Goal: Task Accomplishment & Management: Complete application form

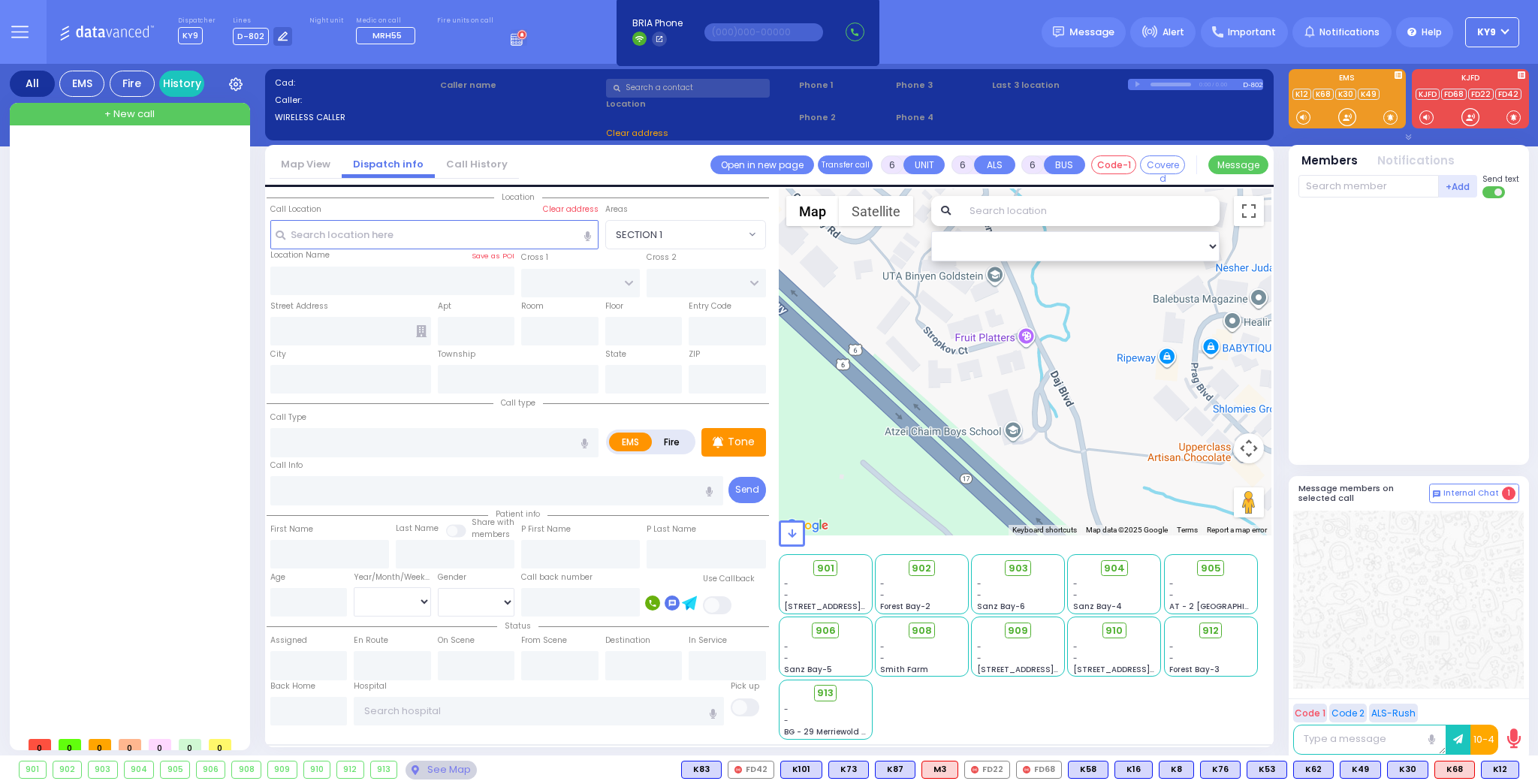
select select
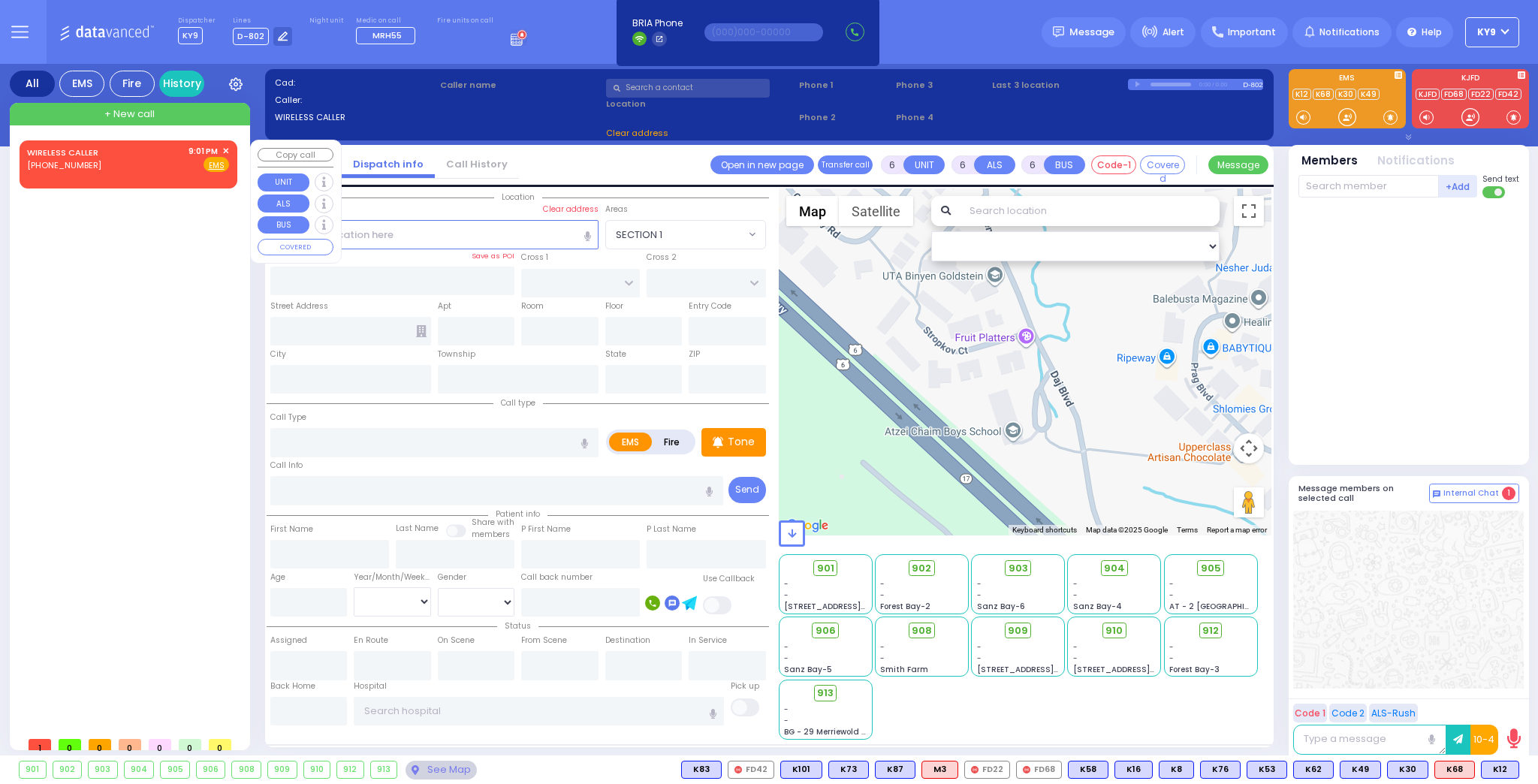
click at [227, 149] on span "✕" at bounding box center [225, 151] width 7 height 12
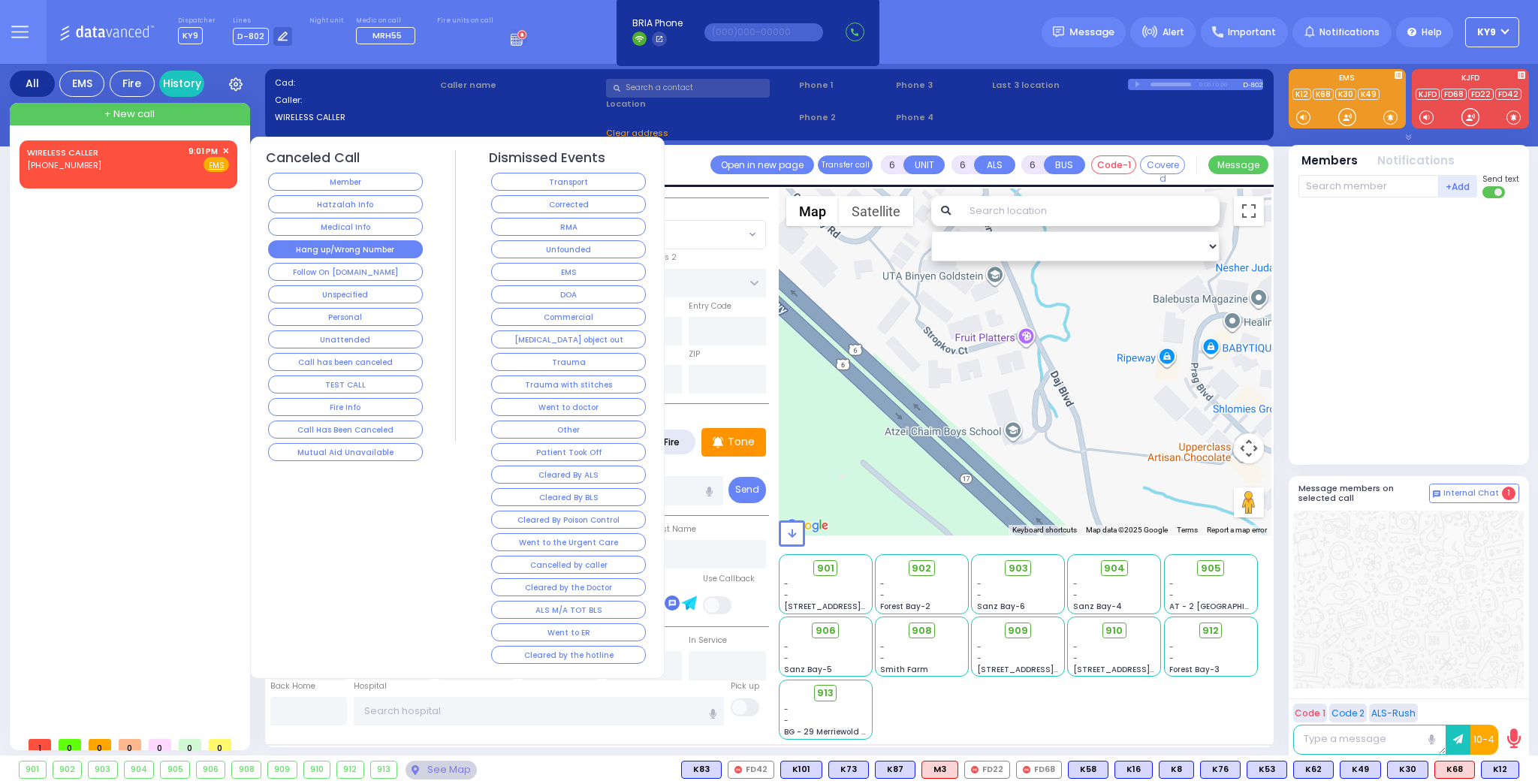
click at [352, 247] on button "Hang up/Wrong Number" at bounding box center [345, 249] width 154 height 18
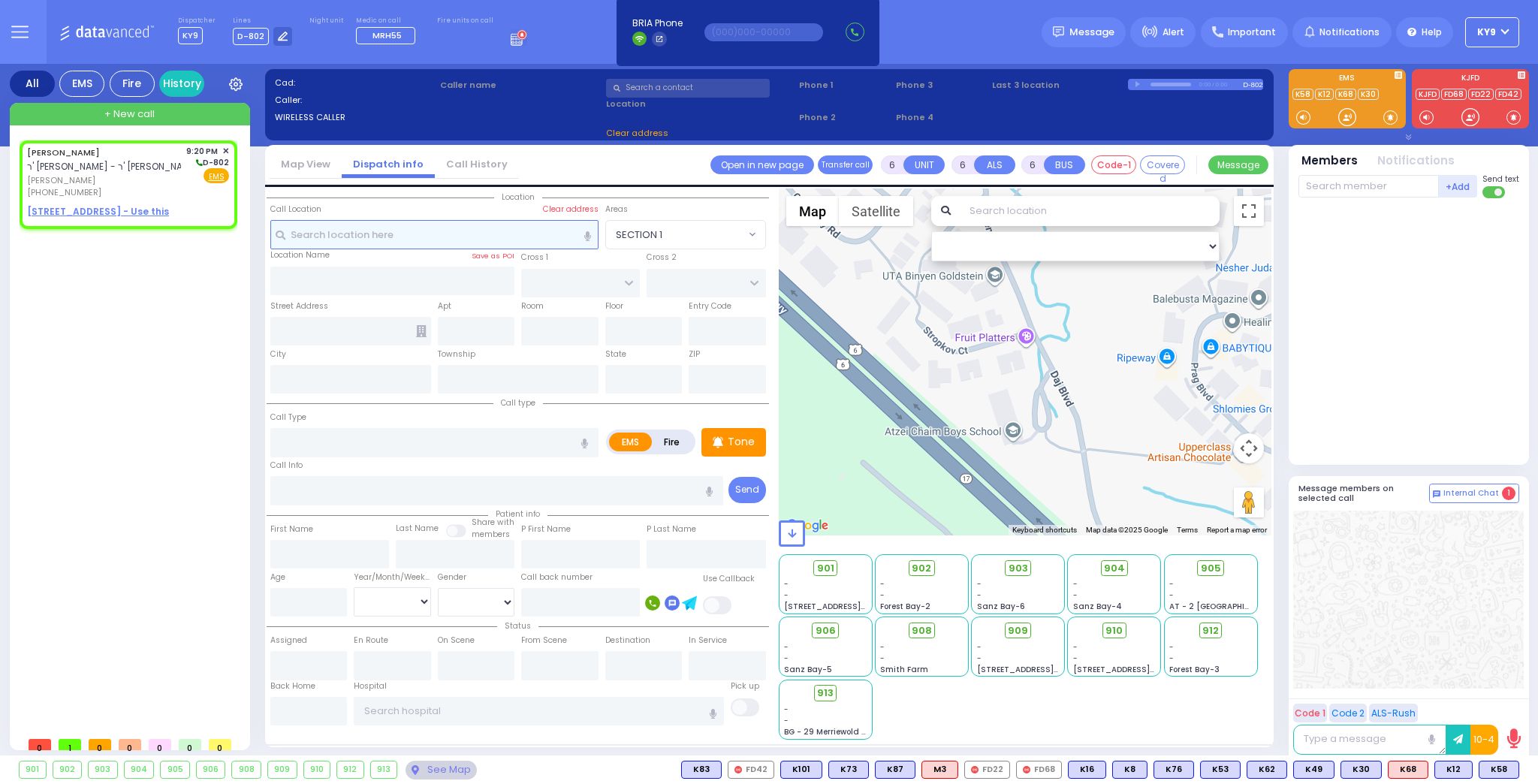
type input "2"
type input "1"
select select
radio input "true"
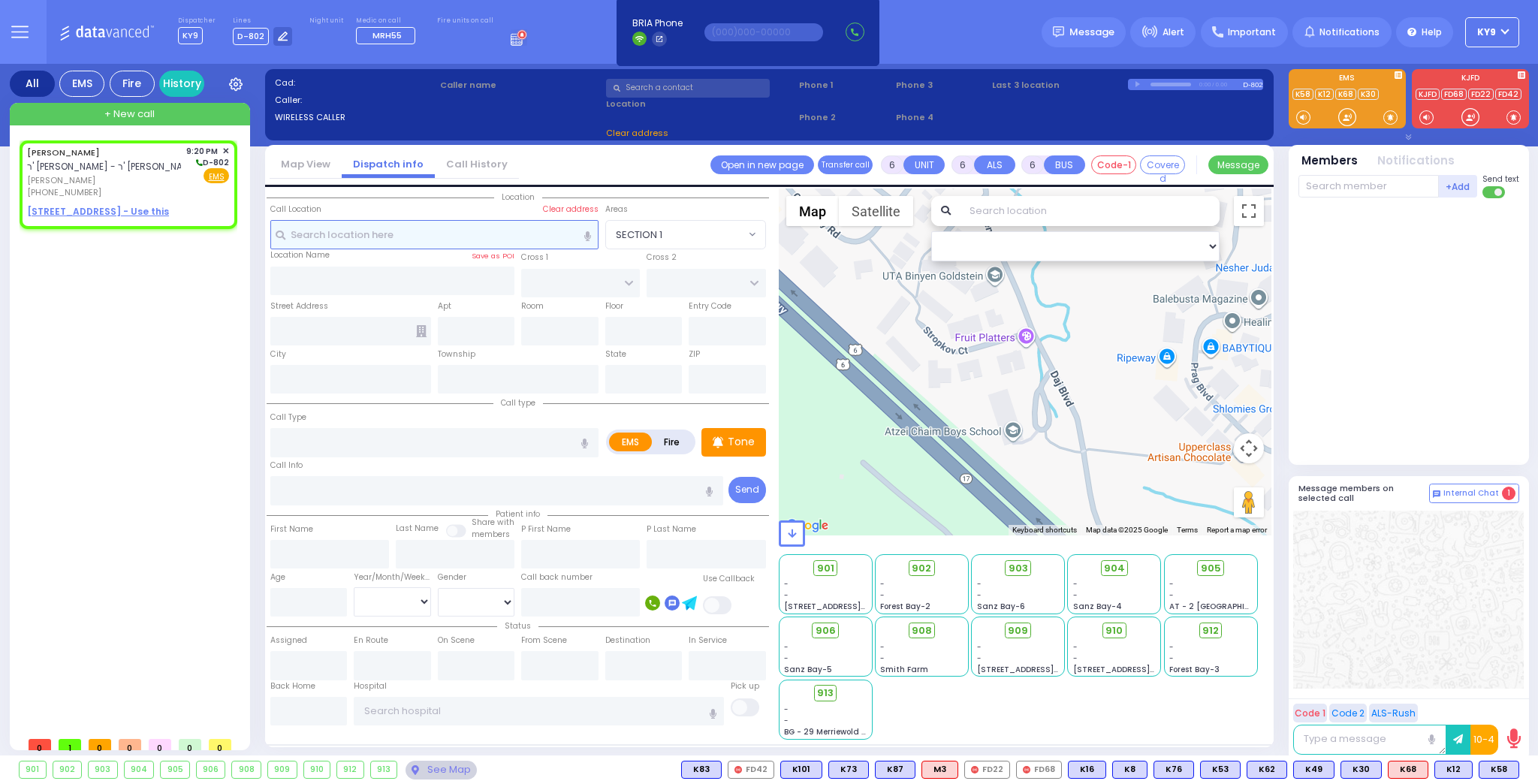
type input "[PERSON_NAME]"
type input "FRANKEL"
select select
type input "21:20"
select select "Hatzalah Garages"
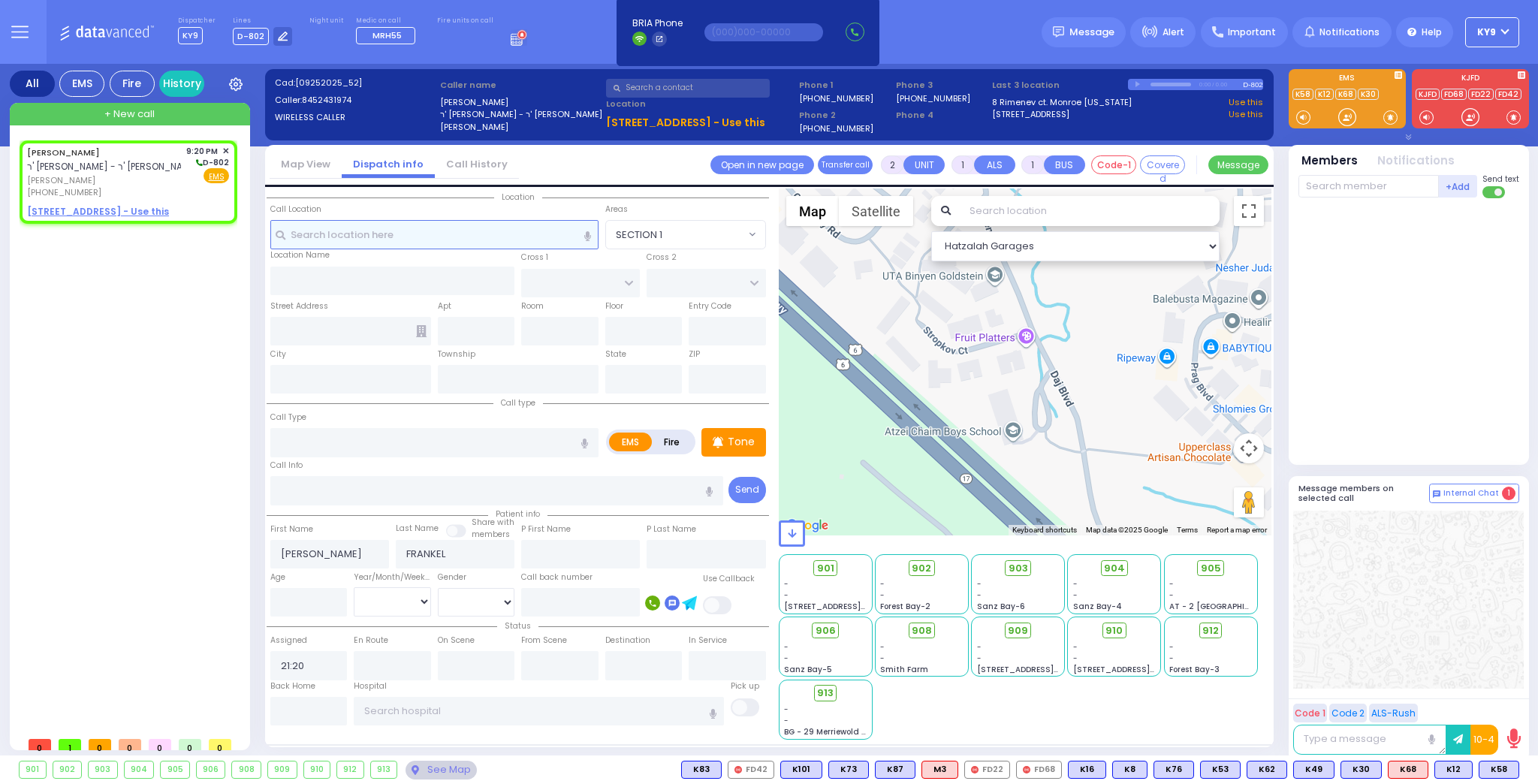
select select
radio input "true"
select select
select select "Hatzalah Garages"
click at [138, 208] on u "[STREET_ADDRESS] - Use this" at bounding box center [98, 211] width 142 height 12
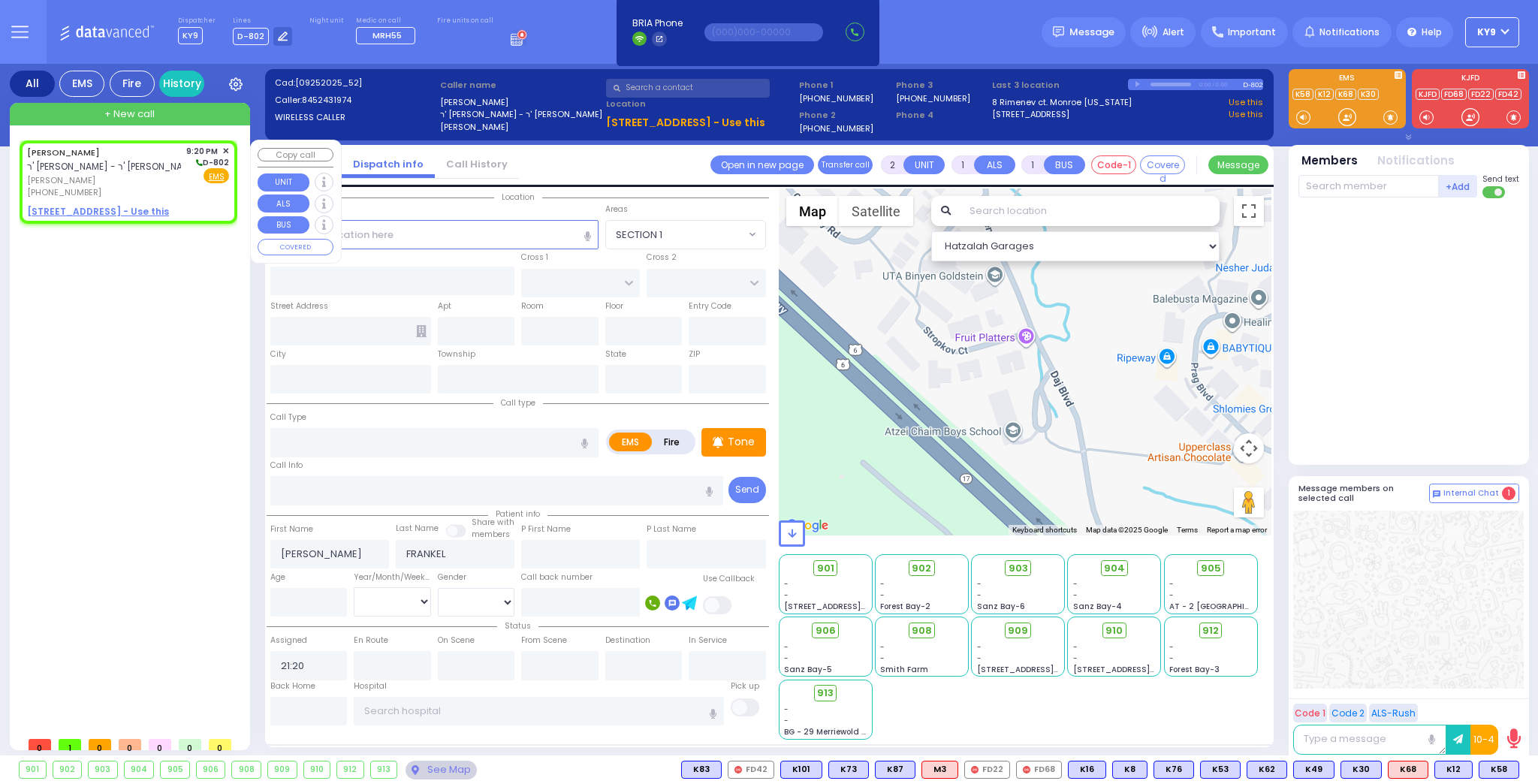
select select
radio input "true"
select select
select select "Hatzalah Garages"
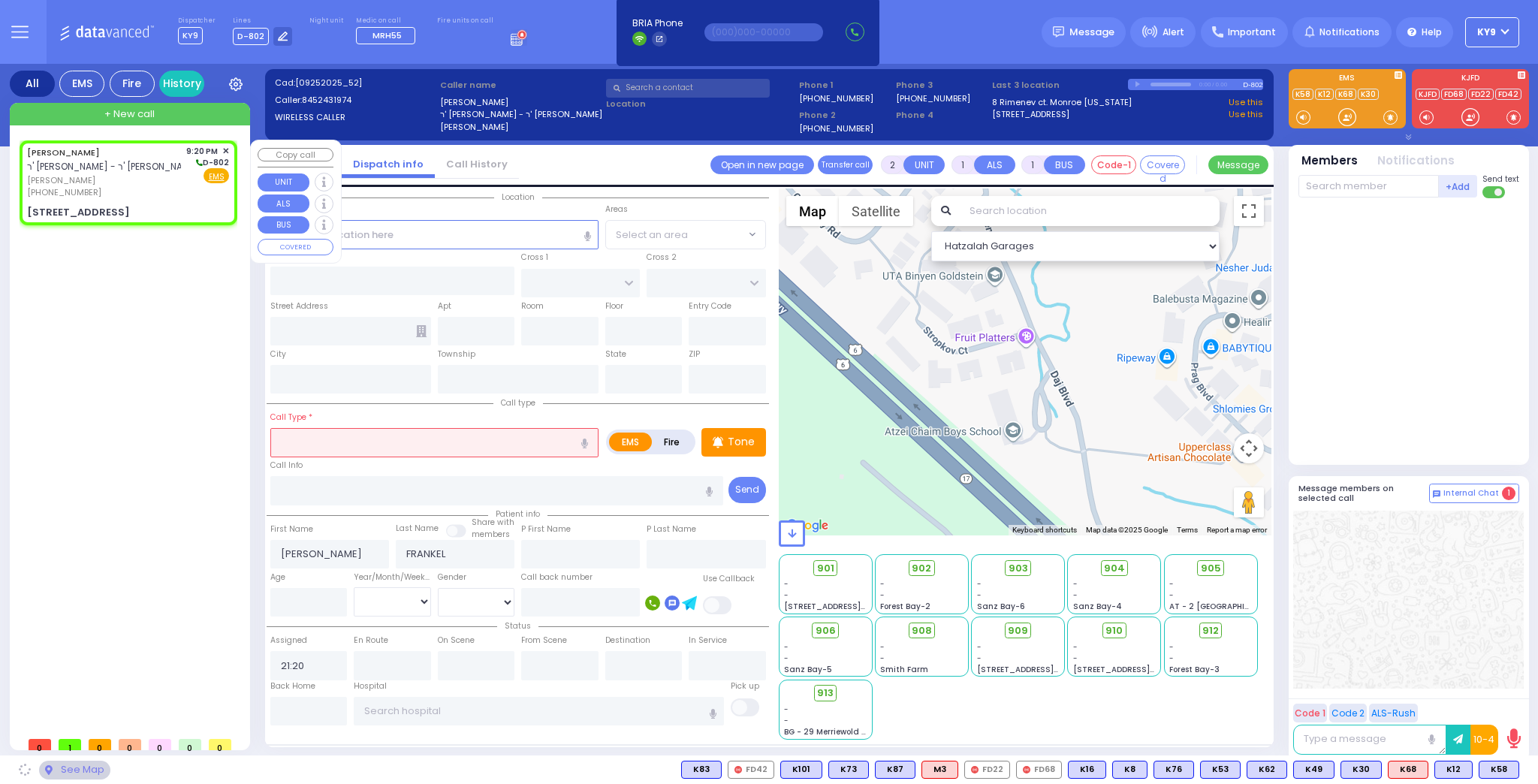
type input "SHINEV COURT"
type input "QUICKWAY RD"
type input "[STREET_ADDRESS][PERSON_NAME]"
type input "302"
type input "Monroe"
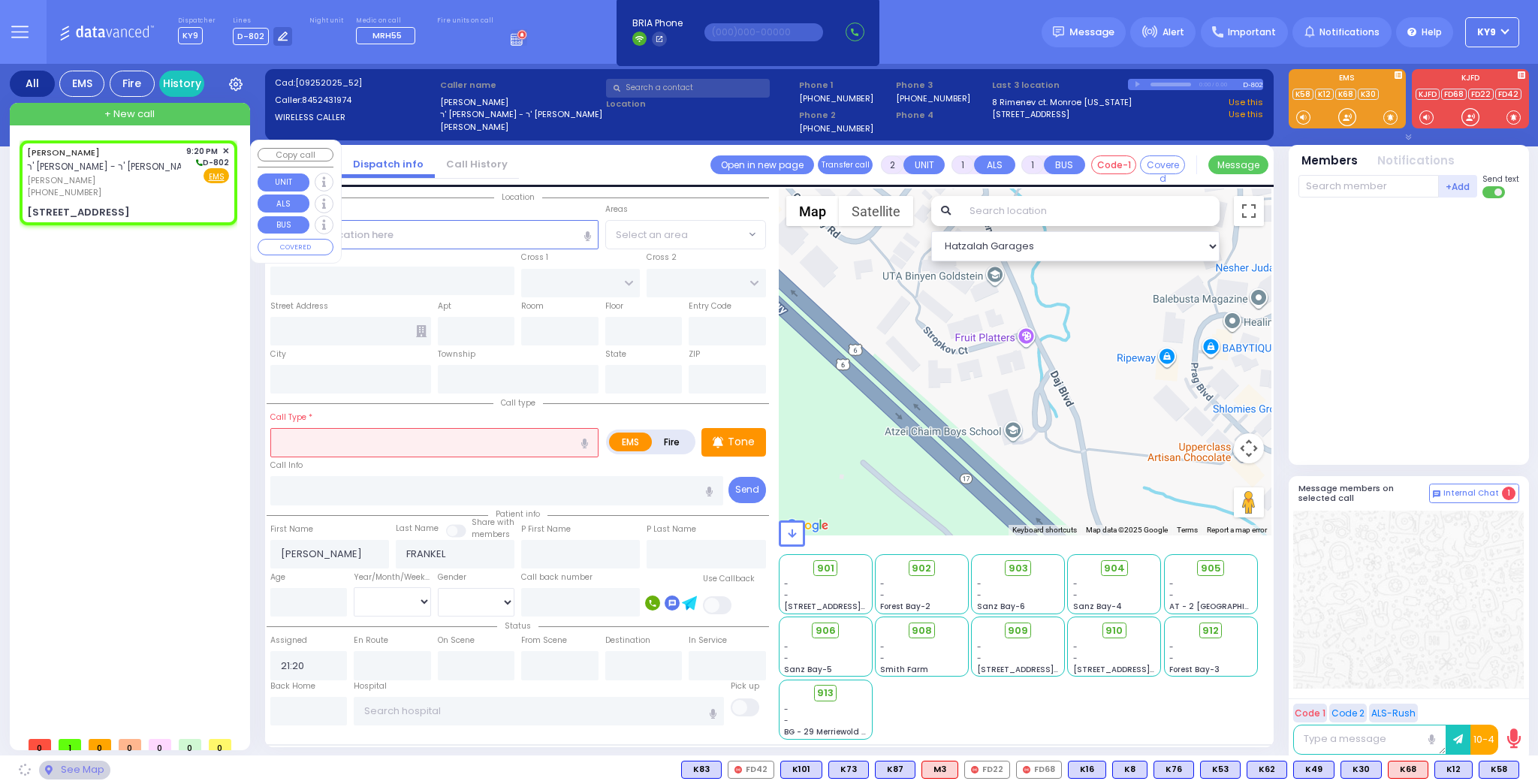
type input "[US_STATE]"
type input "10950"
radio input "true"
select select
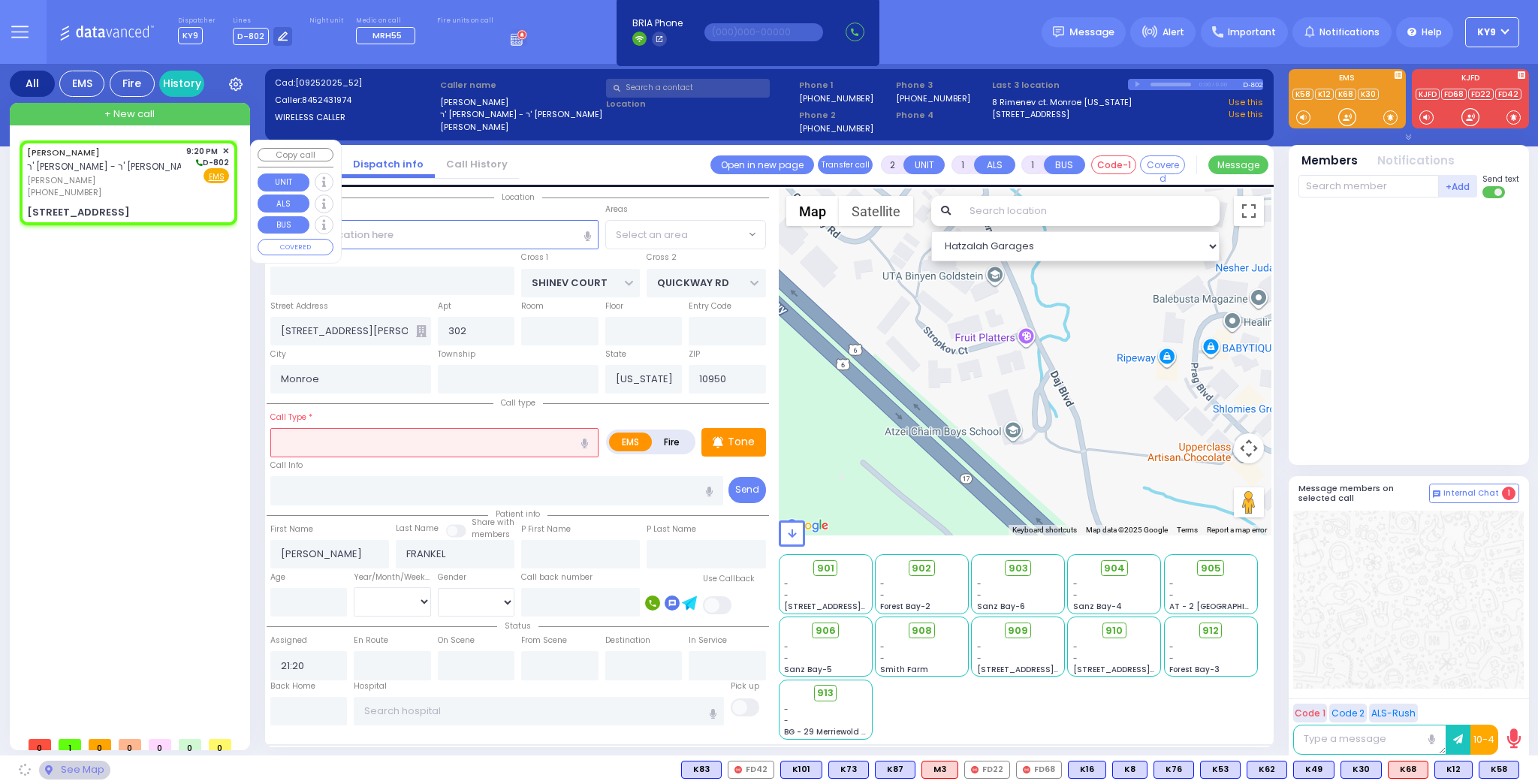
select select "Hatzalah Garages"
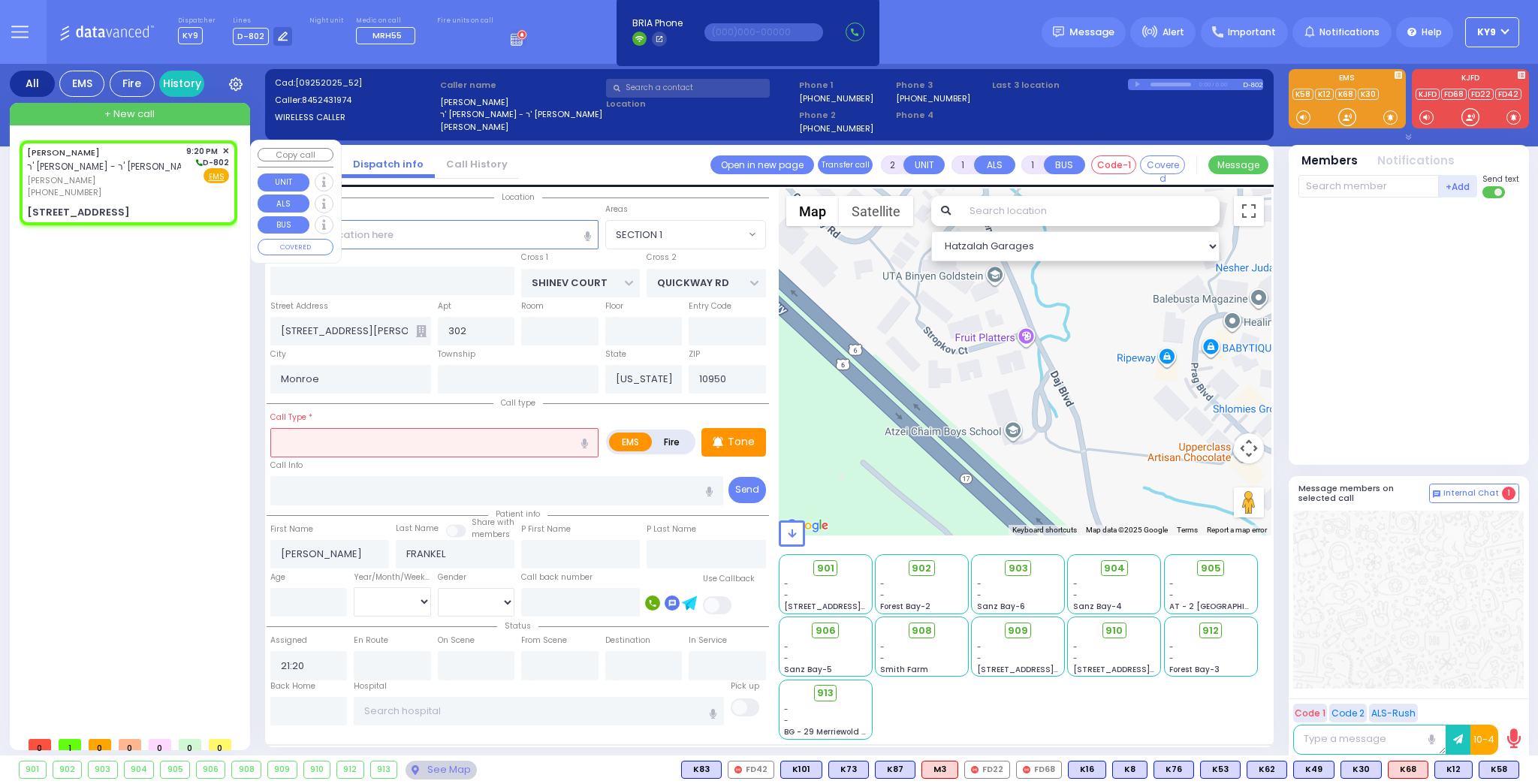
select select "SECTION 1"
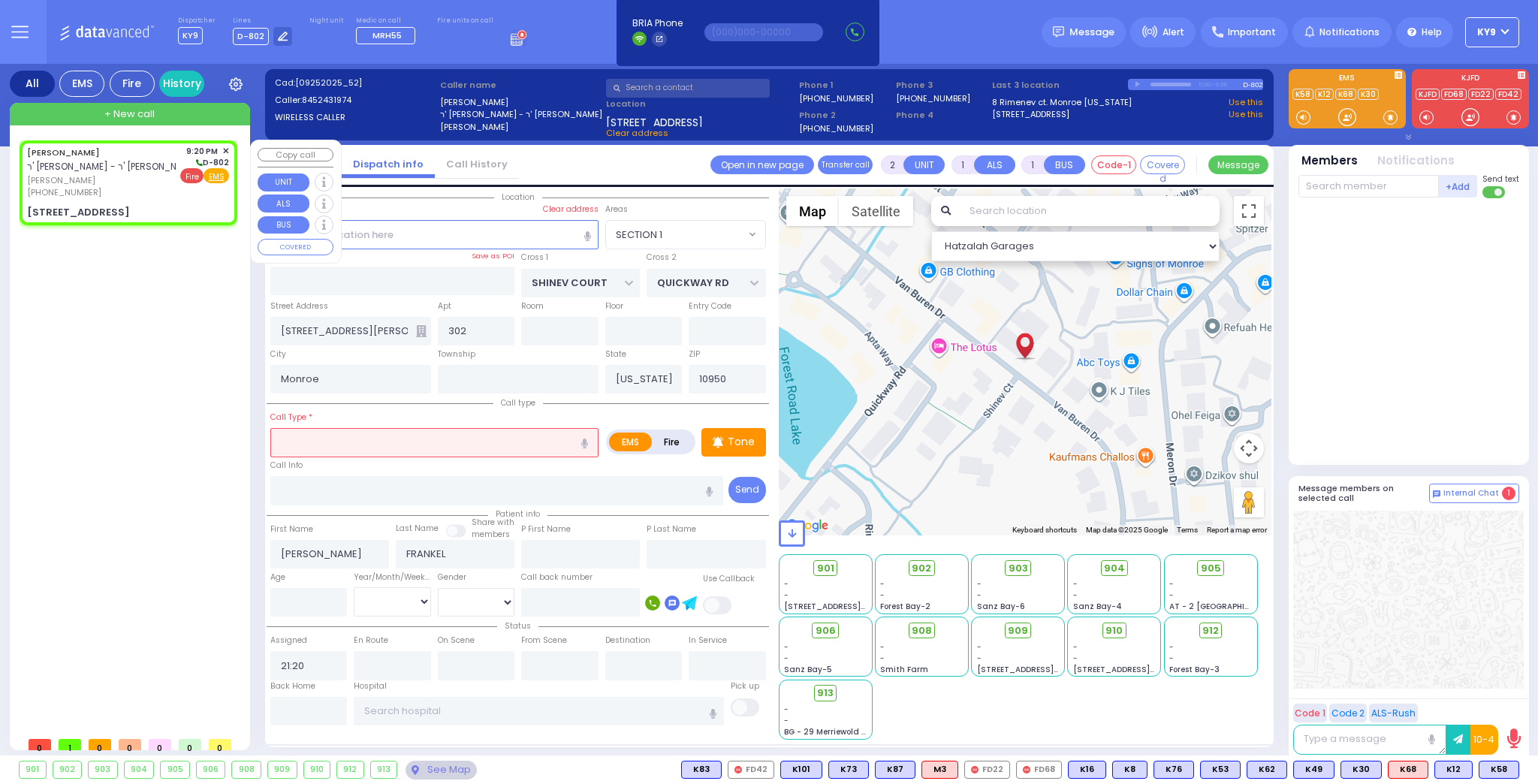
click at [193, 178] on span "Fire" at bounding box center [192, 175] width 23 height 15
select select
radio input "false"
radio input "true"
select select
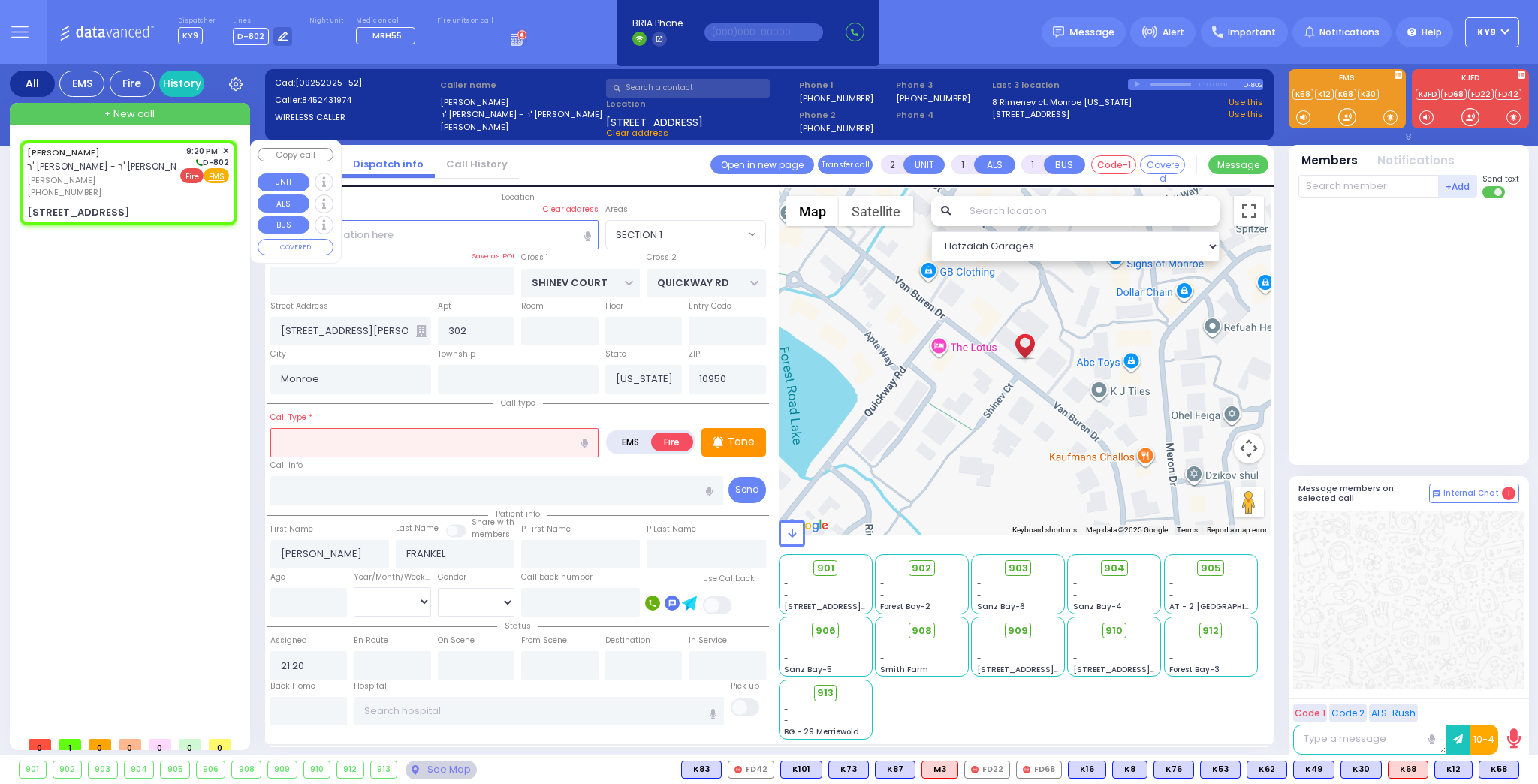
select select "Hatzalah Garages"
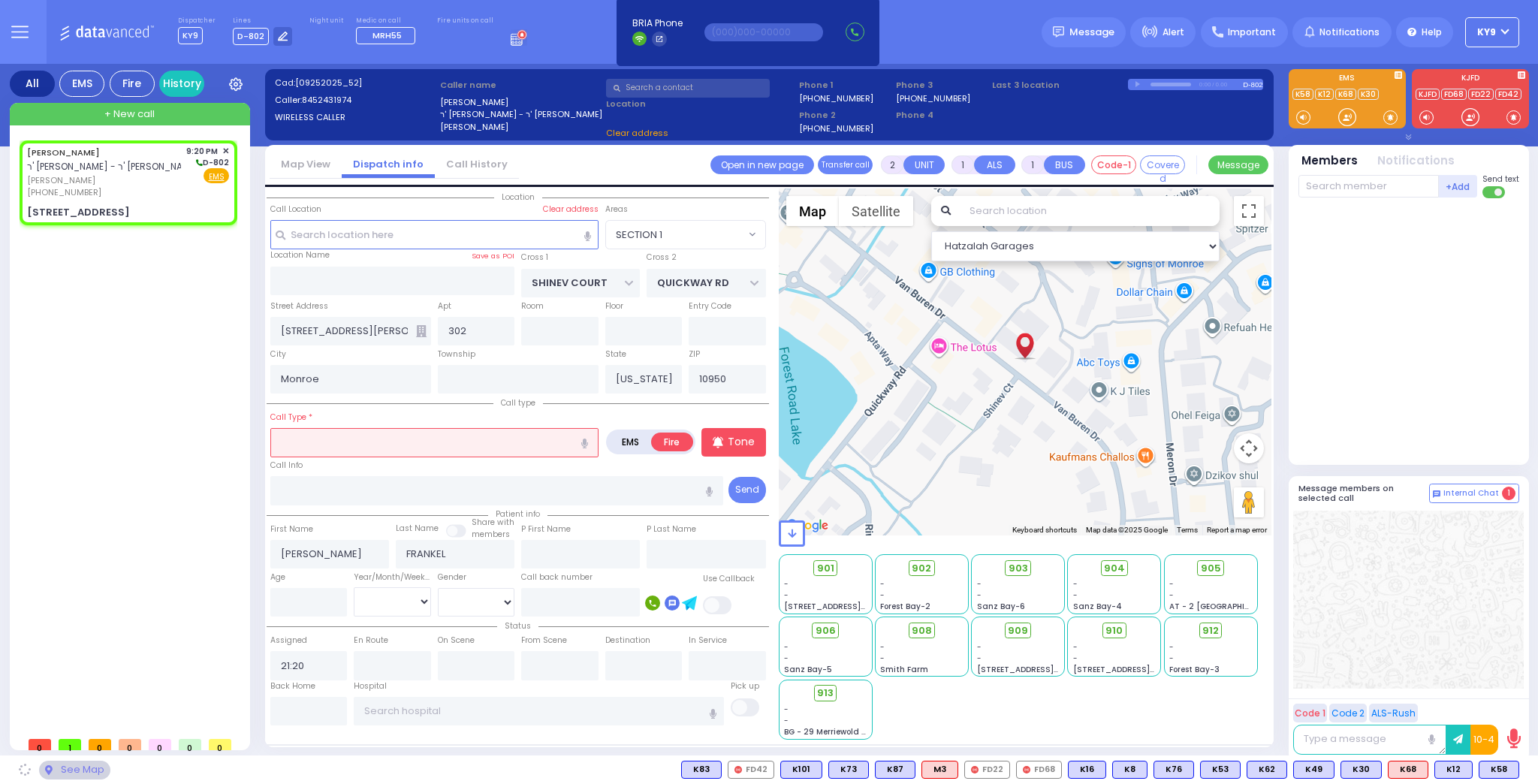
select select "SECTION 1"
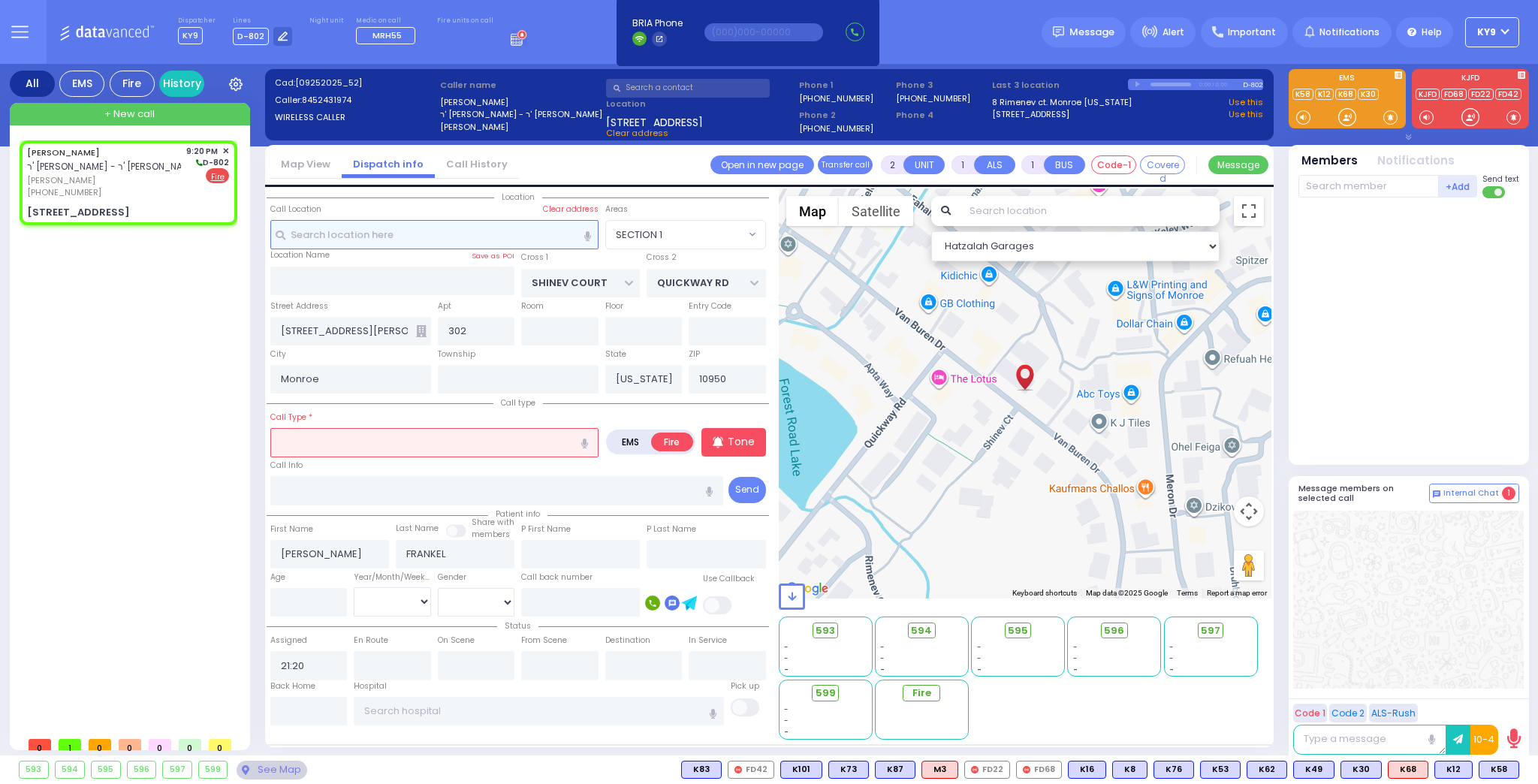
click at [334, 235] on input "text" at bounding box center [434, 234] width 328 height 29
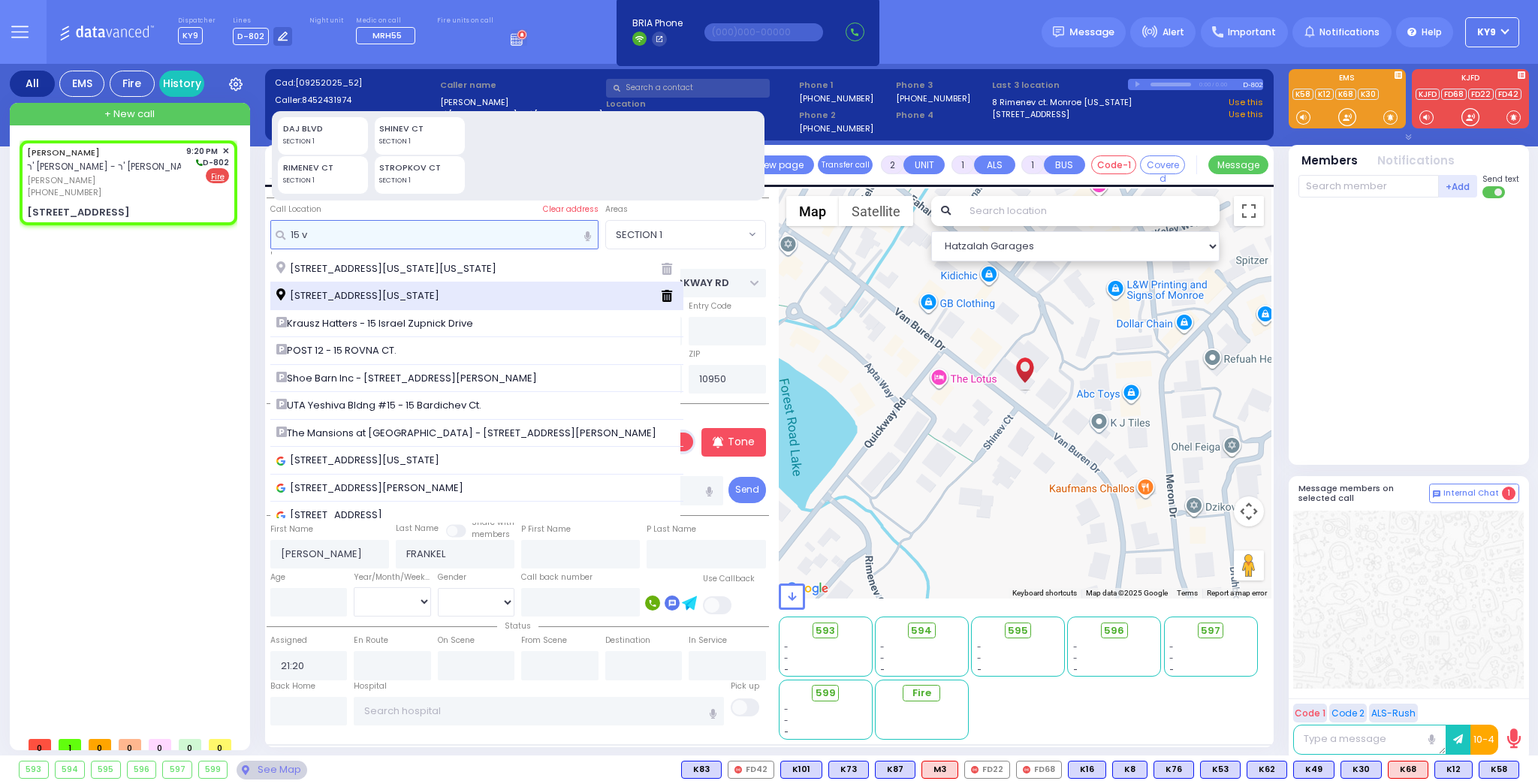
type input "15 v"
click at [343, 291] on span "[STREET_ADDRESS][US_STATE]" at bounding box center [360, 295] width 168 height 15
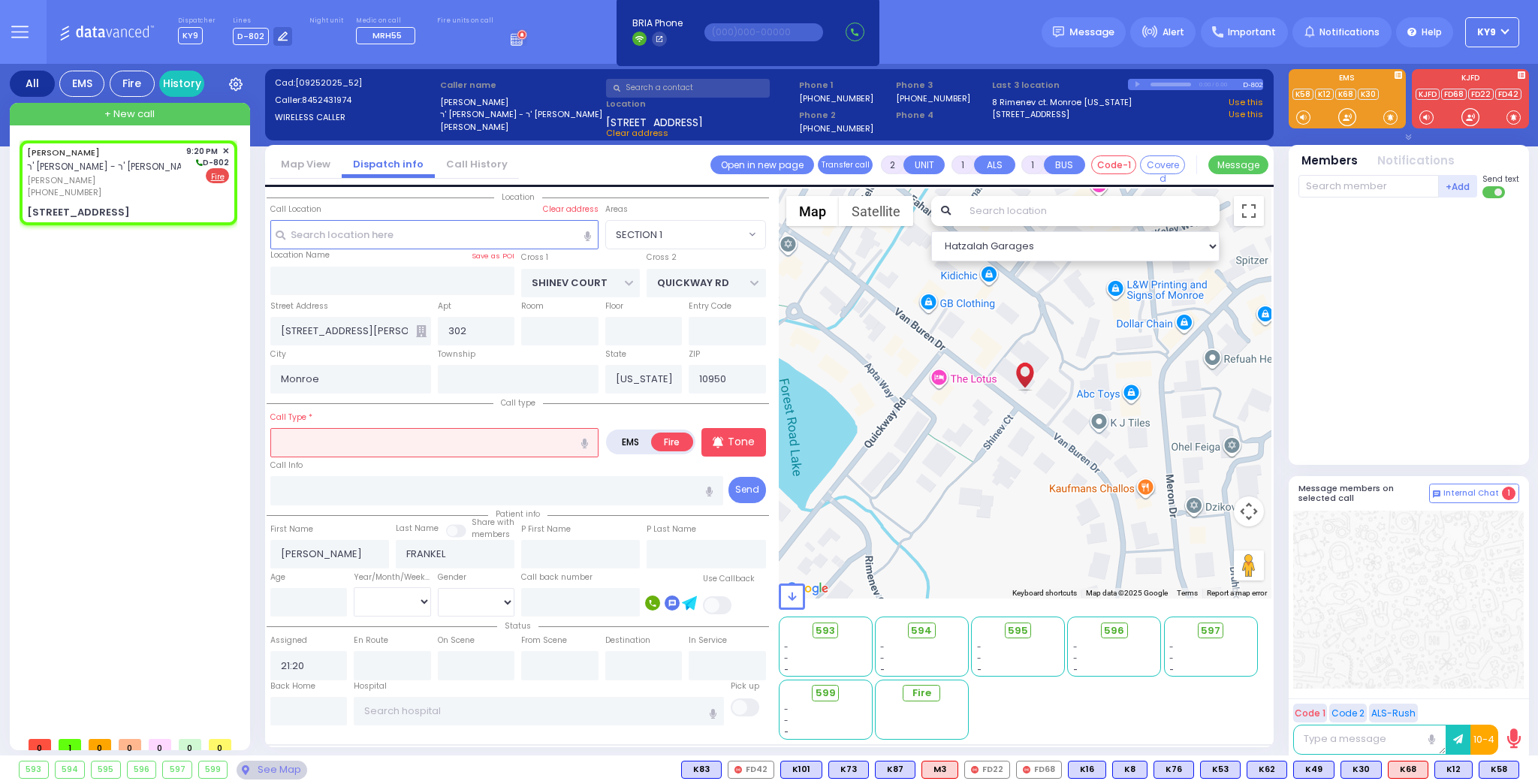
select select
radio input "true"
select select
select select "Hatzalah Garages"
click at [332, 437] on input "text" at bounding box center [434, 442] width 328 height 29
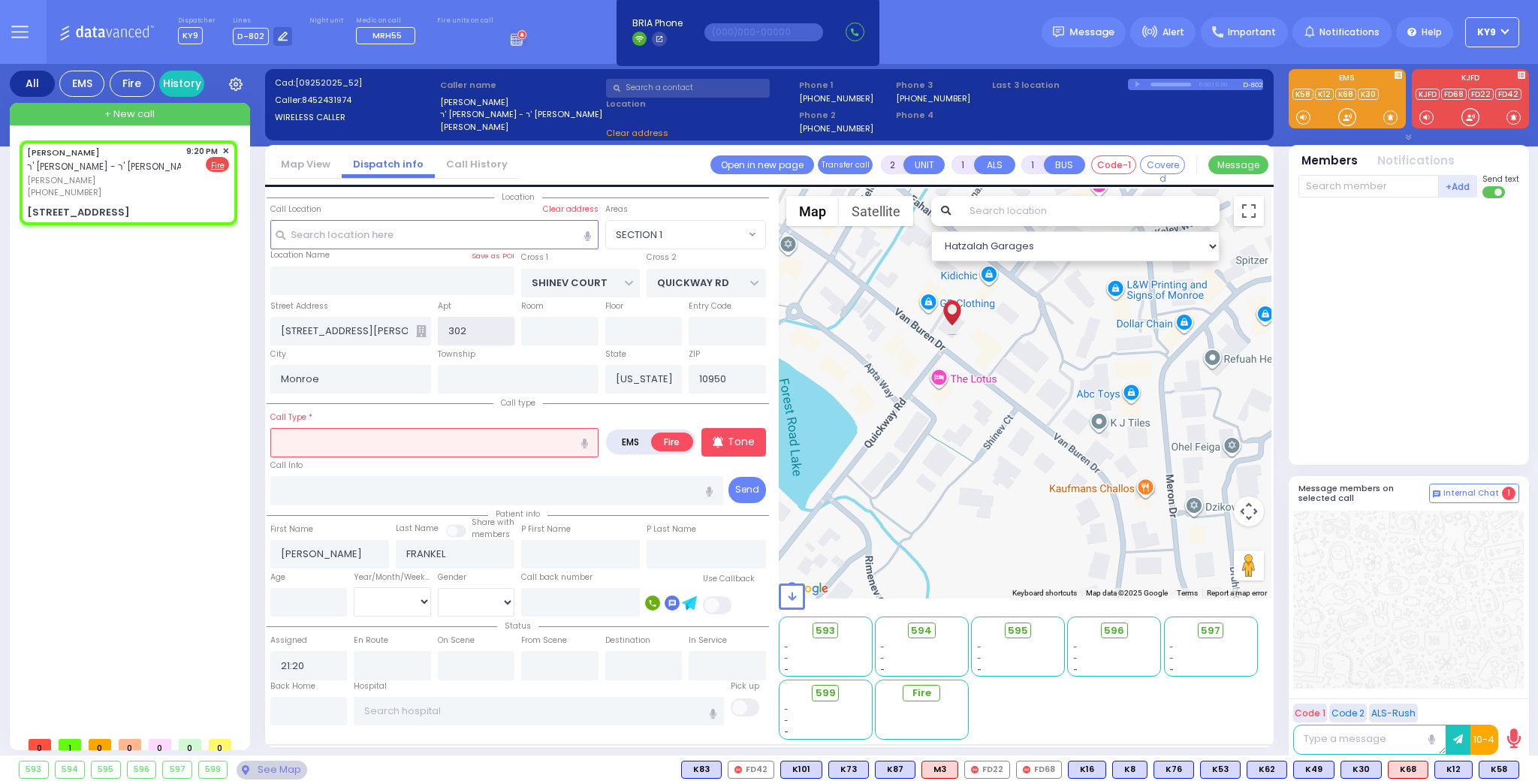
type input "QUICKWAY RD"
type input "SHINEV COURT"
type input "[STREET_ADDRESS]"
select select
radio input "true"
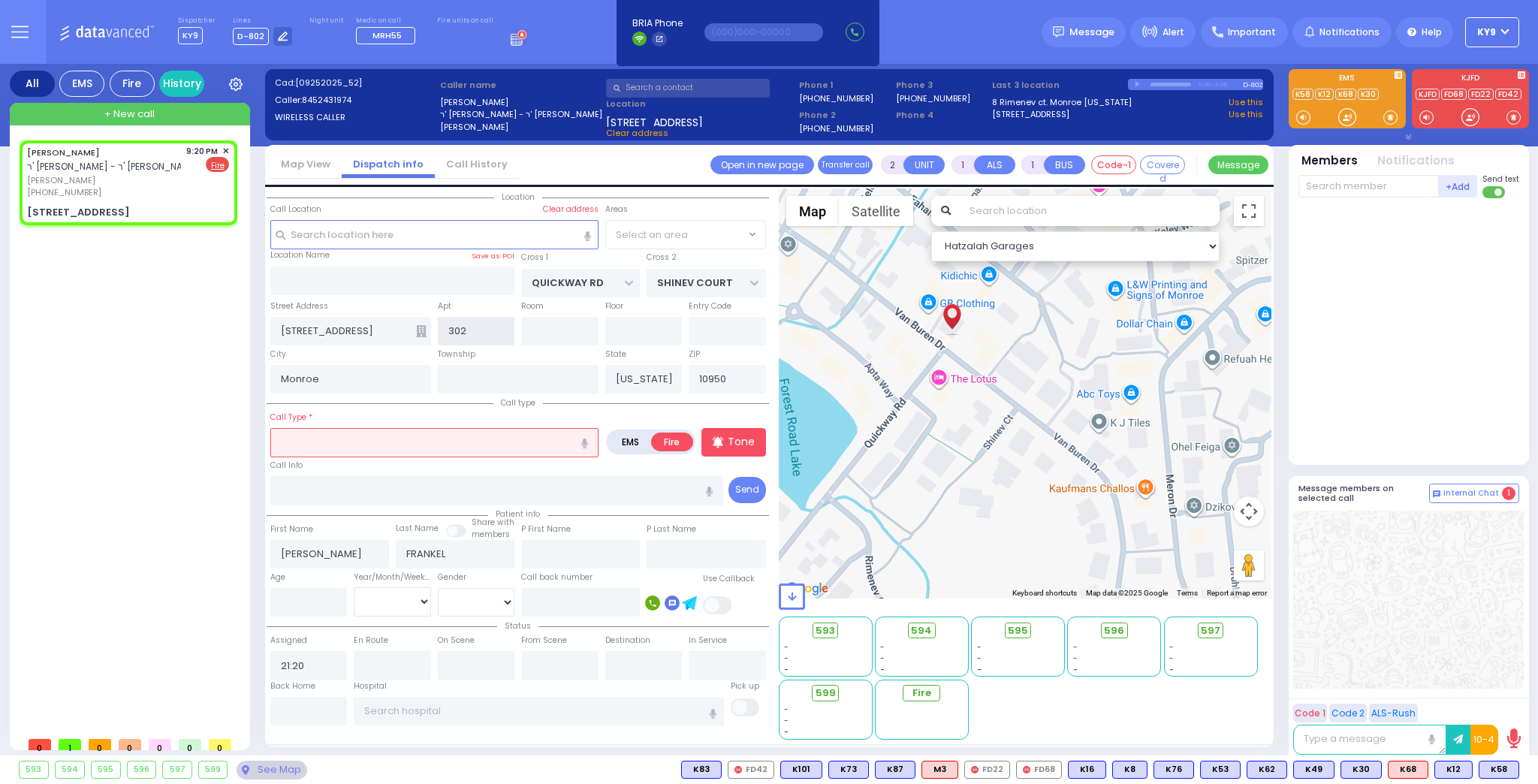
select select
select select "Hatzalah Garages"
select select "SECTION 1"
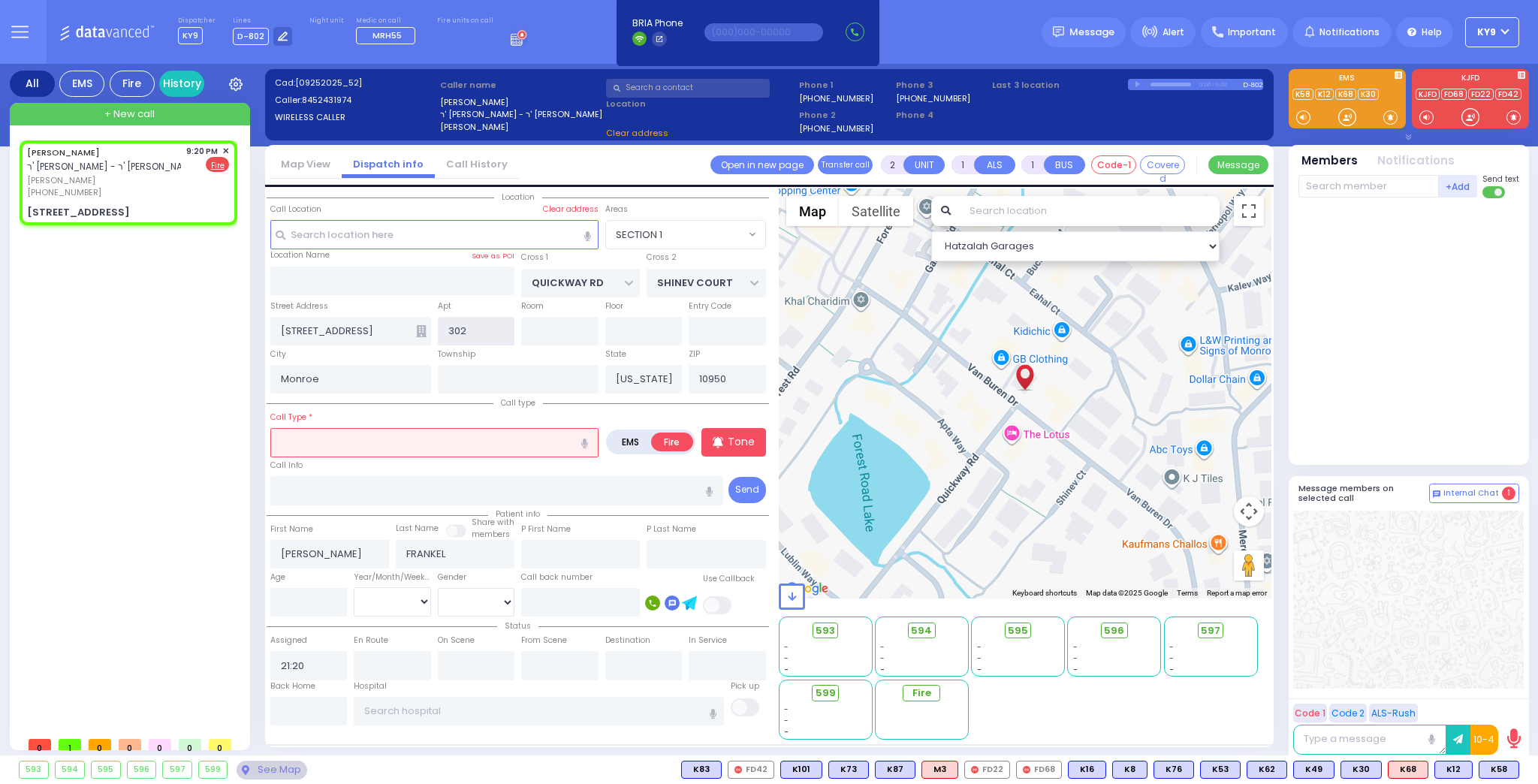
select select
select select "SECTION 1"
select select
radio input "true"
select select
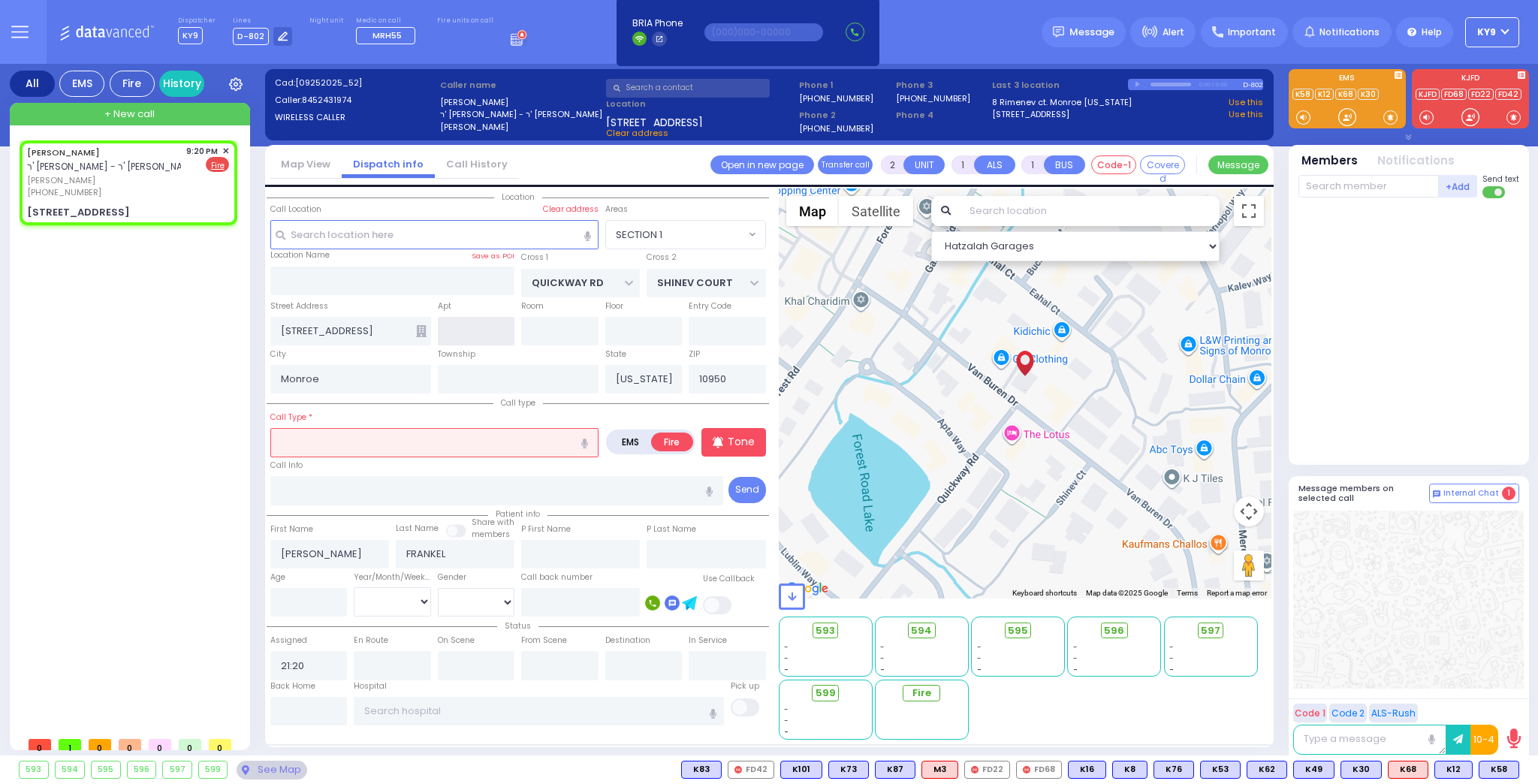
select select "Hatzalah Garages"
select select "SECTION 1"
type input "a"
click at [305, 441] on input "text" at bounding box center [434, 442] width 328 height 29
type input "a"
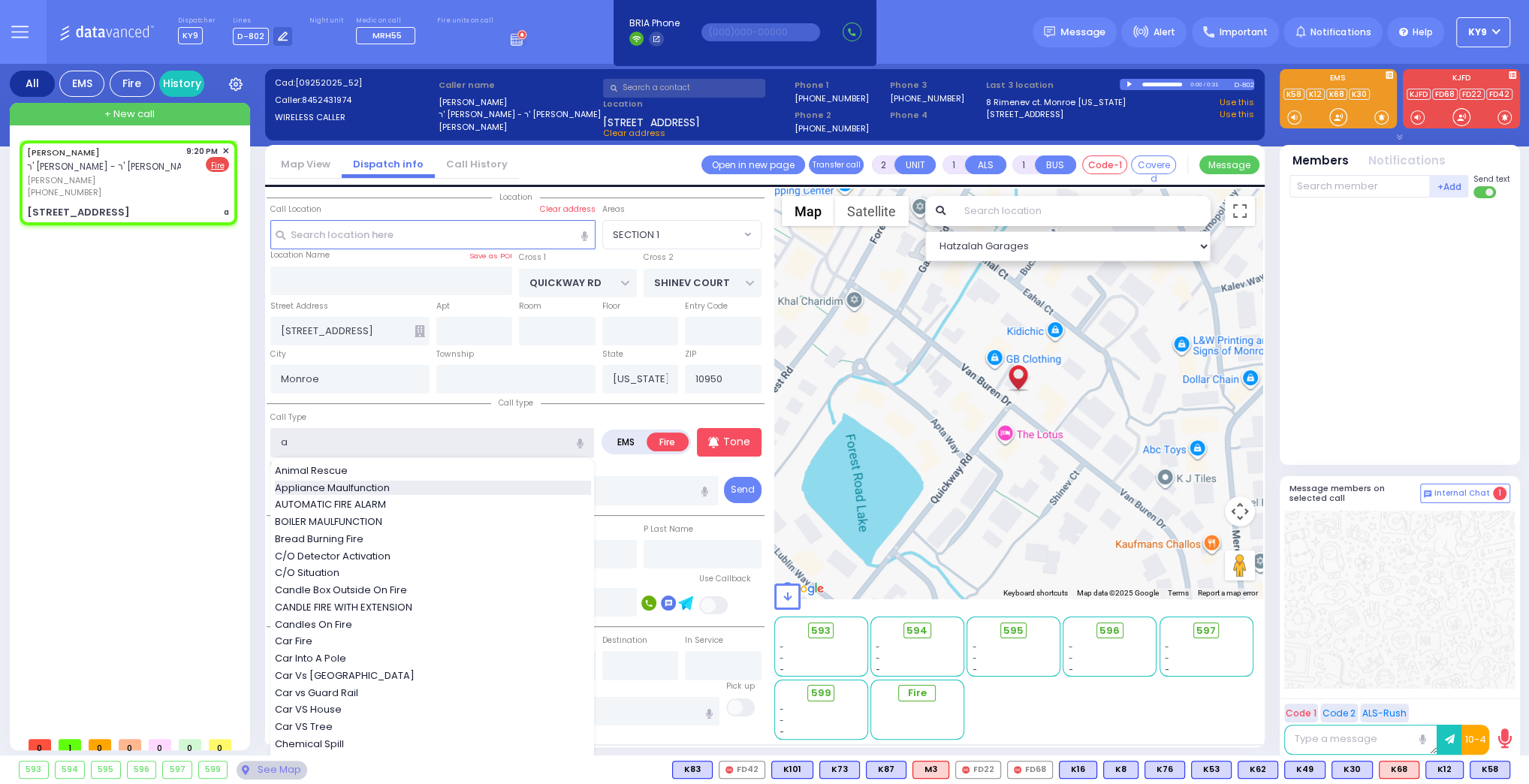
select select
radio input "true"
select select
select select "Hatzalah Garages"
select select "SECTION 1"
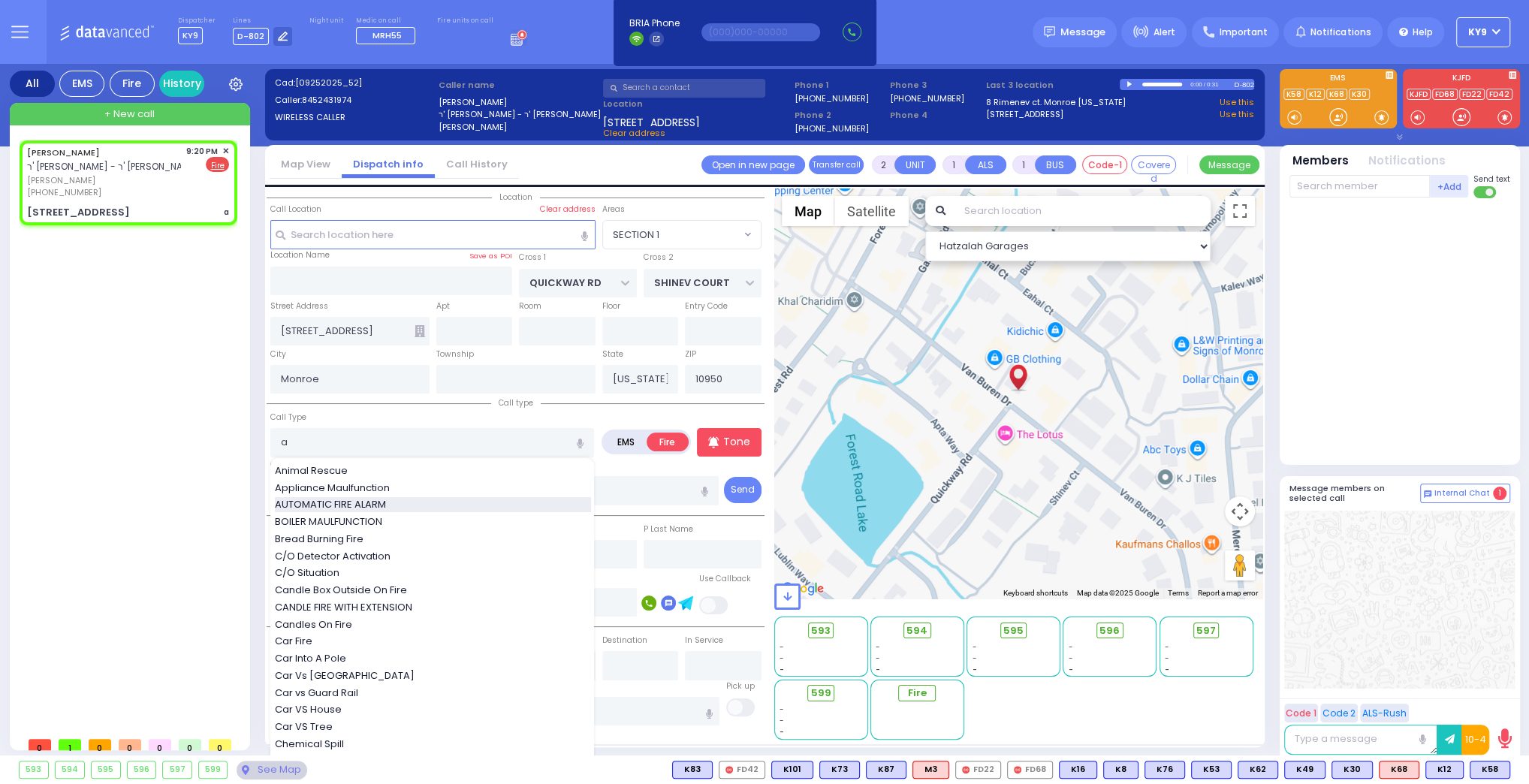
click at [323, 501] on span "AUTOMATIC FIRE ALARM" at bounding box center [333, 504] width 116 height 15
type input "AUTOMATIC FIRE ALARM"
type input "3"
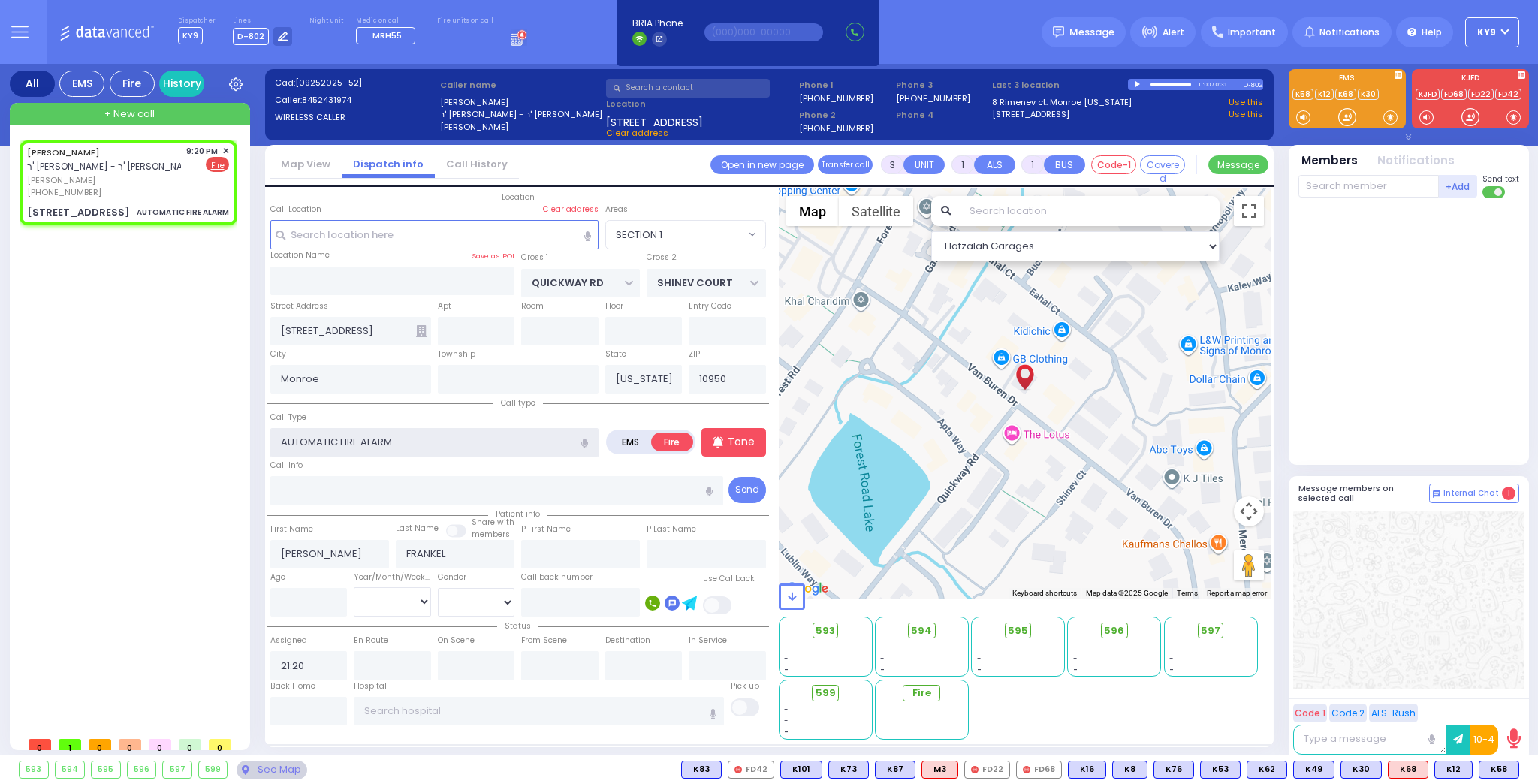
select select
radio input "true"
select select
select select "Hatzalah Garages"
select select "SECTION 1"
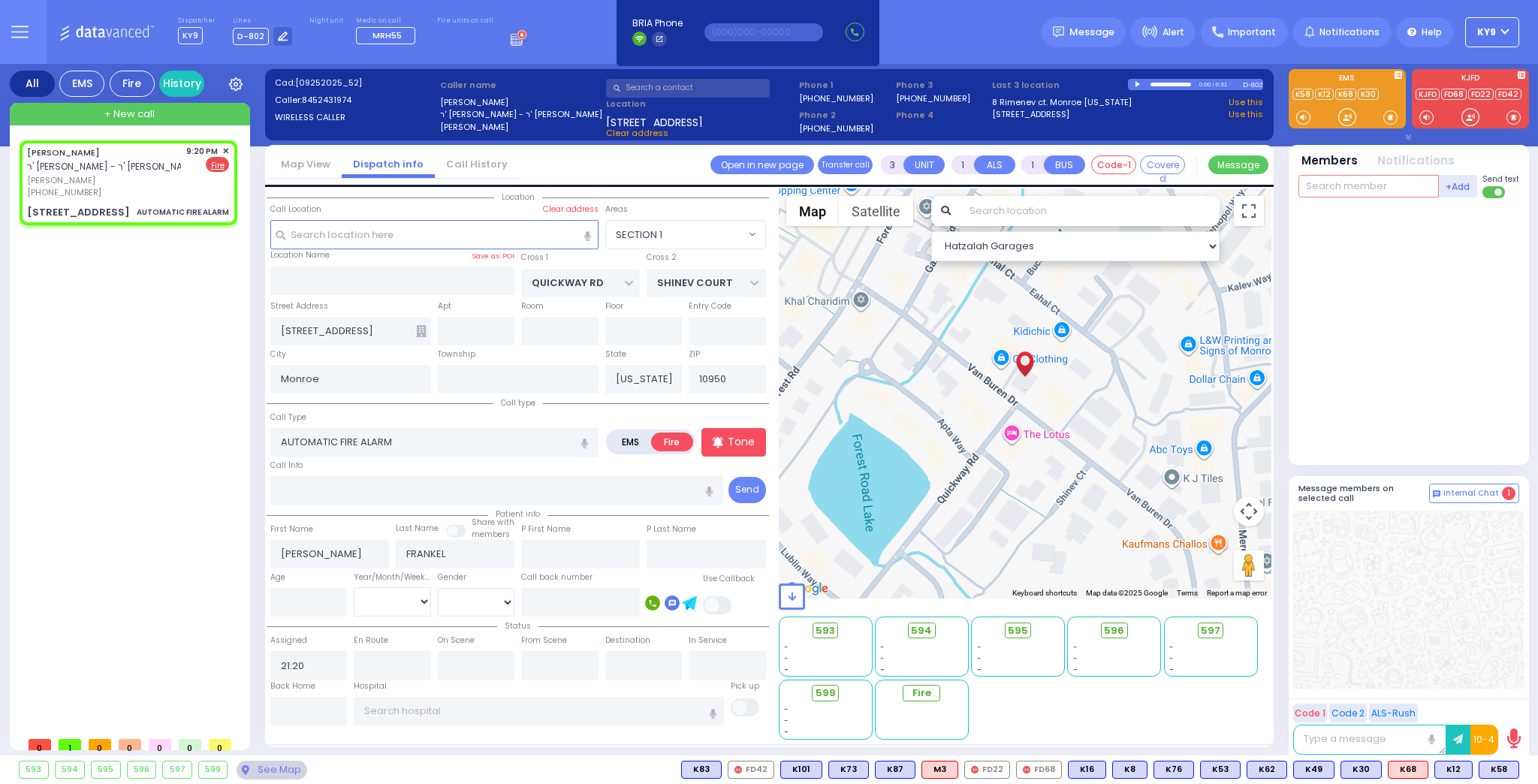
click at [1363, 193] on input "text" at bounding box center [1368, 185] width 140 height 23
select select
radio input "true"
select select
select select "Hatzalah Garages"
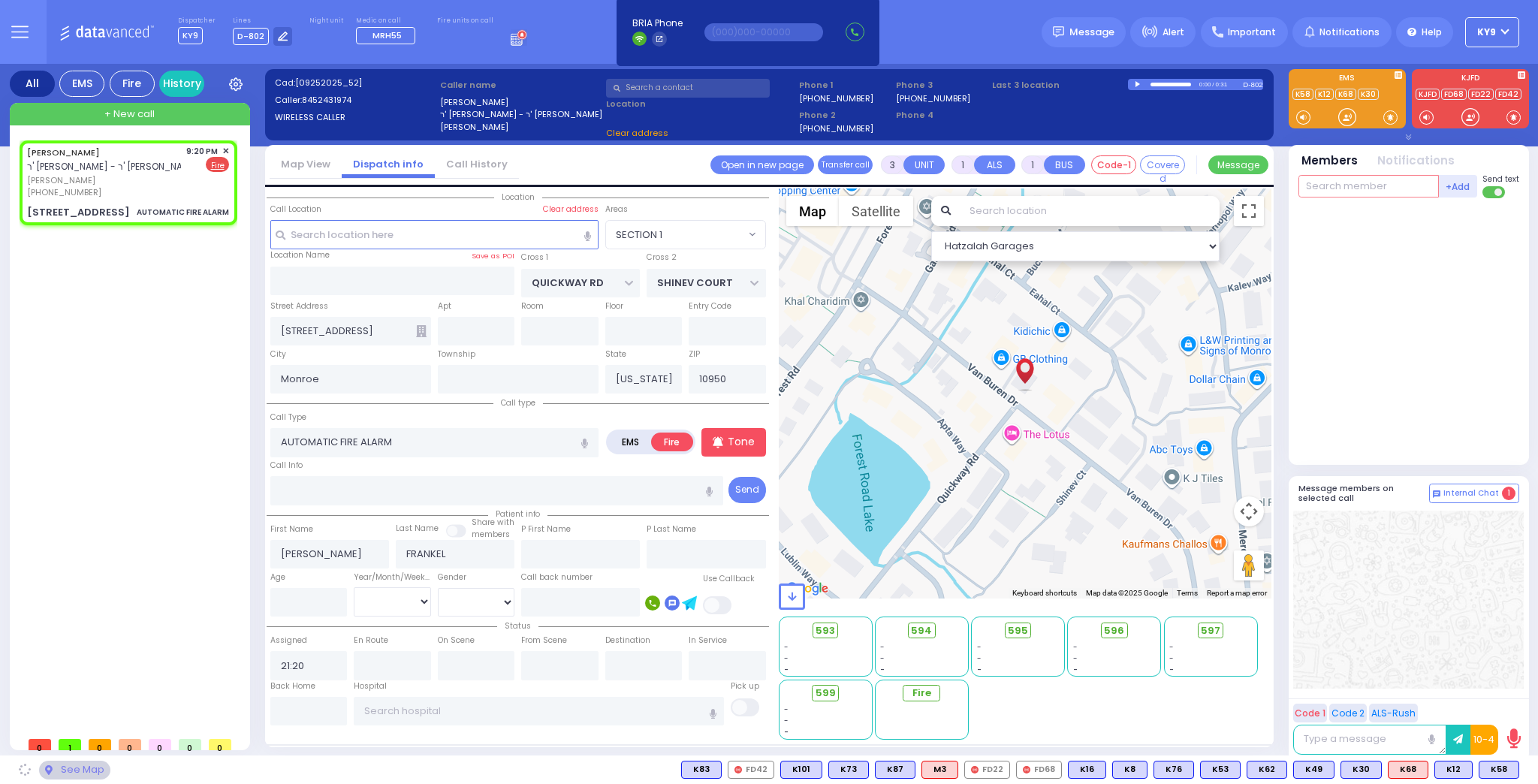
type input "c"
select select "SECTION 1"
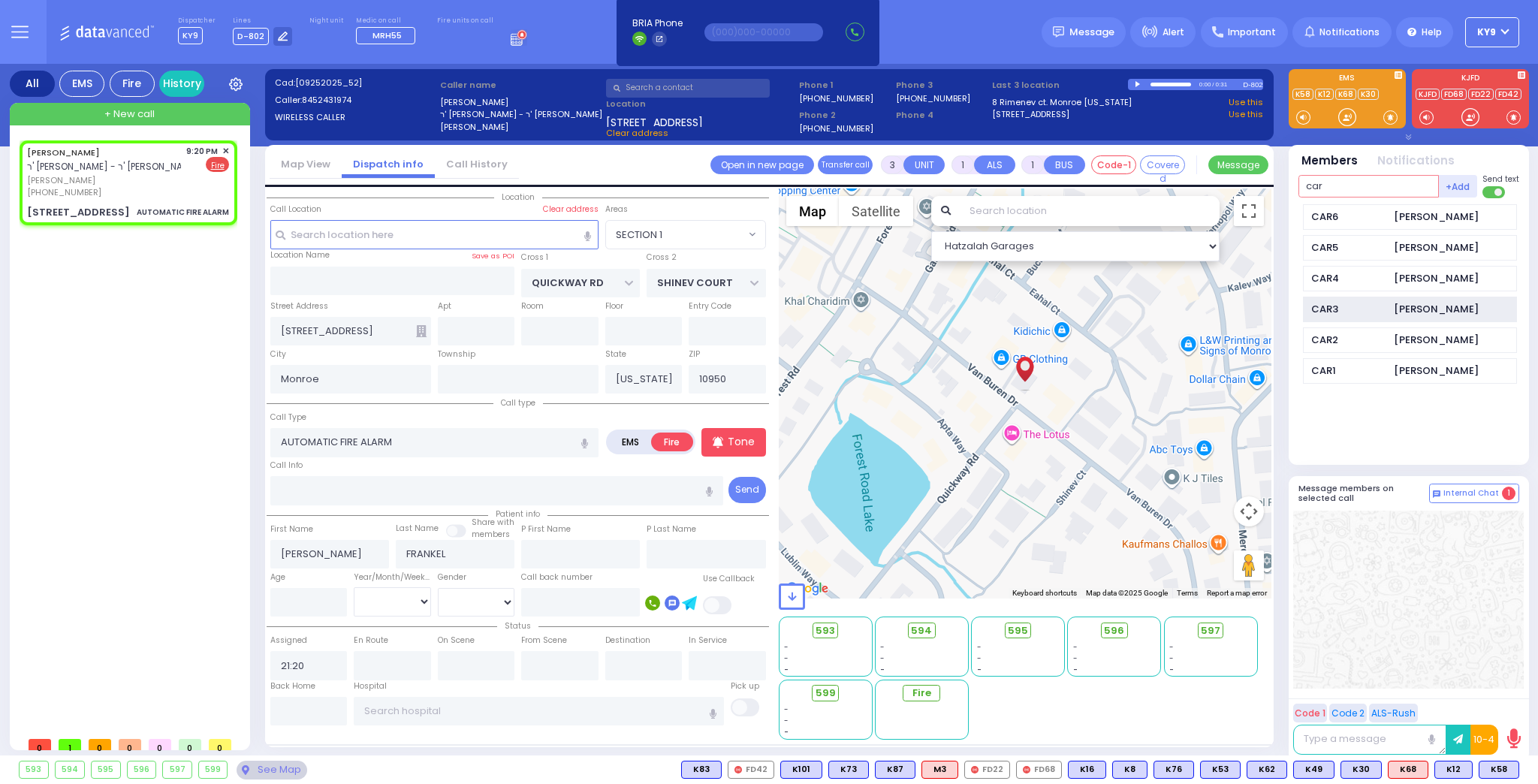
type input "car"
click at [1327, 310] on div "CAR3" at bounding box center [1349, 309] width 75 height 15
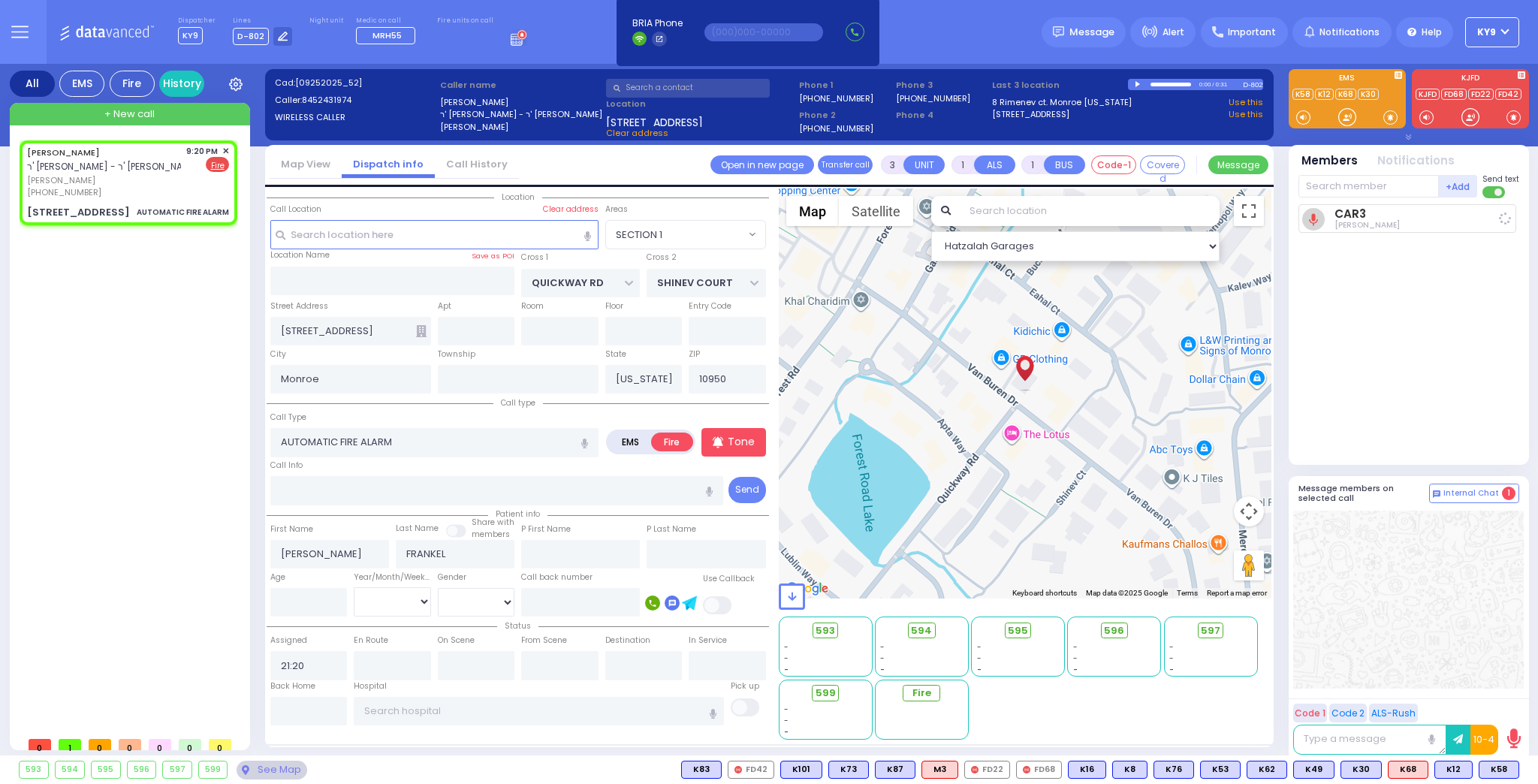
select select
radio input "true"
select select
type input "21:22"
select select "Hatzalah Garages"
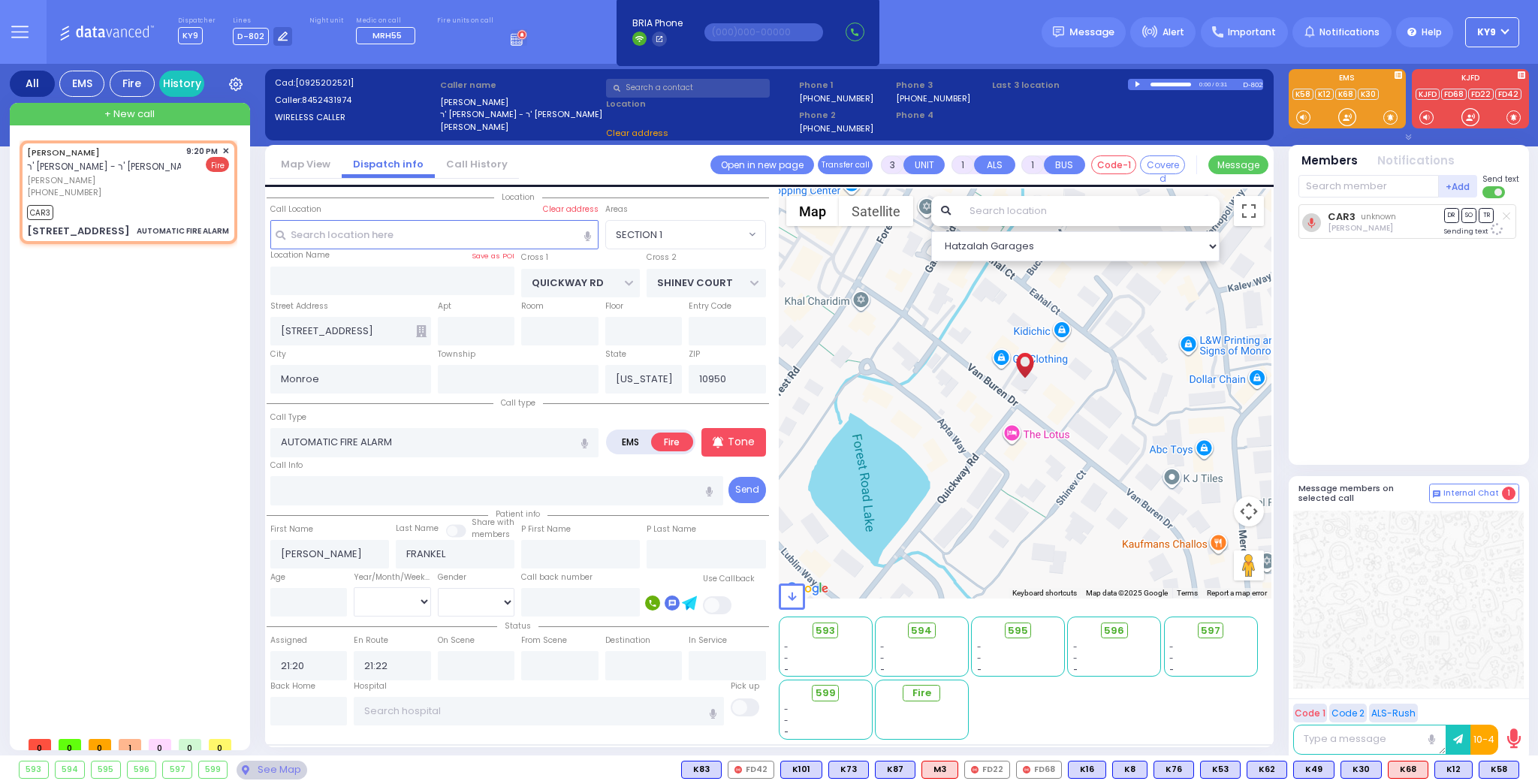
select select "SECTION 1"
click at [319, 704] on input "text" at bounding box center [309, 711] width 77 height 29
type input "21:22"
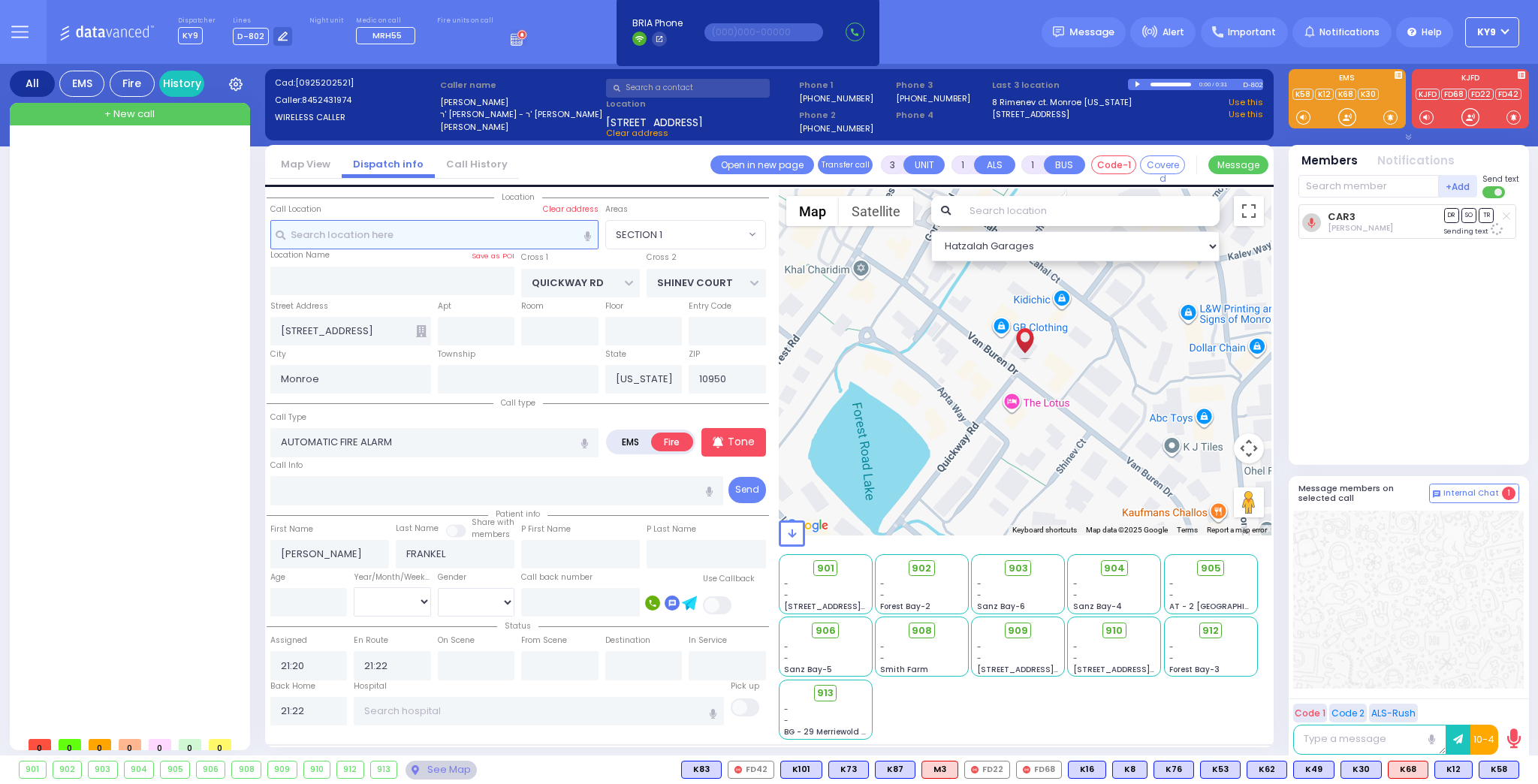
select select
radio input "true"
select select
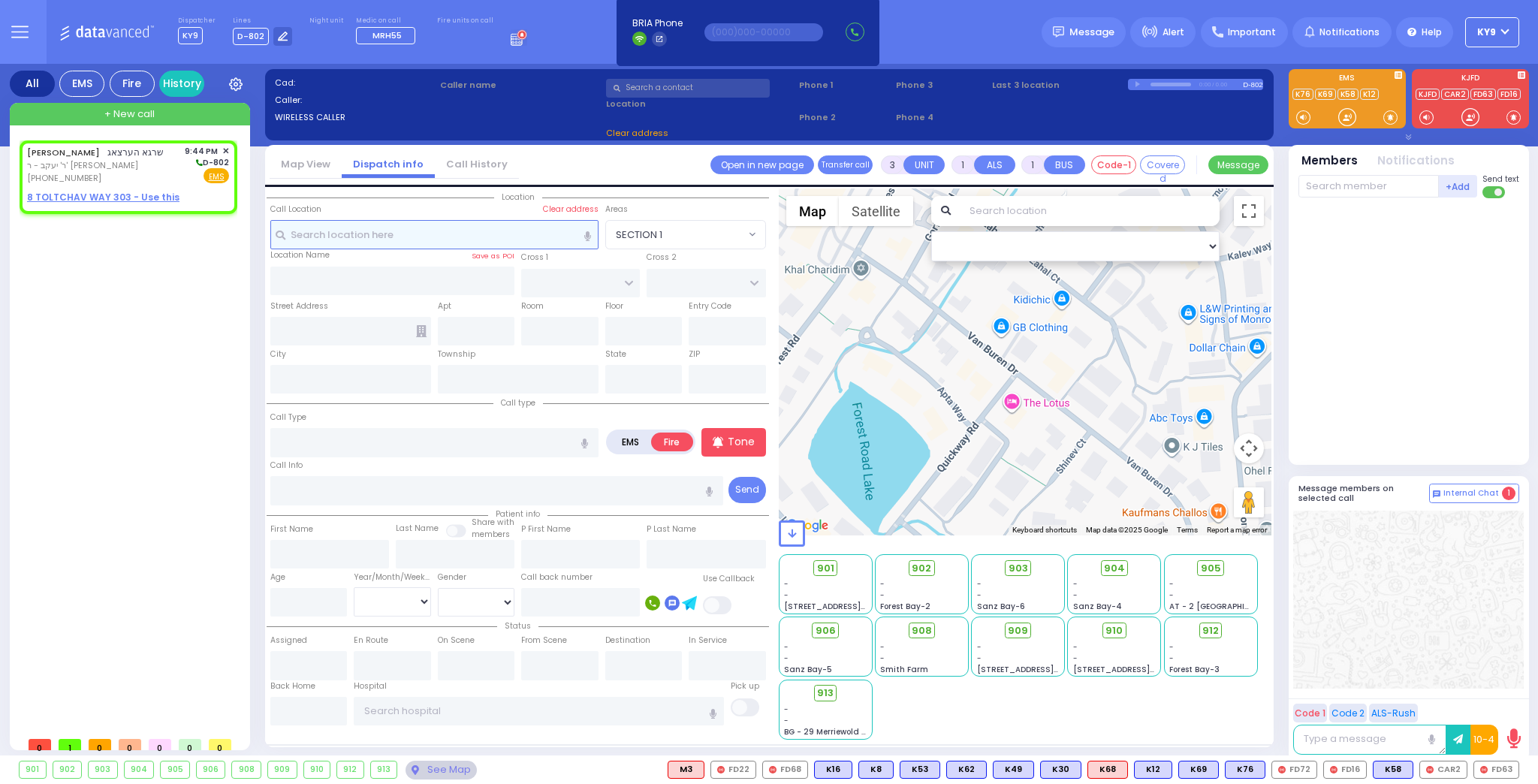
type input "2"
select select
radio input "true"
type input "SHRAGA"
type input "HERTZOG"
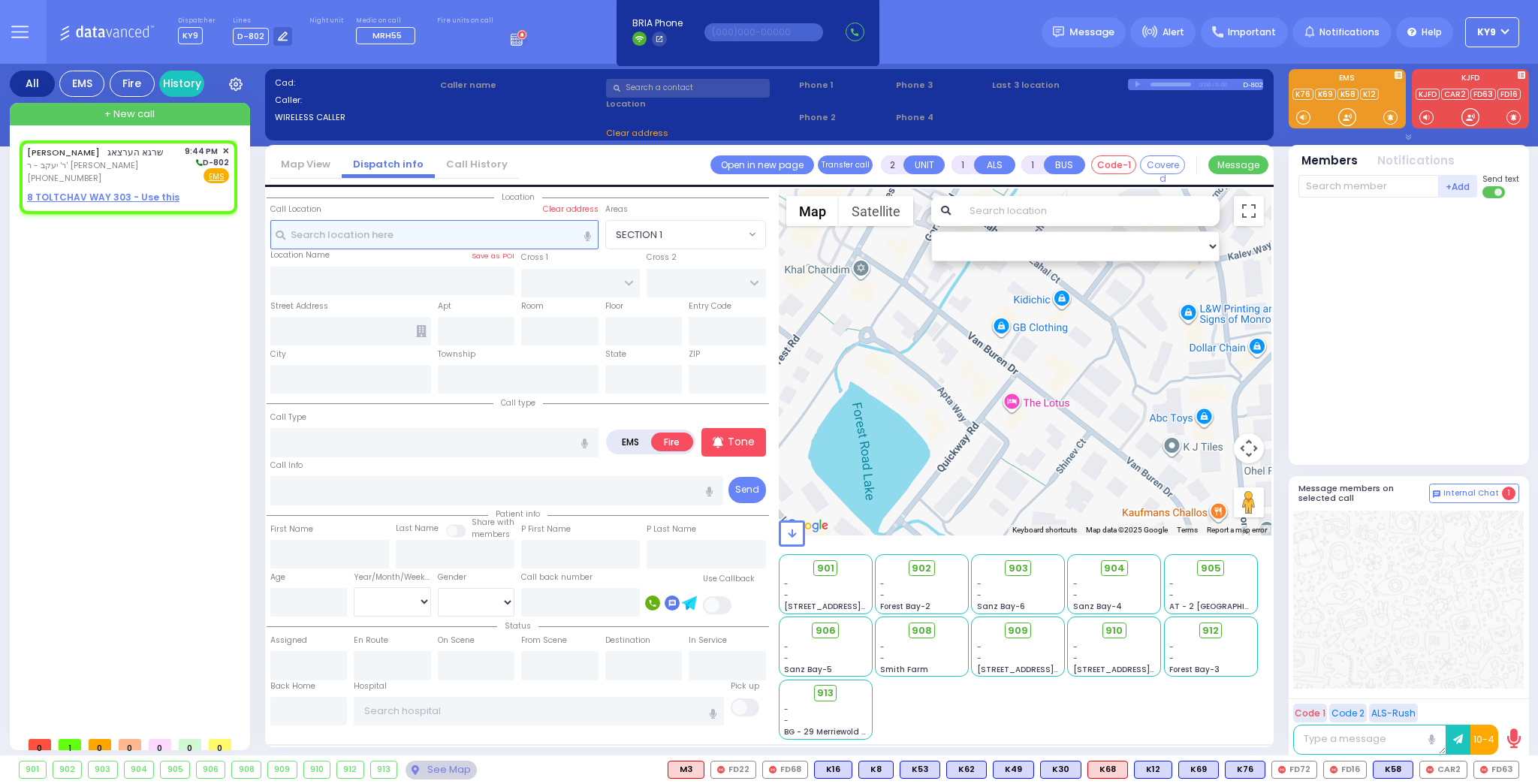
select select
type input "21:44"
select select "Hatzalah Garages"
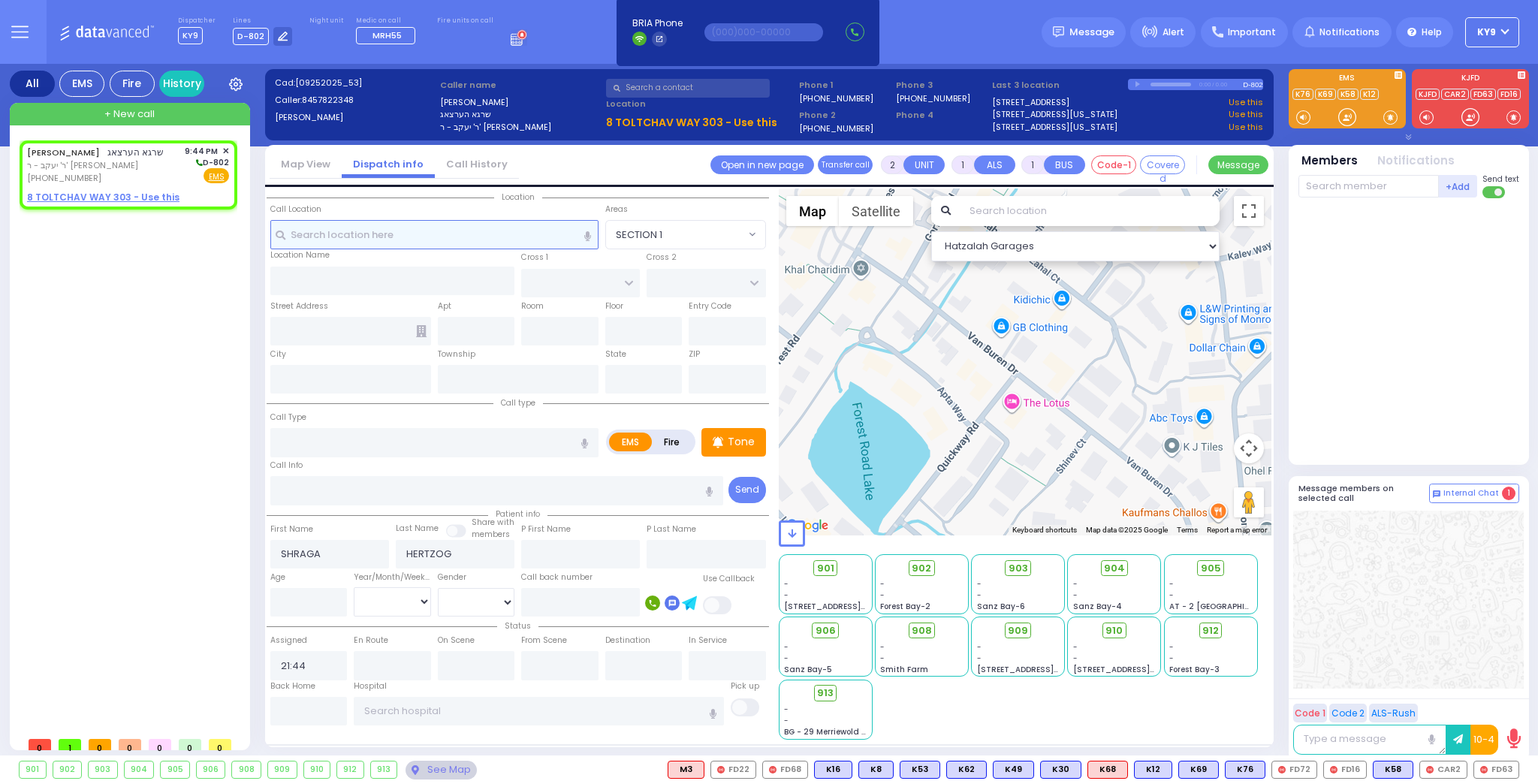
select select
radio input "true"
select select
select select "Hatzalah Garages"
click at [104, 196] on u "8 TOLTCHAV WAY 303 - Use this" at bounding box center [104, 197] width 153 height 12
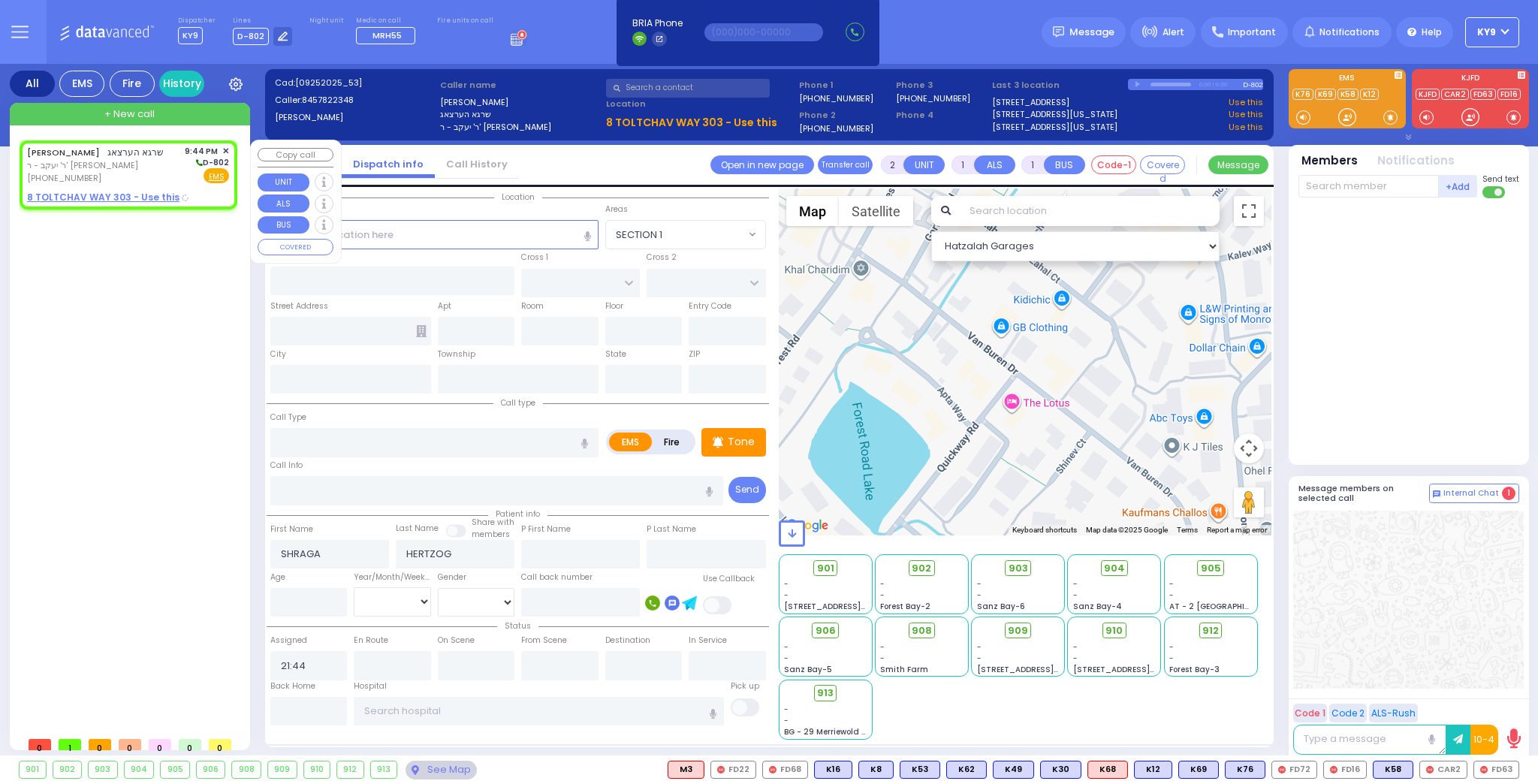
select select
radio input "true"
select select
select select "Hatzalah Garages"
type input "[GEOGRAPHIC_DATA]"
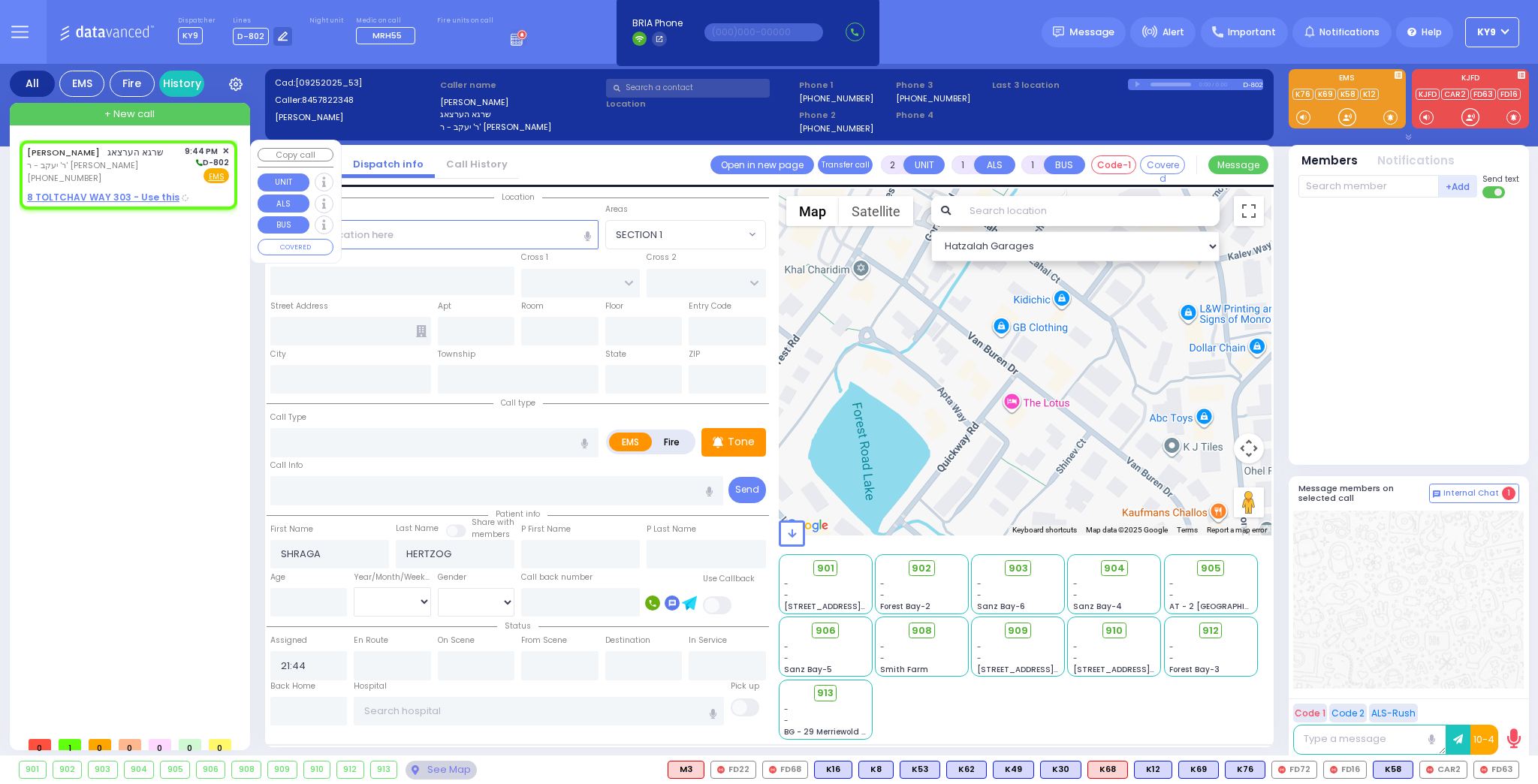
type input "TOLTCHAV WAY"
type input "8 TOLTCHAV WAY"
type input "303"
type input "Monroe"
type input "[US_STATE]"
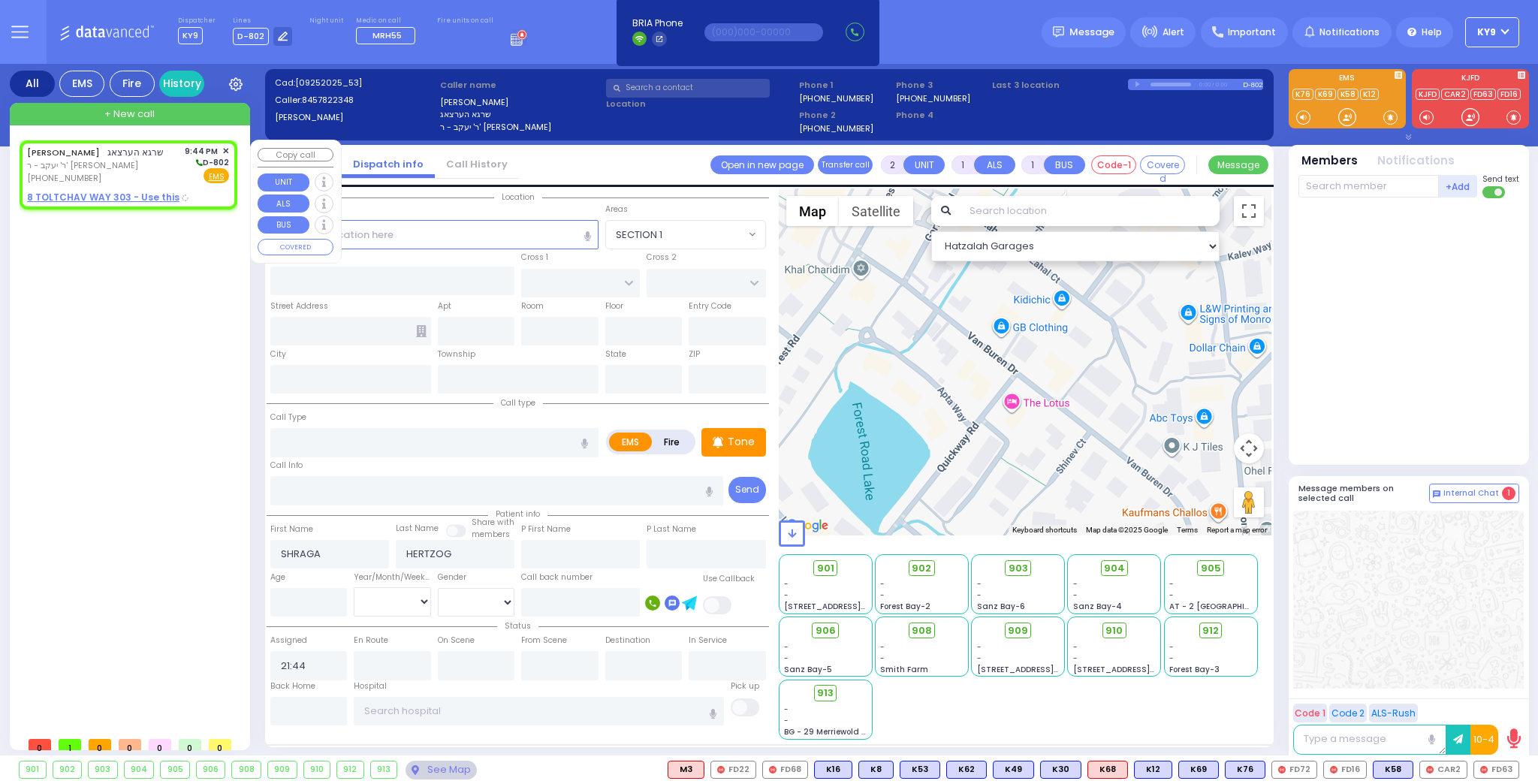
type input "10950"
select select "BEIRECH MOSHE"
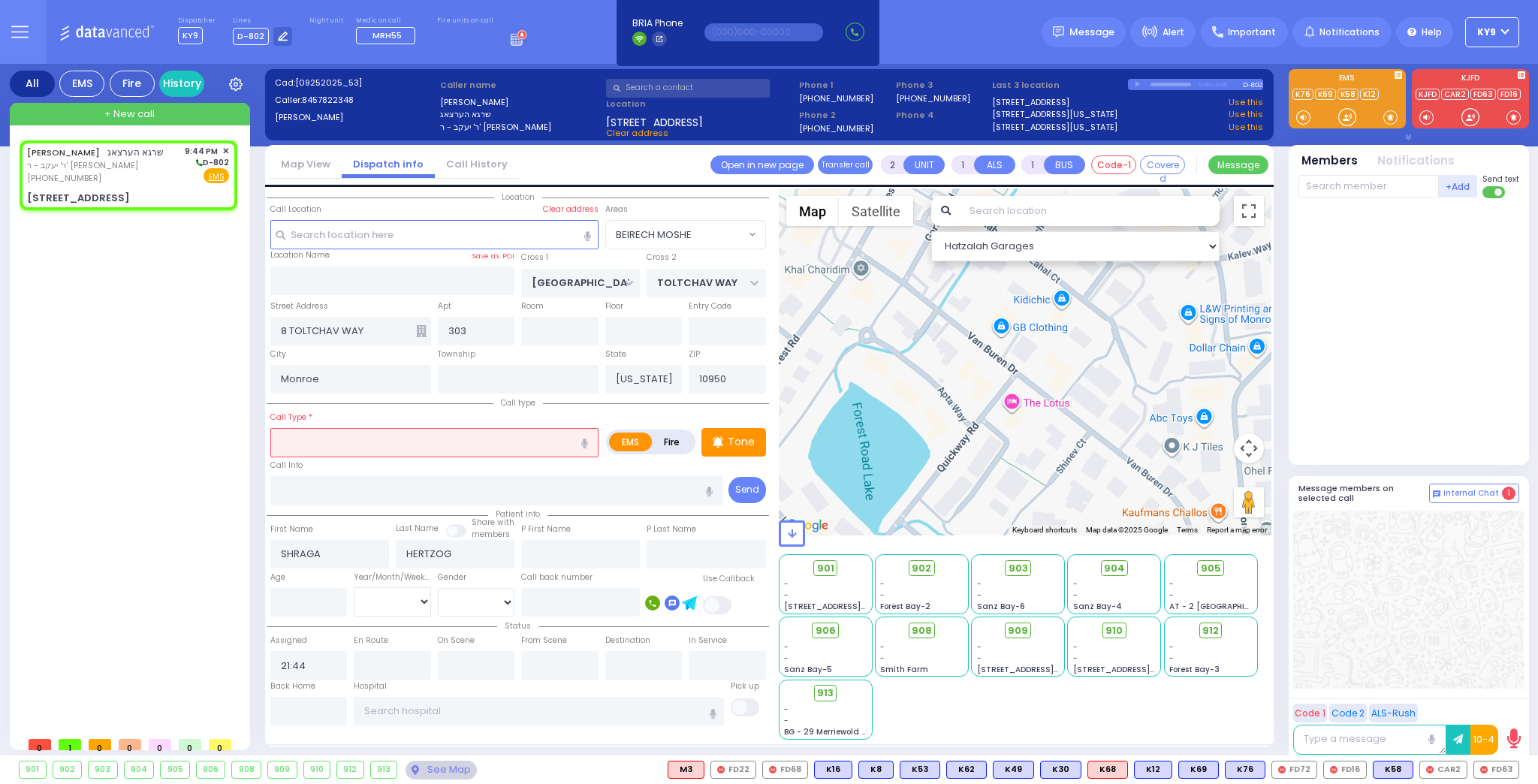
select select
radio input "true"
select select
select select "Hatzalah Garages"
select select "BEIRECH MOSHE"
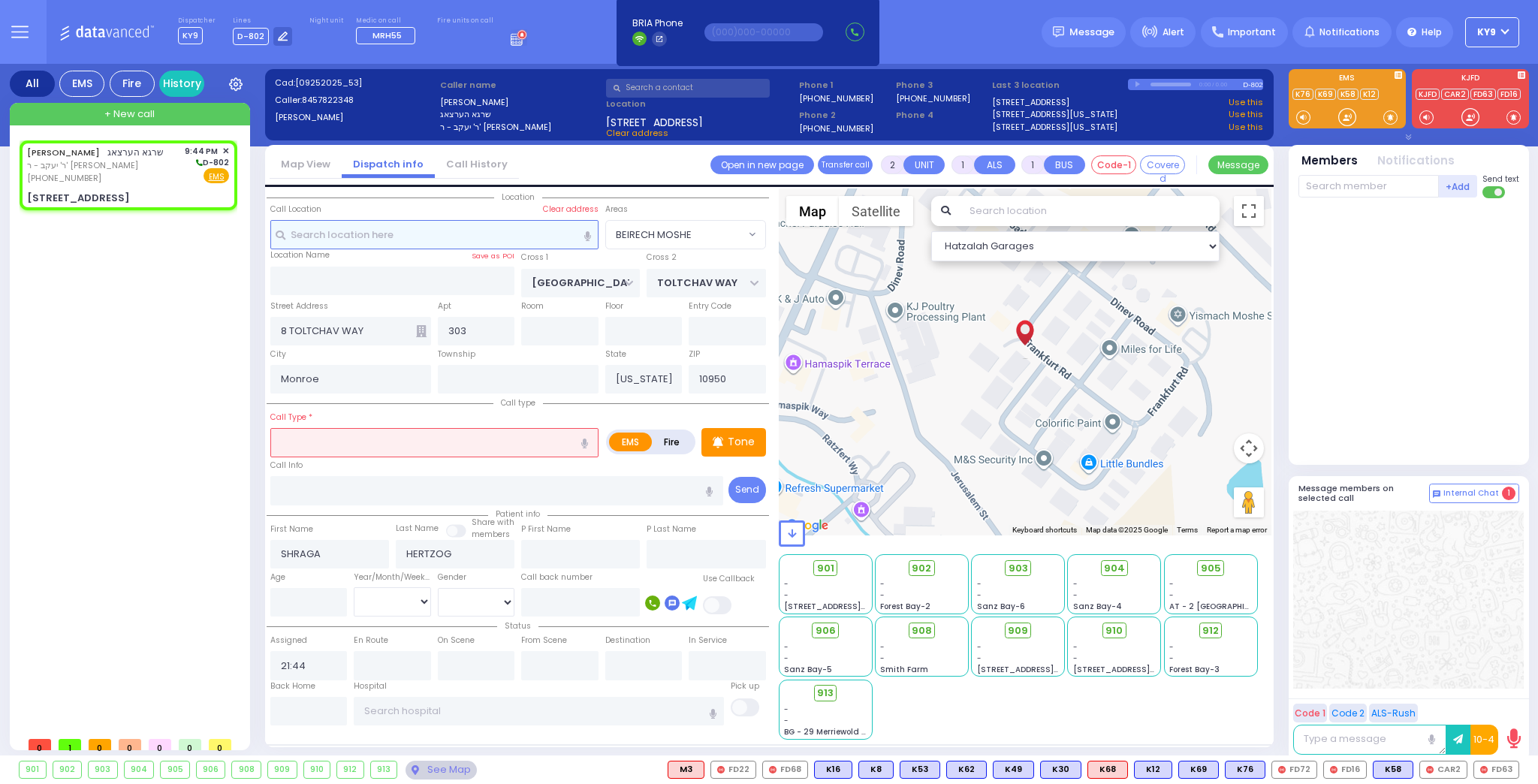
click at [329, 235] on input "text" at bounding box center [434, 234] width 328 height 29
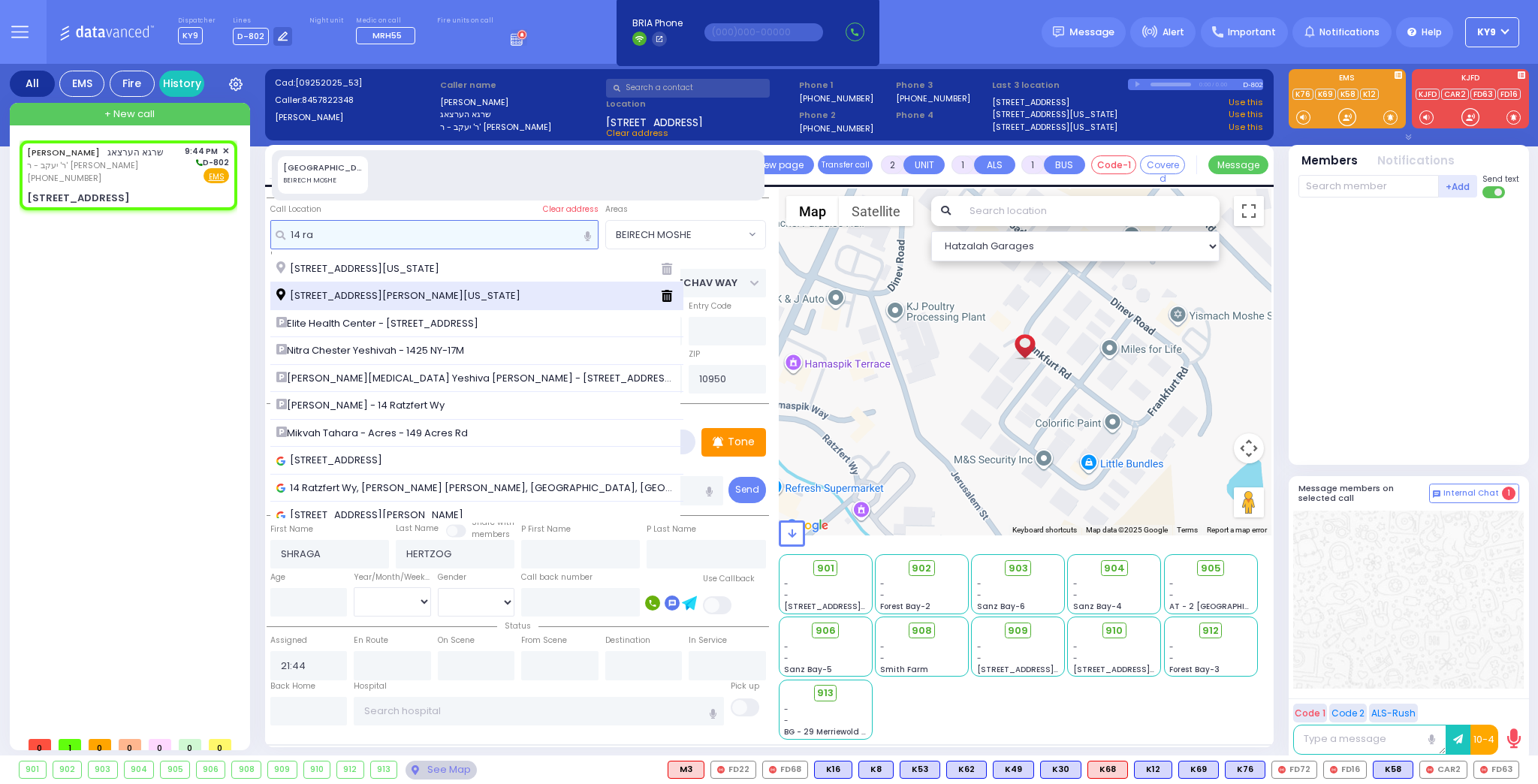
type input "14 ra"
click at [380, 296] on span "[STREET_ADDRESS][PERSON_NAME][US_STATE]" at bounding box center [401, 295] width 249 height 15
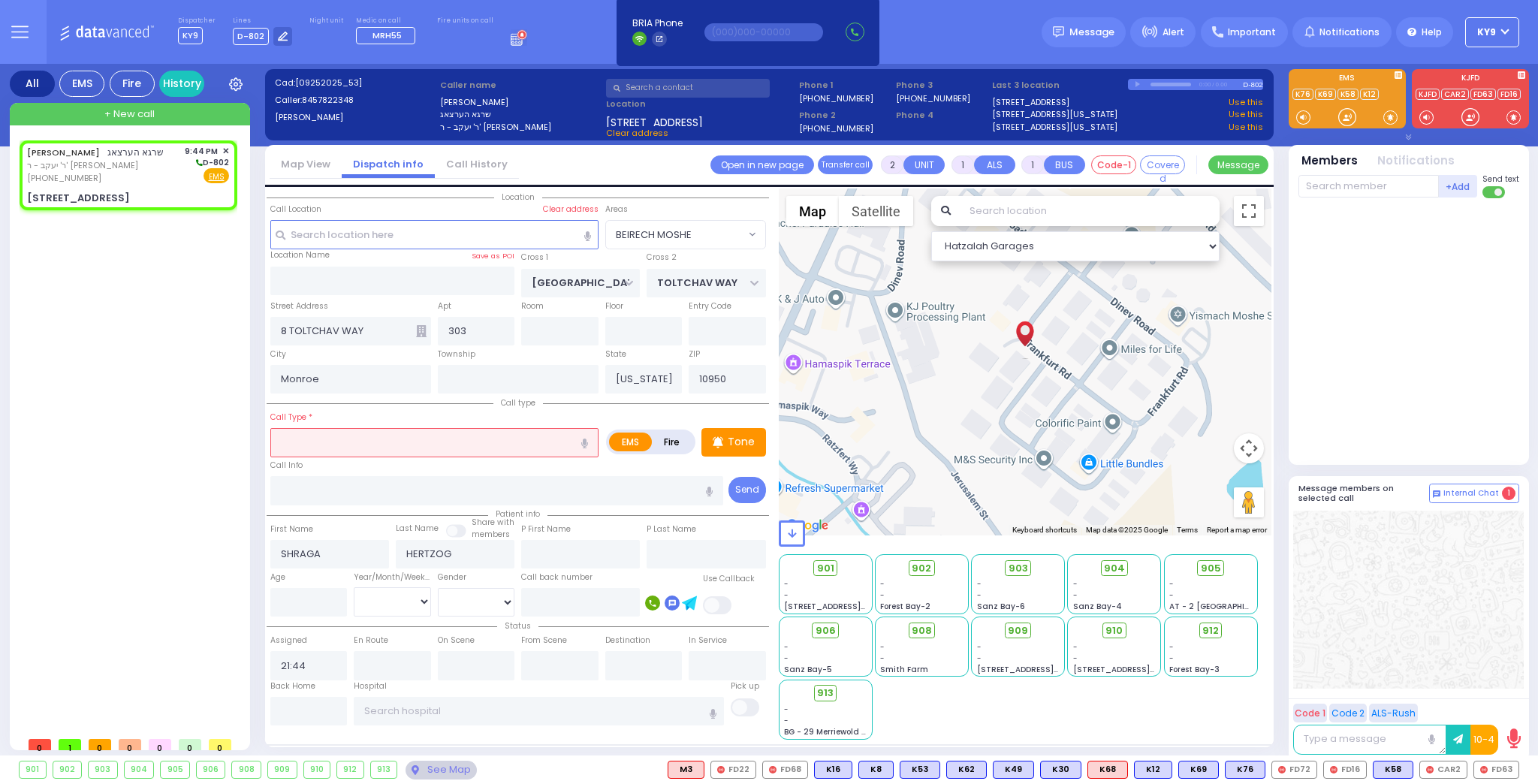
select select
radio input "true"
select select
select select "Hatzalah Garages"
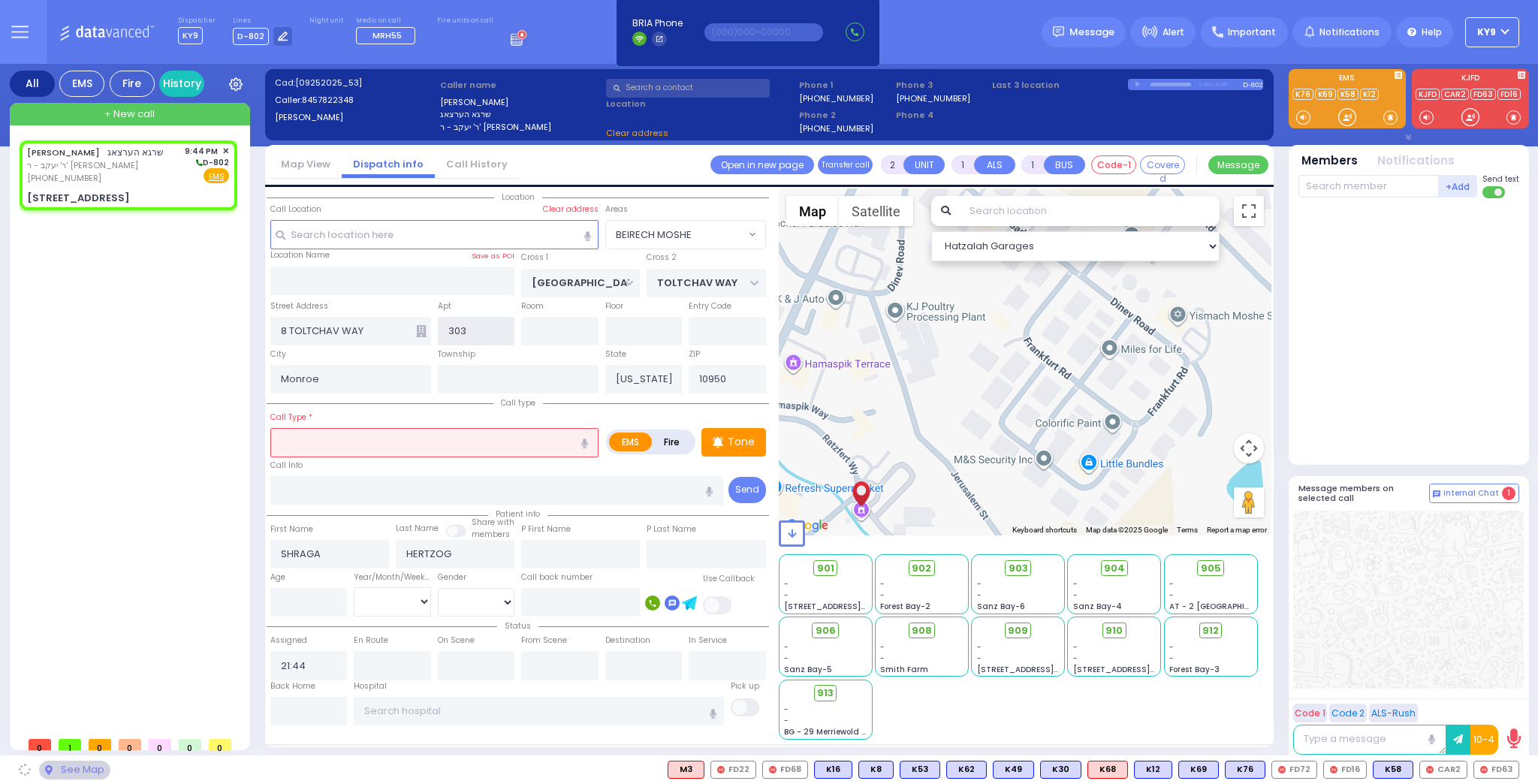
type input "[GEOGRAPHIC_DATA]"
type input "[STREET_ADDRESS]"
type input "[PERSON_NAME]"
select select "SECTION 4"
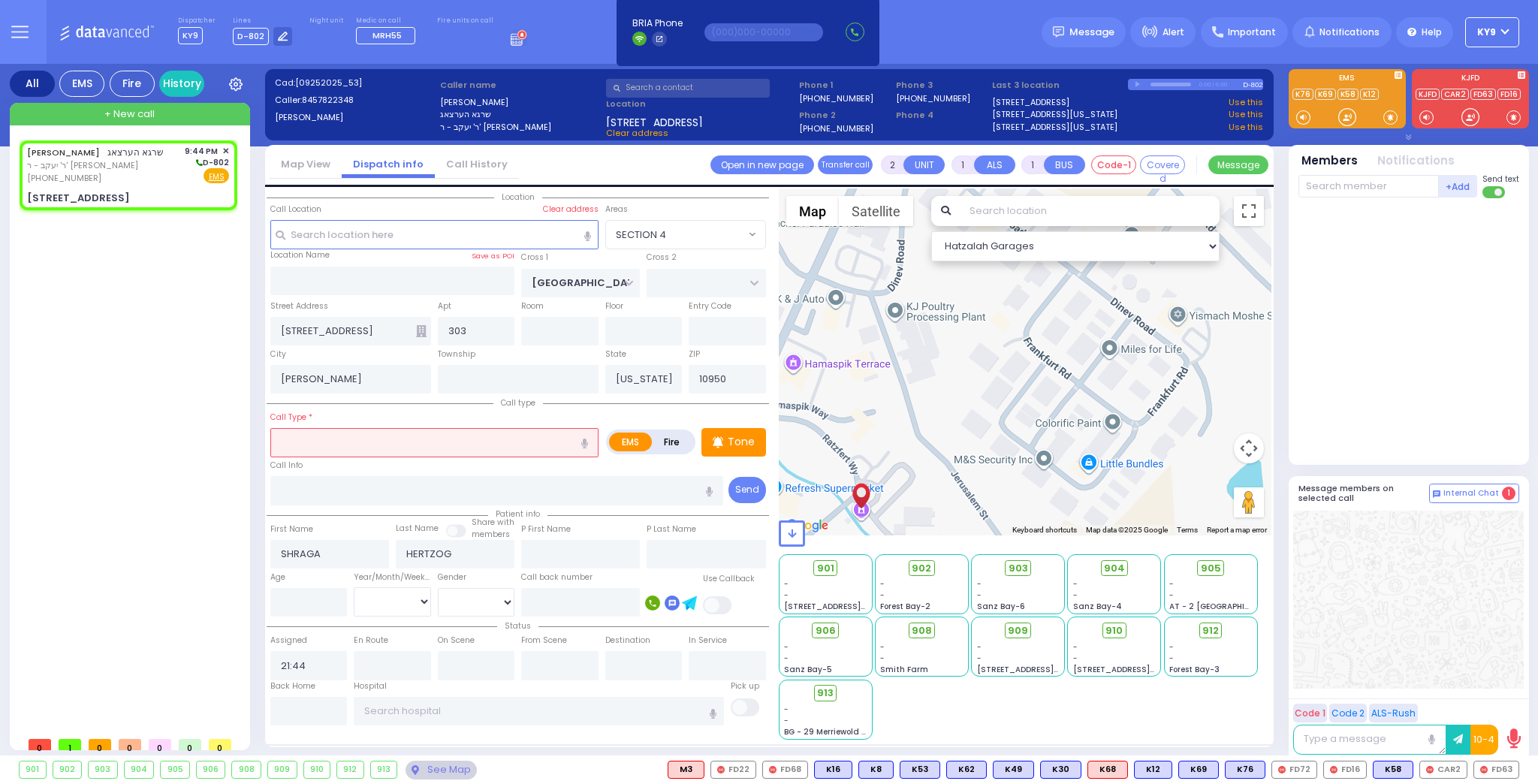
click at [327, 442] on input "text" at bounding box center [434, 442] width 328 height 29
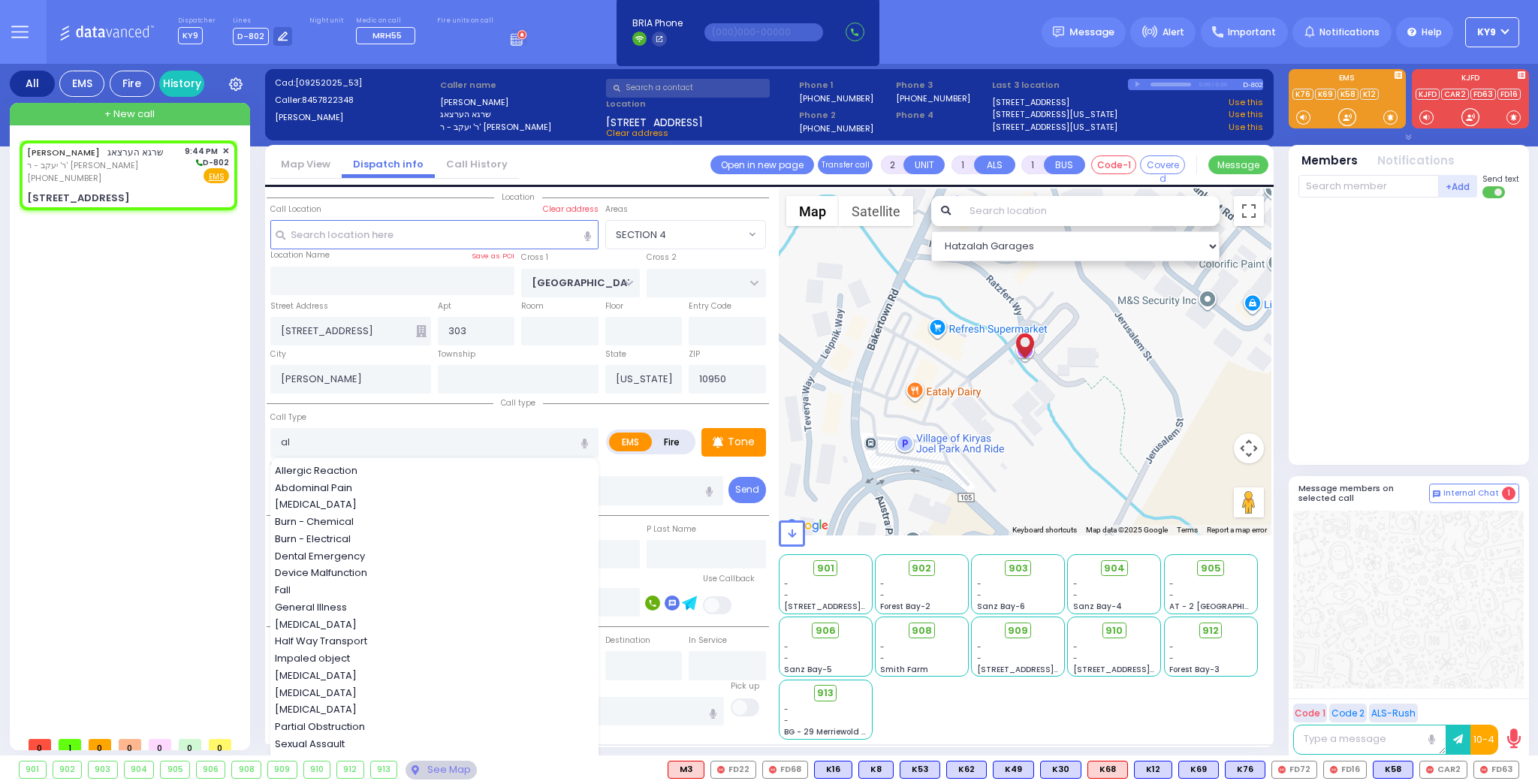
click at [353, 464] on span "Allergic Reaction" at bounding box center [319, 470] width 88 height 15
type input "Allergic Reaction"
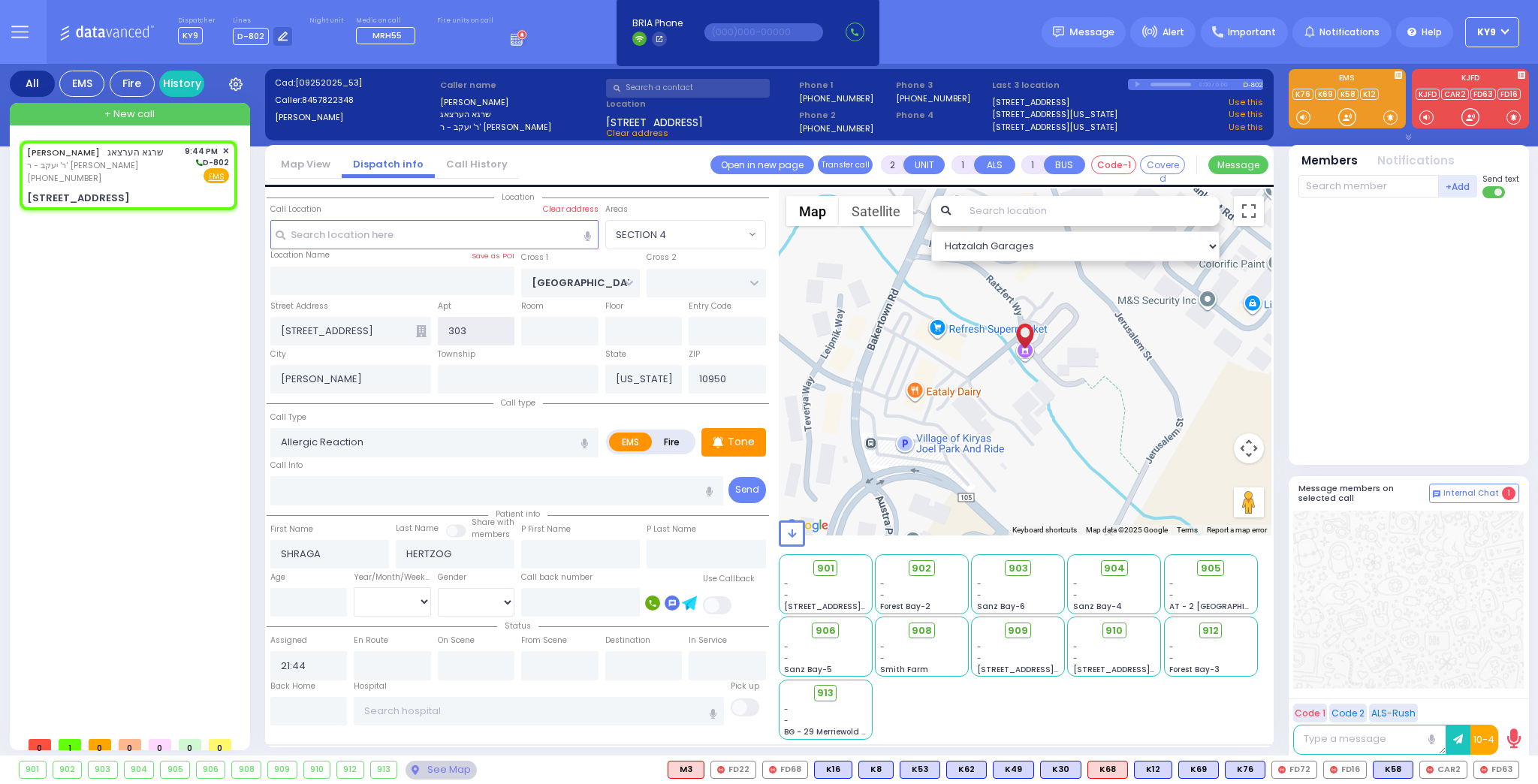
drag, startPoint x: 482, startPoint y: 325, endPoint x: 437, endPoint y: 337, distance: 46.6
click at [438, 337] on input "303" at bounding box center [476, 330] width 77 height 29
select select
radio input "true"
select select
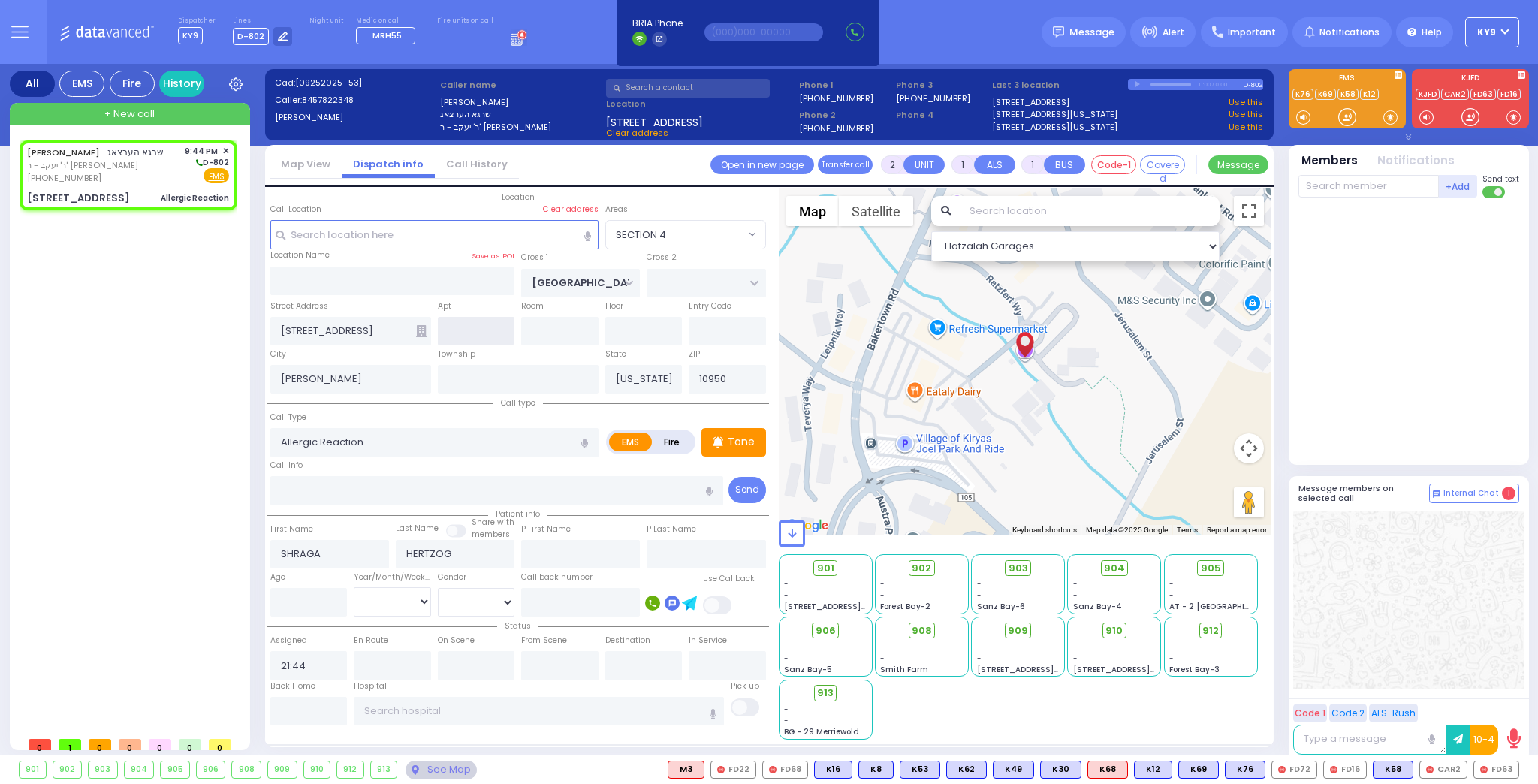
select select "Hatzalah Garages"
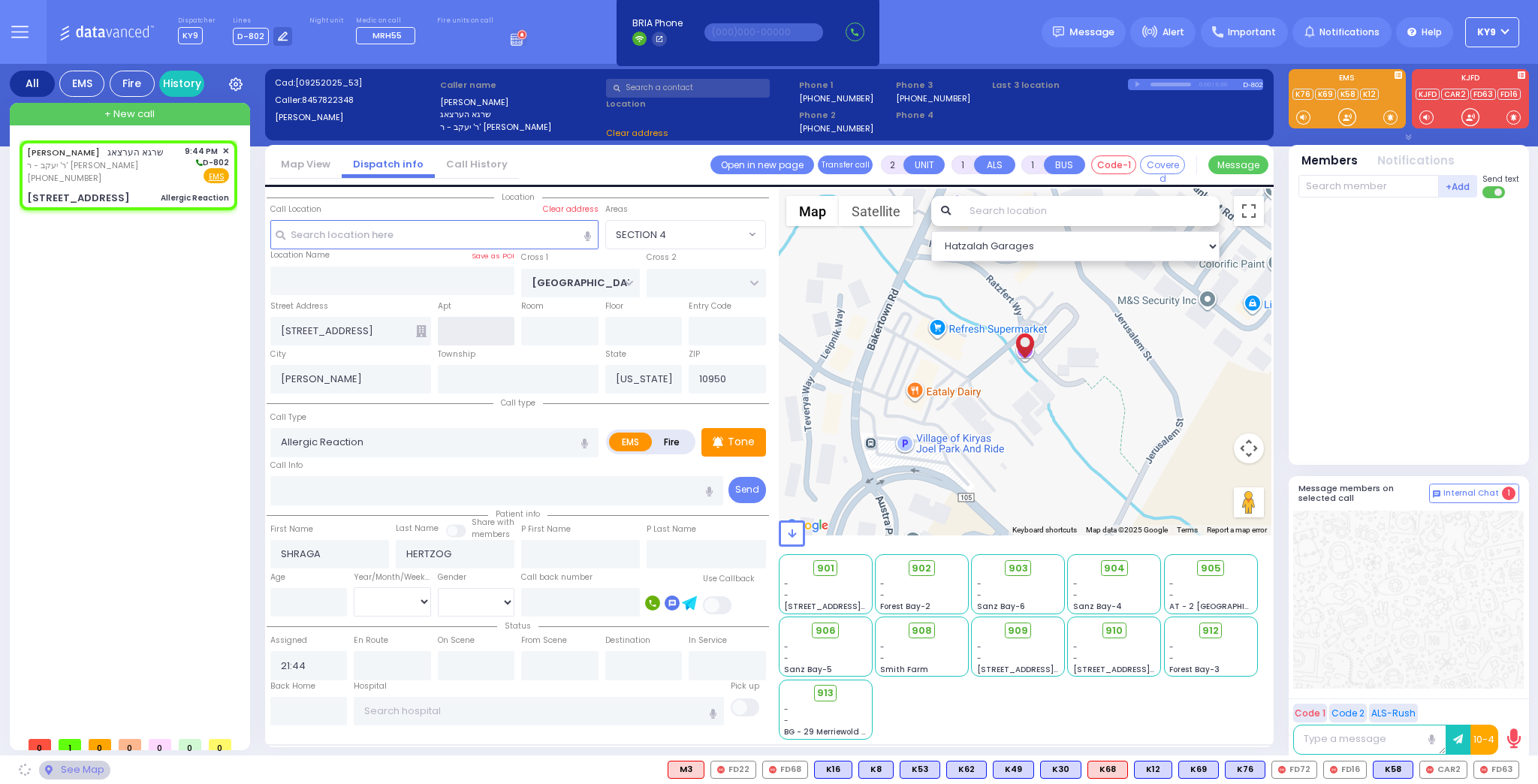
select select "SECTION 4"
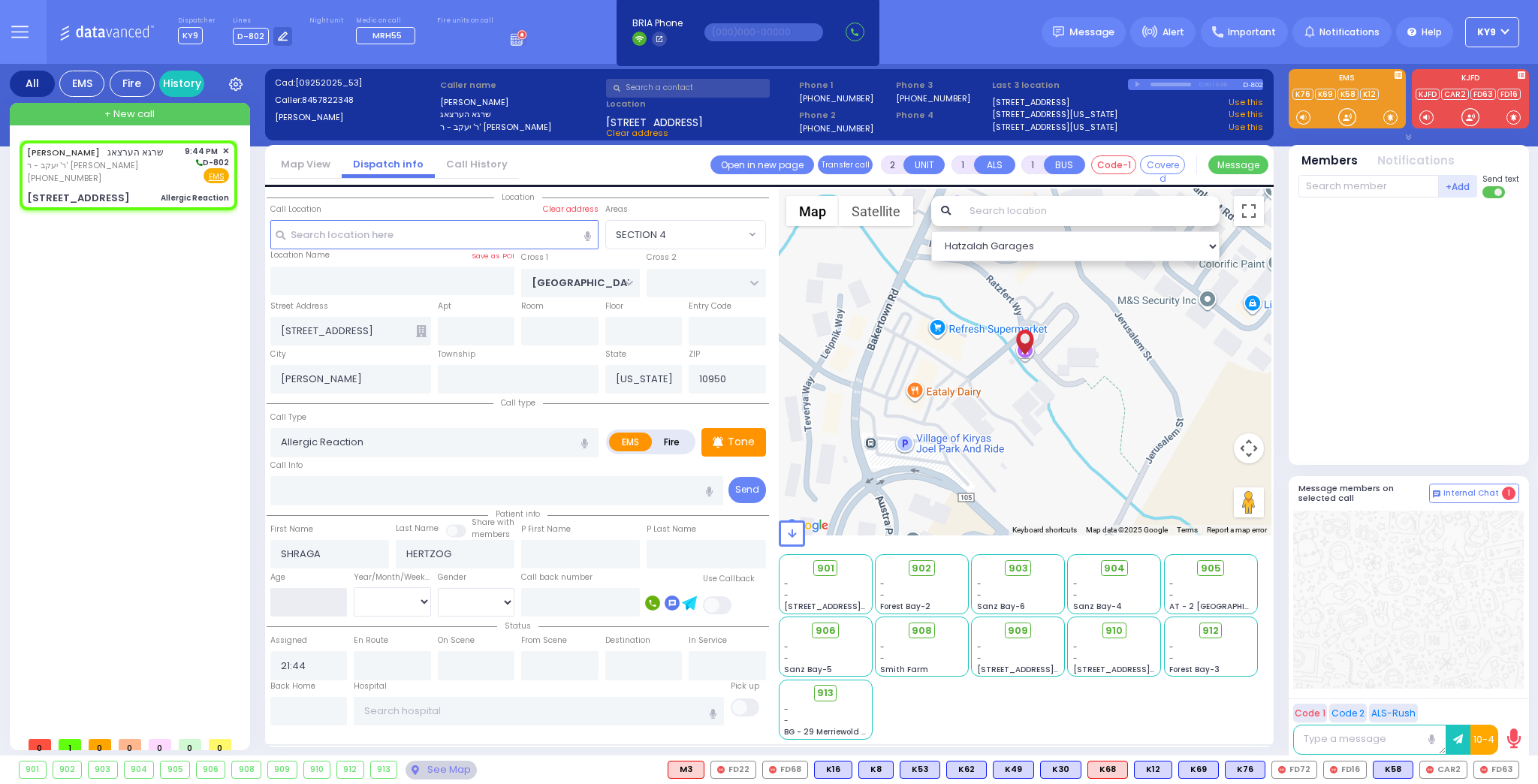
click at [331, 595] on input "number" at bounding box center [309, 602] width 77 height 29
select select
radio input "true"
select select
select select "SECTION 4"
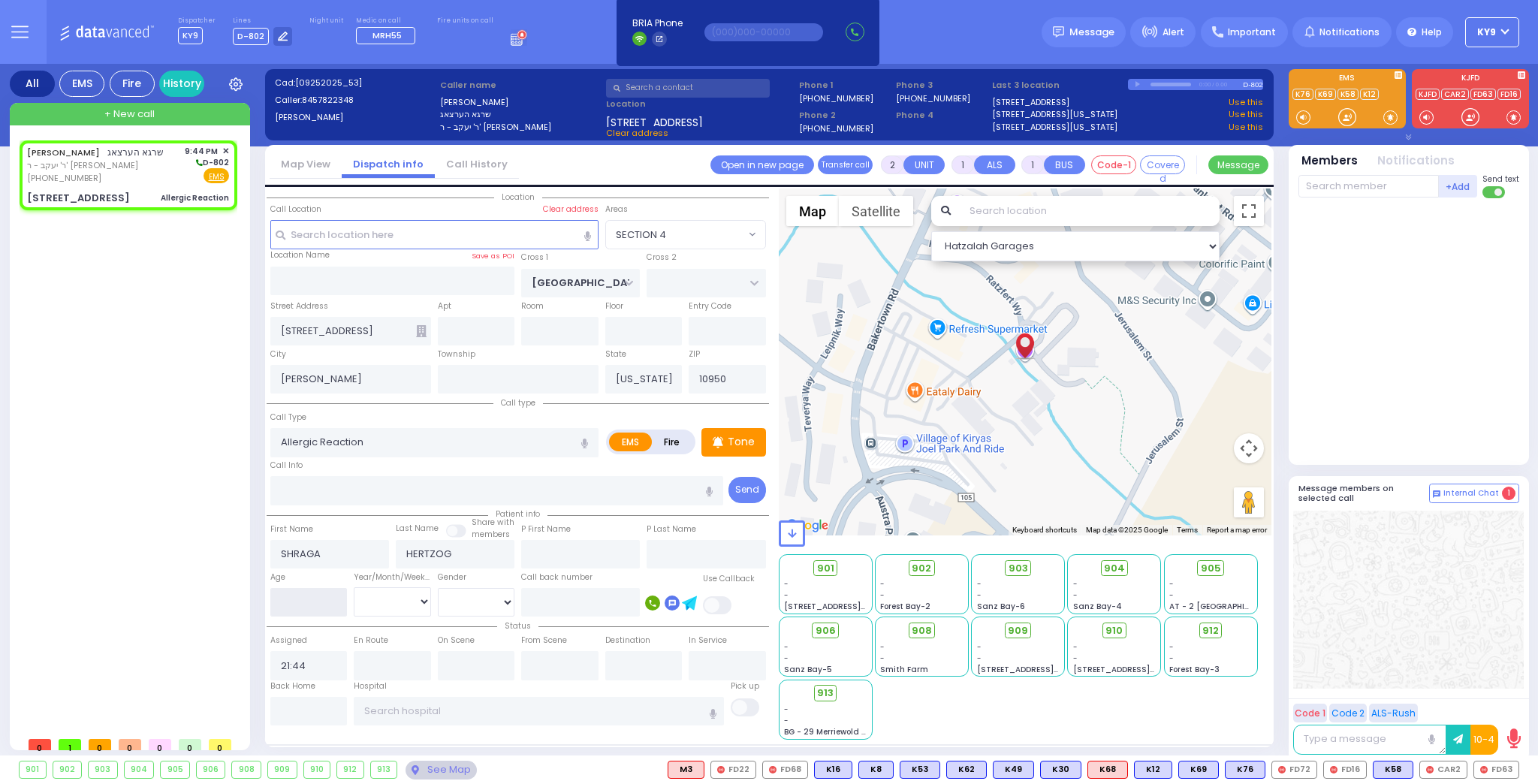
select select "Hatzalah Garages"
select select
radio input "true"
select select
select select "SECTION 4"
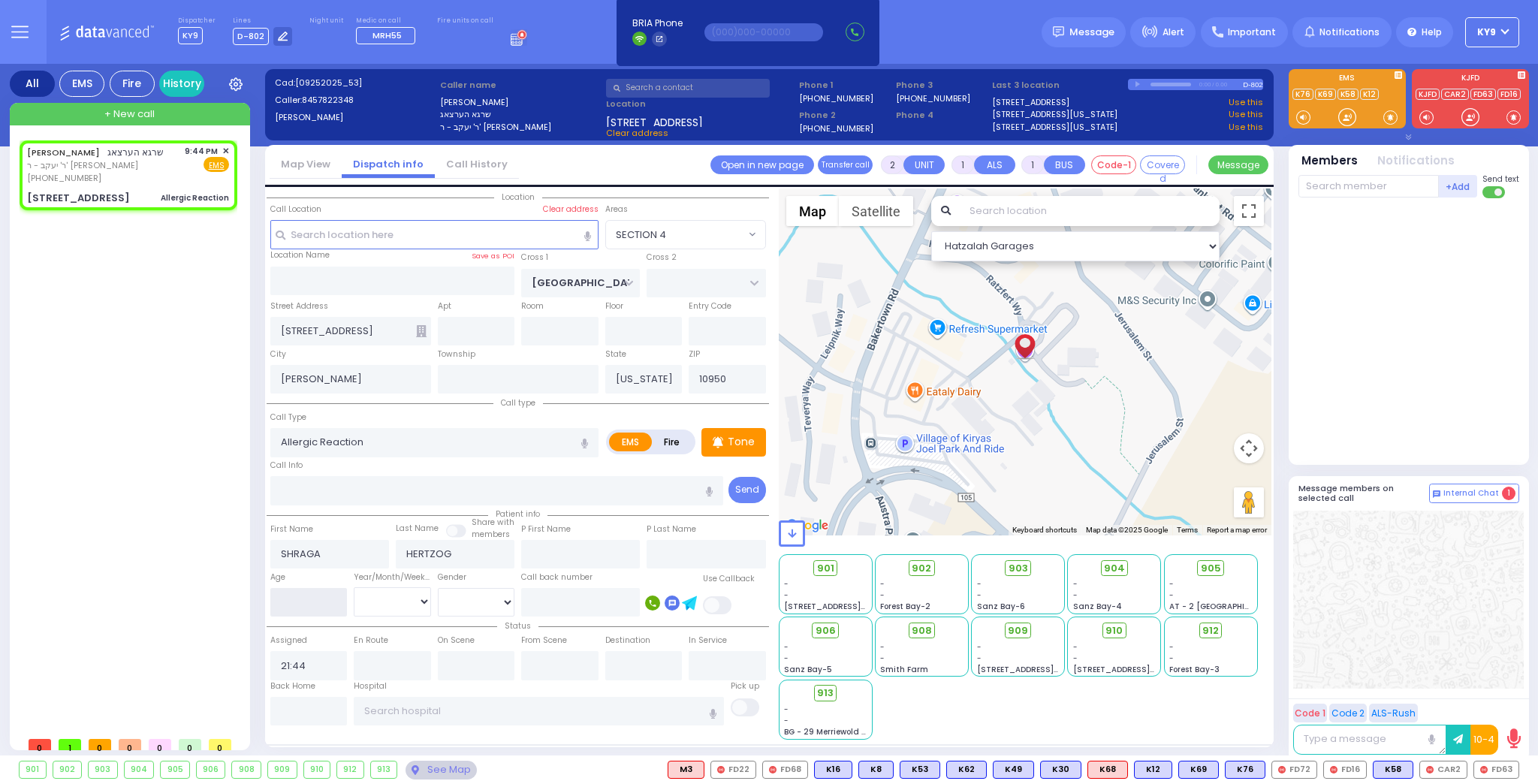
select select "Hatzalah Garages"
click at [734, 437] on p "Tone" at bounding box center [741, 442] width 27 height 16
select select
radio input "true"
select select
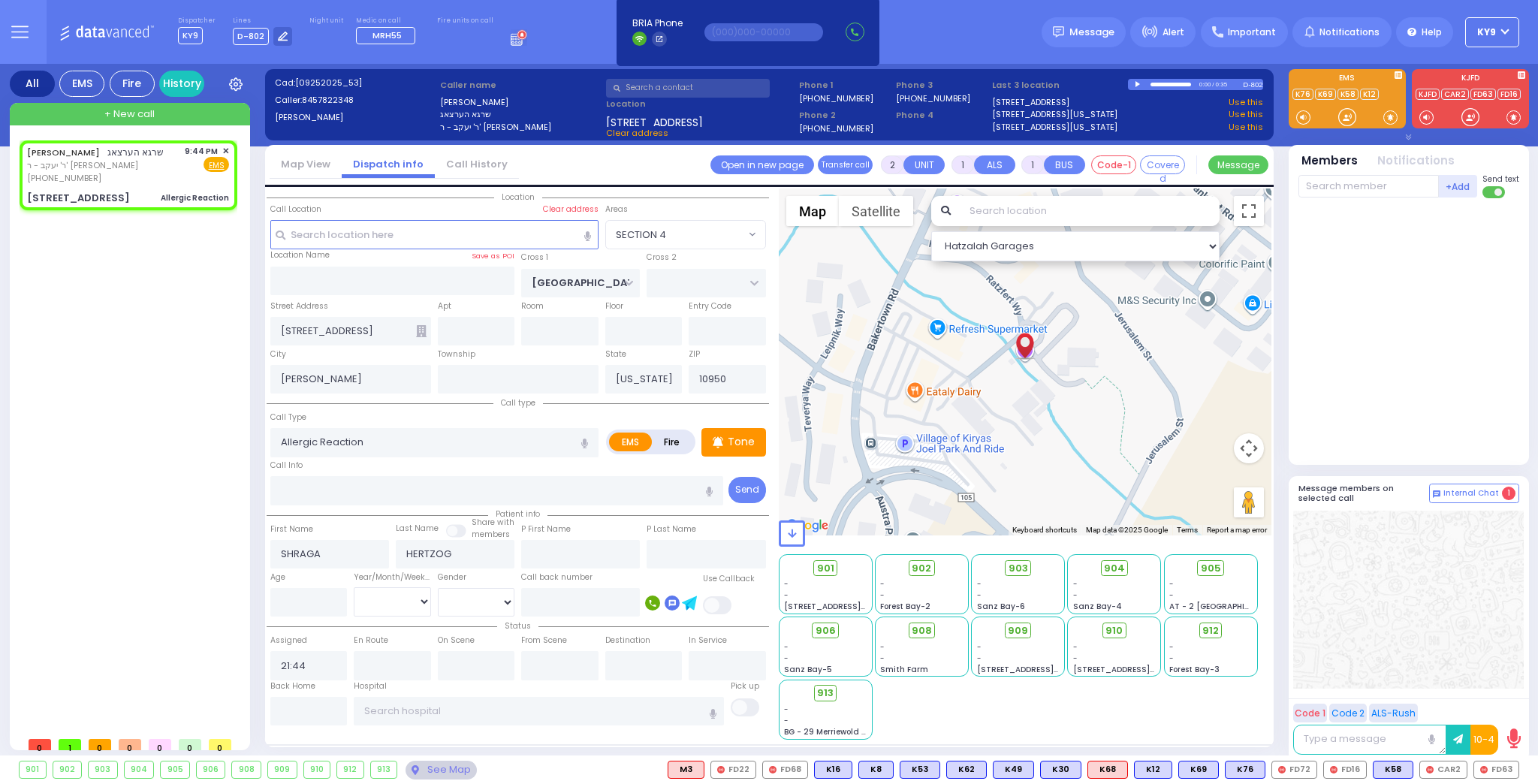
select select "Hatzalah Garages"
select select "SECTION 4"
click at [1349, 110] on div at bounding box center [1346, 117] width 15 height 15
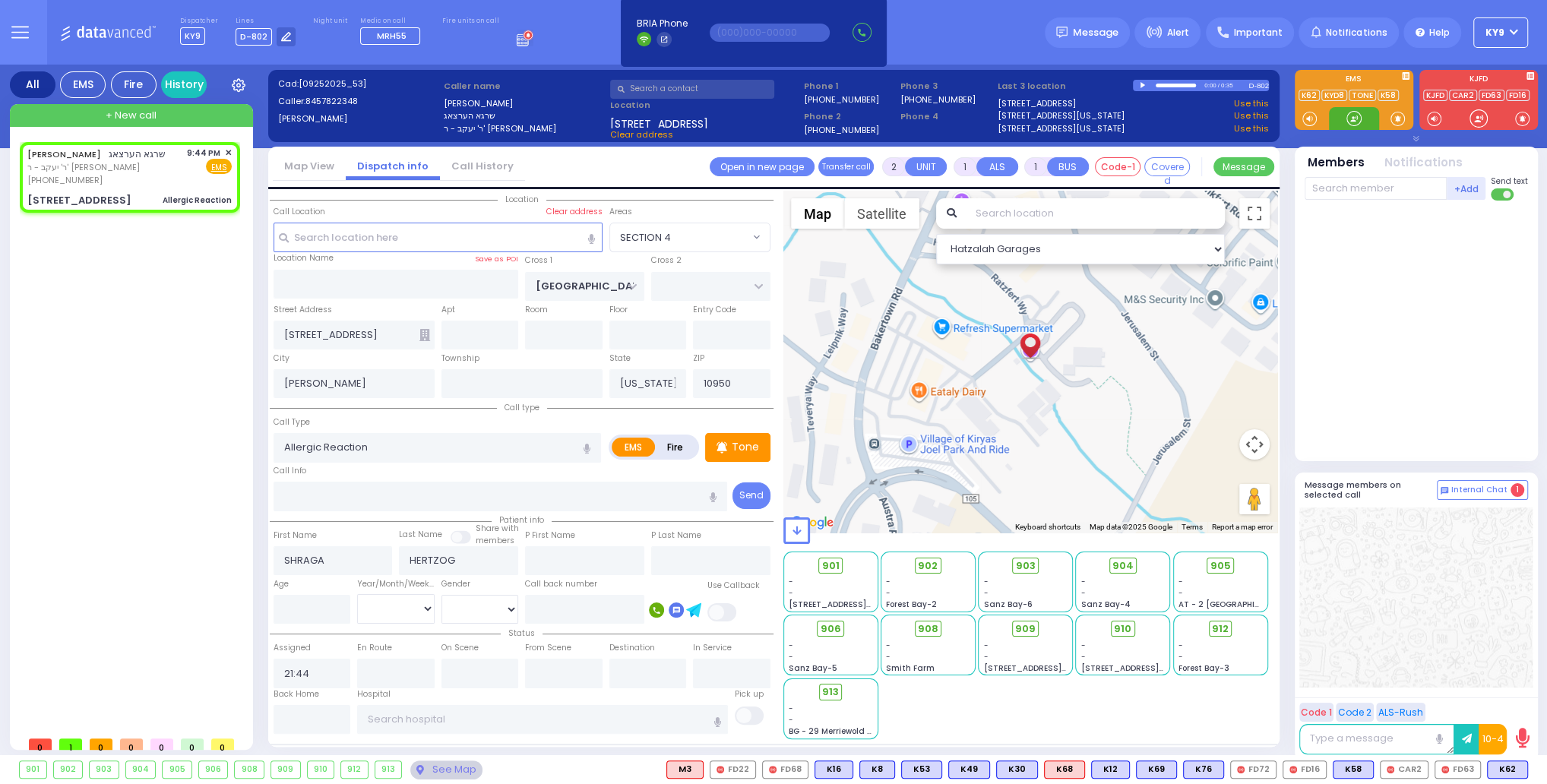
drag, startPoint x: 1351, startPoint y: 121, endPoint x: 1363, endPoint y: 131, distance: 15.6
click at [1360, 117] on div at bounding box center [1354, 118] width 15 height 15
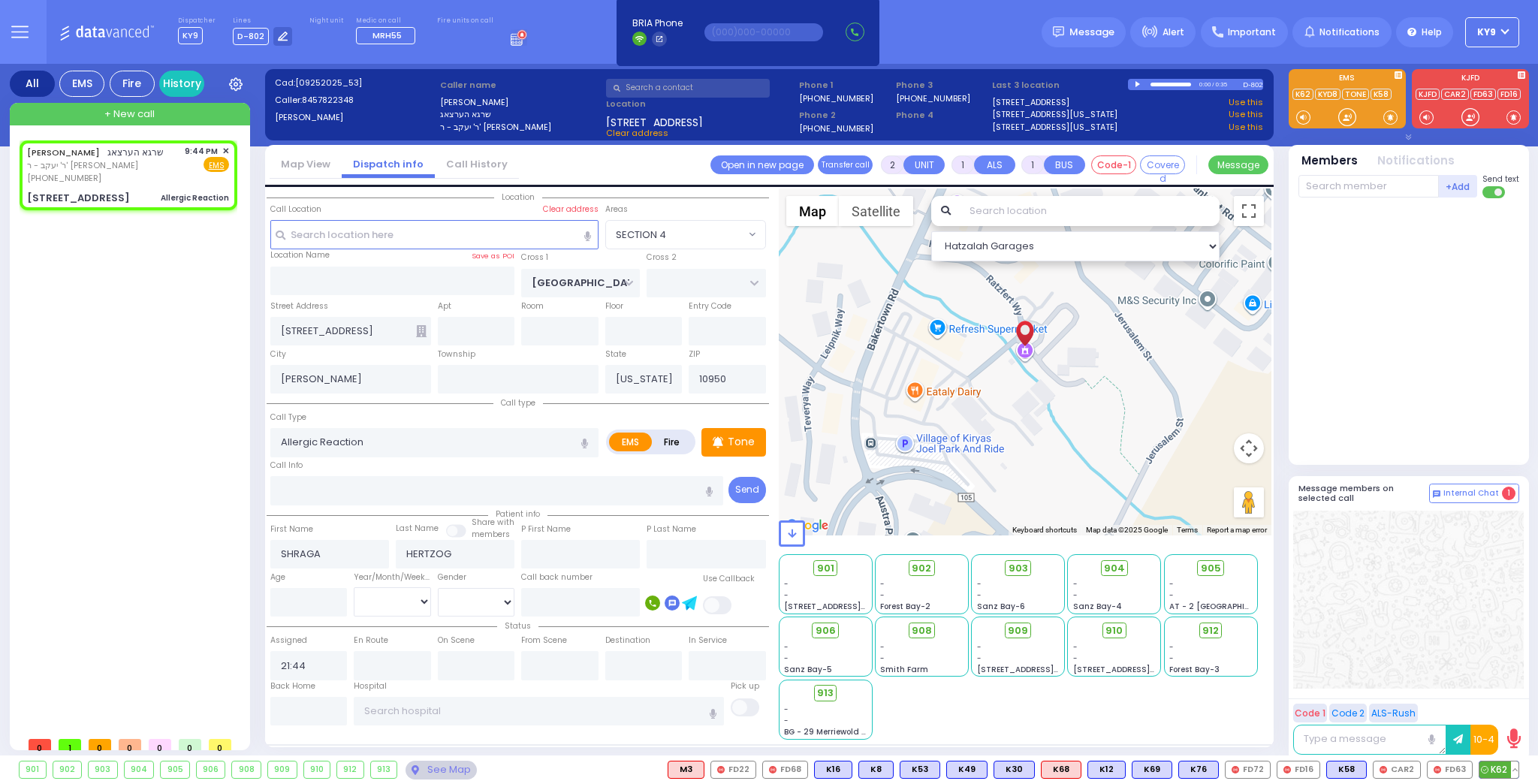
click at [1497, 769] on span "K62" at bounding box center [1499, 769] width 39 height 16
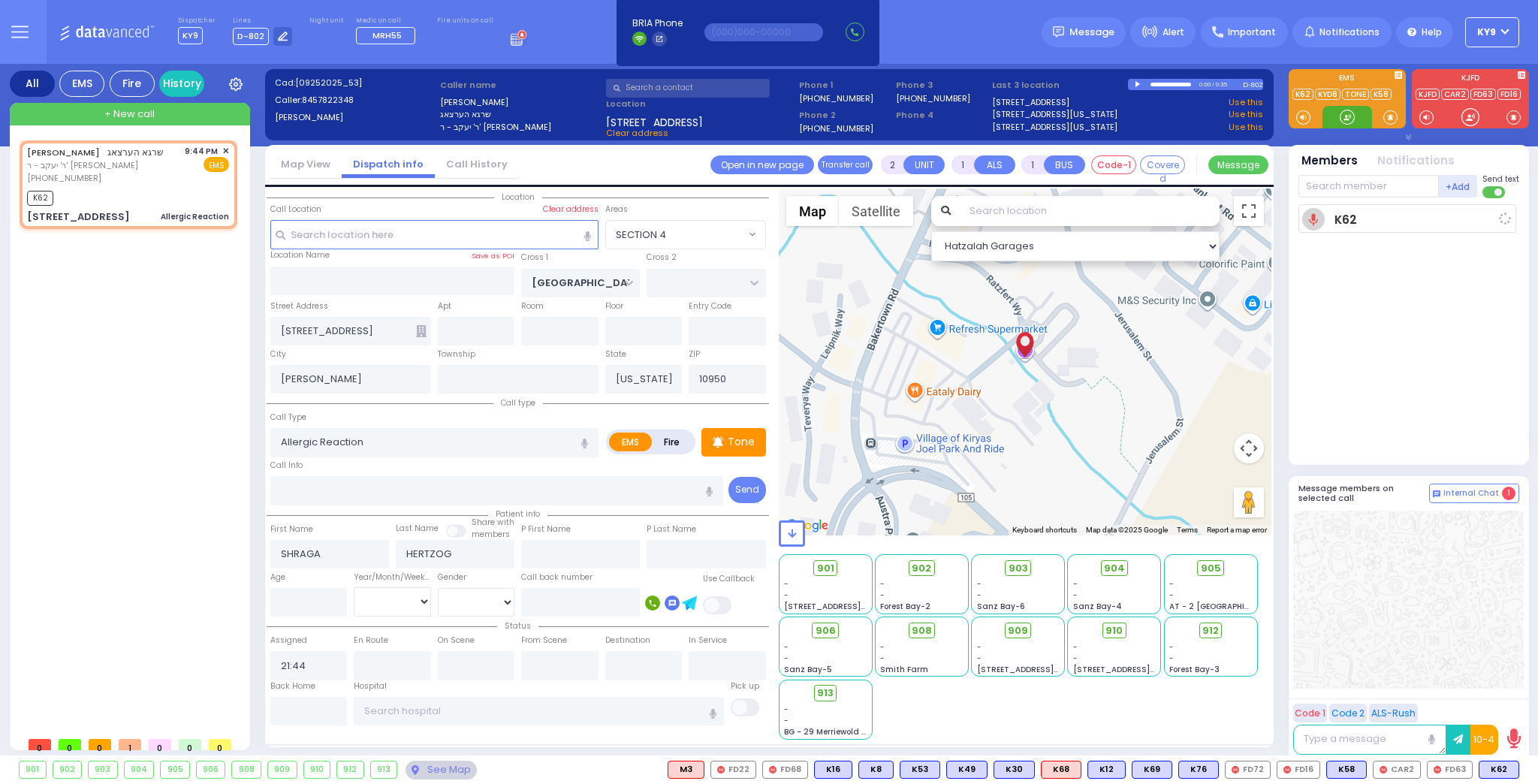
select select
radio input "true"
select select
type input "21:45"
select select "Hatzalah Garages"
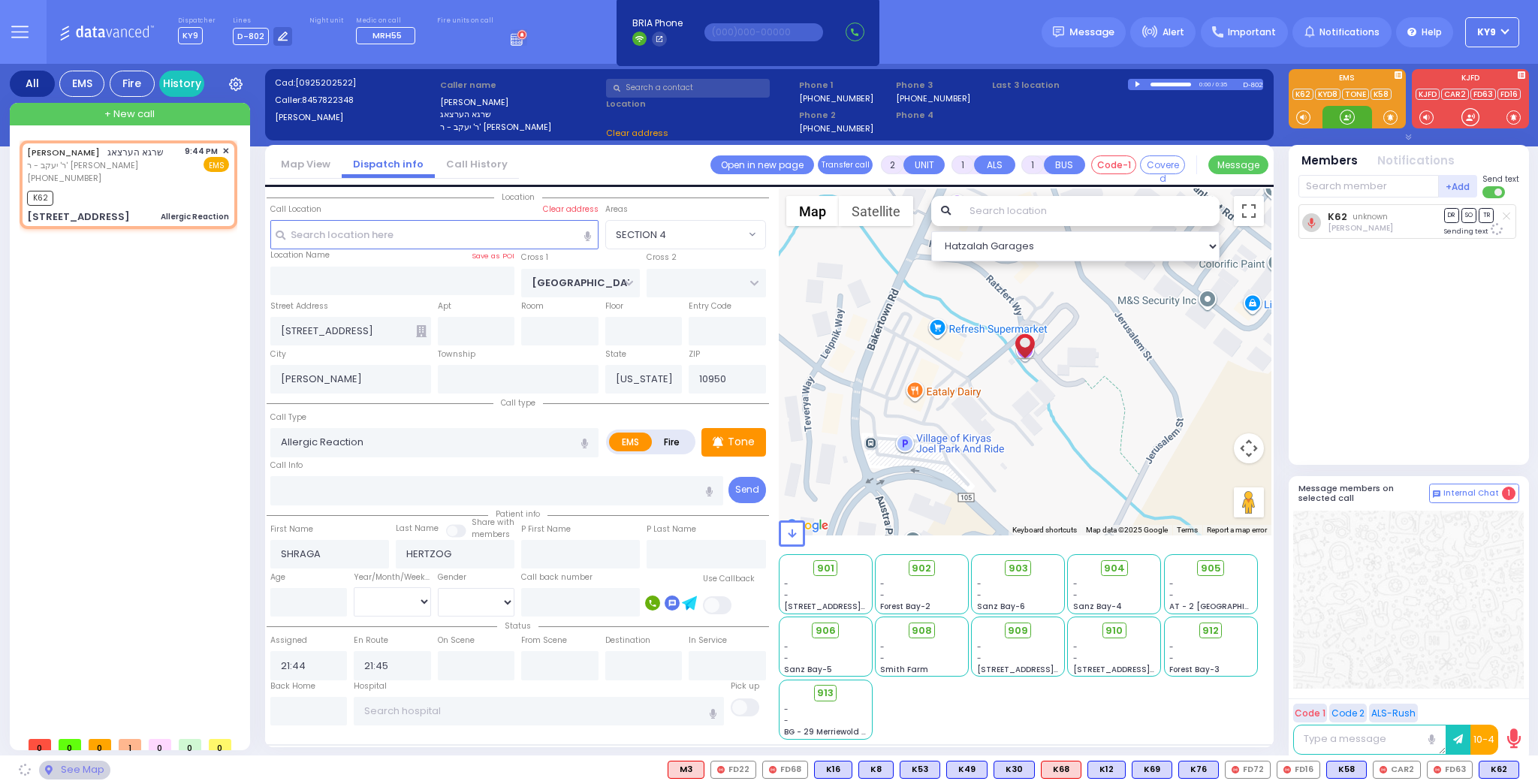
select select "SECTION 4"
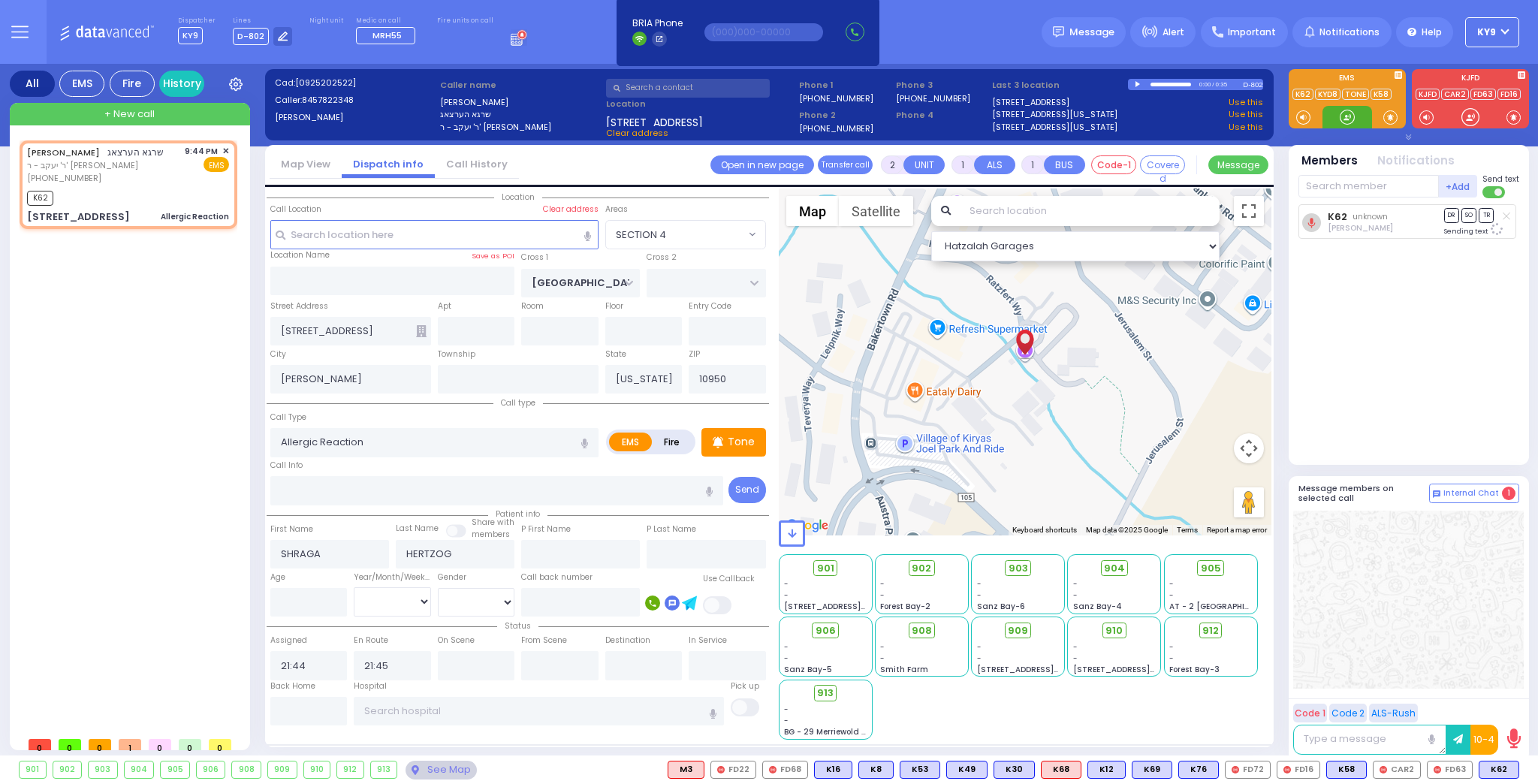
click at [1345, 116] on div at bounding box center [1346, 117] width 15 height 15
click at [1346, 115] on div at bounding box center [1346, 117] width 15 height 15
click at [1493, 765] on span "K78" at bounding box center [1499, 769] width 39 height 16
select select
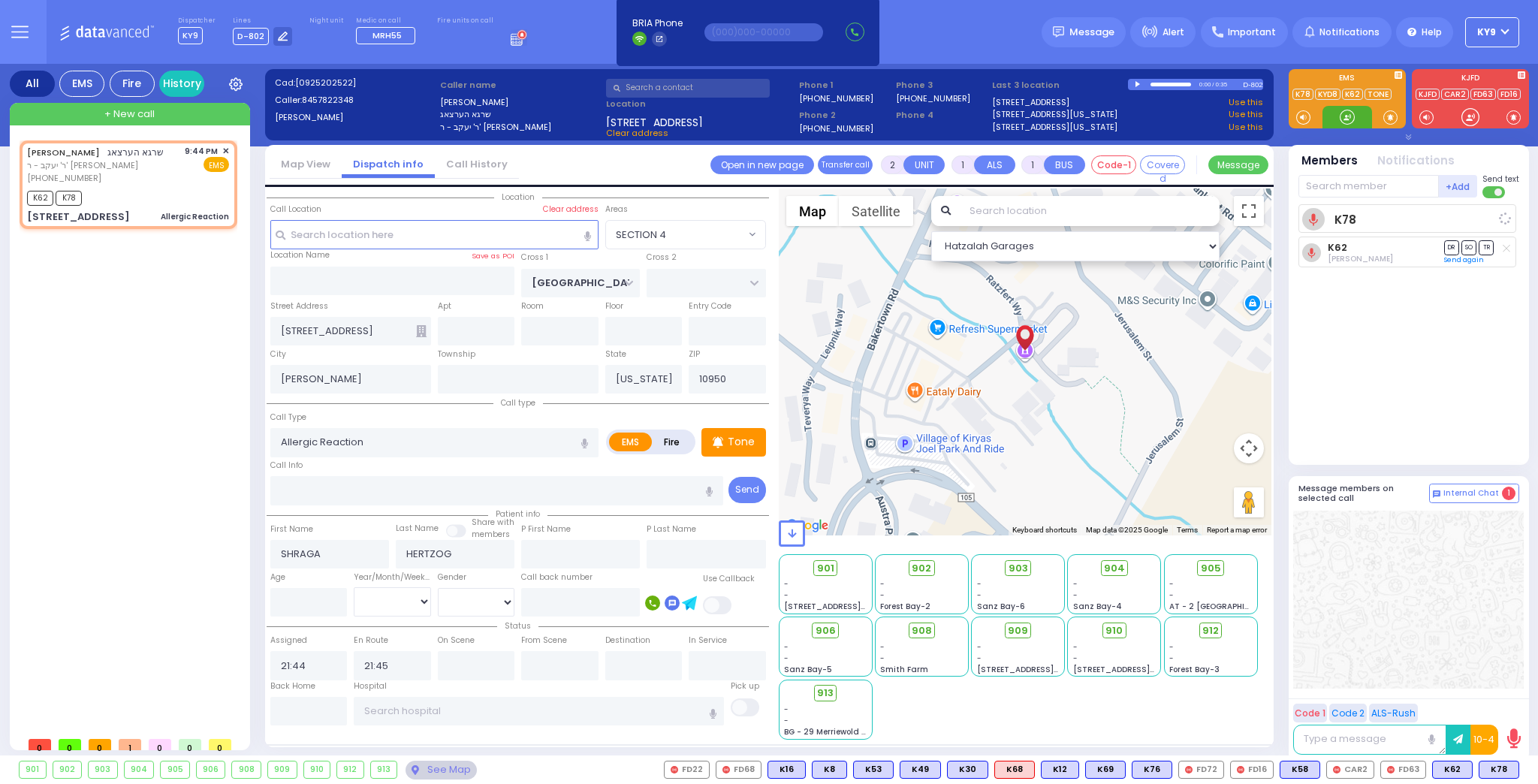
radio input "true"
select select
select select "Hatzalah Garages"
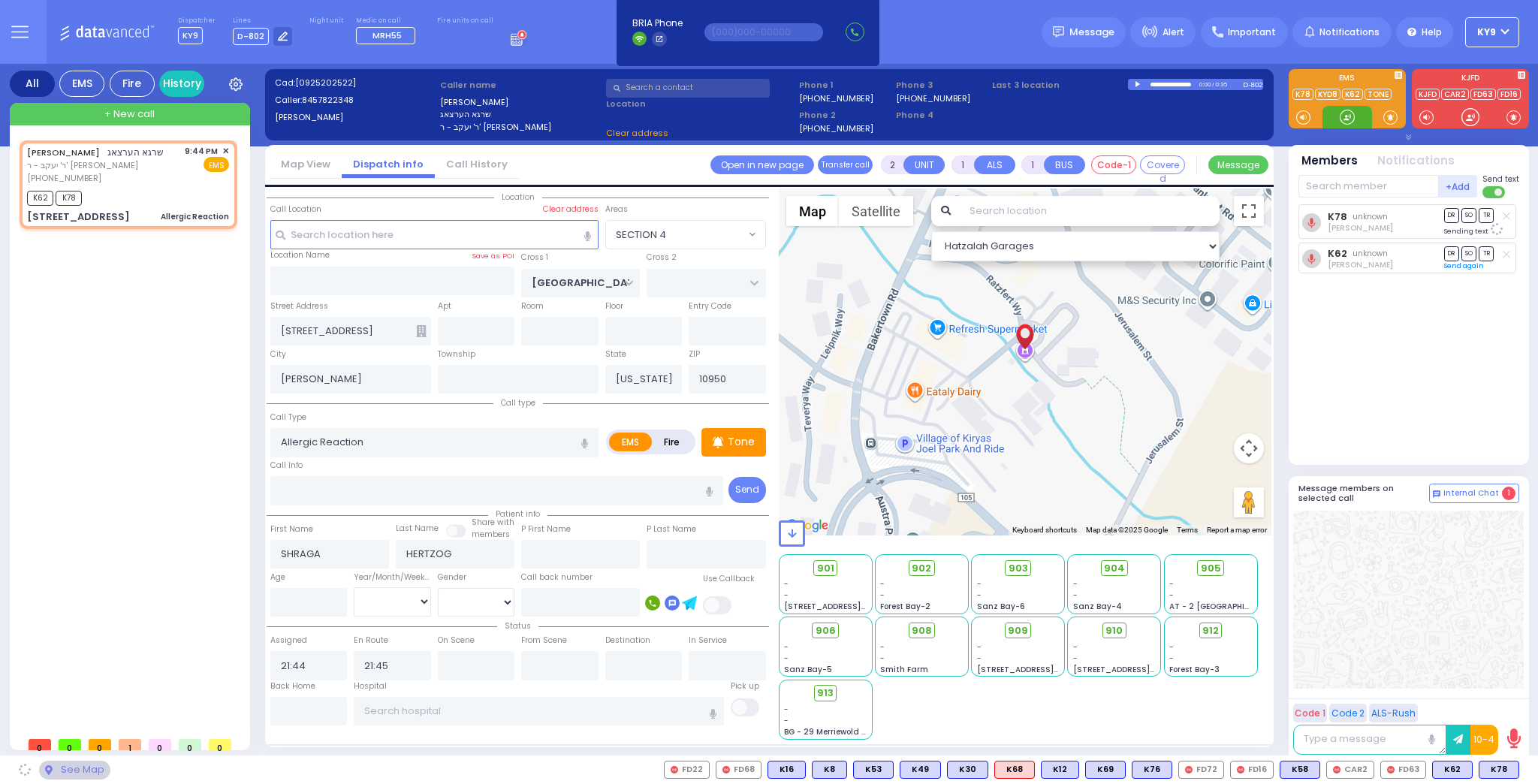
select select "SECTION 4"
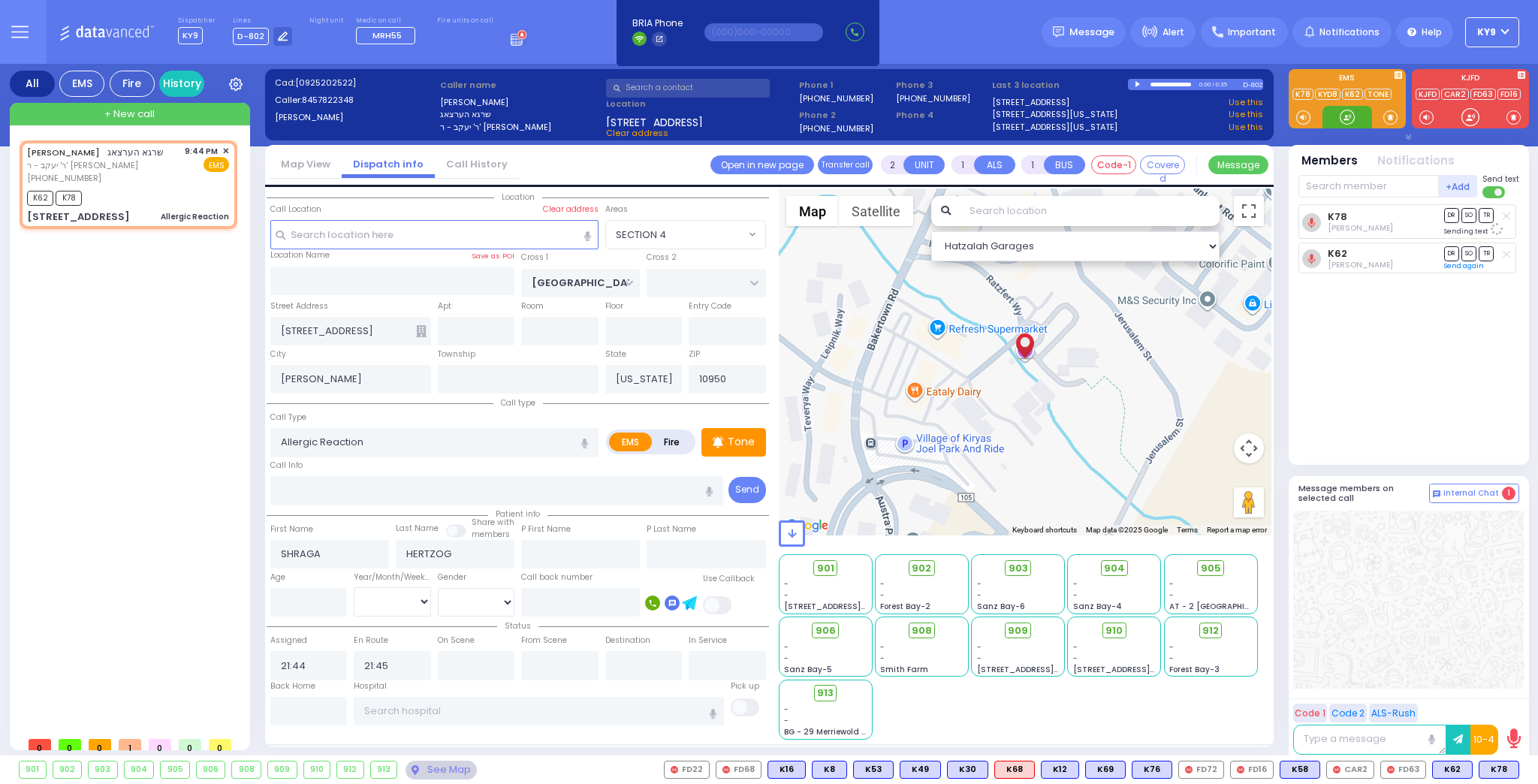
click at [1344, 112] on div at bounding box center [1346, 117] width 15 height 15
click at [1390, 376] on div "K78 [PERSON_NAME] DR SO TR DR" at bounding box center [1409, 328] width 224 height 248
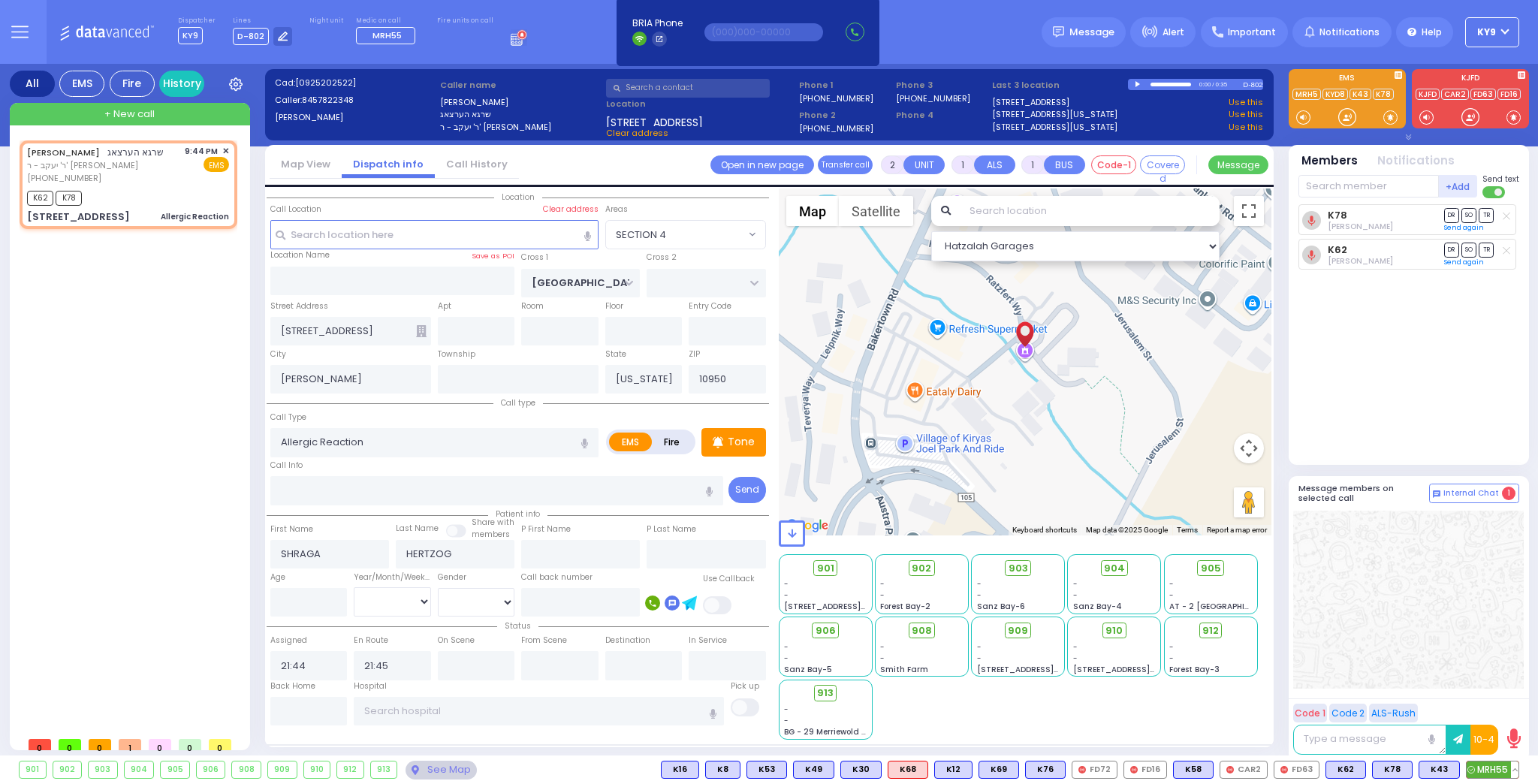
click at [1492, 761] on span "MRH55" at bounding box center [1492, 769] width 51 height 16
select select
radio input "true"
select select
select select "Hatzalah Garages"
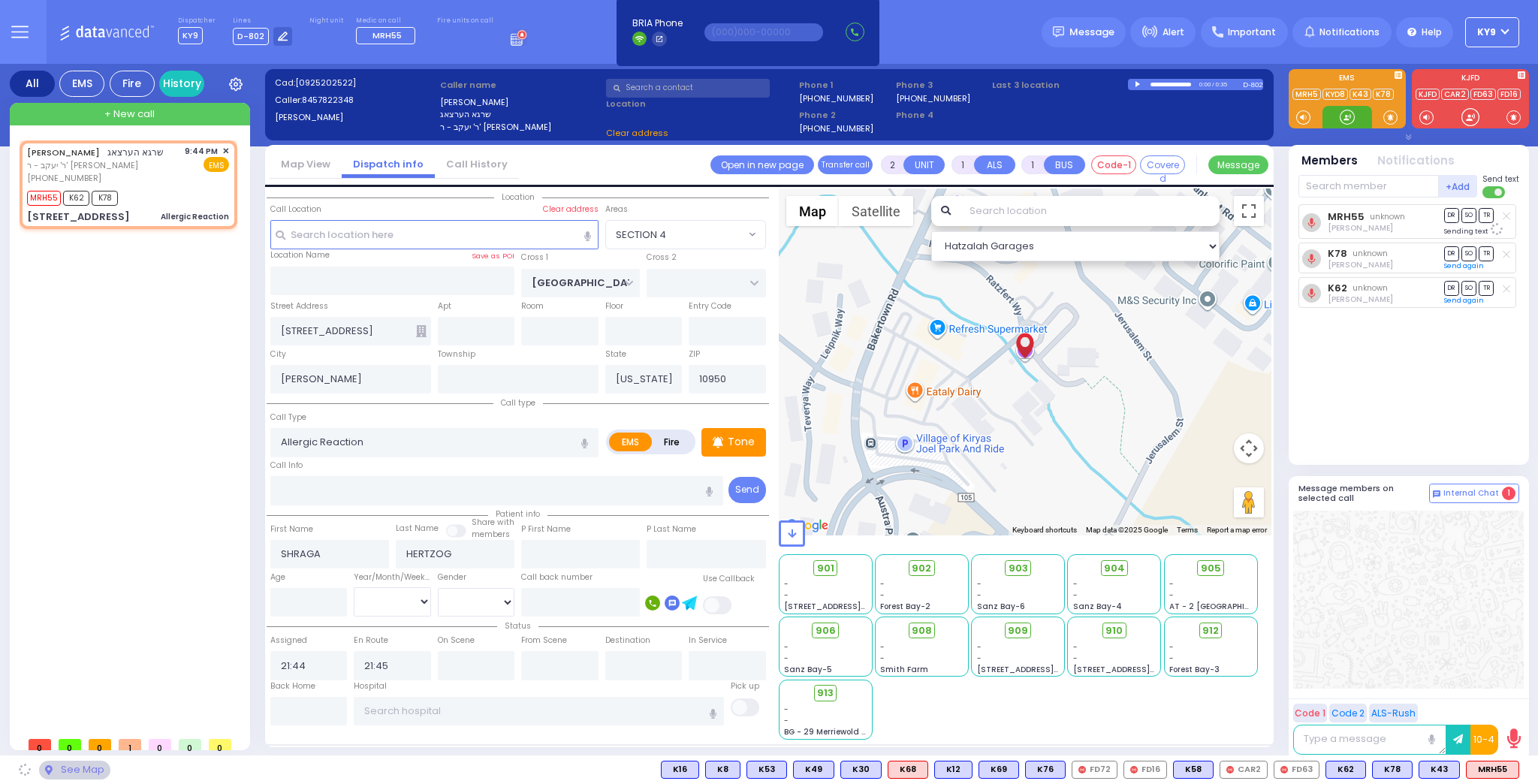
select select "SECTION 4"
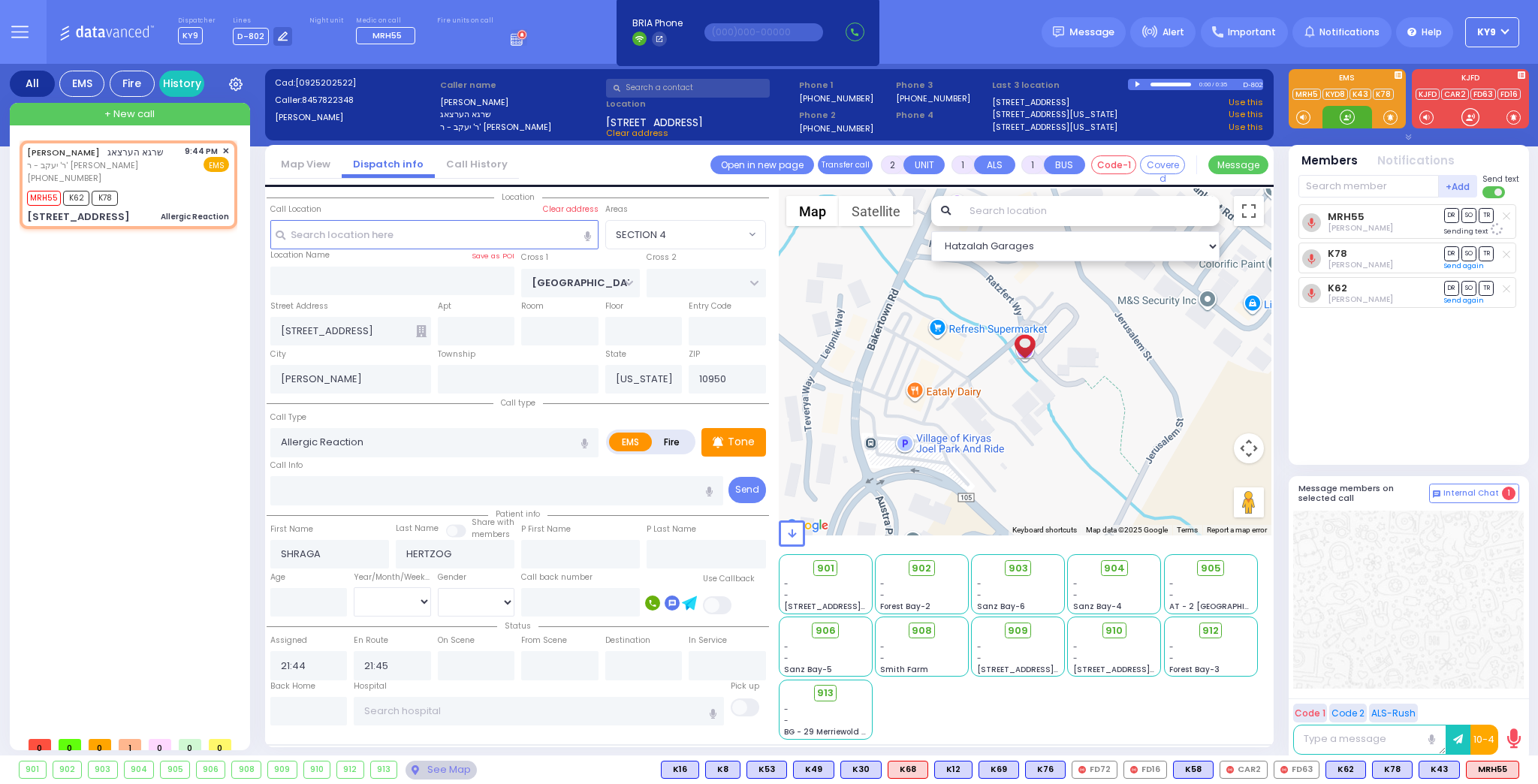
click at [1348, 118] on div at bounding box center [1346, 117] width 15 height 15
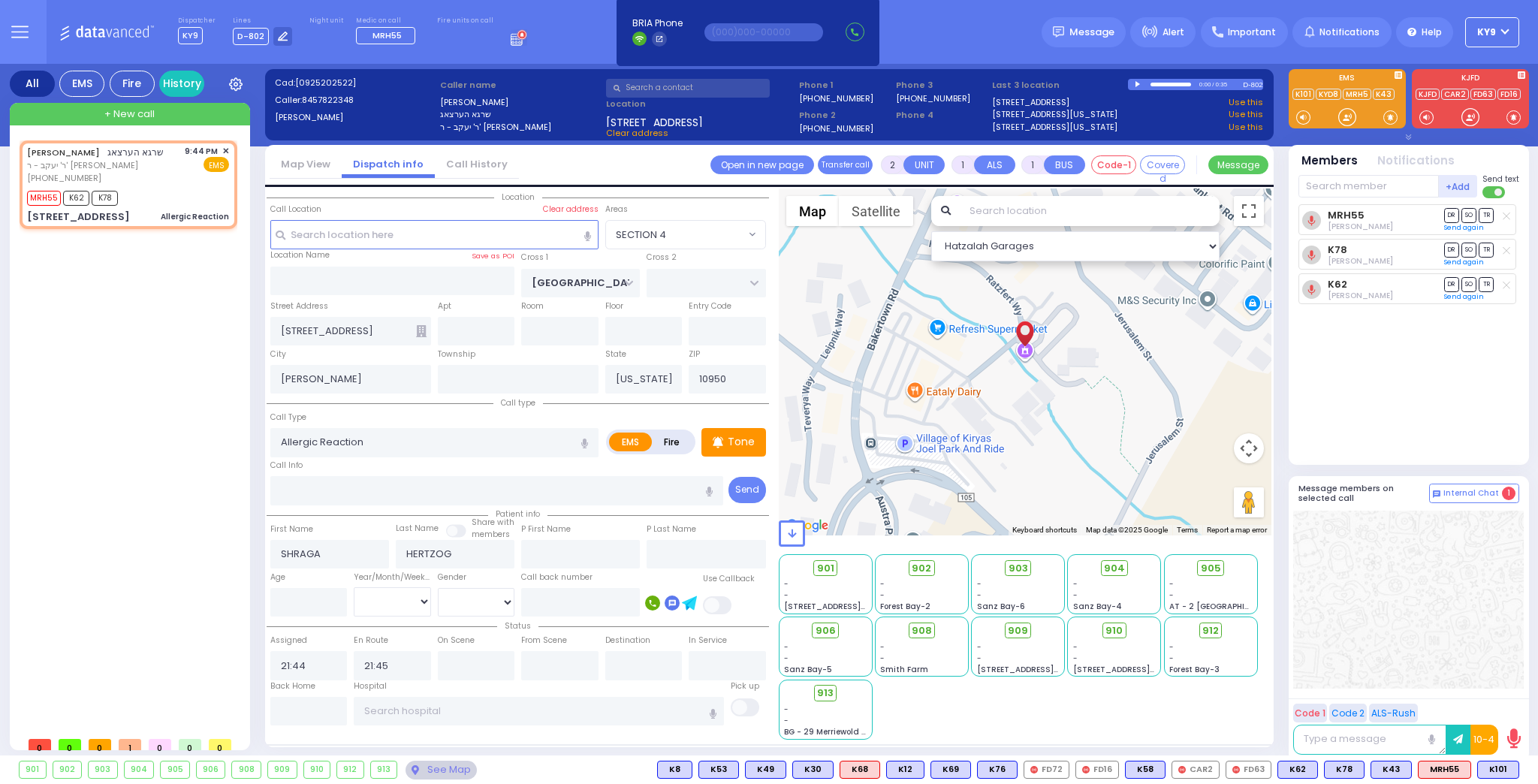
drag, startPoint x: 1493, startPoint y: 767, endPoint x: 1515, endPoint y: 731, distance: 42.2
click at [0, 0] on span "K101" at bounding box center [0, 0] width 0 height 0
select select
radio input "true"
select select
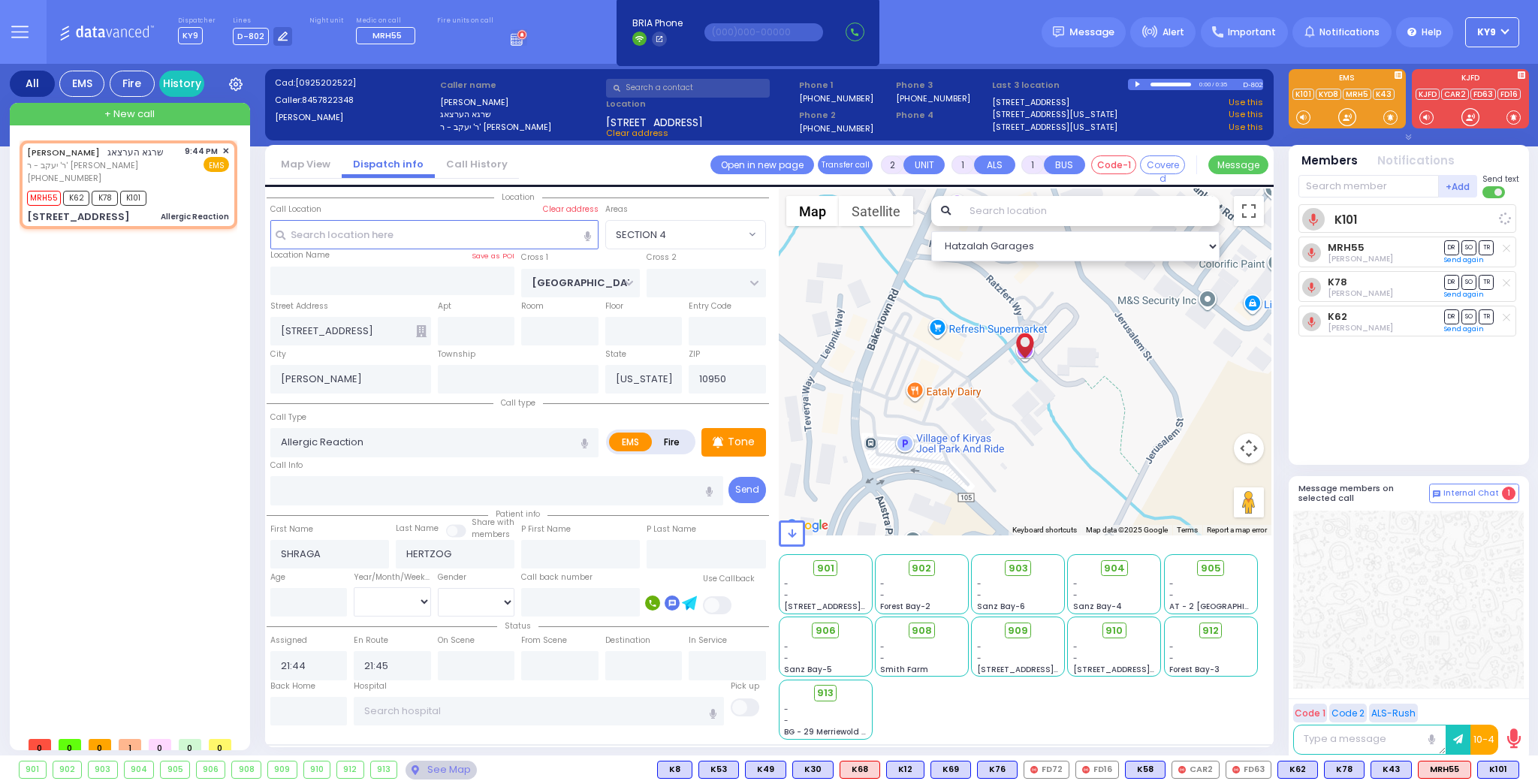
select select "Hatzalah Garages"
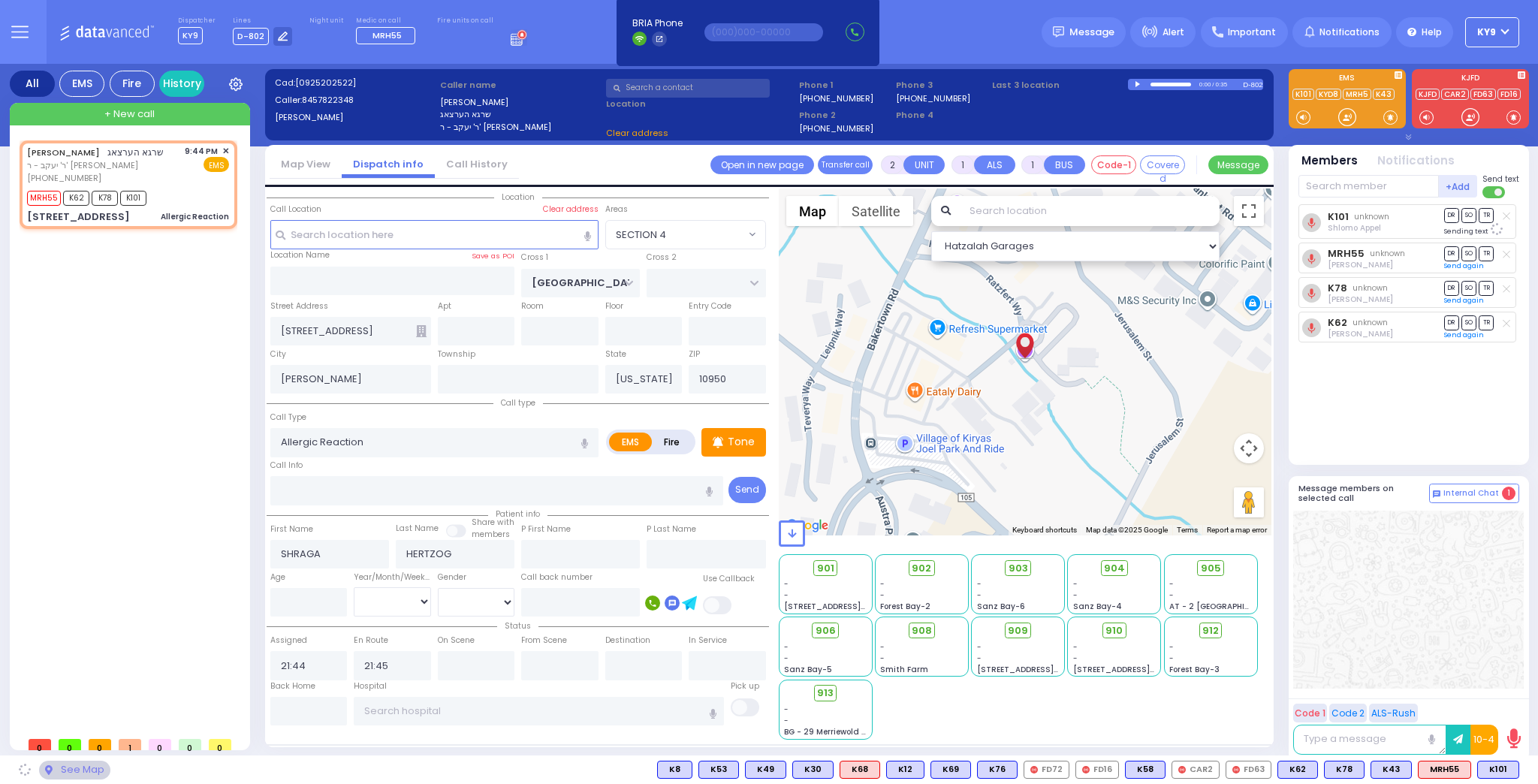
select select "SECTION 4"
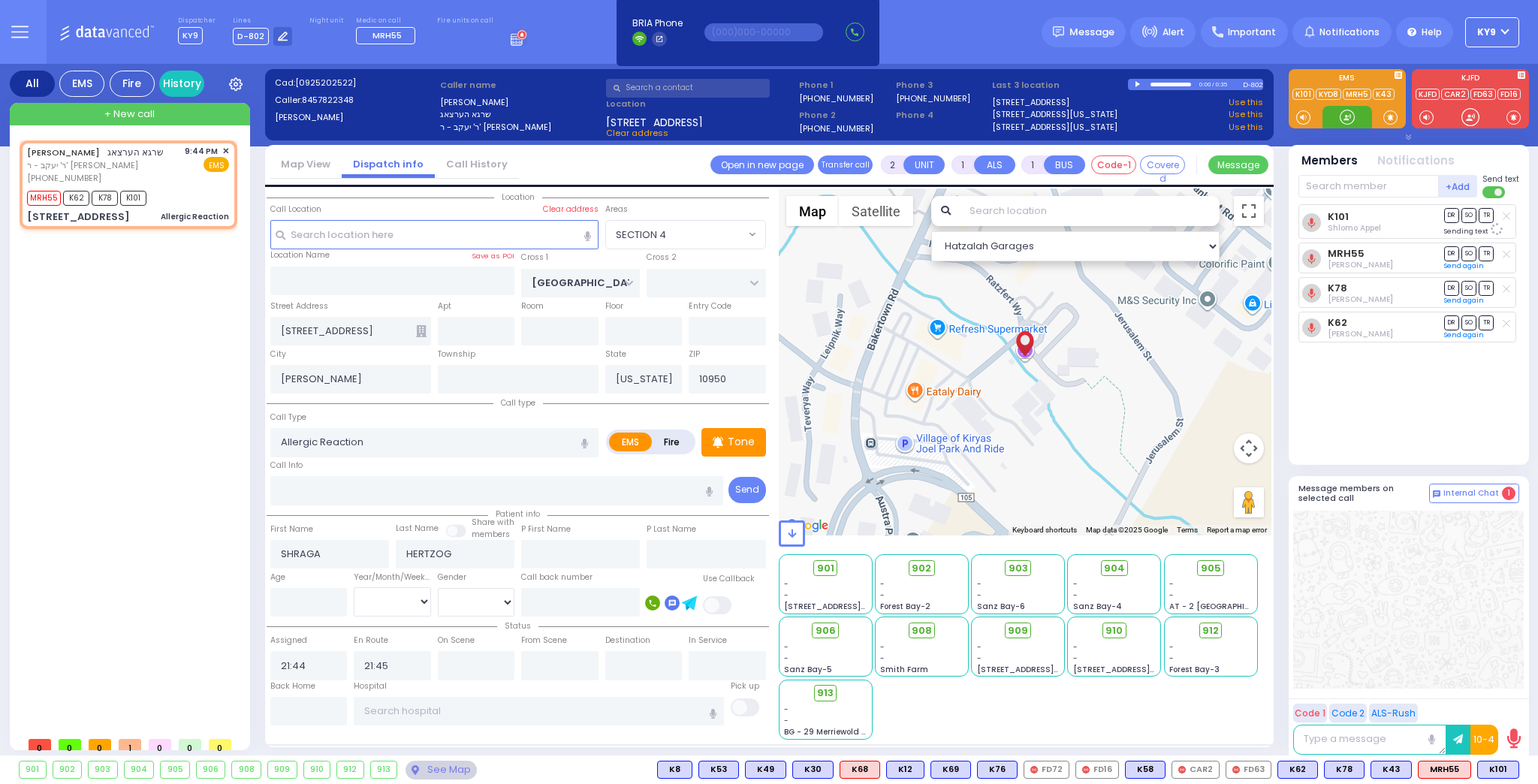
drag, startPoint x: 1350, startPoint y: 114, endPoint x: 1344, endPoint y: 152, distance: 38.5
click at [1349, 112] on div at bounding box center [1346, 117] width 15 height 15
click at [1110, 630] on div "910" at bounding box center [1113, 630] width 35 height 16
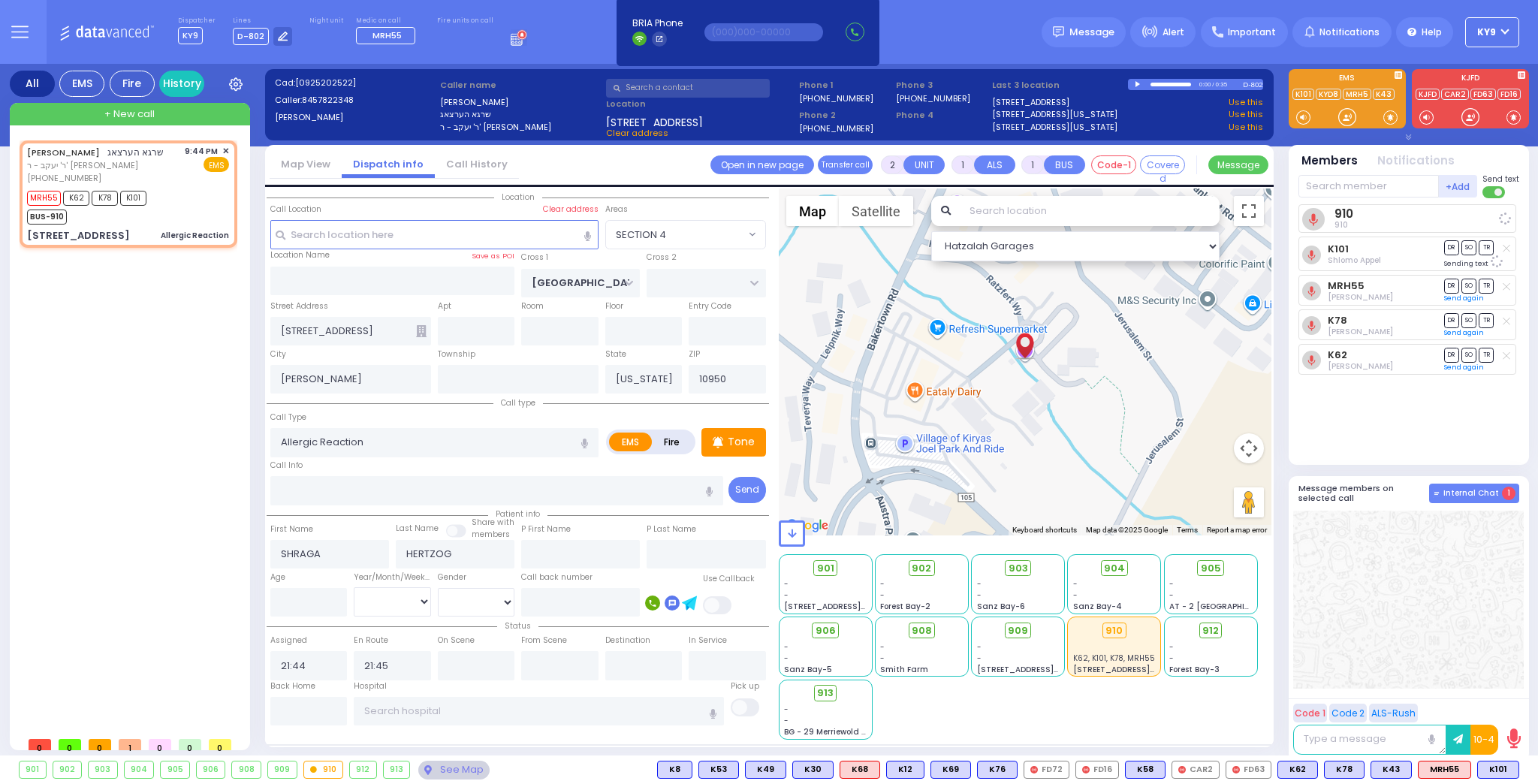
select select
radio input "true"
select select
select select "Hatzalah Garages"
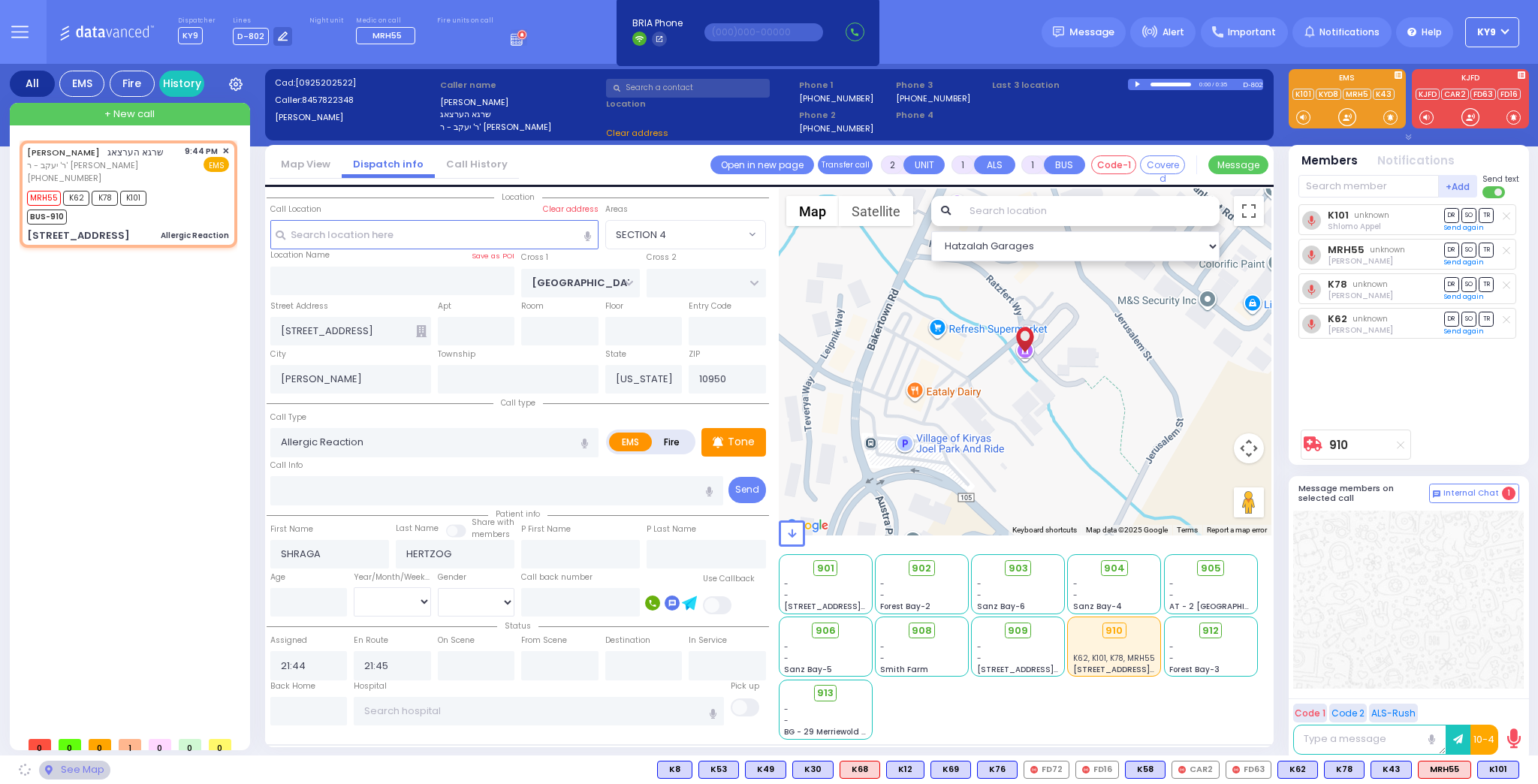
select select "SECTION 4"
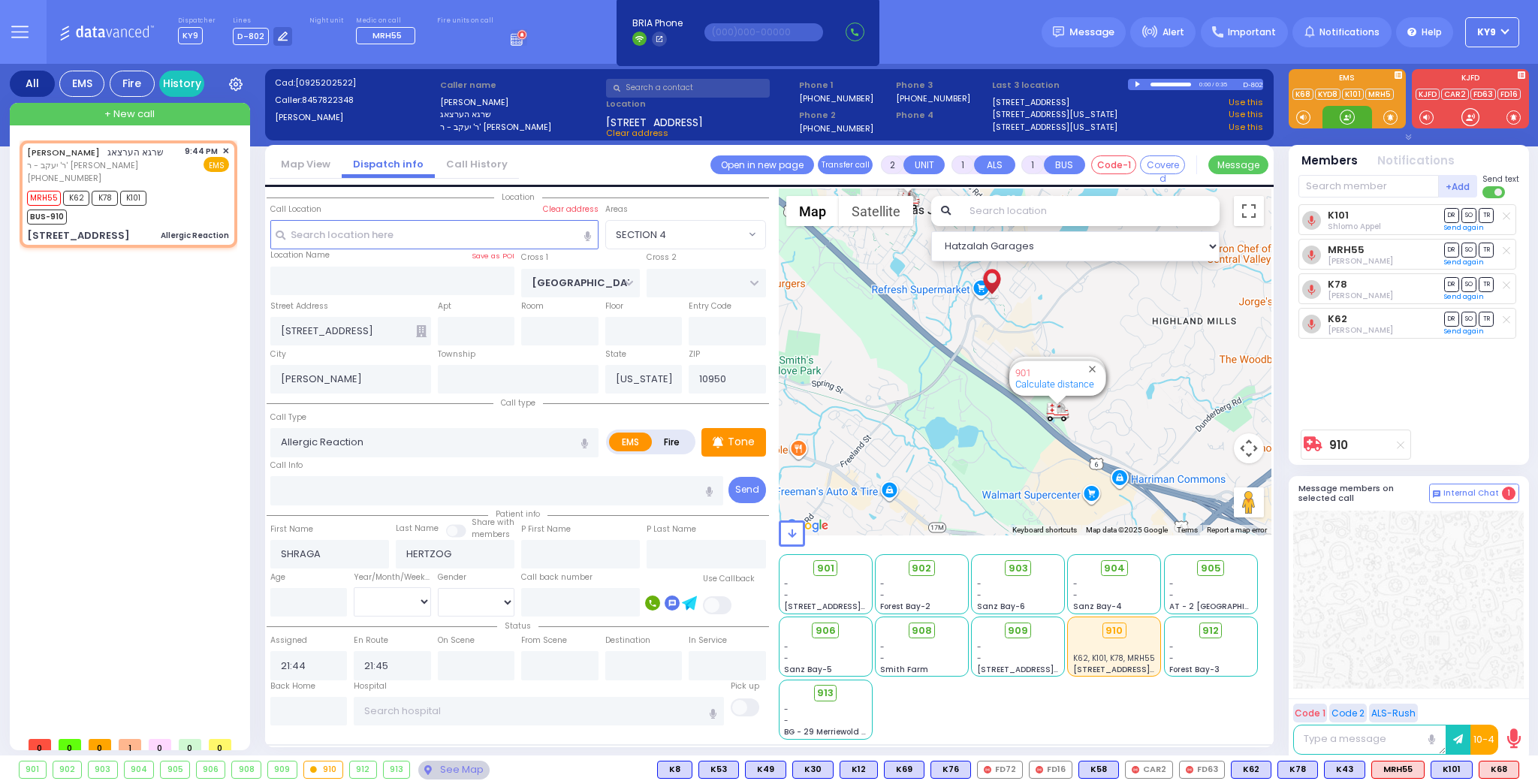
click at [1346, 111] on div at bounding box center [1346, 117] width 15 height 15
click at [1495, 766] on span "K68" at bounding box center [1499, 769] width 39 height 16
select select
radio input "true"
select select
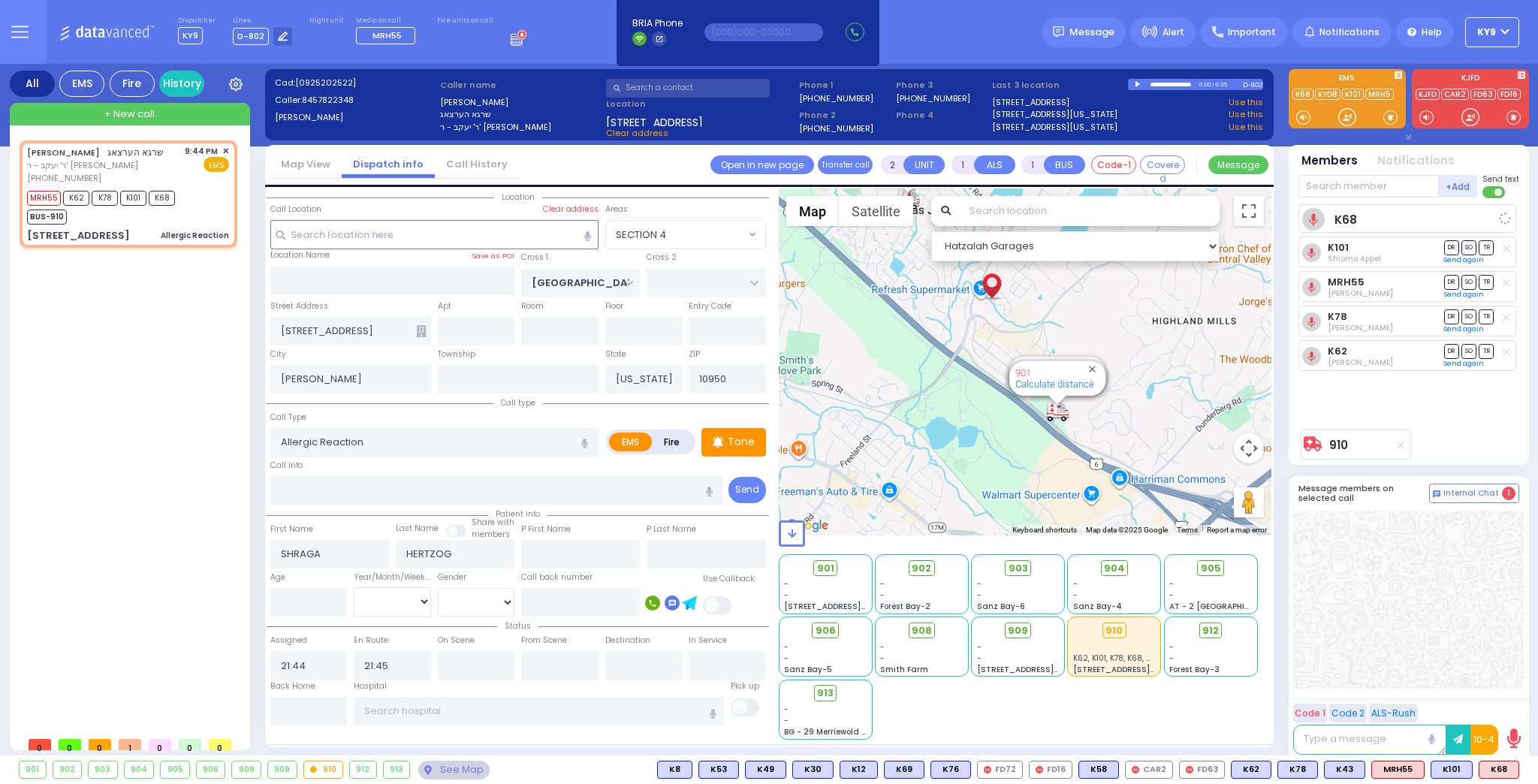
select select "Hatzalah Garages"
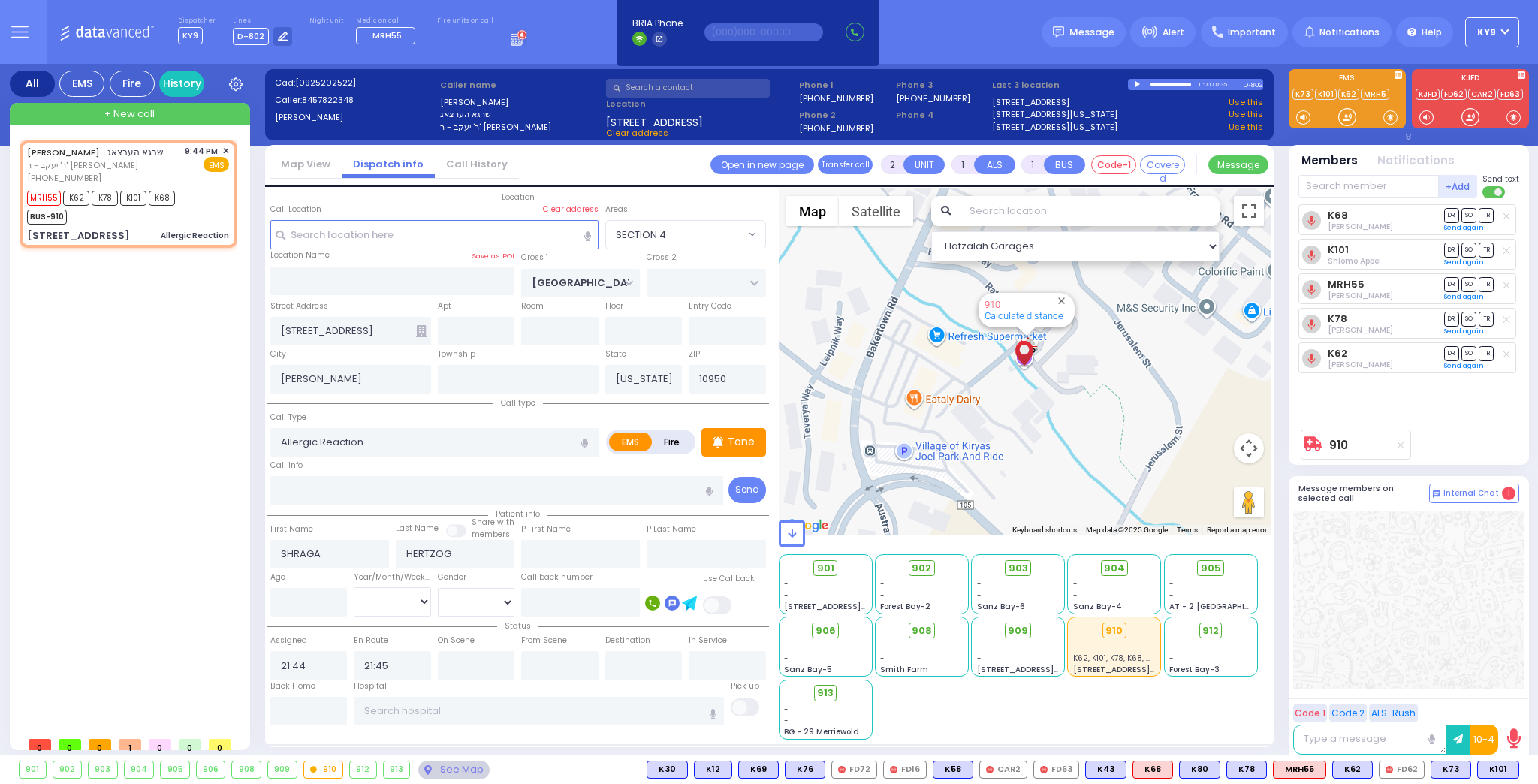
select select "SECTION 4"
select select
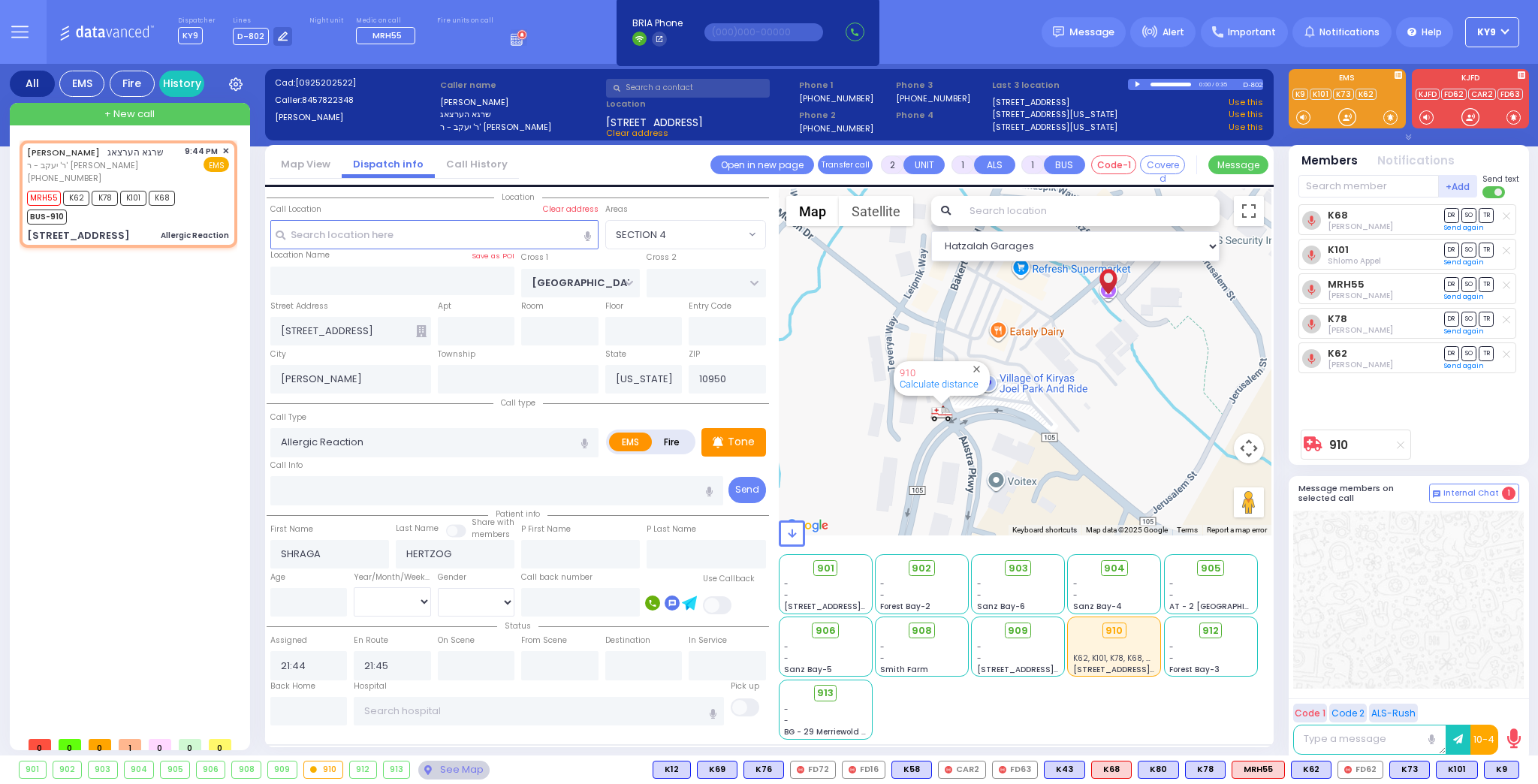
type input "6"
select select
radio input "true"
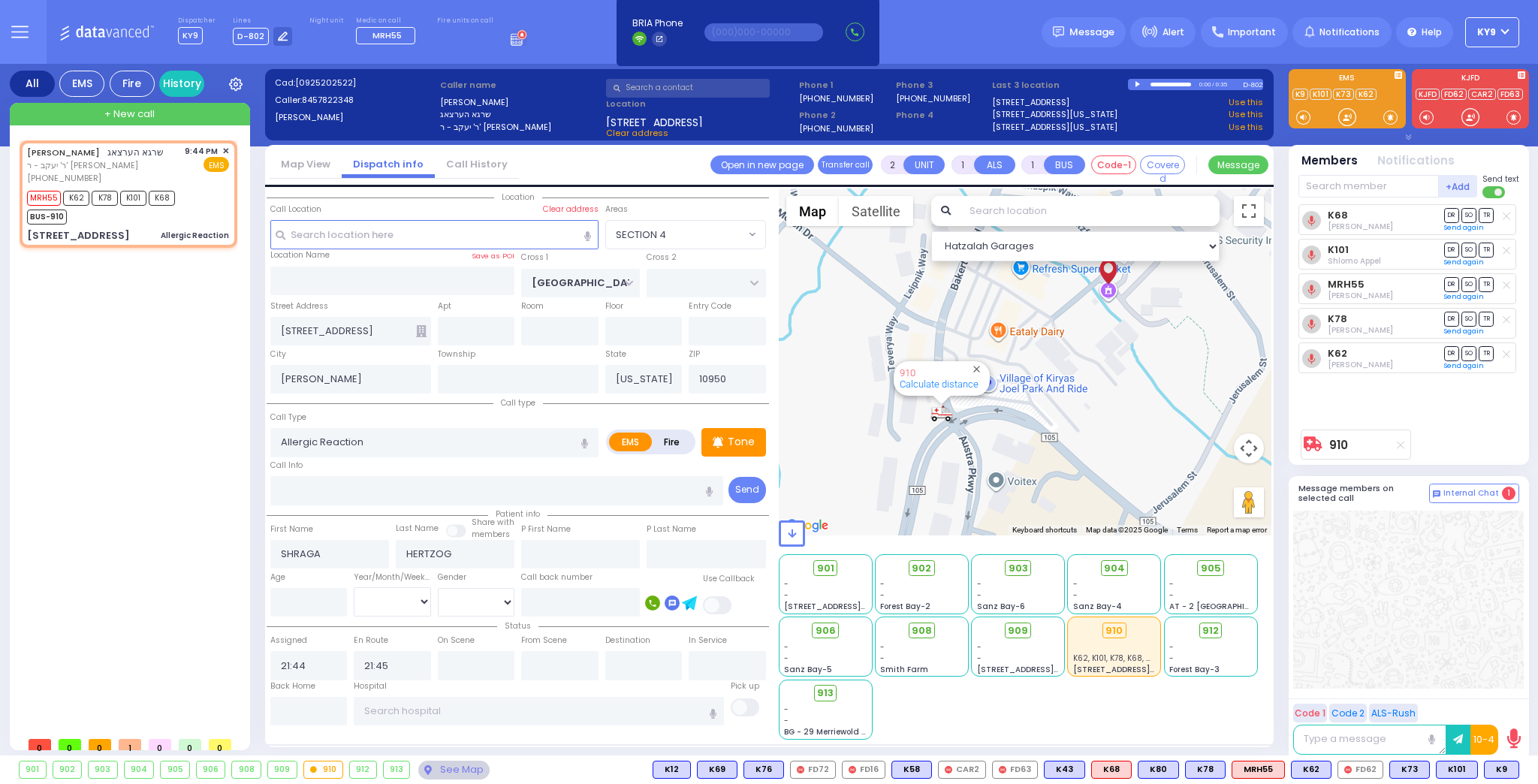
type input "Unknown"
select select "Year"
select select "Hatzalah Garages"
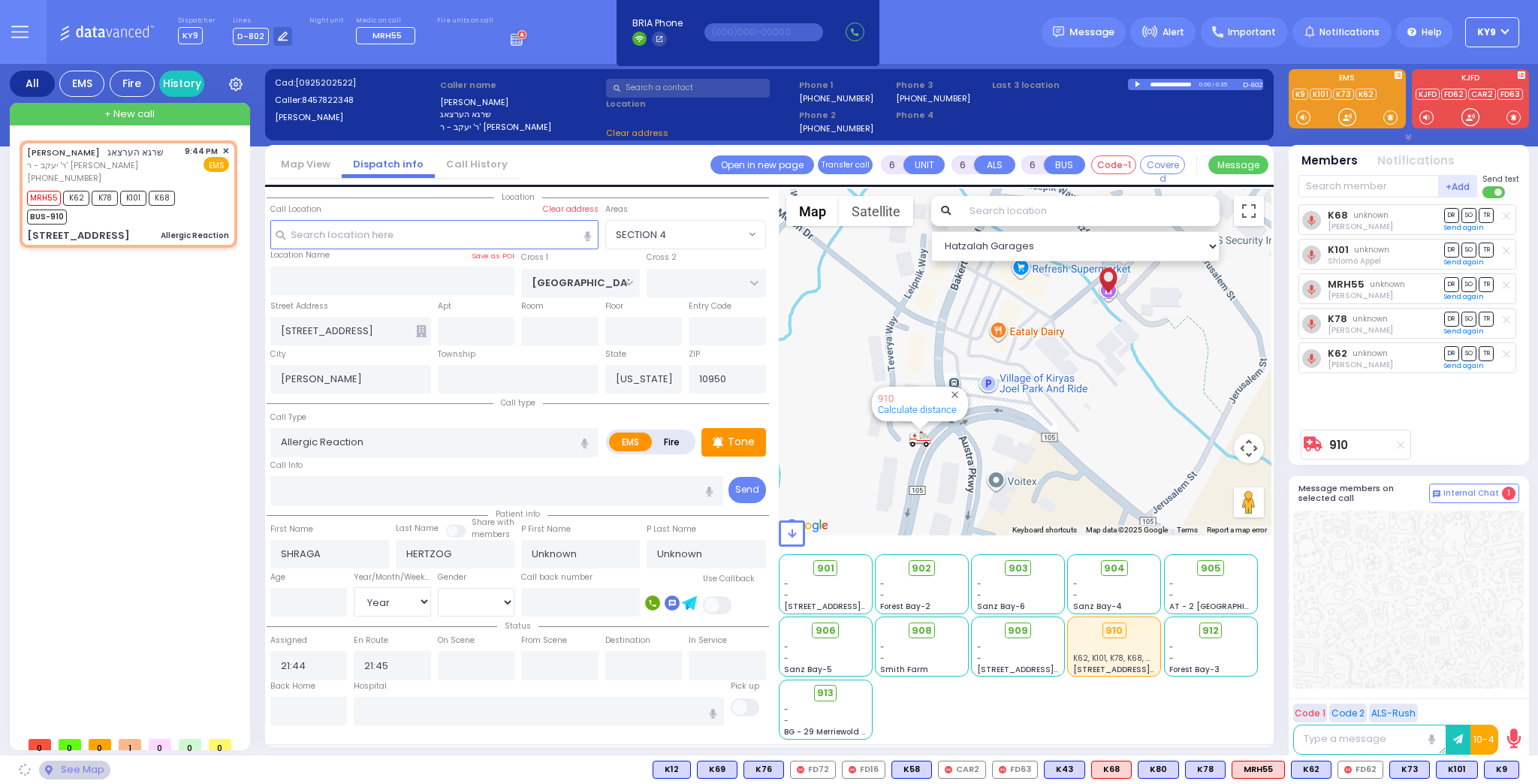
select select "SECTION 4"
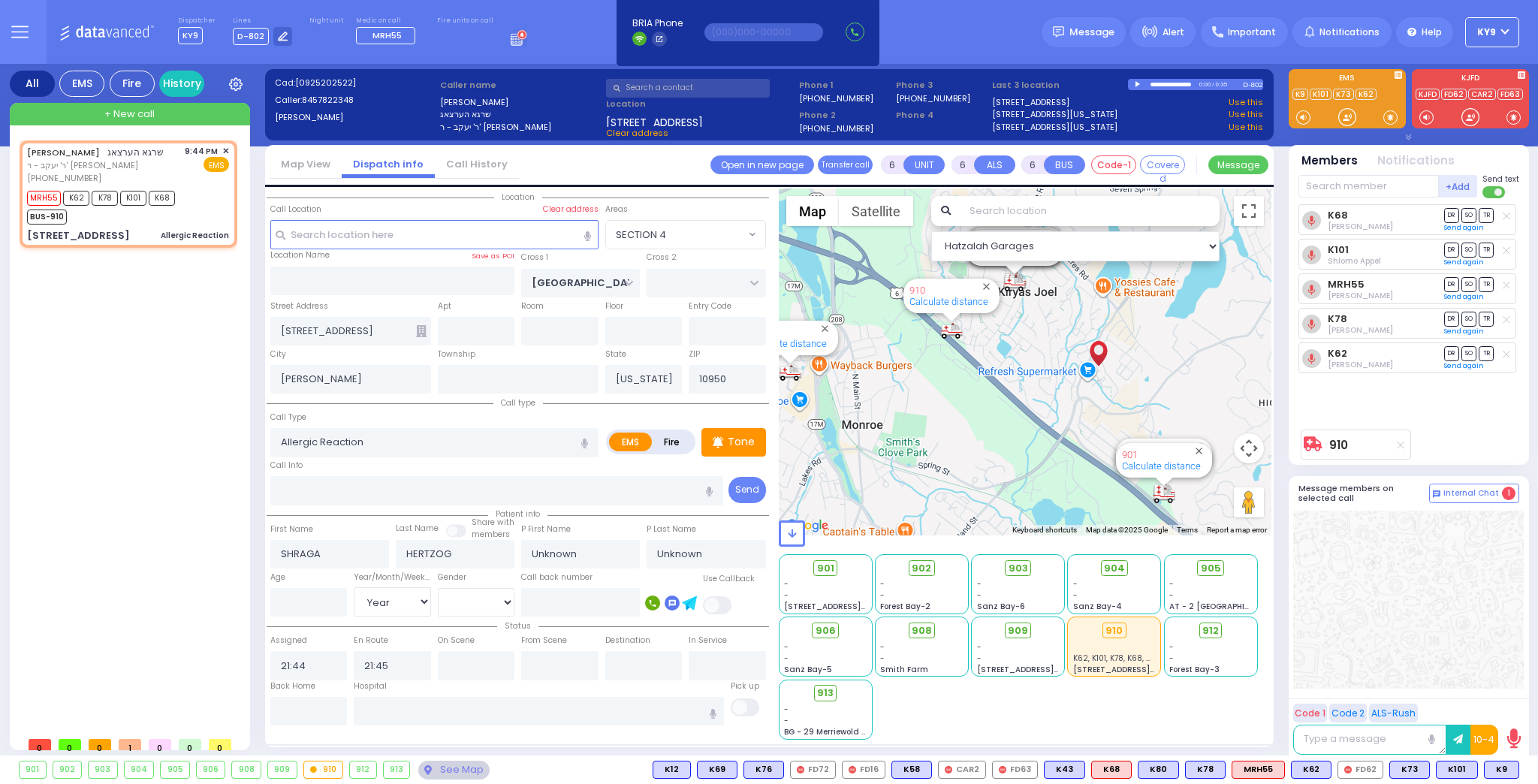
select select
radio input "true"
type input "Peretz"
type input "Herzog"
type input "12"
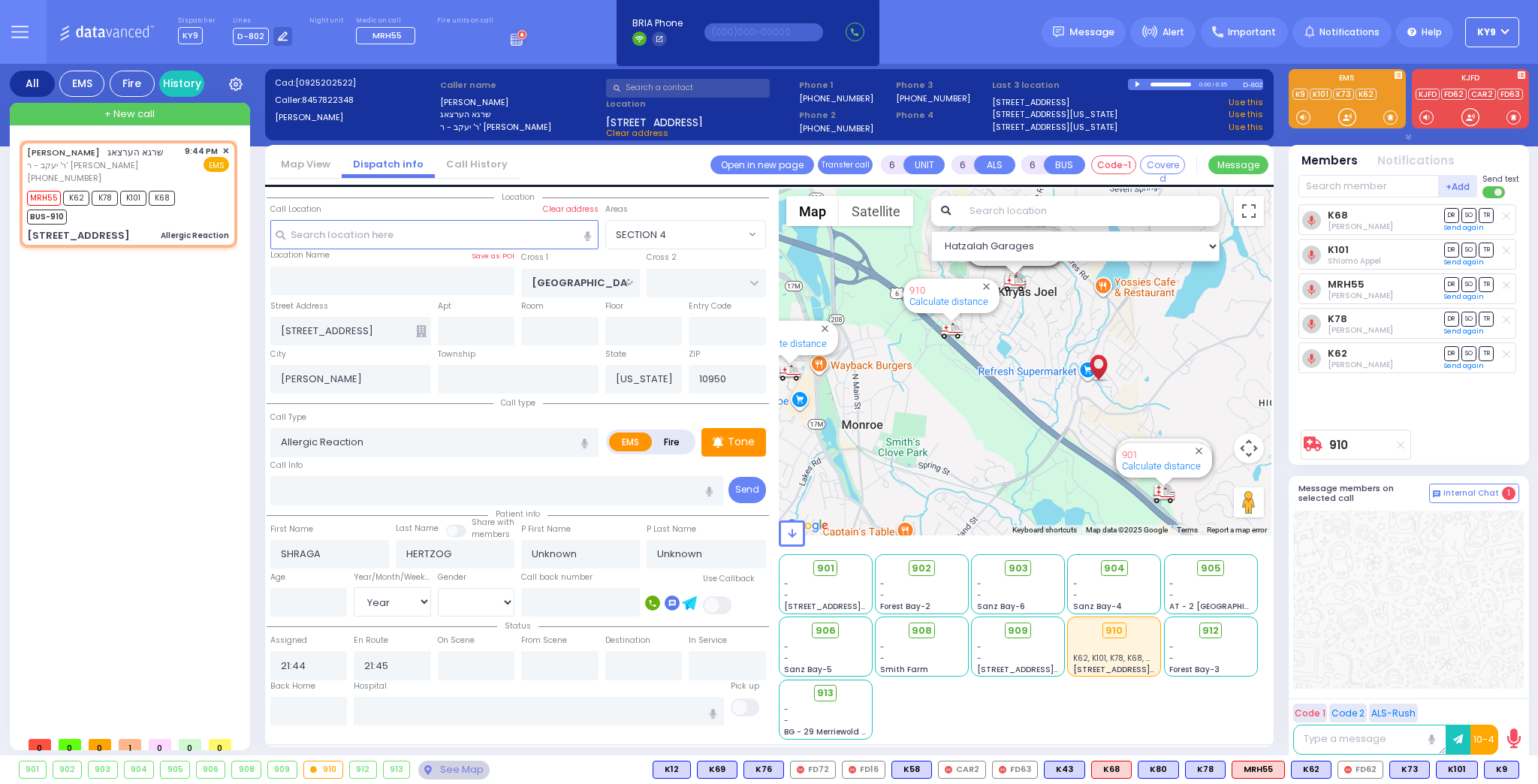
select select "Year"
select select "[DEMOGRAPHIC_DATA]"
type input "22:03"
select select "Hatzalah Garages"
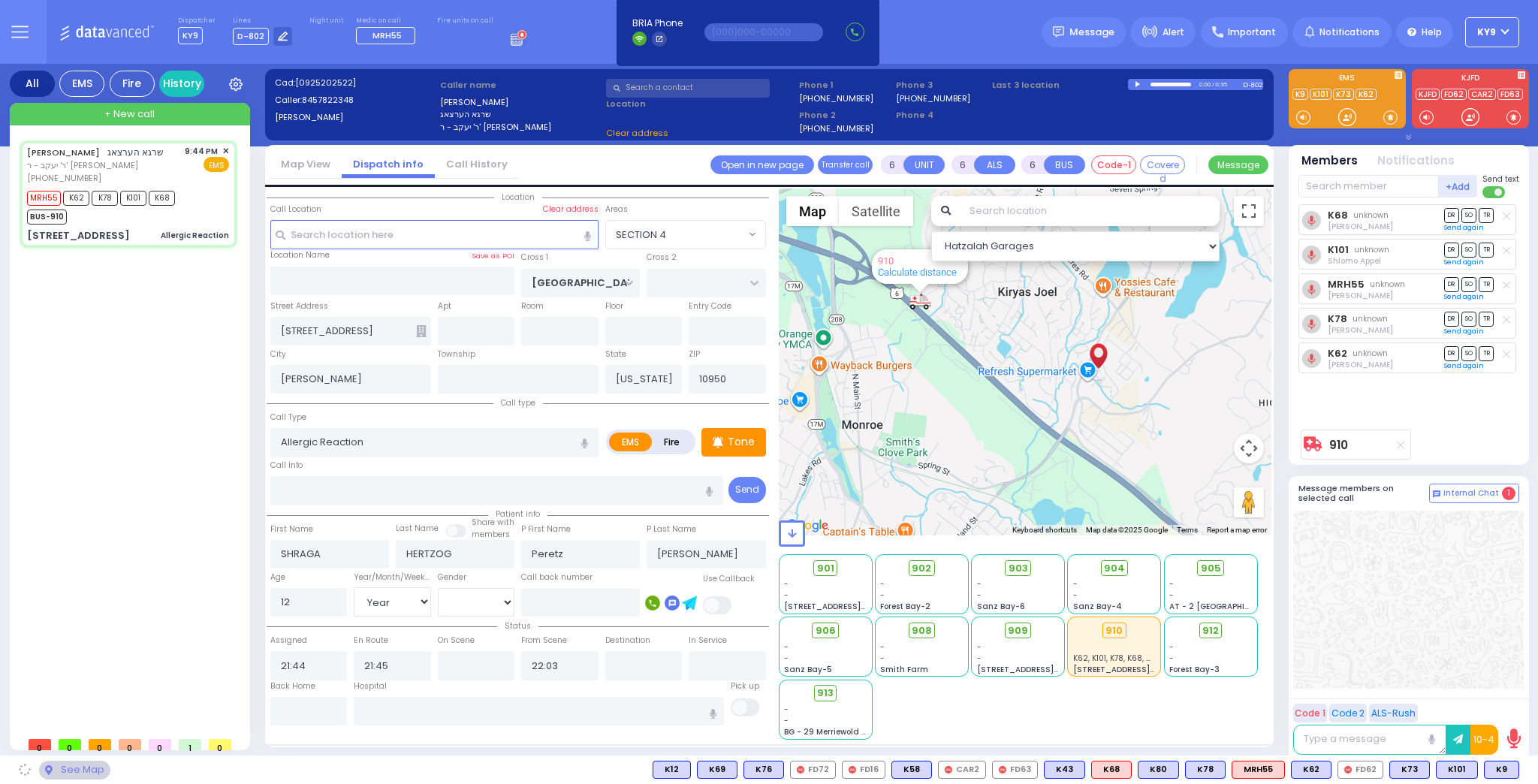
select select
radio input "true"
select select "Year"
select select "[DEMOGRAPHIC_DATA]"
select select "Hatzalah Garages"
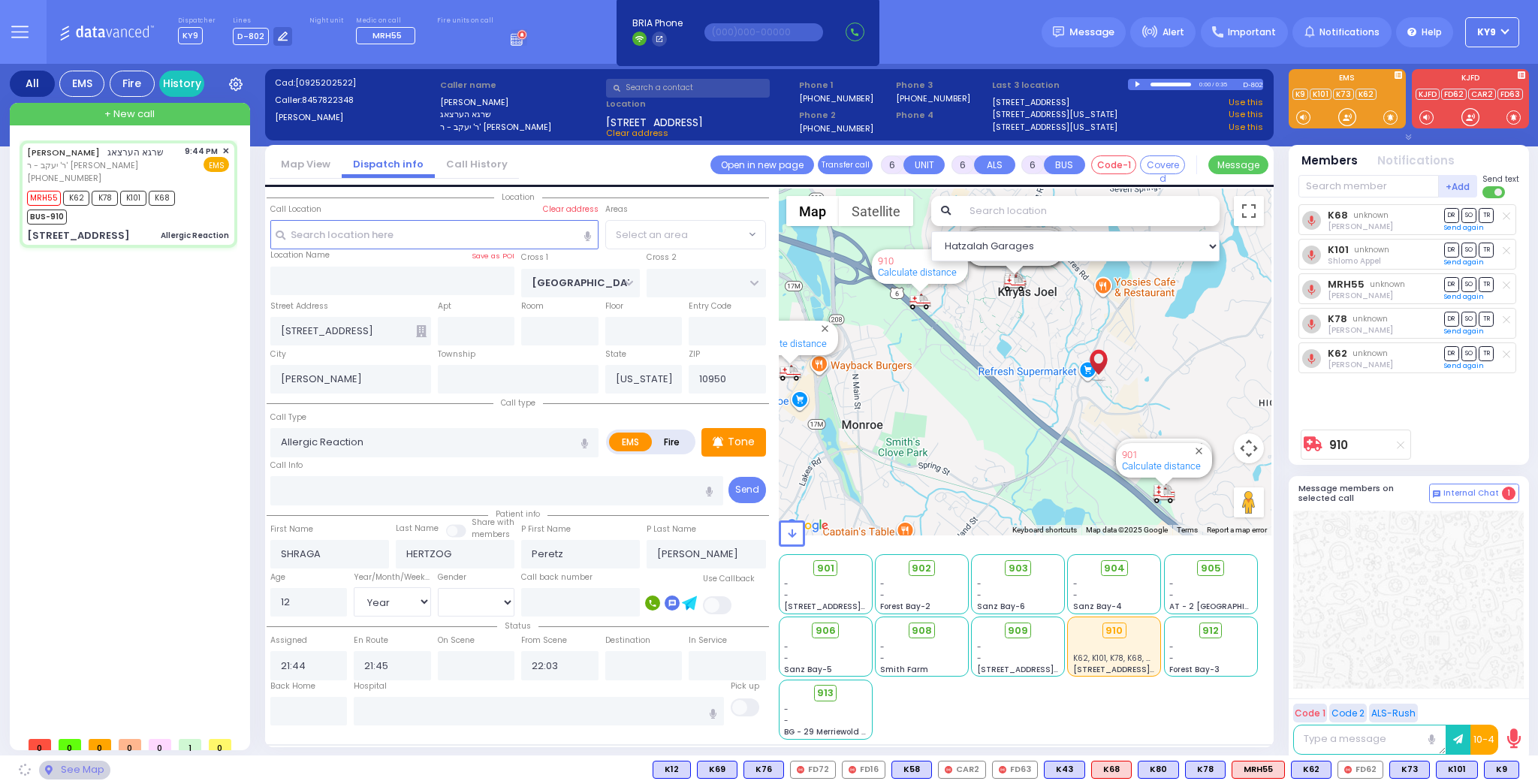
select select "SECTION 4"
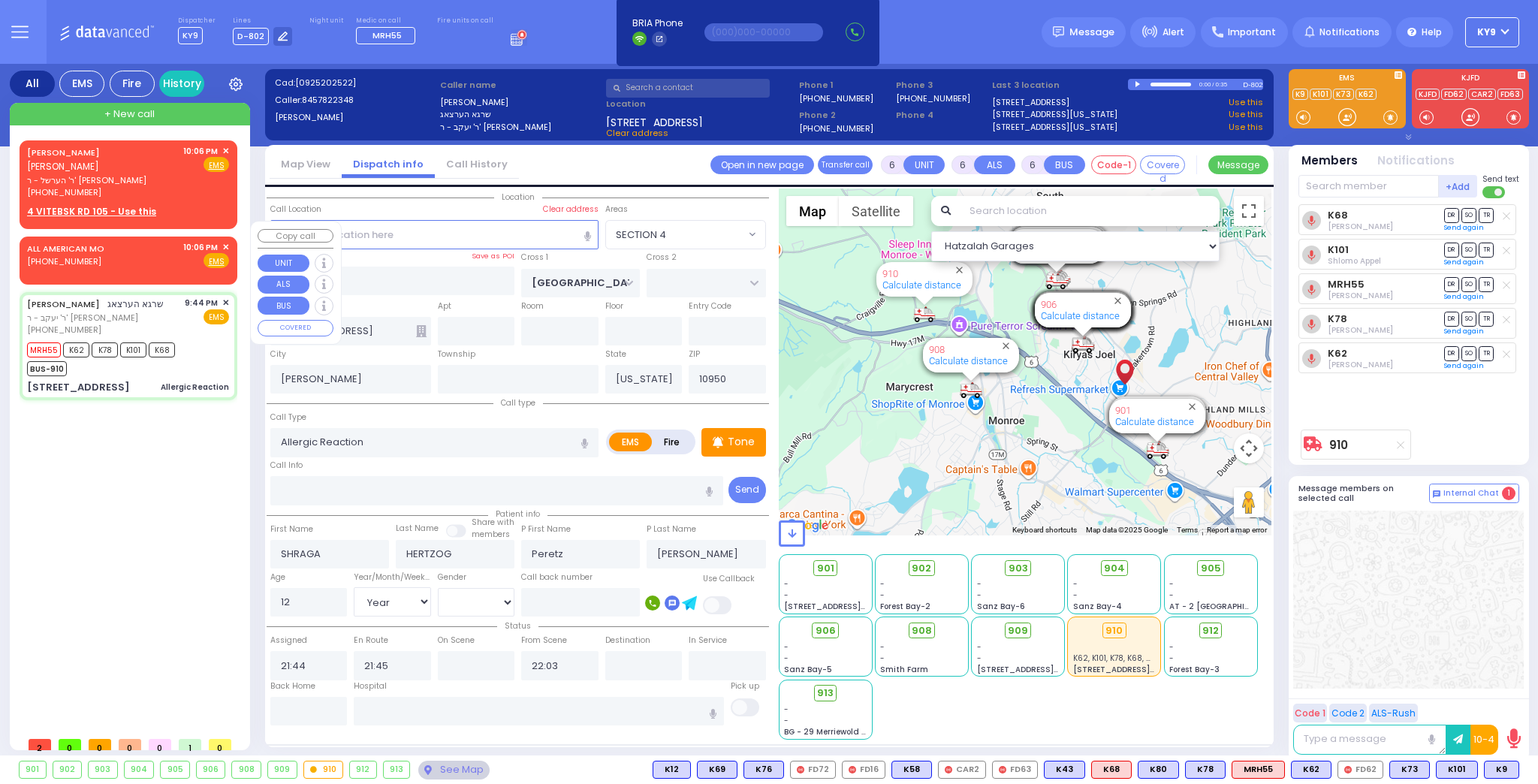
click at [227, 241] on span "✕" at bounding box center [225, 247] width 7 height 12
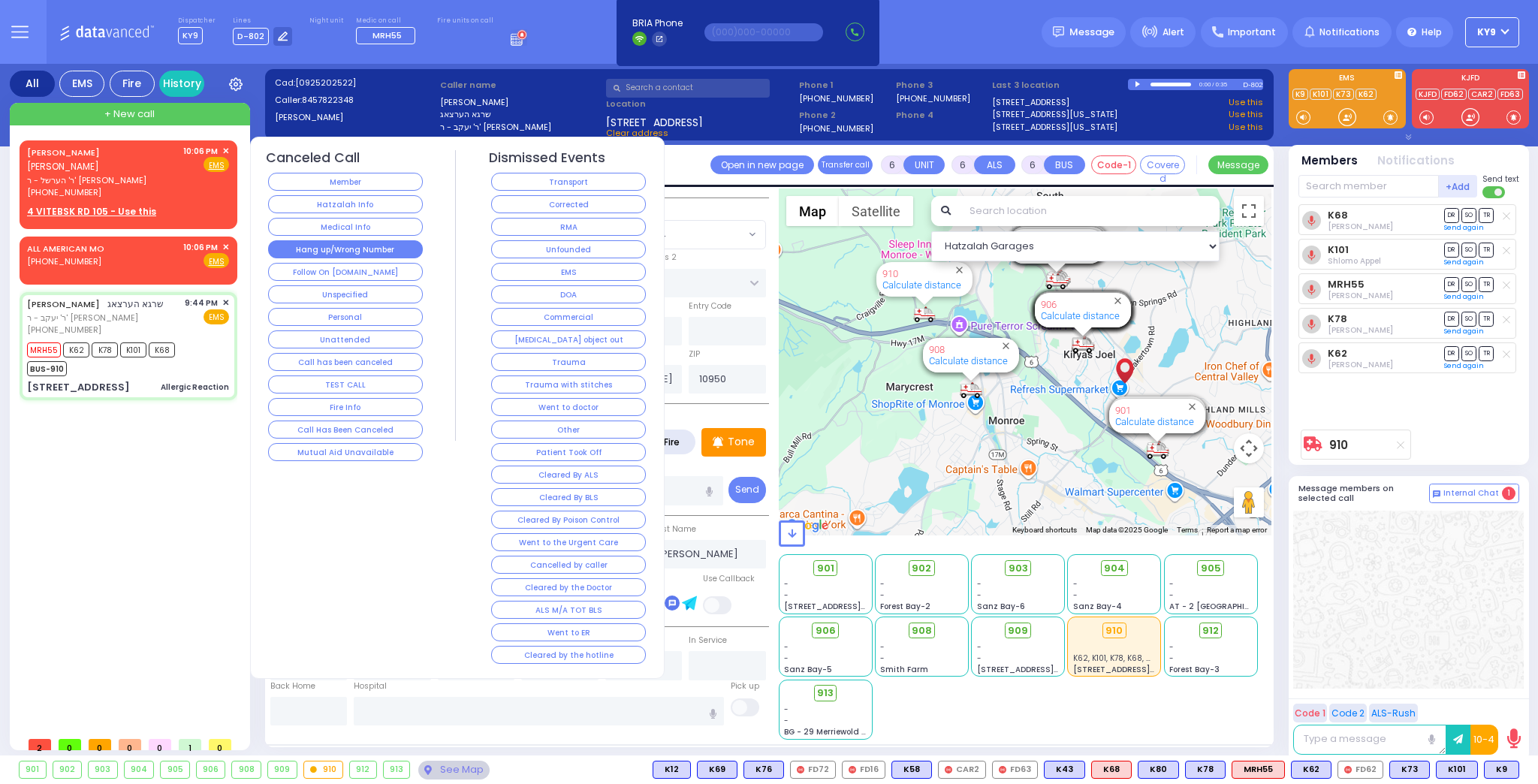
click at [300, 245] on button "Hang up/Wrong Number" at bounding box center [345, 249] width 154 height 18
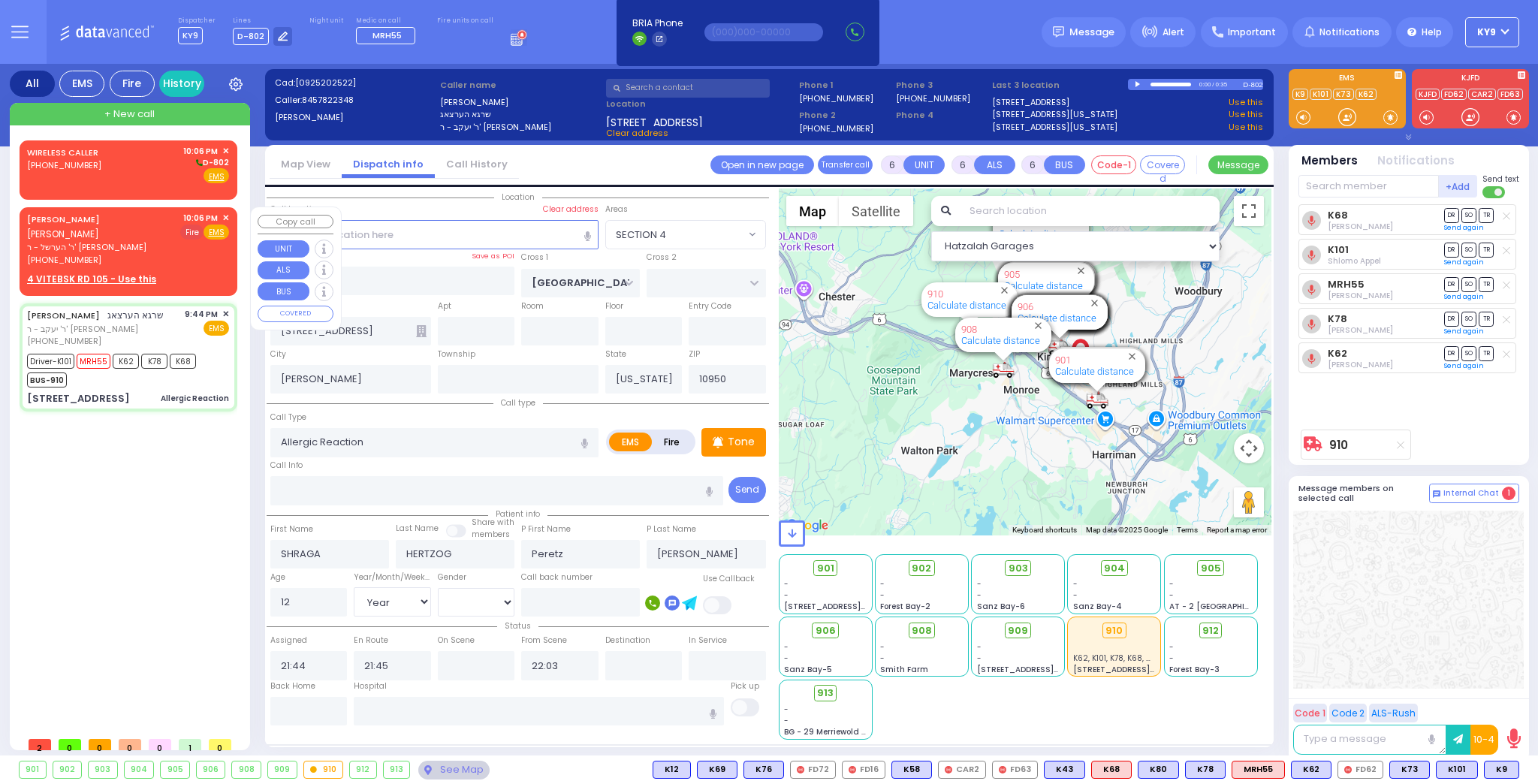
select select
radio input "true"
select select "Year"
select select "[DEMOGRAPHIC_DATA]"
type input "21:48"
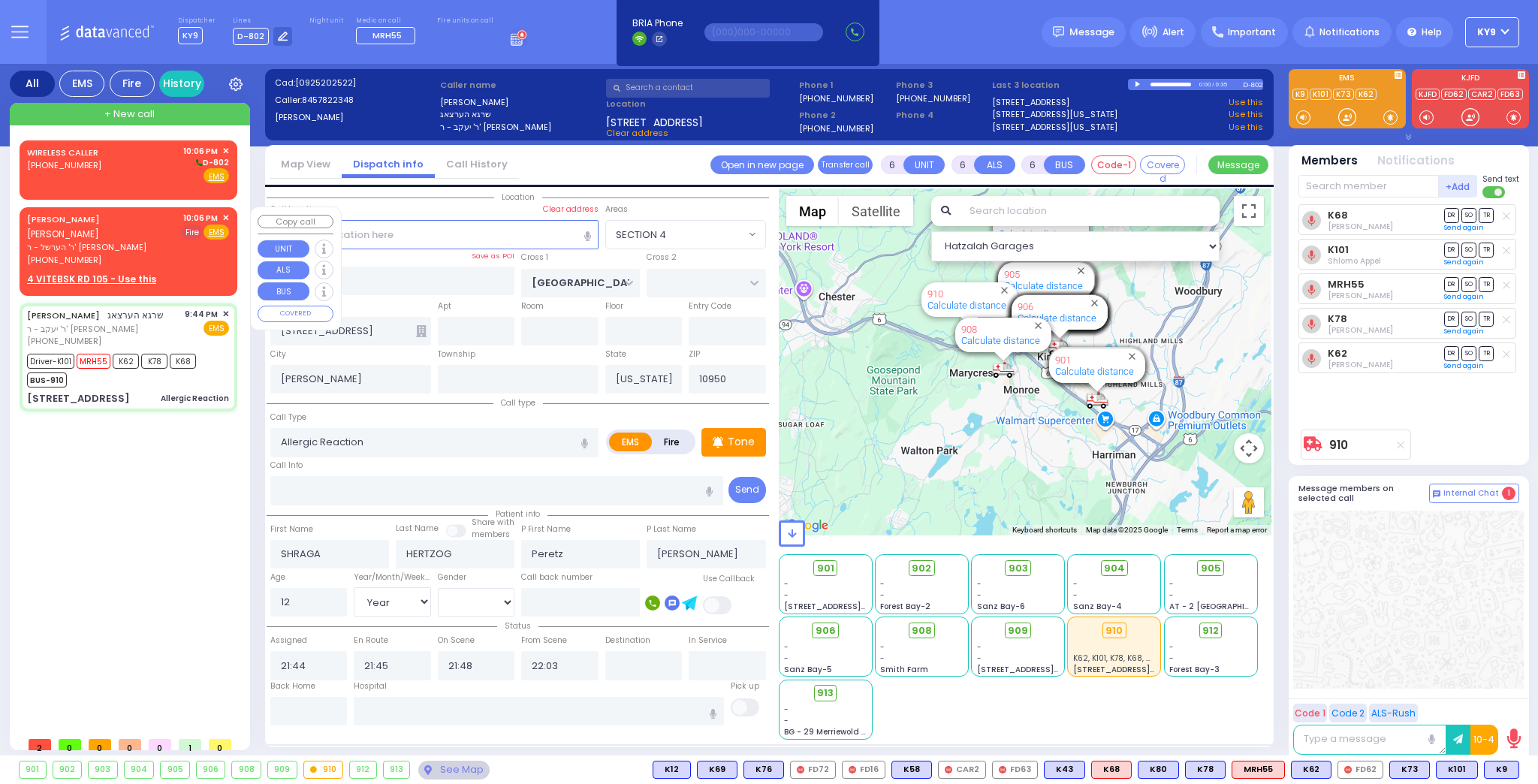
select select "Hatzalah Garages"
select select "SECTION 4"
click at [186, 228] on span "Fire" at bounding box center [192, 231] width 23 height 15
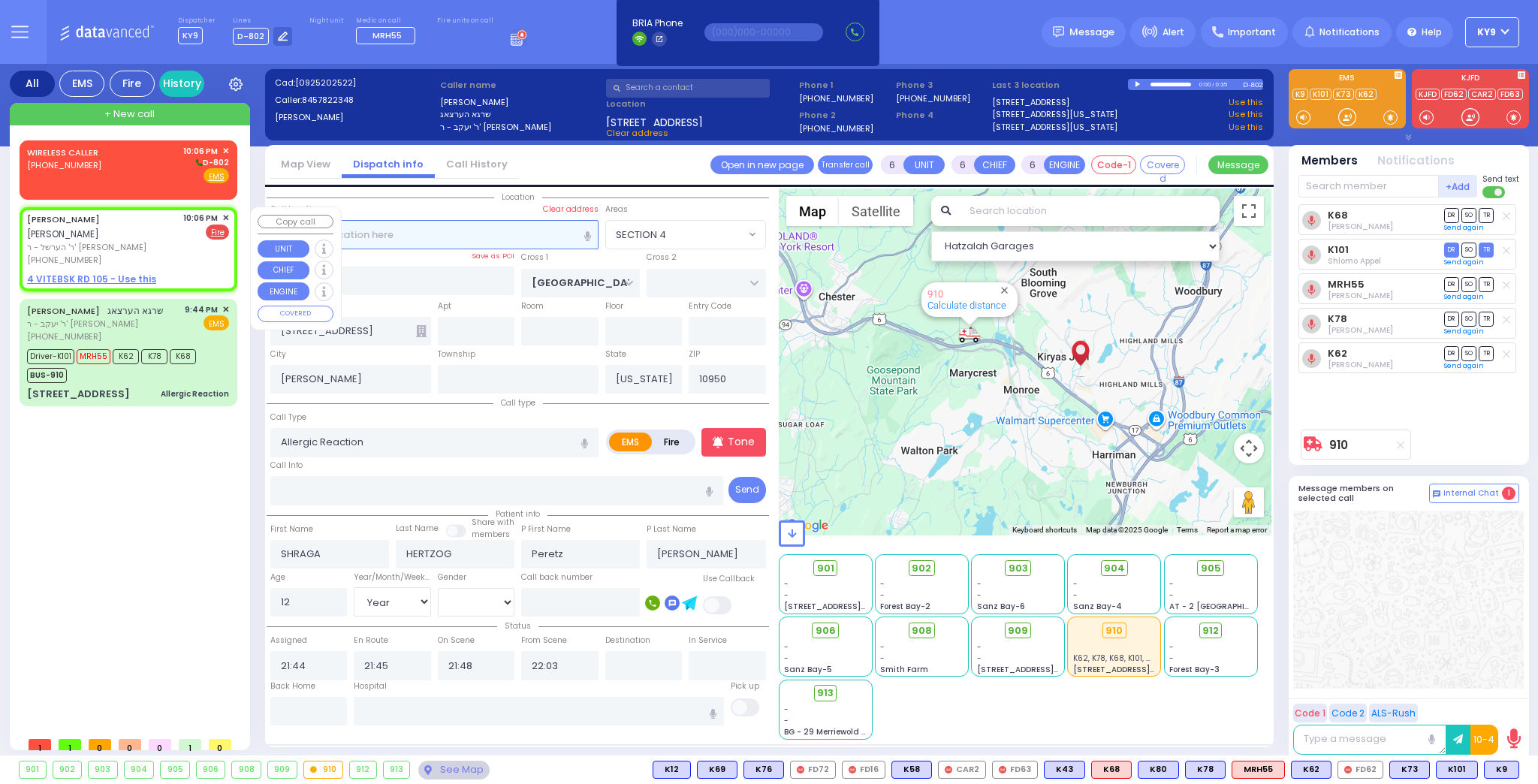
type input "2"
type input "1"
select select
radio input "false"
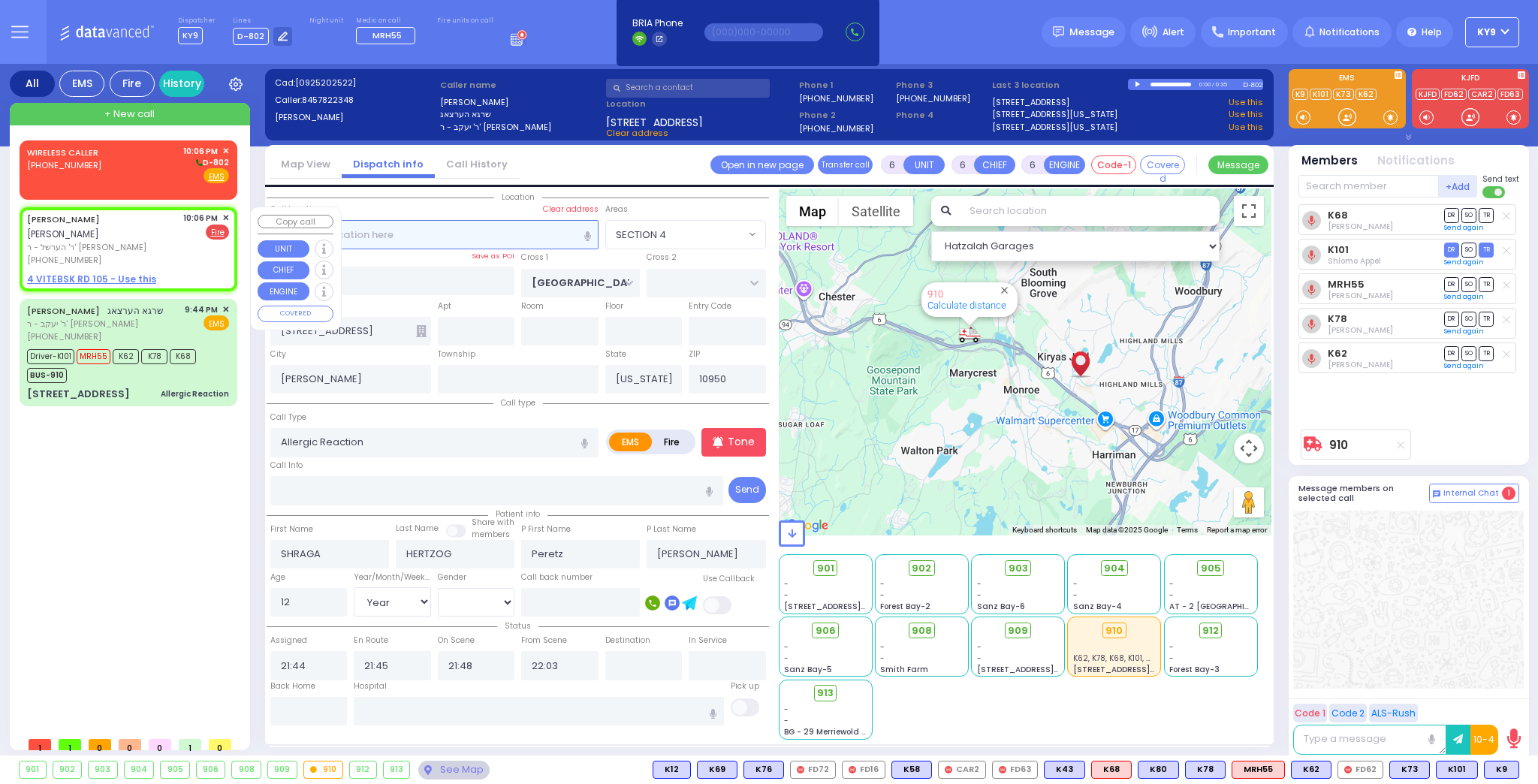
radio input "true"
type input "CHAIM"
type input "WEISER"
select select
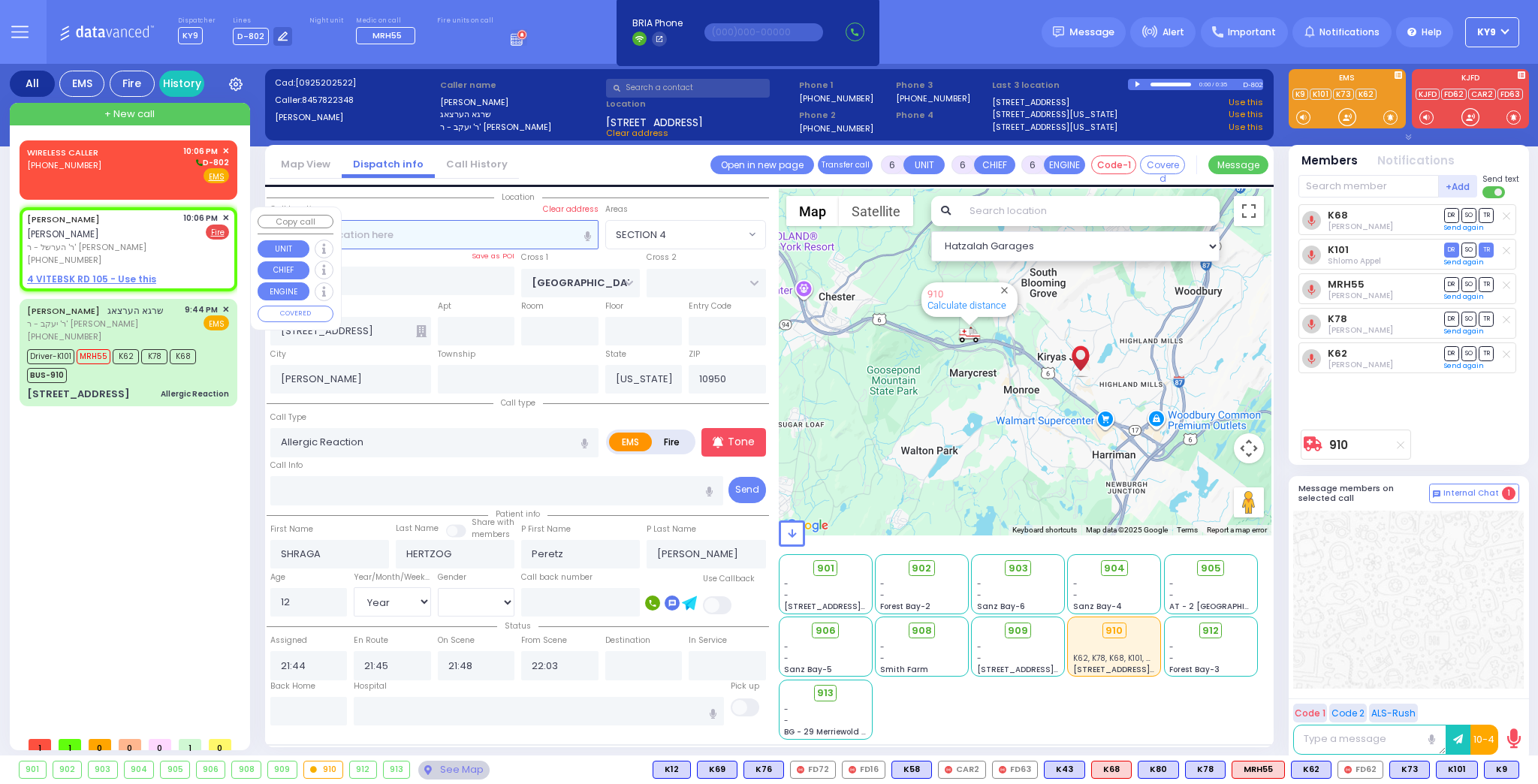
type input "22:06"
select select "Hatzalah Garages"
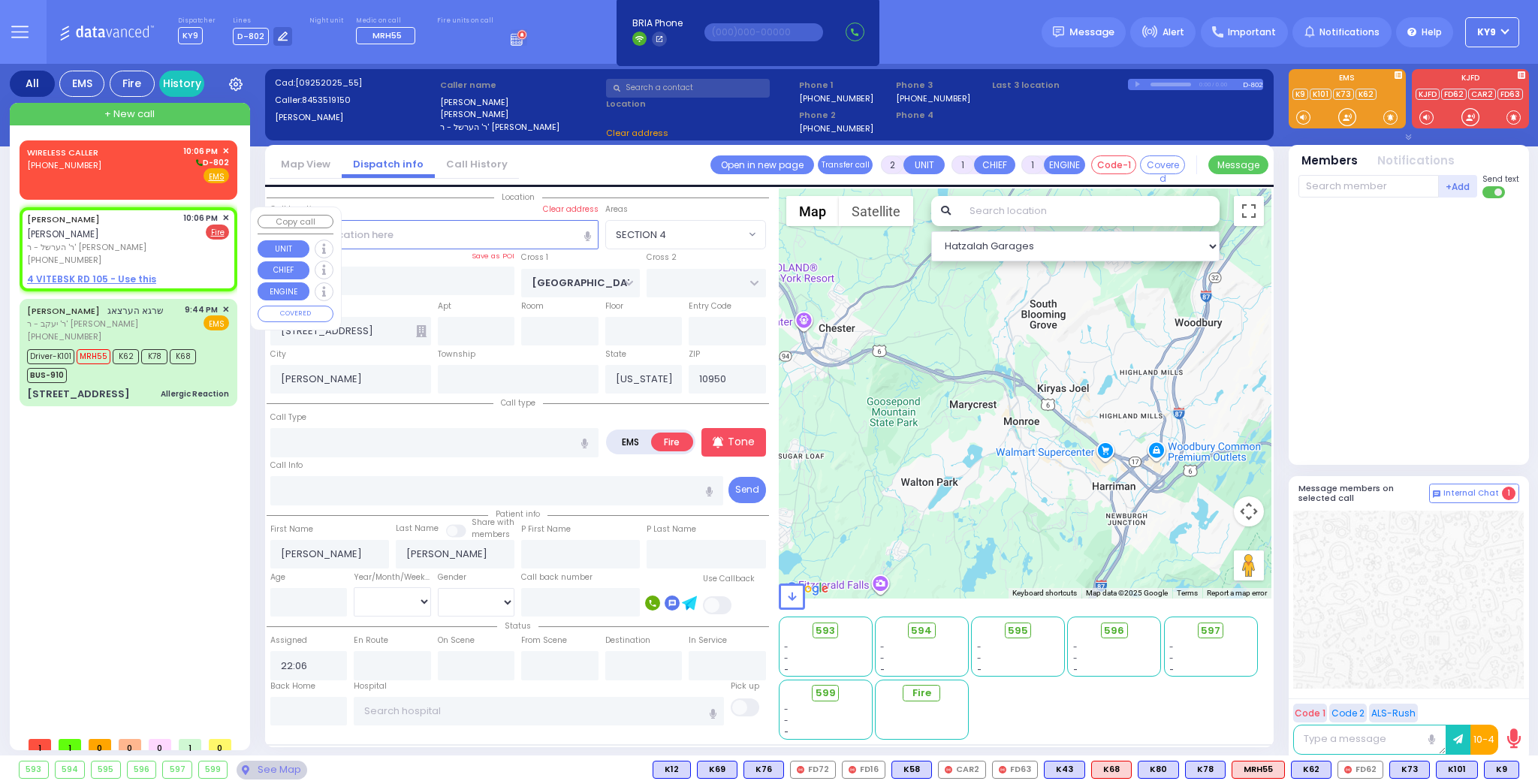
click at [136, 273] on u "4 VITEBSK RD 105 - Use this" at bounding box center [92, 279] width 129 height 12
select select
radio input "true"
select select
select select "Hatzalah Garages"
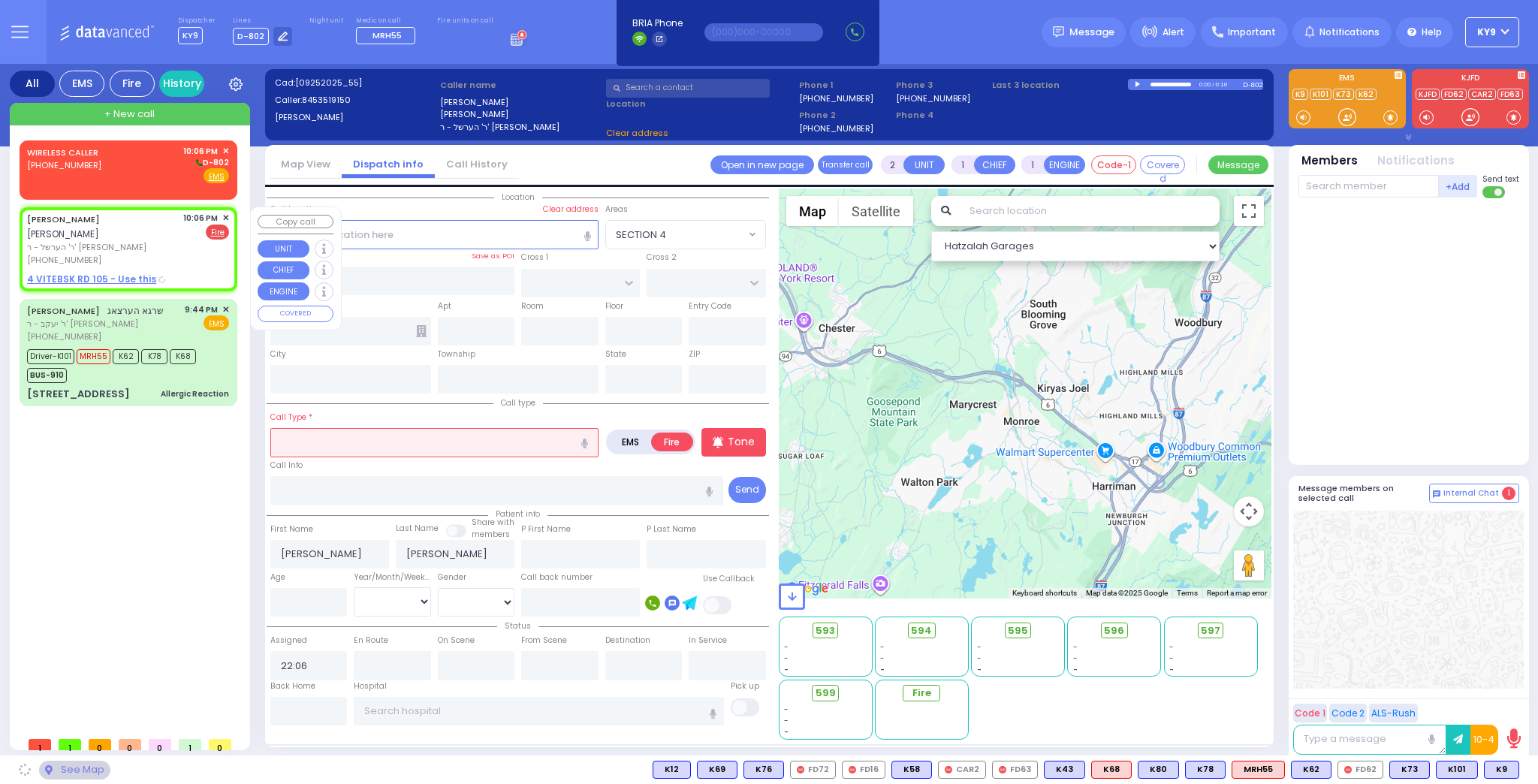
select select
radio input "true"
select select
select select "Hatzalah Garages"
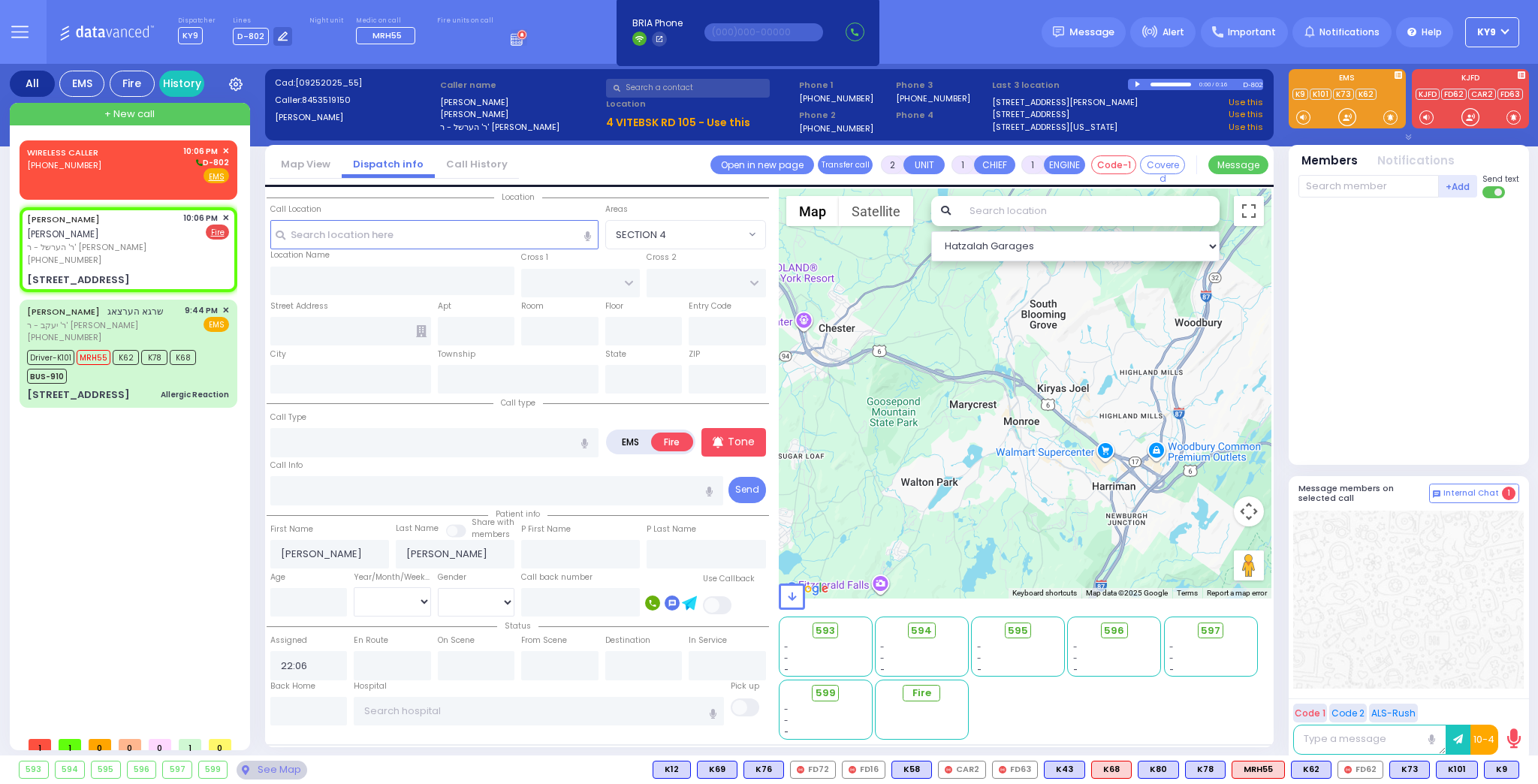
select select
radio input "true"
select select
select select "Hatzalah Garages"
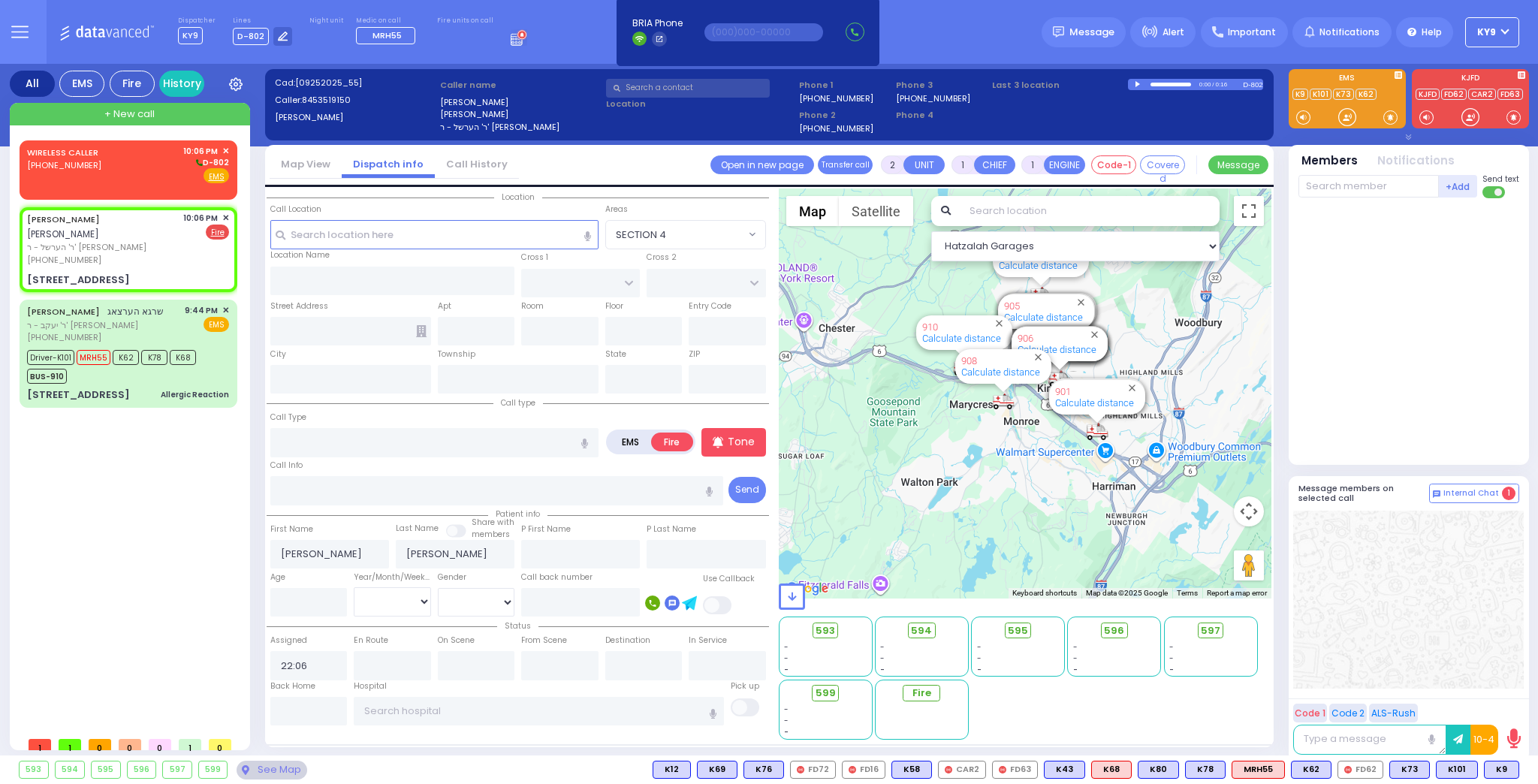
type input "4 VITEBSK RD"
type input "105"
type input "[PERSON_NAME]"
type input "[US_STATE]"
type input "10950"
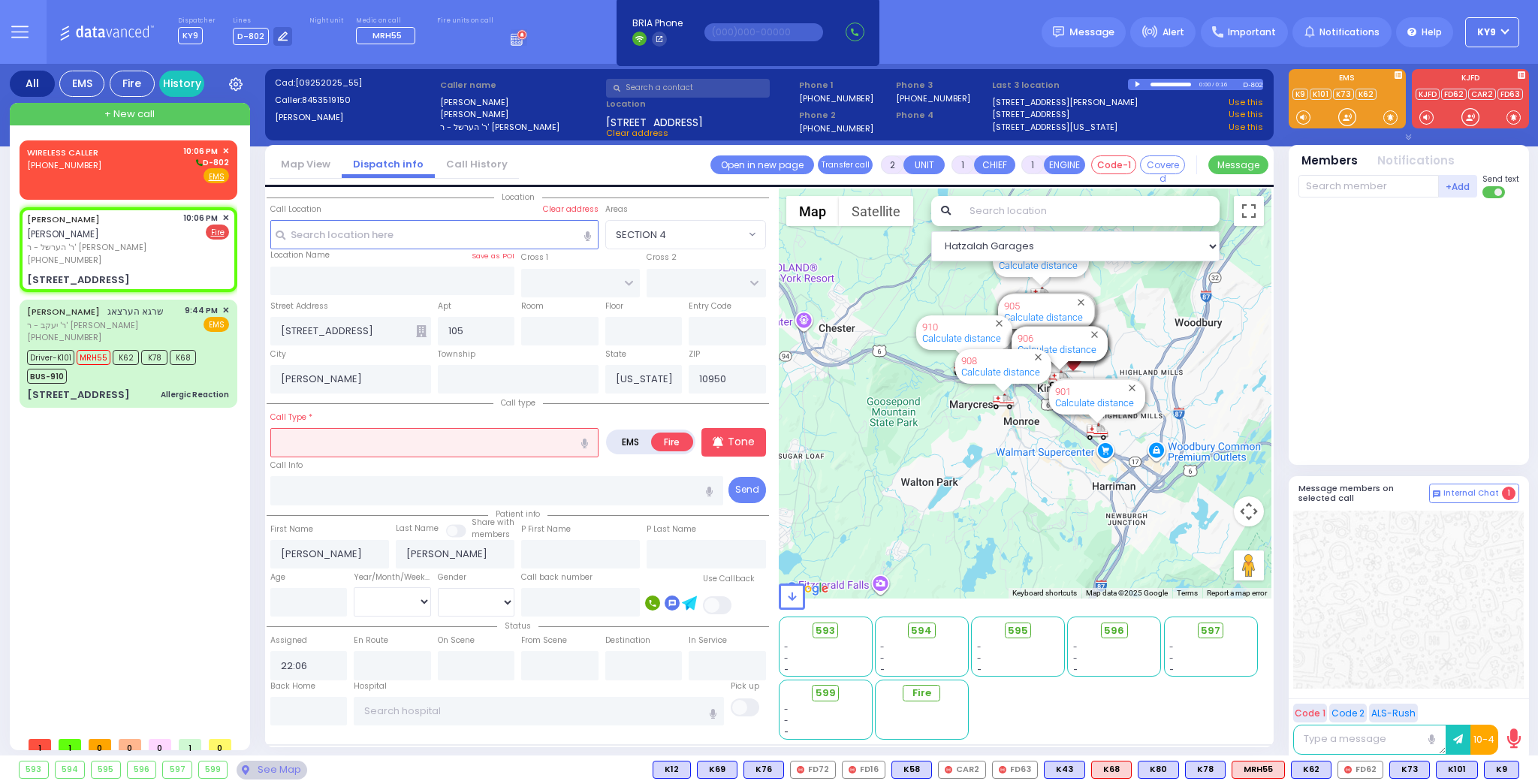
click at [299, 444] on input "text" at bounding box center [434, 442] width 328 height 29
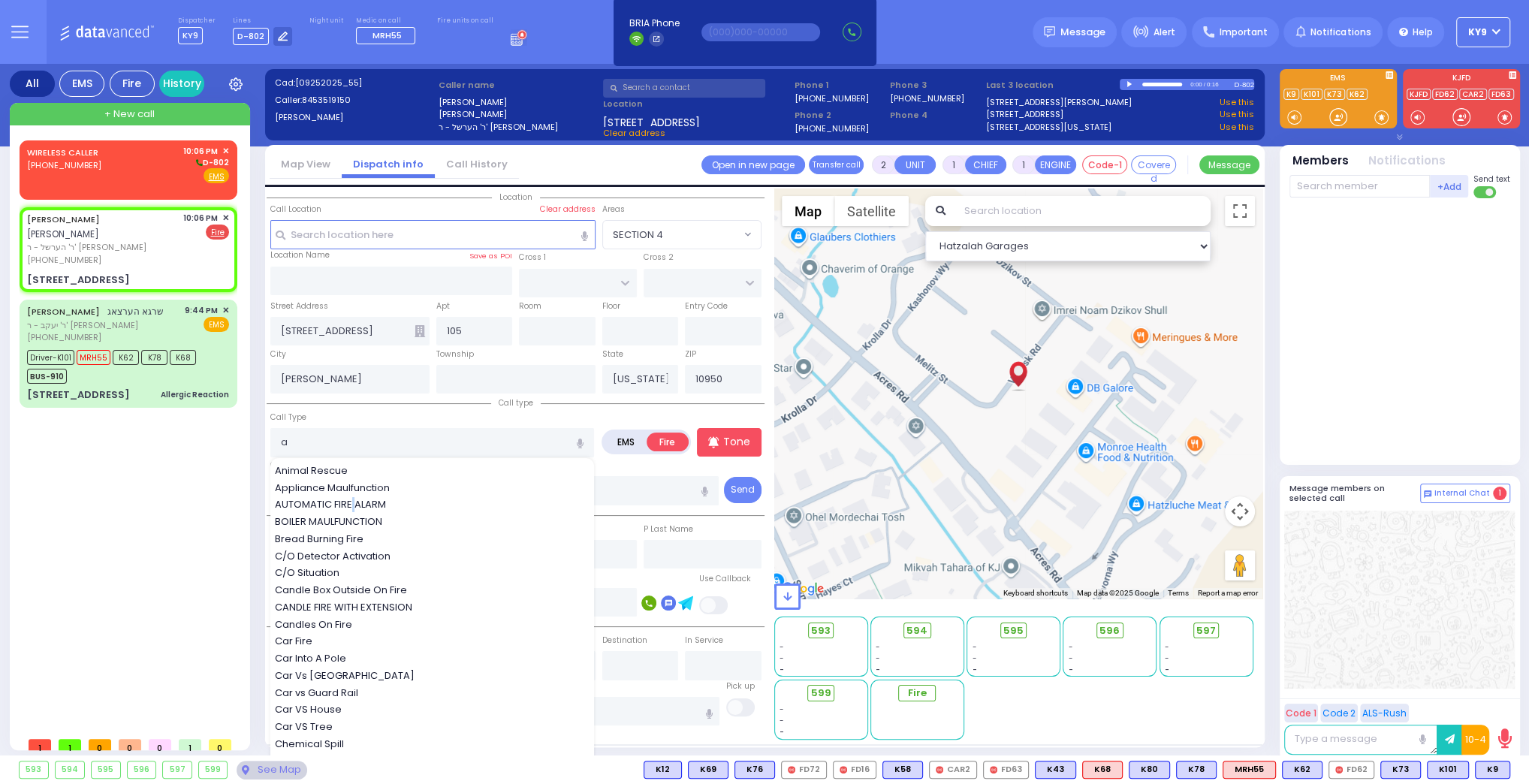
click at [352, 504] on span "AUTOMATIC FIRE ALARM" at bounding box center [333, 504] width 116 height 15
type input "AUTOMATIC FIRE ALARM"
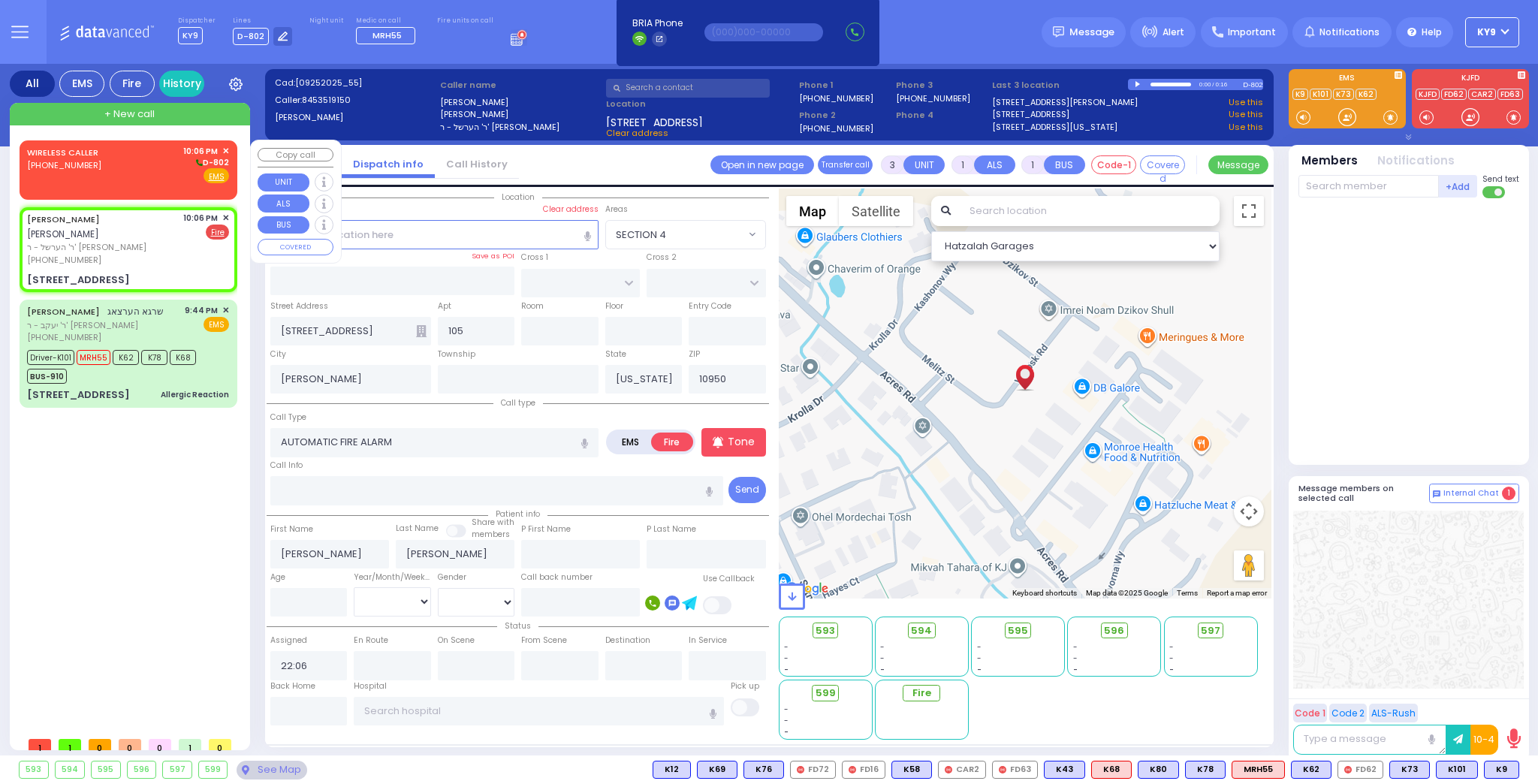
click at [169, 165] on div "WIRELESS CALLER (917) 553-9616 10:06 PM ✕ D-802" at bounding box center [128, 164] width 202 height 39
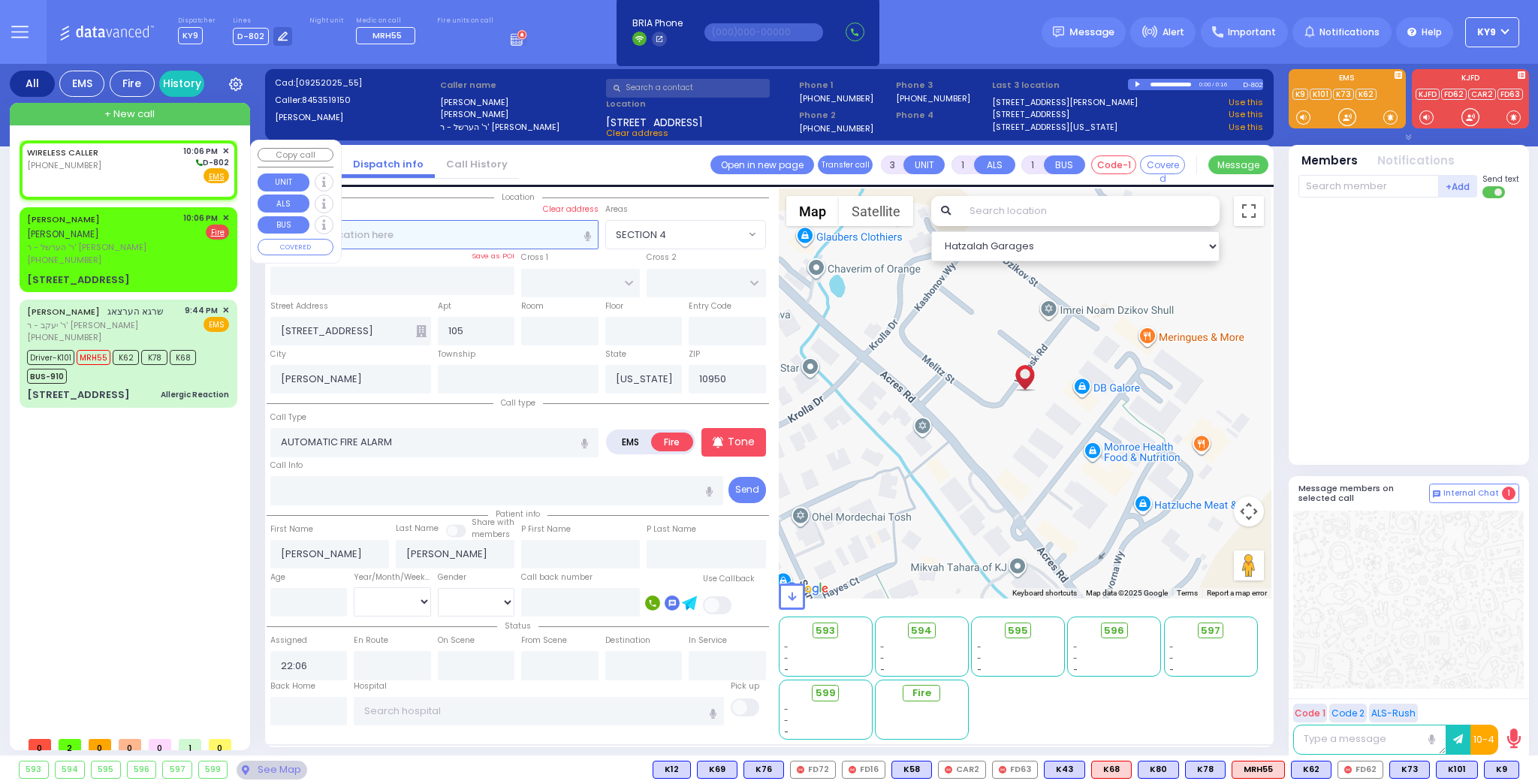
type input "2"
select select
radio input "true"
select select
select select "Hatzalah Garages"
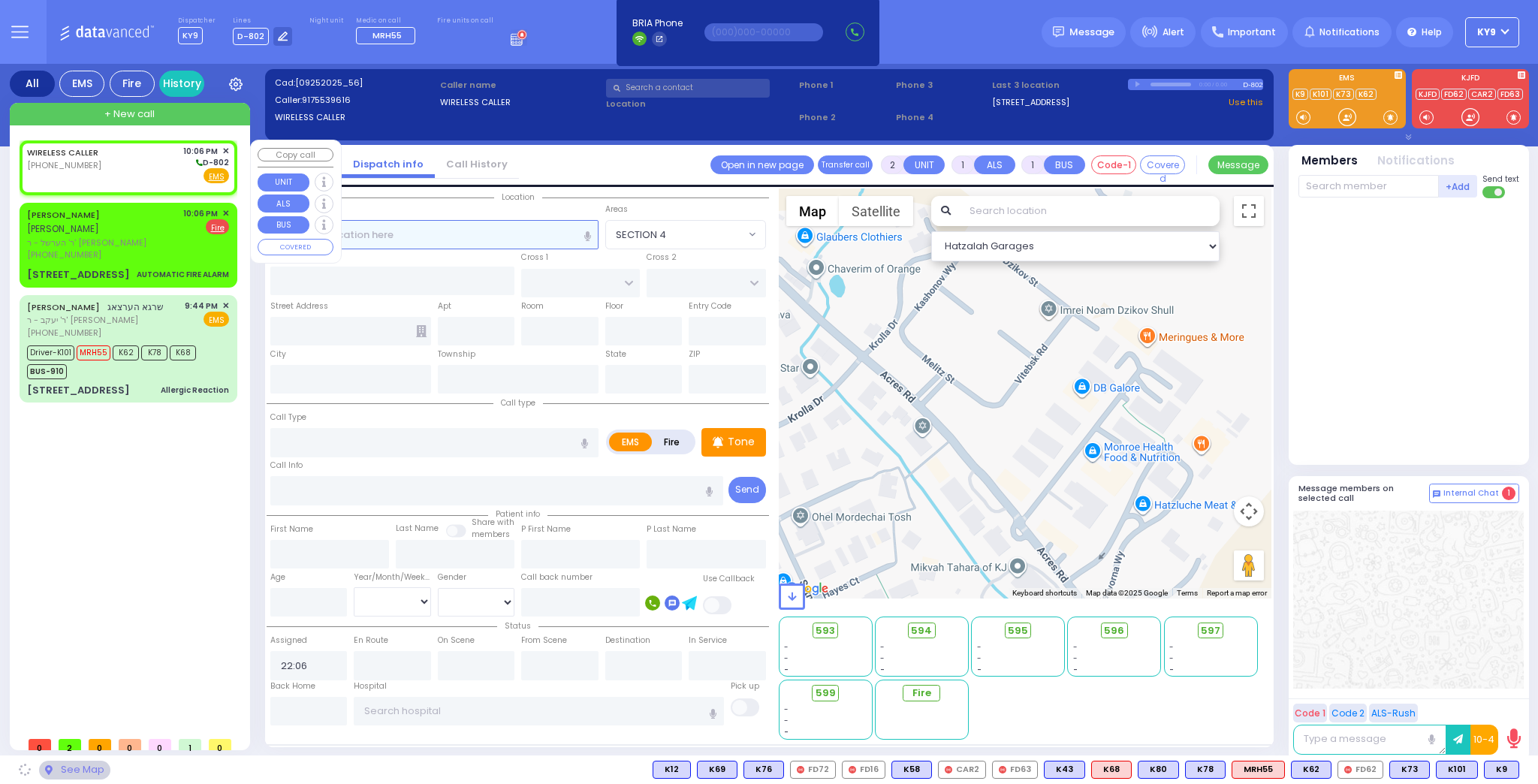
select select
radio input "true"
select select
select select "Hatzalah Garages"
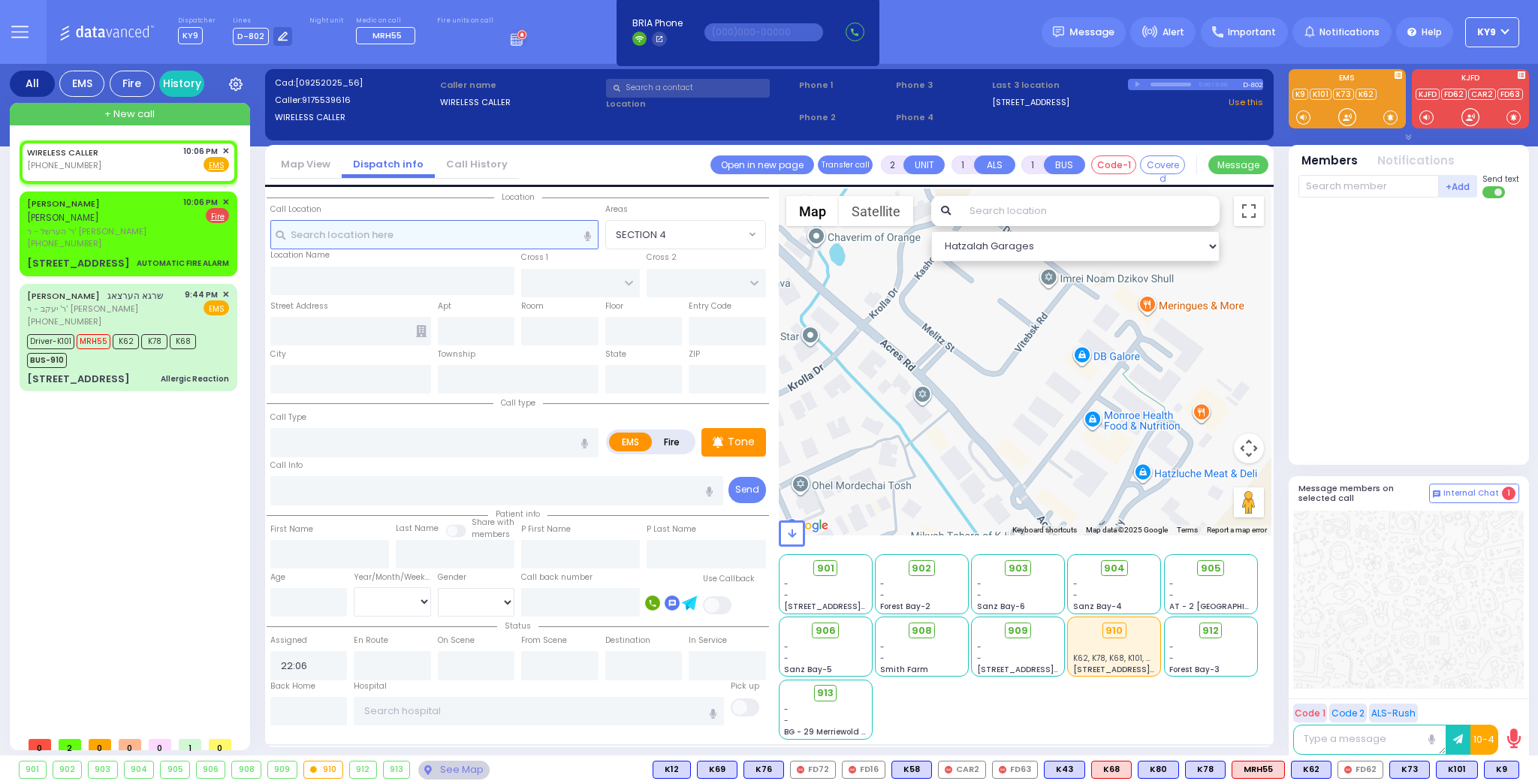
select select
radio input "true"
select select
select select "Hatzalah Garages"
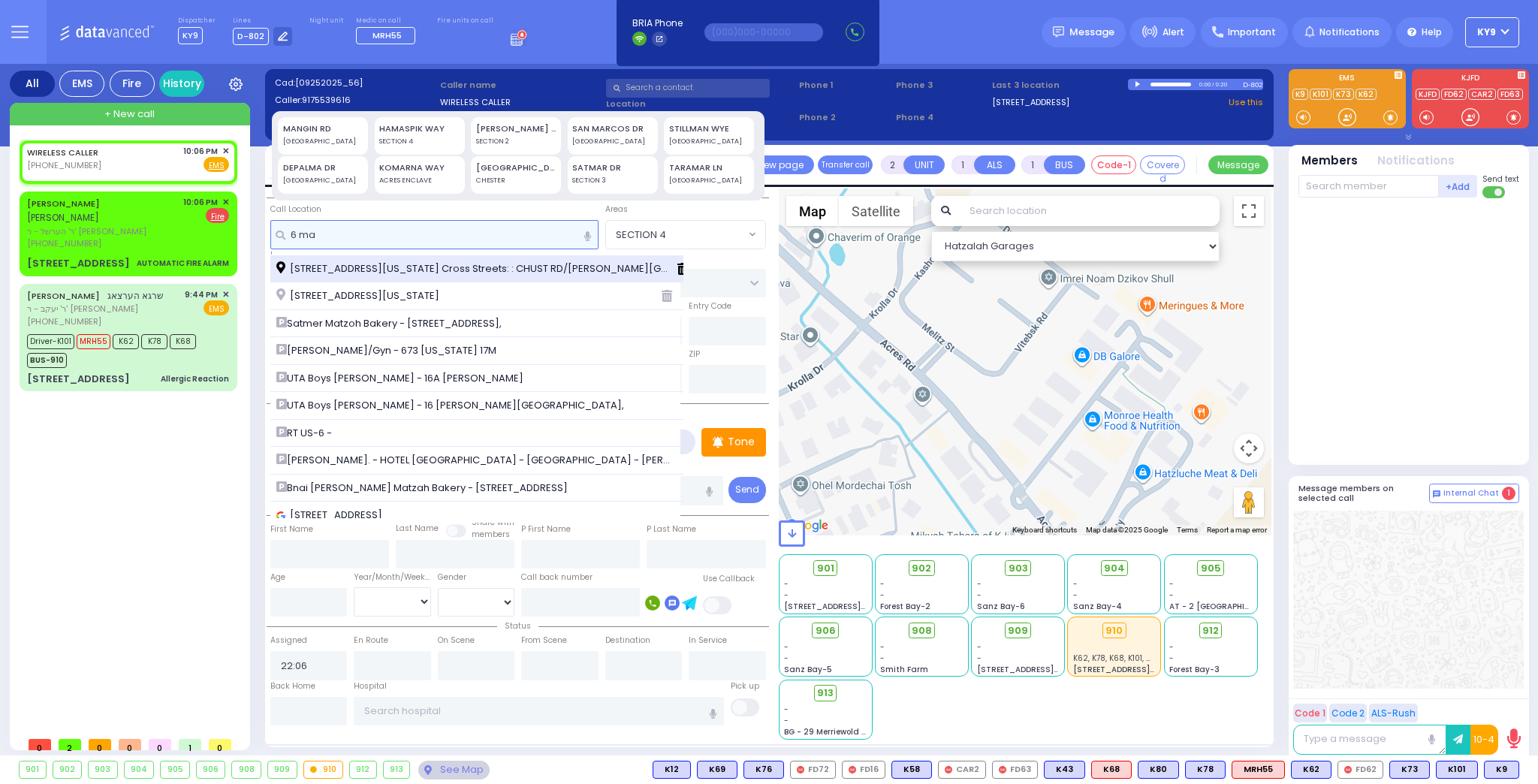
type input "6 ma"
click at [302, 274] on span "6 Maglenitz St Monroe New York 10950 Cross Streets: : CHUST RD/S M ROSNER RD" at bounding box center [476, 268] width 401 height 15
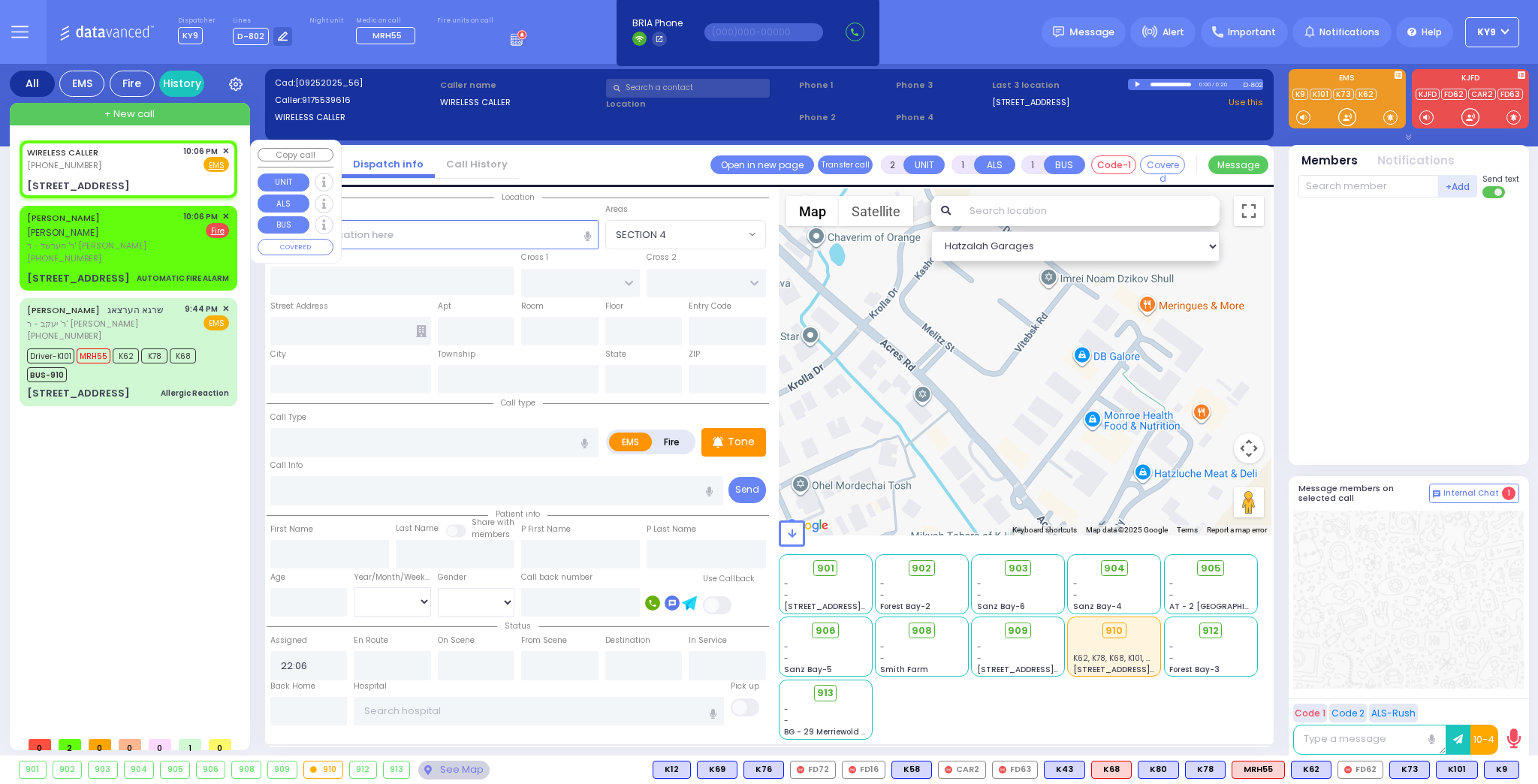
select select
radio input "true"
select select
select select "Hatzalah Garages"
type input "S.M. ROSMER RD"
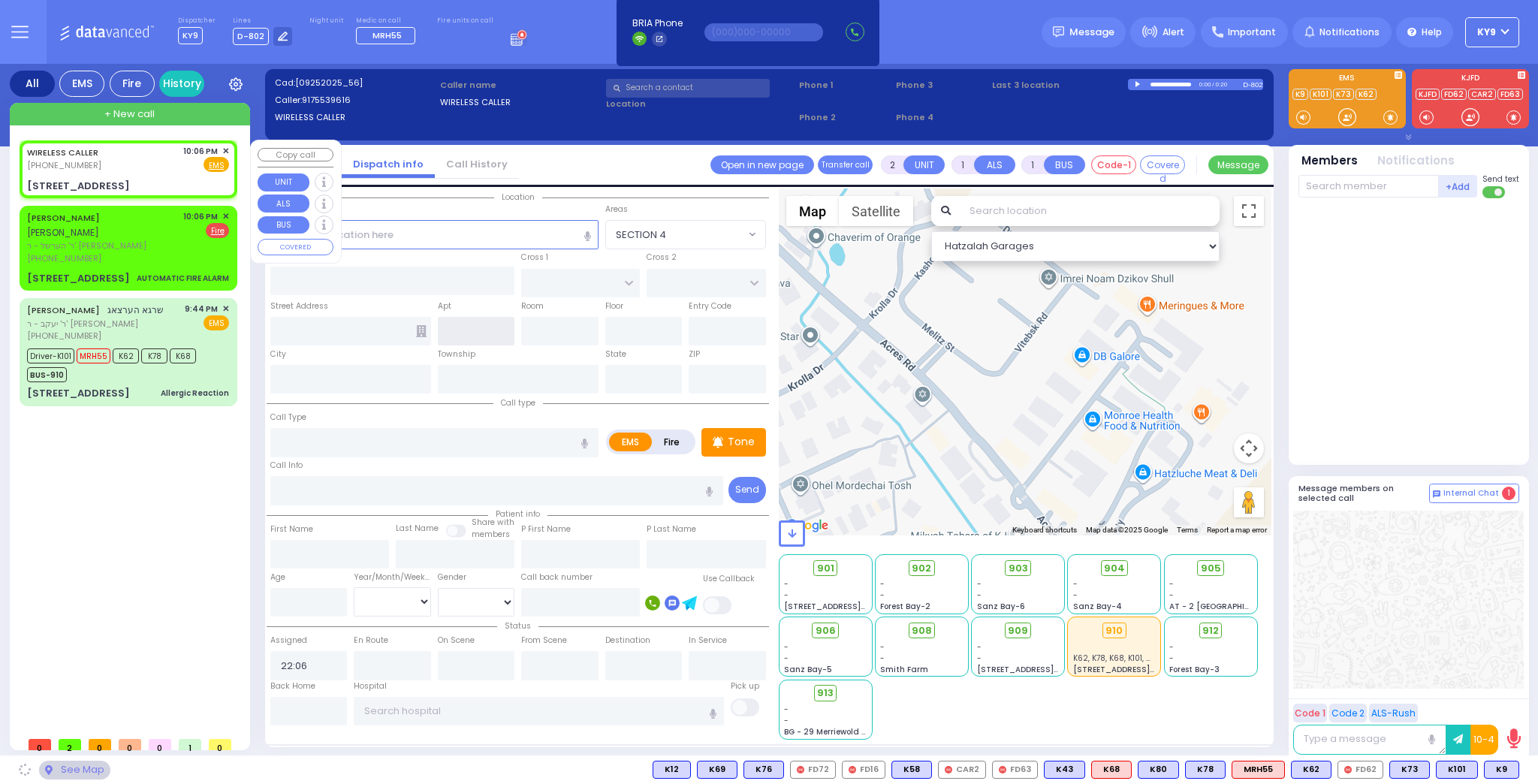
type input "CHUST RD"
type input "6 Maglenitz St"
type input "Monroe"
type input "[US_STATE]"
type input "10950 Cross Streets: : CHUST RD/S M ROSNER RD"
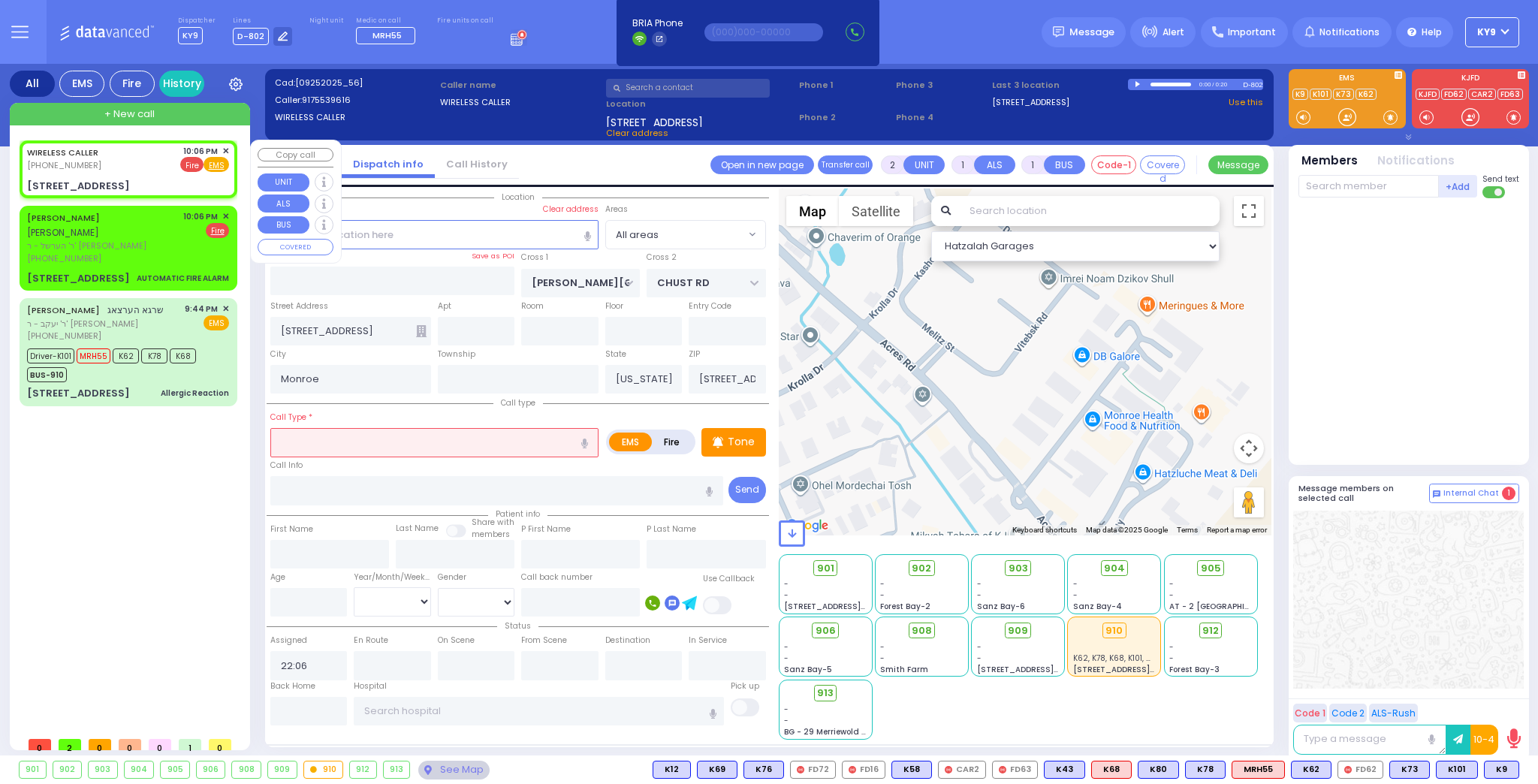
click at [189, 162] on span "Fire" at bounding box center [192, 164] width 23 height 15
select select
radio input "false"
radio input "true"
select select
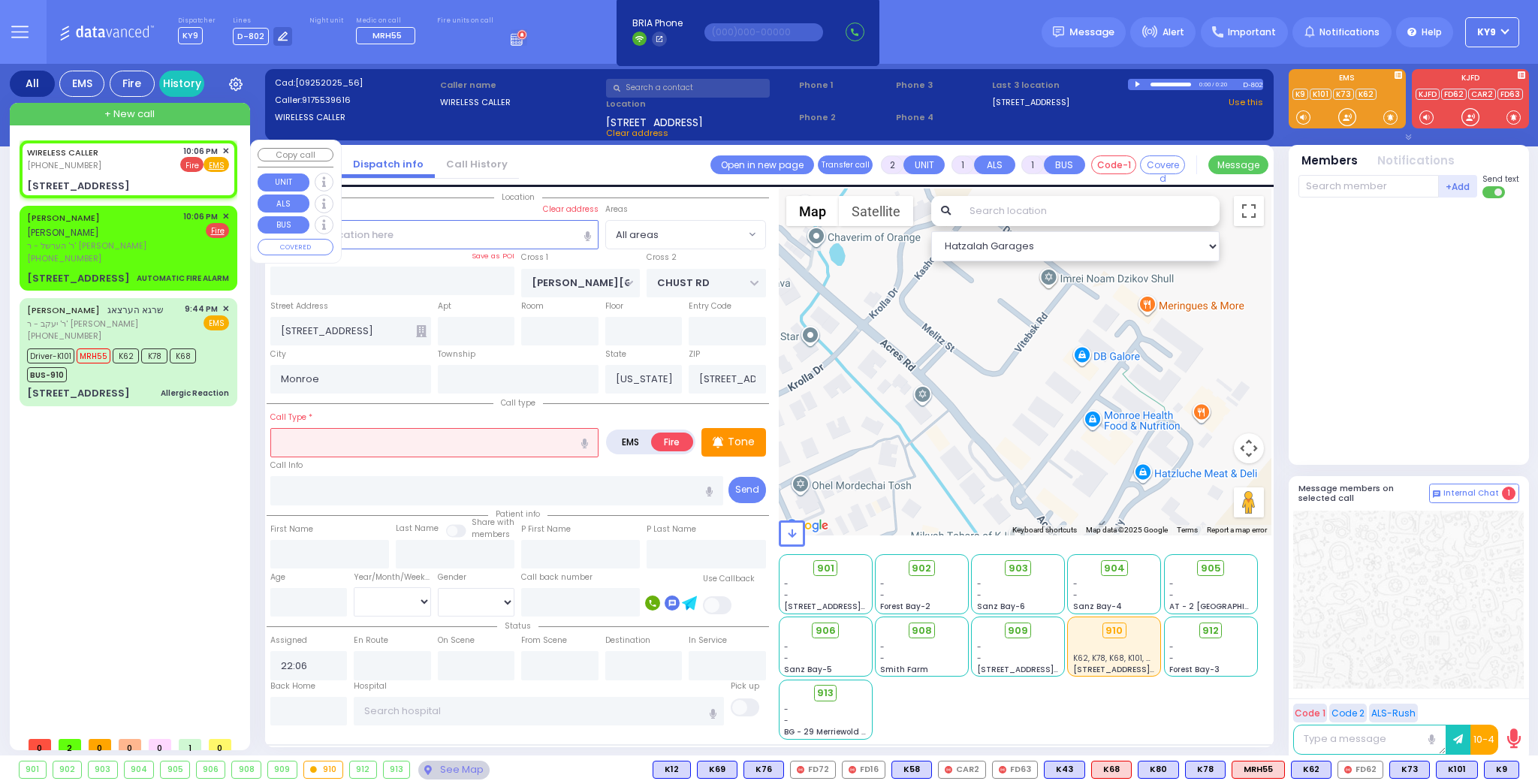
select select "Hatzalah Garages"
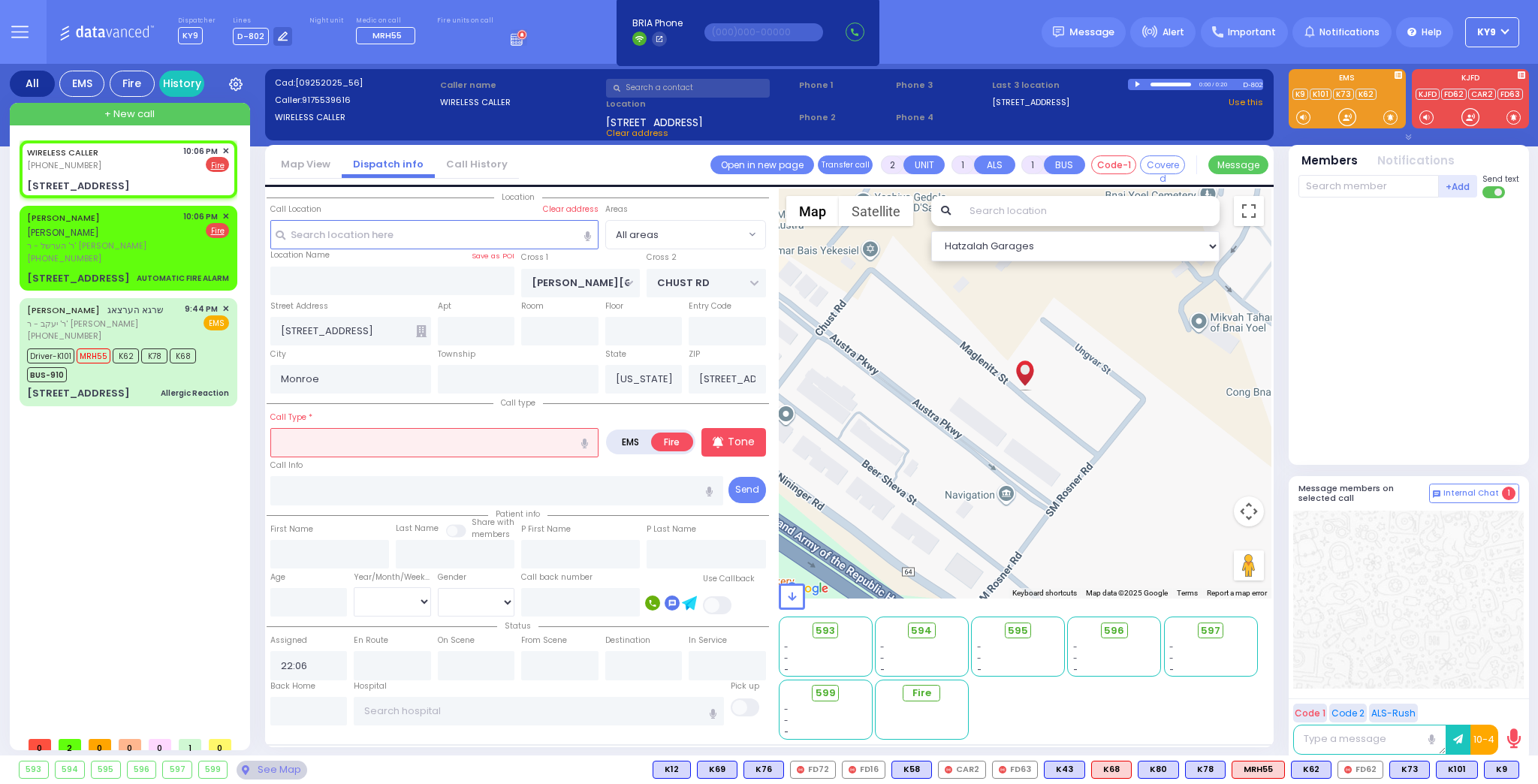
click at [358, 443] on input "text" at bounding box center [434, 442] width 328 height 29
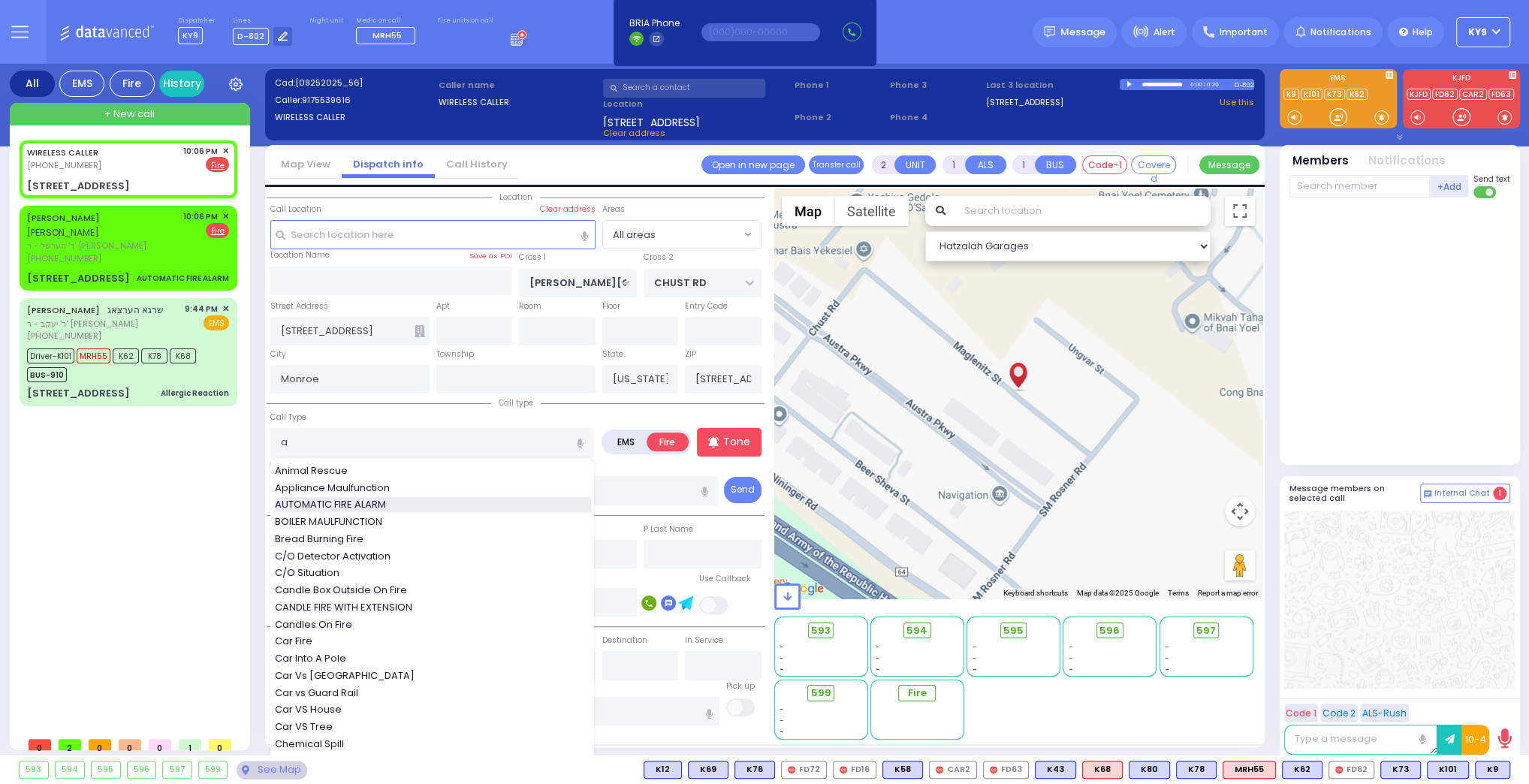
click at [355, 497] on span "AUTOMATIC FIRE ALARM" at bounding box center [333, 504] width 116 height 15
type input "AUTOMATIC FIRE ALARM"
type input "3"
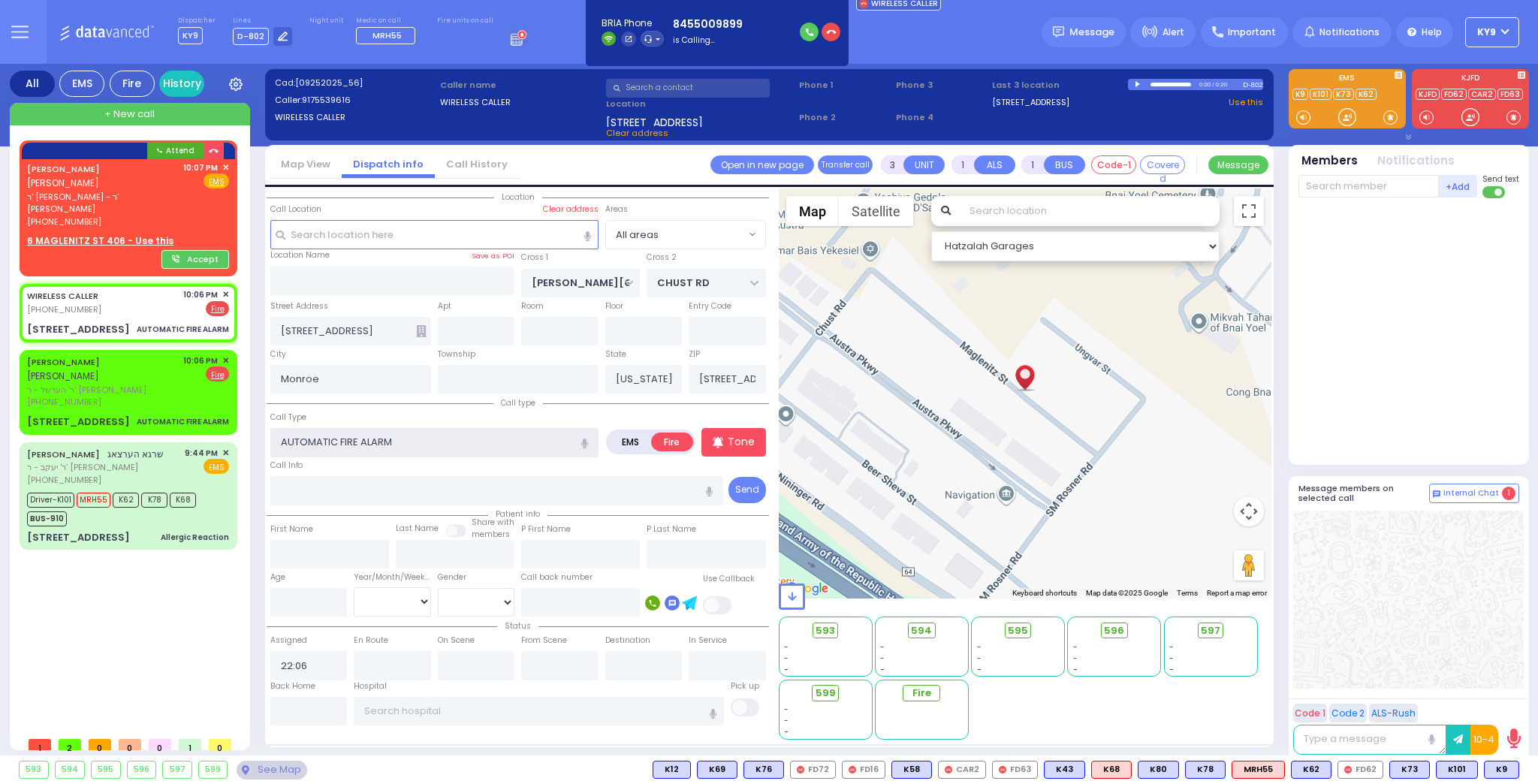
select select
radio input "true"
select select
select select "Hatzalah Garages"
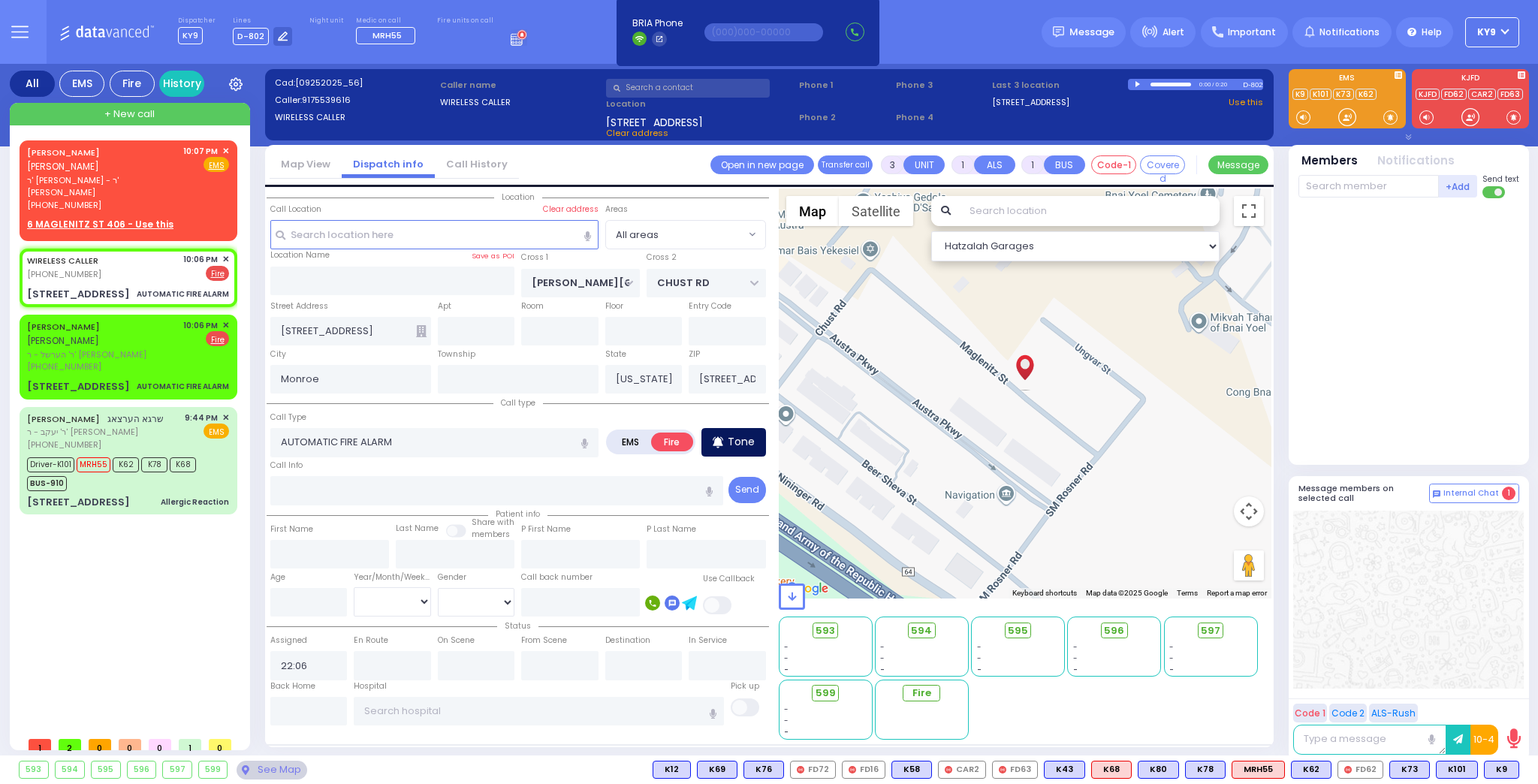
click at [728, 440] on p "Tone" at bounding box center [741, 442] width 27 height 16
select select
radio input "true"
select select
select select "Hatzalah Garages"
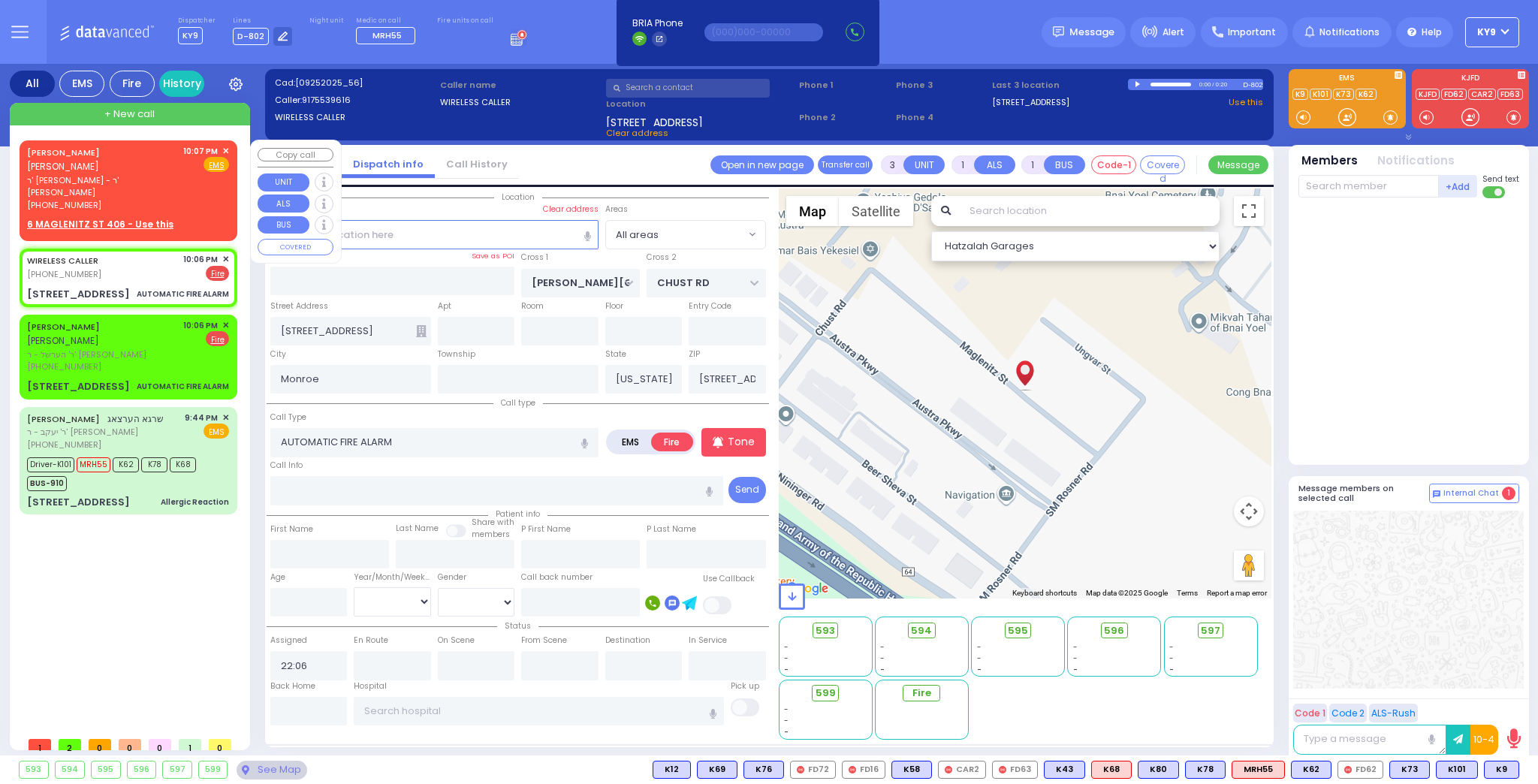
click at [226, 149] on span "✕" at bounding box center [225, 151] width 7 height 12
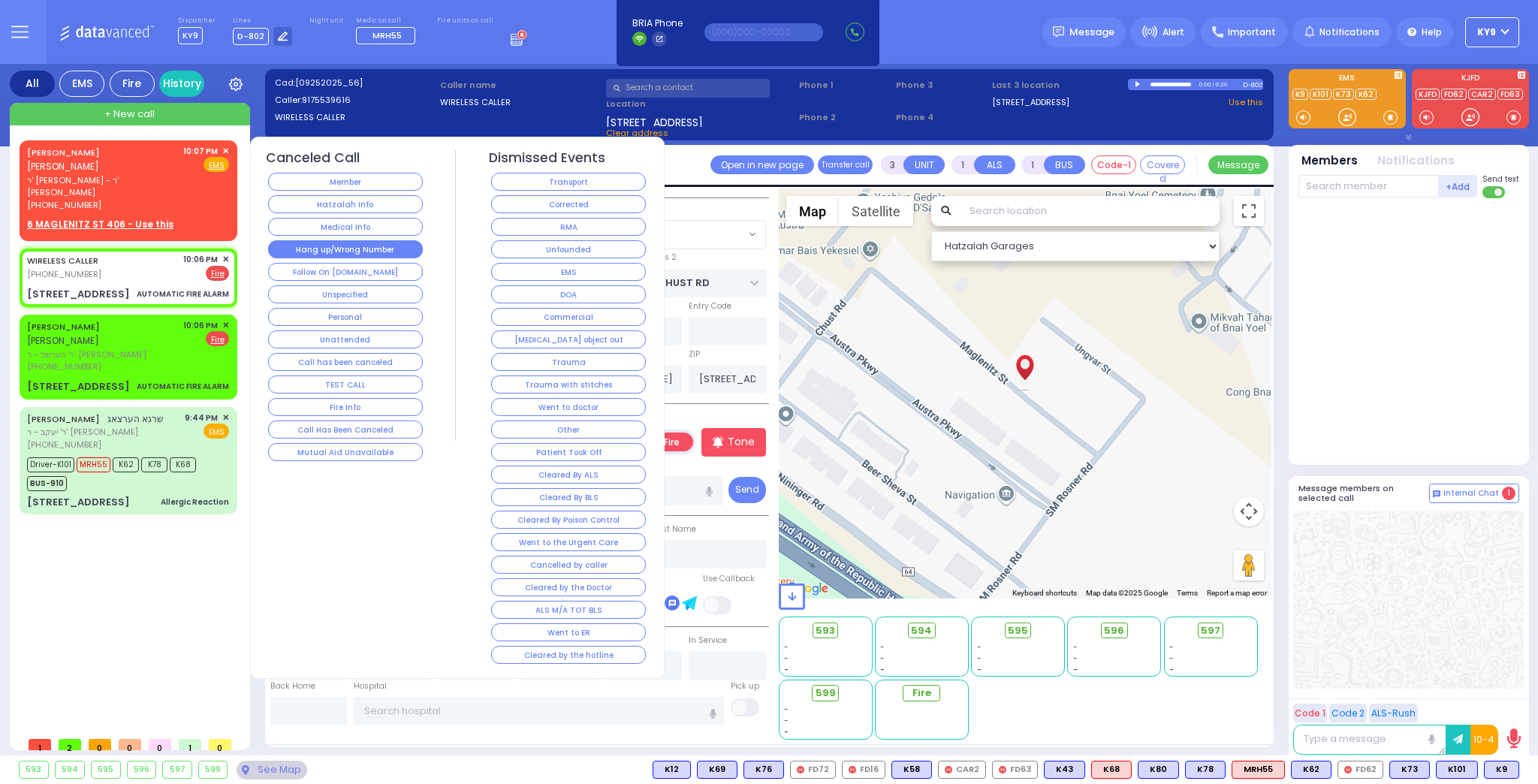
click at [335, 248] on button "Hang up/Wrong Number" at bounding box center [345, 249] width 154 height 18
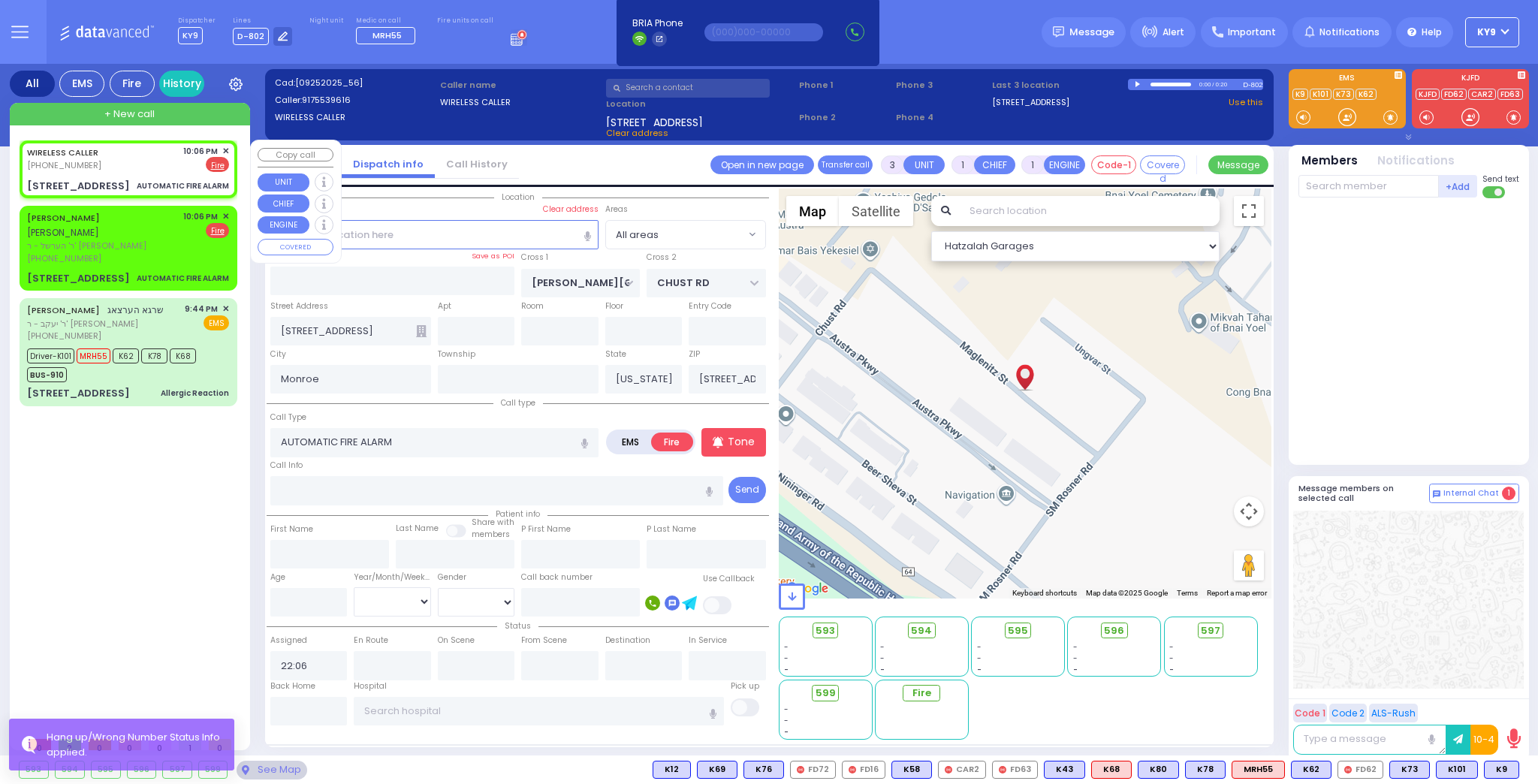
click at [162, 164] on div "WIRELESS CALLER (917) 553-9616 10:06 PM ✕ EMS Fire" at bounding box center [128, 159] width 202 height 28
select select
radio input "true"
select select
select select "Hatzalah Garages"
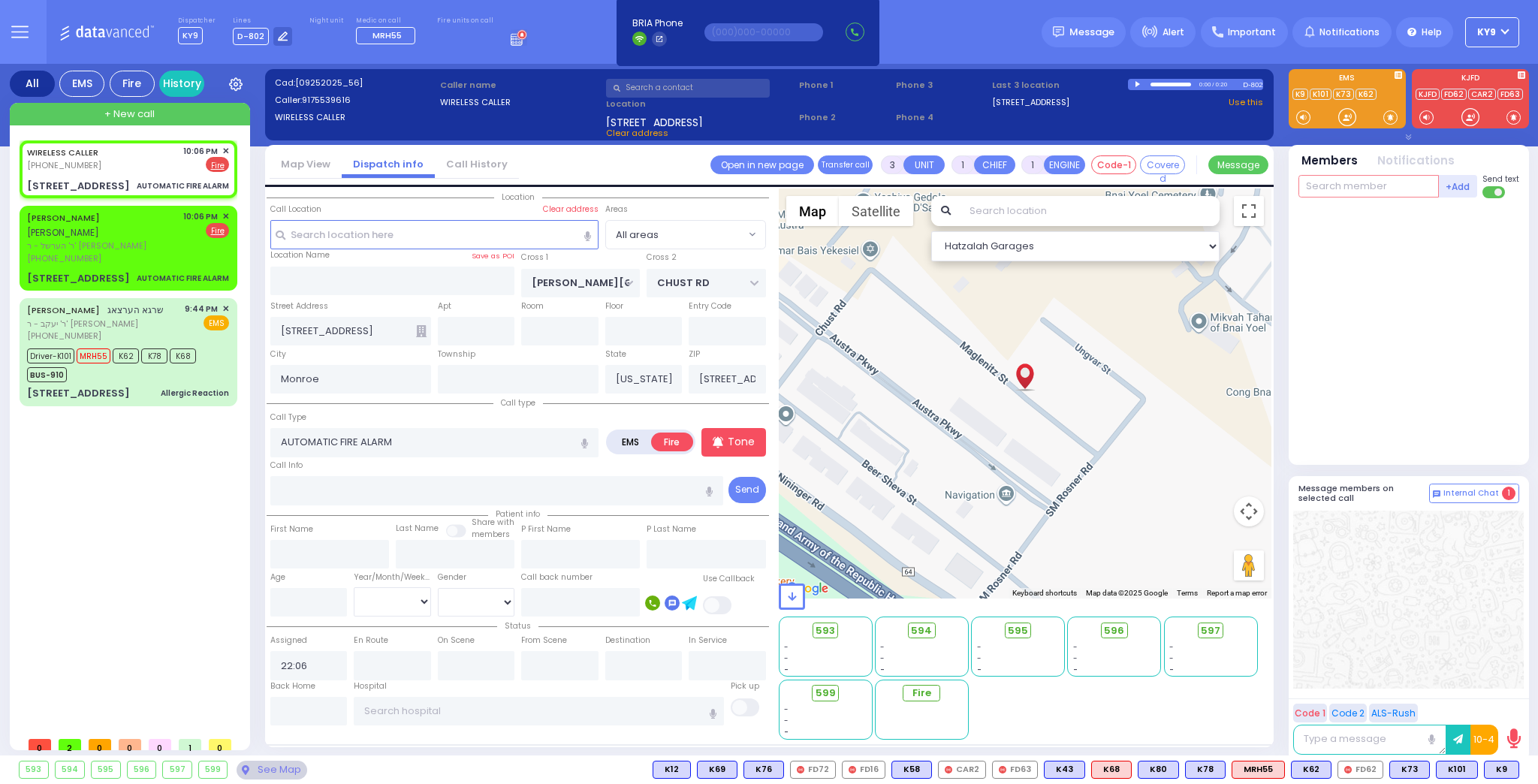
click at [1364, 185] on input "text" at bounding box center [1368, 185] width 140 height 23
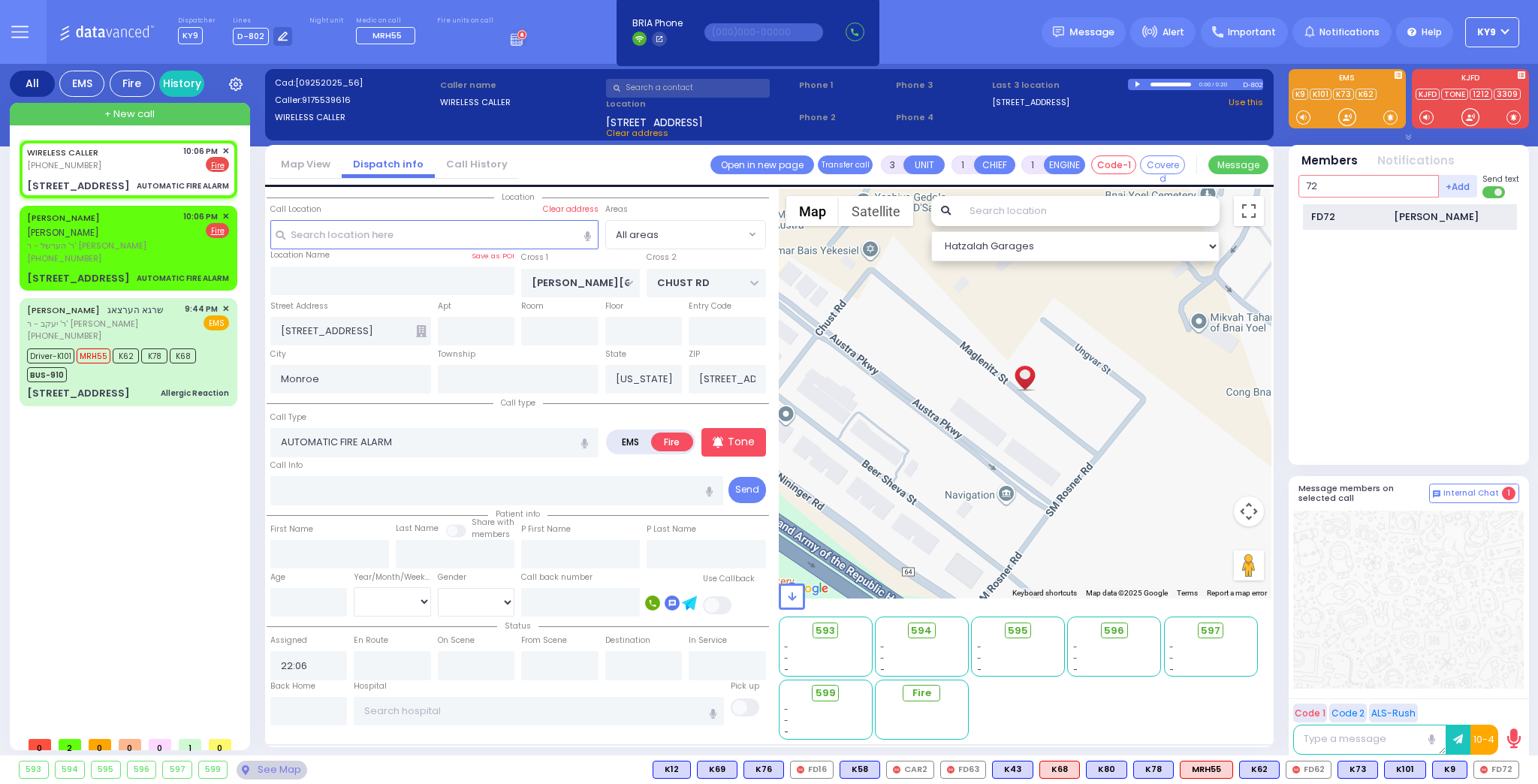
type input "72"
click at [1322, 220] on div "FD72" at bounding box center [1349, 217] width 75 height 15
click at [1329, 185] on input "text" at bounding box center [1368, 185] width 140 height 23
select select
radio input "true"
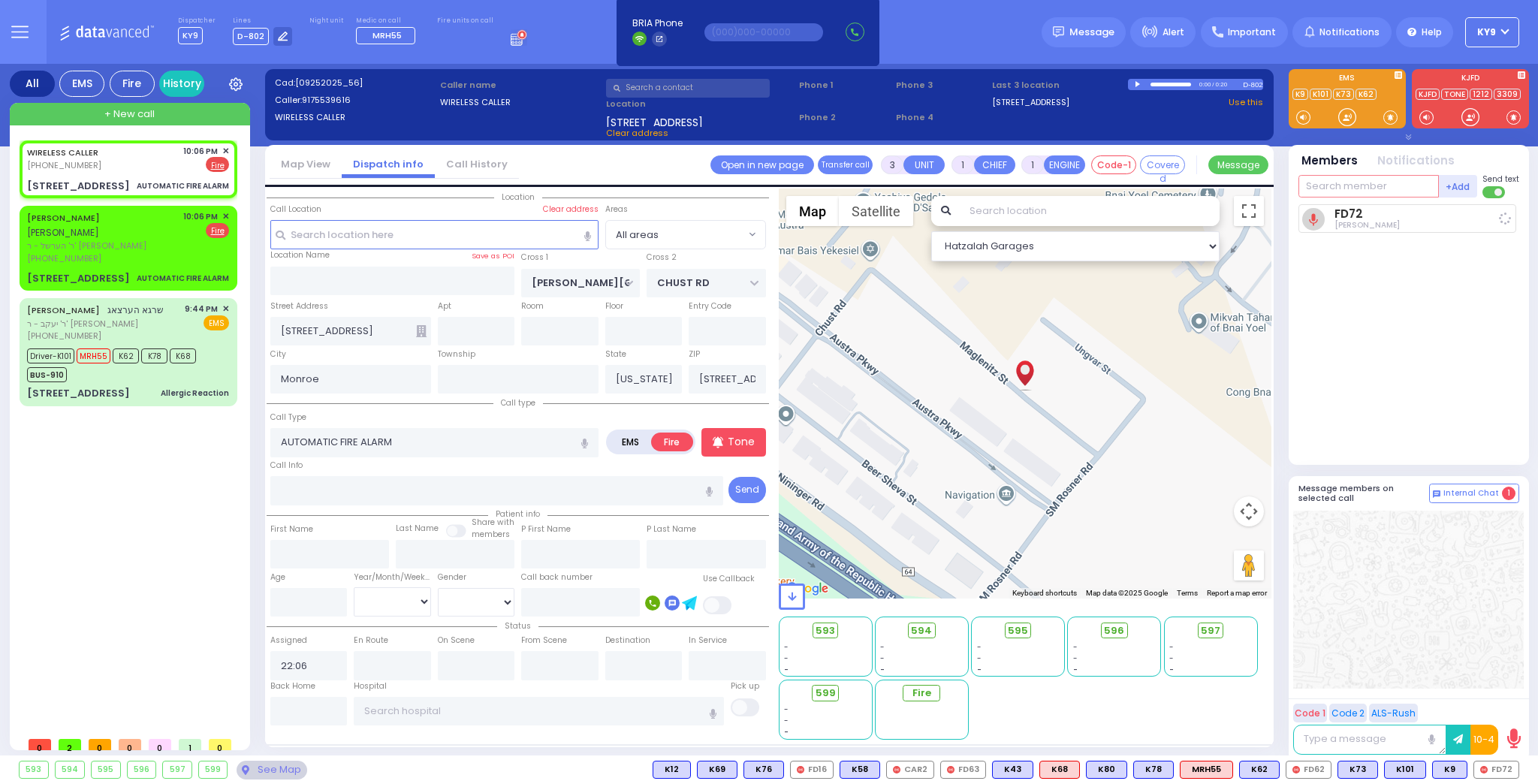
select select
type input "22:07"
select select "Hatzalah Garages"
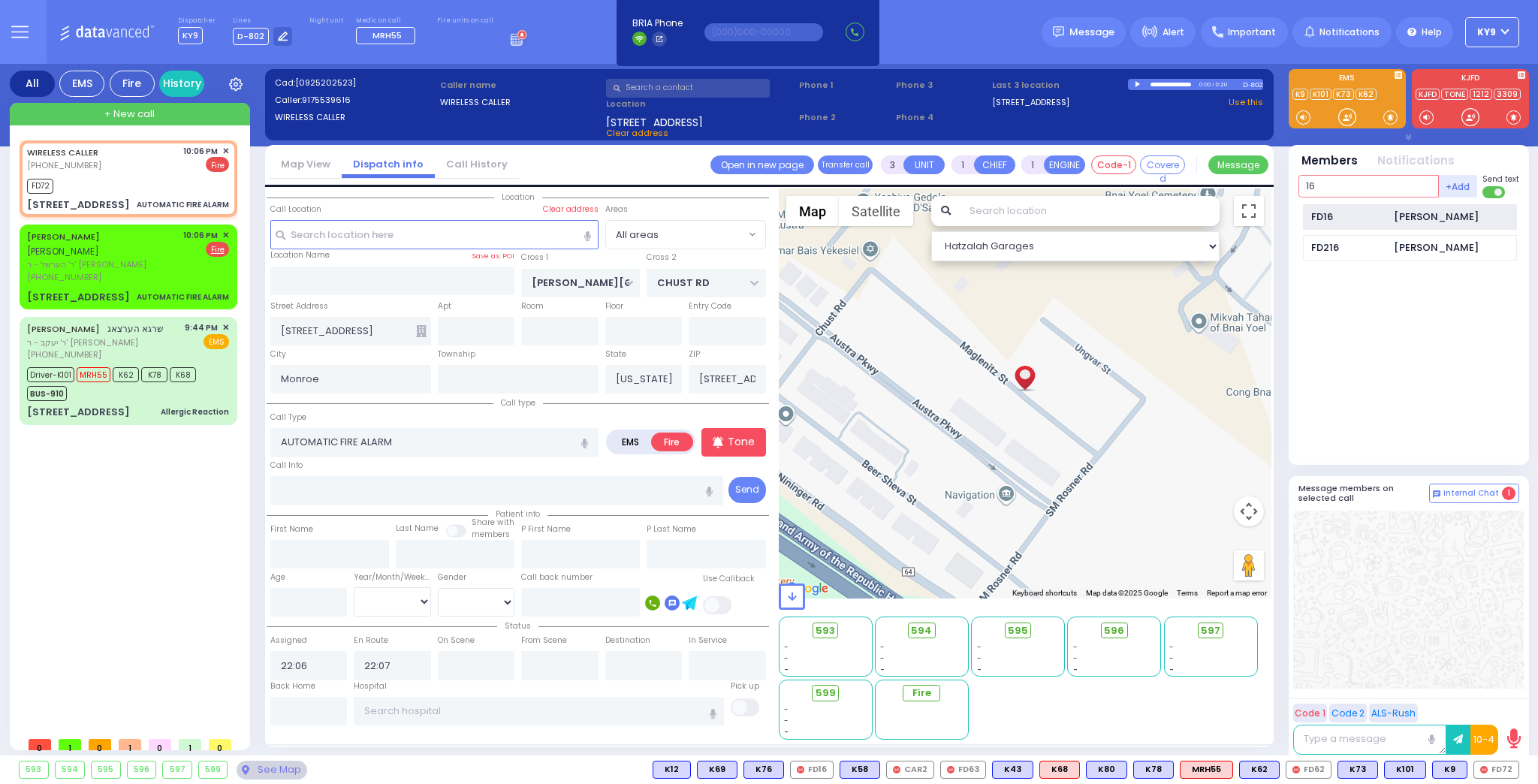
type input "16"
click at [1316, 216] on div "FD16" at bounding box center [1349, 217] width 75 height 15
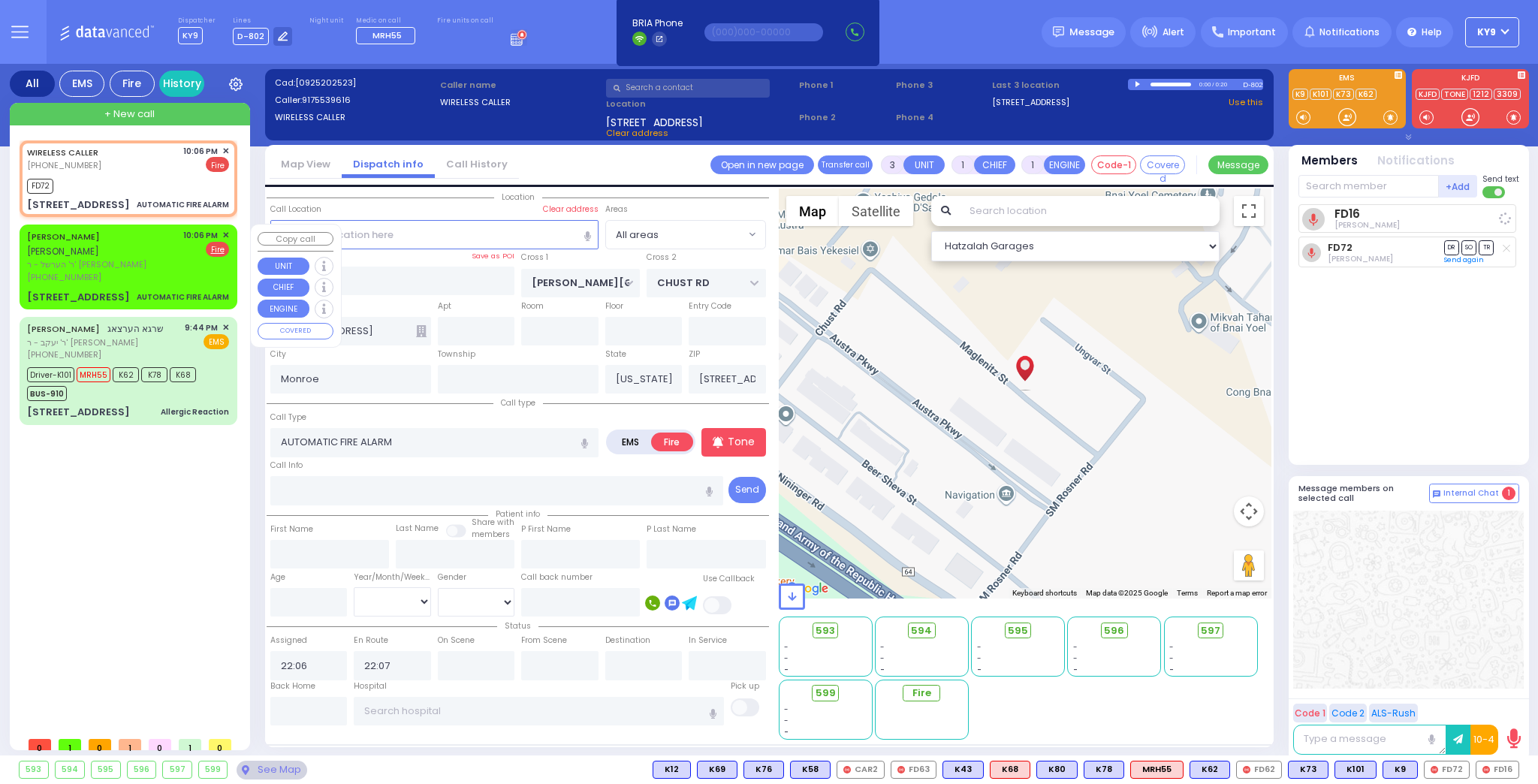
click at [135, 258] on span "ר' הערשל - ר' משה שמואל אקערמאן" at bounding box center [103, 264] width 151 height 12
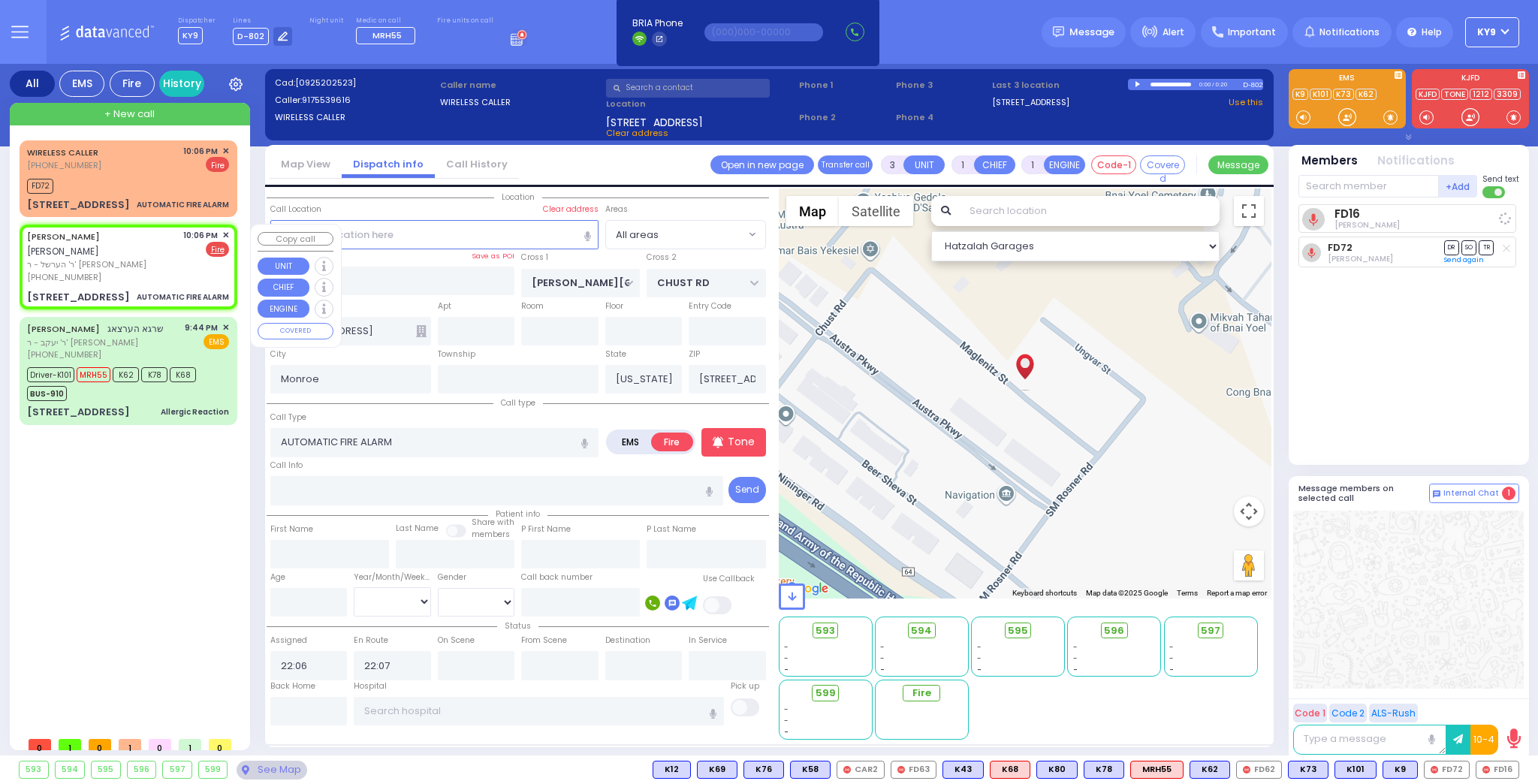
select select
radio input "true"
type input "CHAIM"
type input "WEISER"
select select
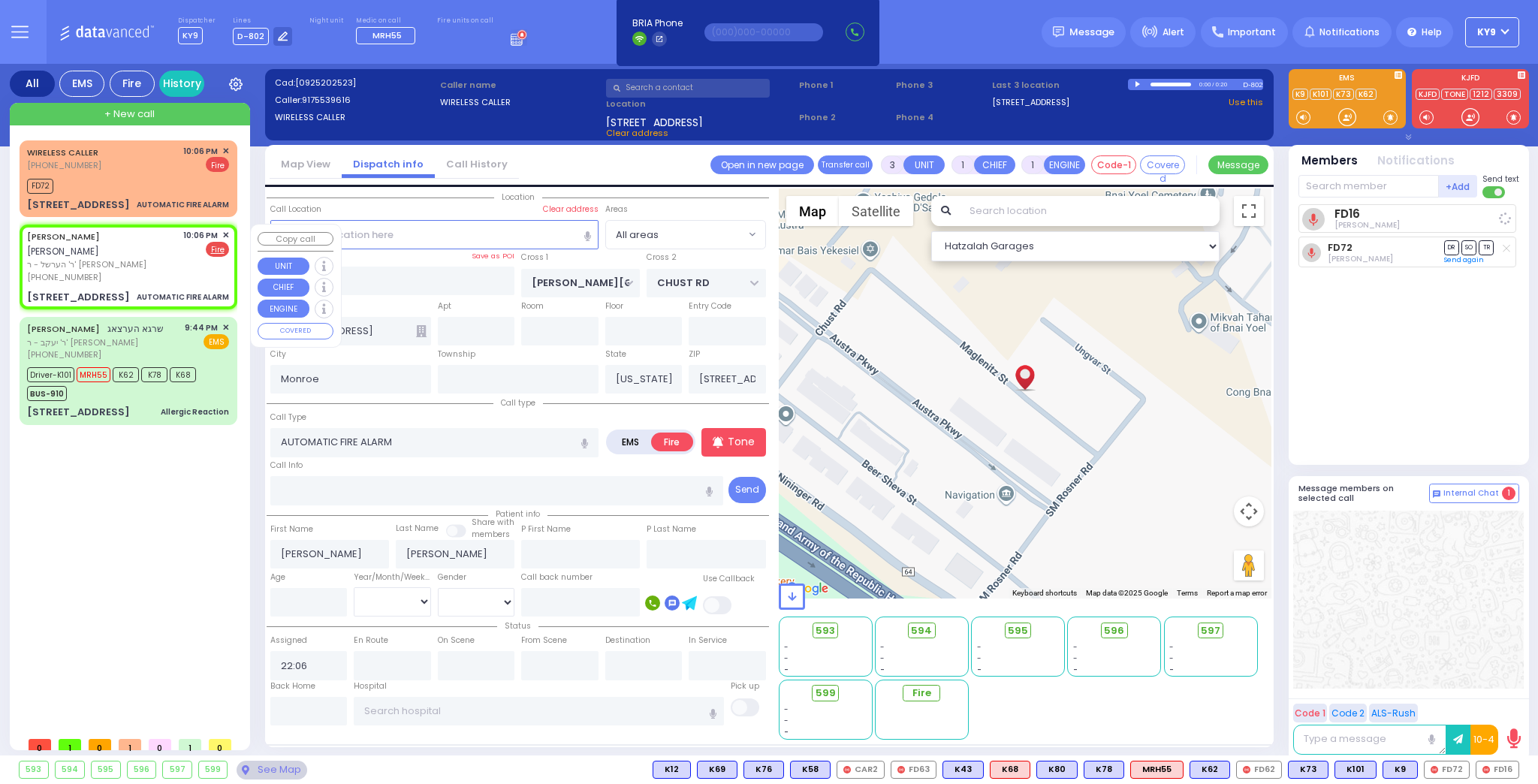
select select "Hatzalah Garages"
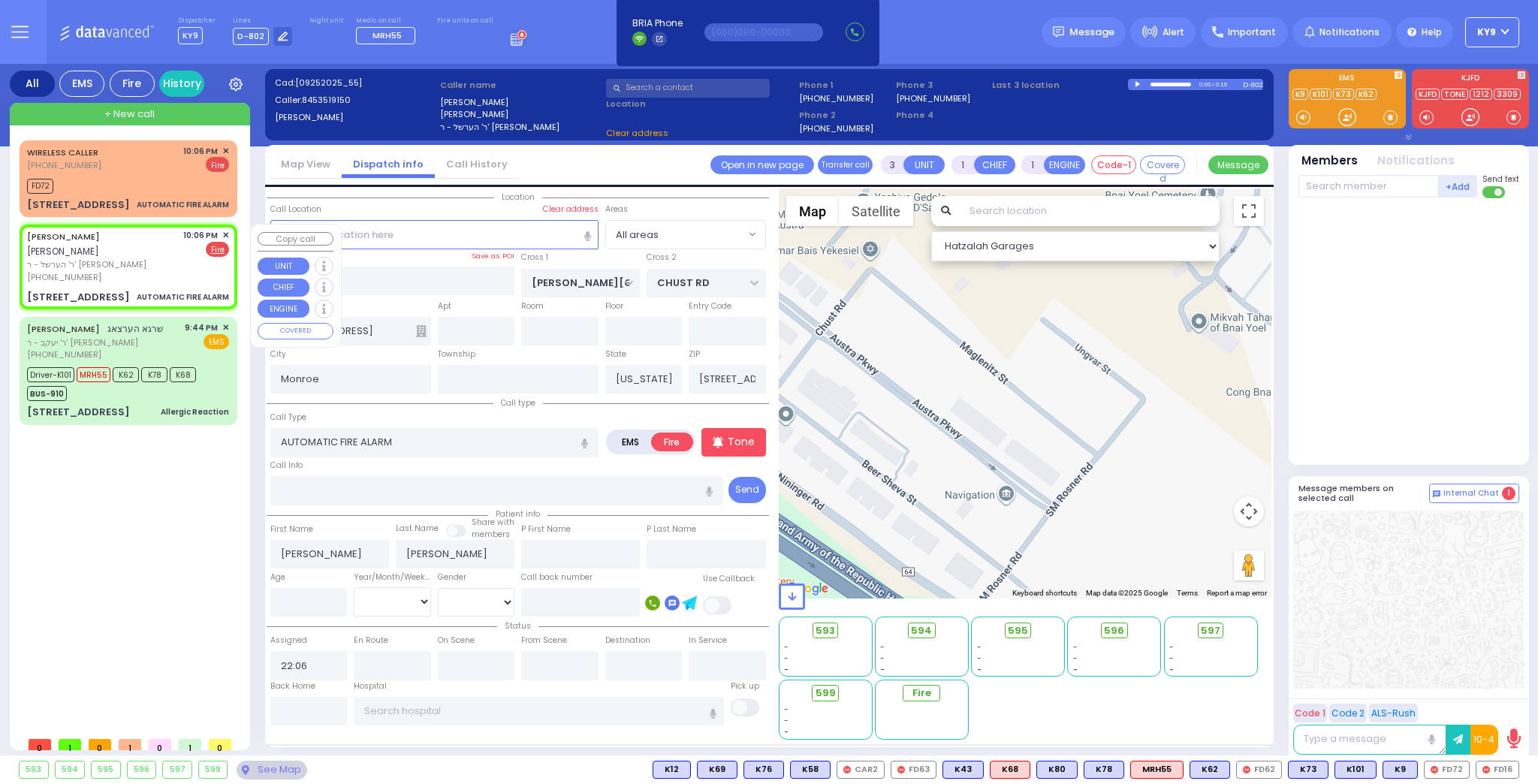
type input "4 VITEBSK RD"
type input "105"
type input "[PERSON_NAME]"
type input "10950"
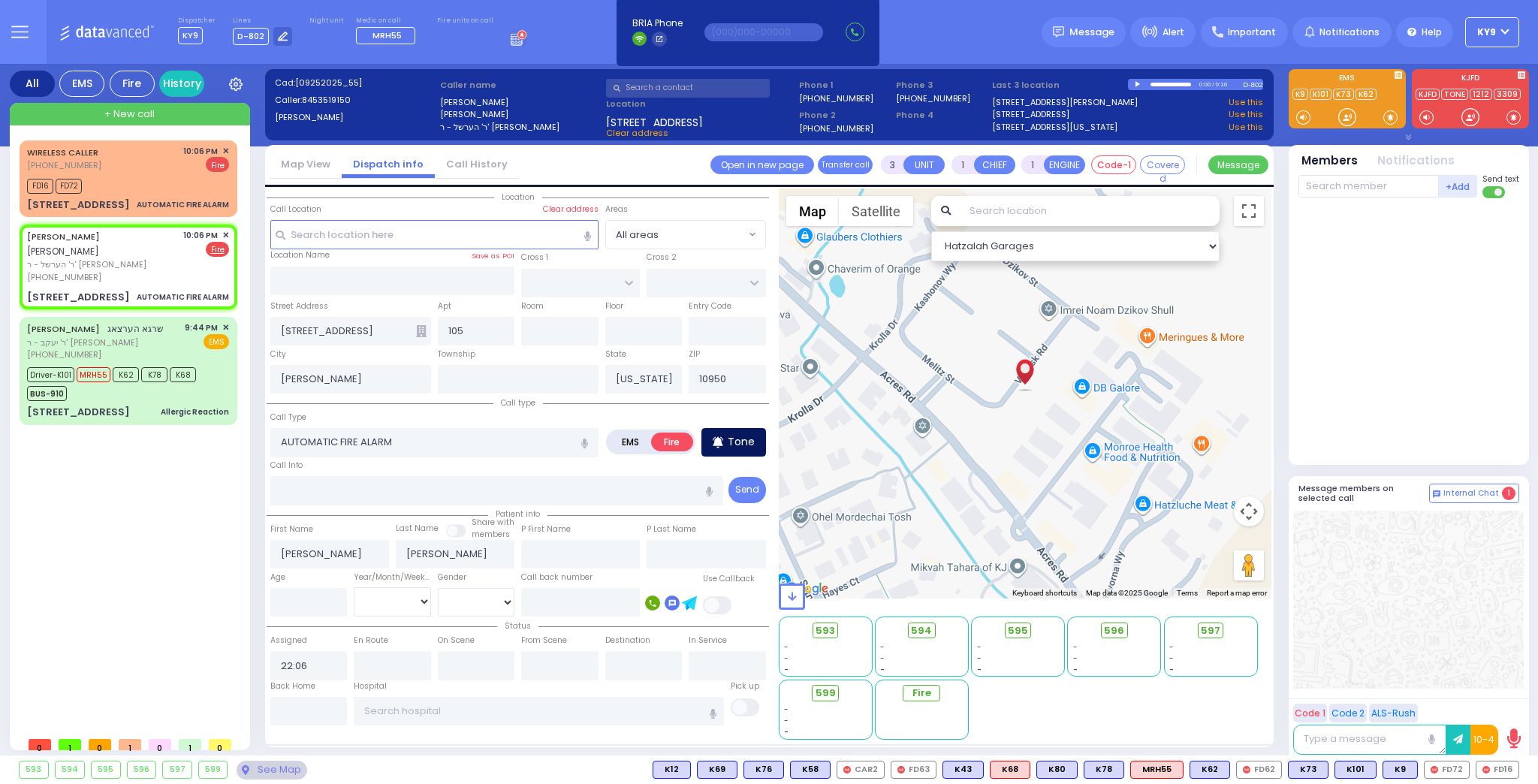
select select
radio input "true"
select select
select select "Hatzalah Garages"
click at [737, 440] on p "Tone" at bounding box center [741, 442] width 27 height 16
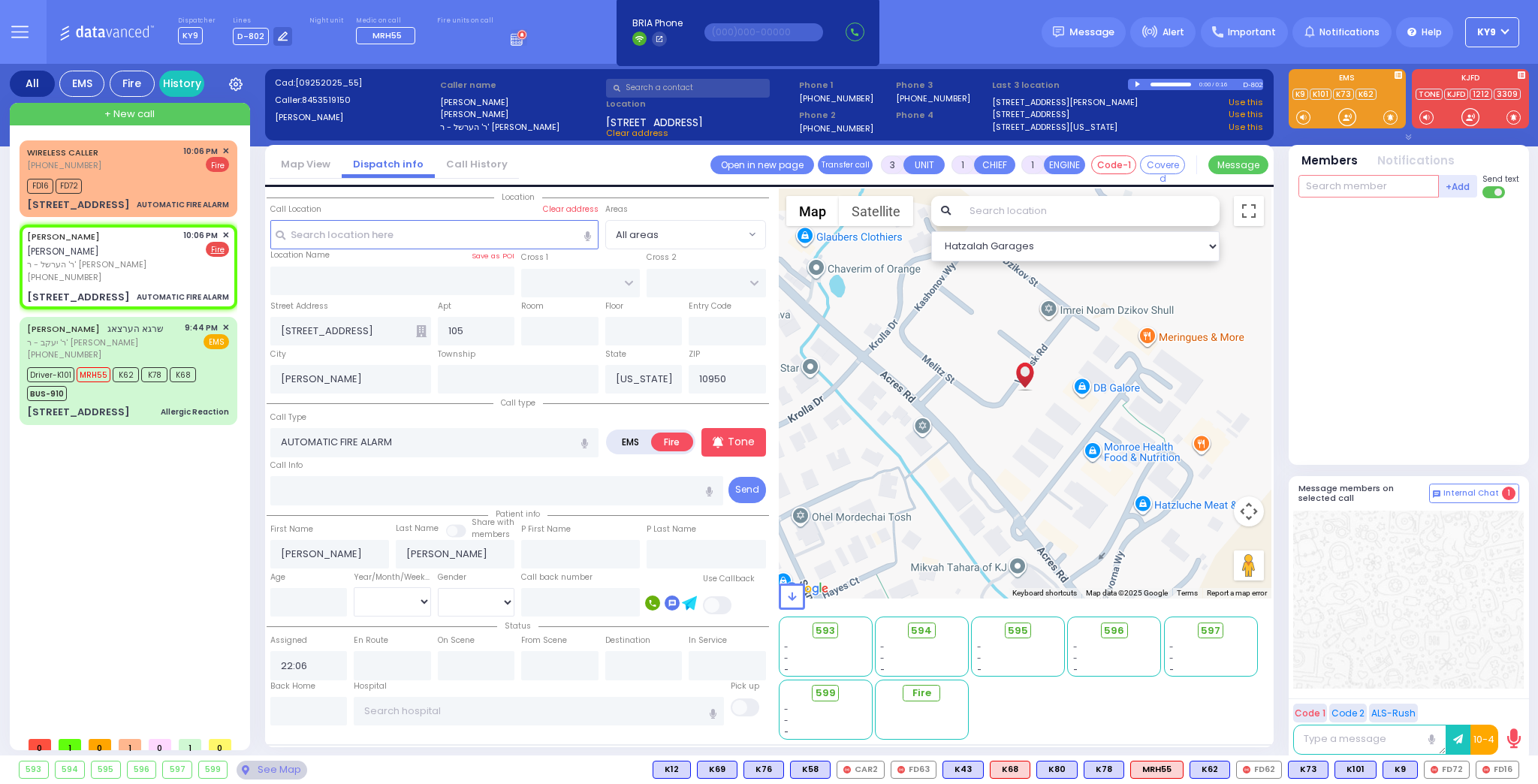
click at [1338, 177] on input "text" at bounding box center [1368, 185] width 140 height 23
type input "21"
click at [1349, 214] on div "FD21" at bounding box center [1349, 217] width 75 height 15
click at [1352, 187] on input "text" at bounding box center [1368, 185] width 140 height 23
type input "55"
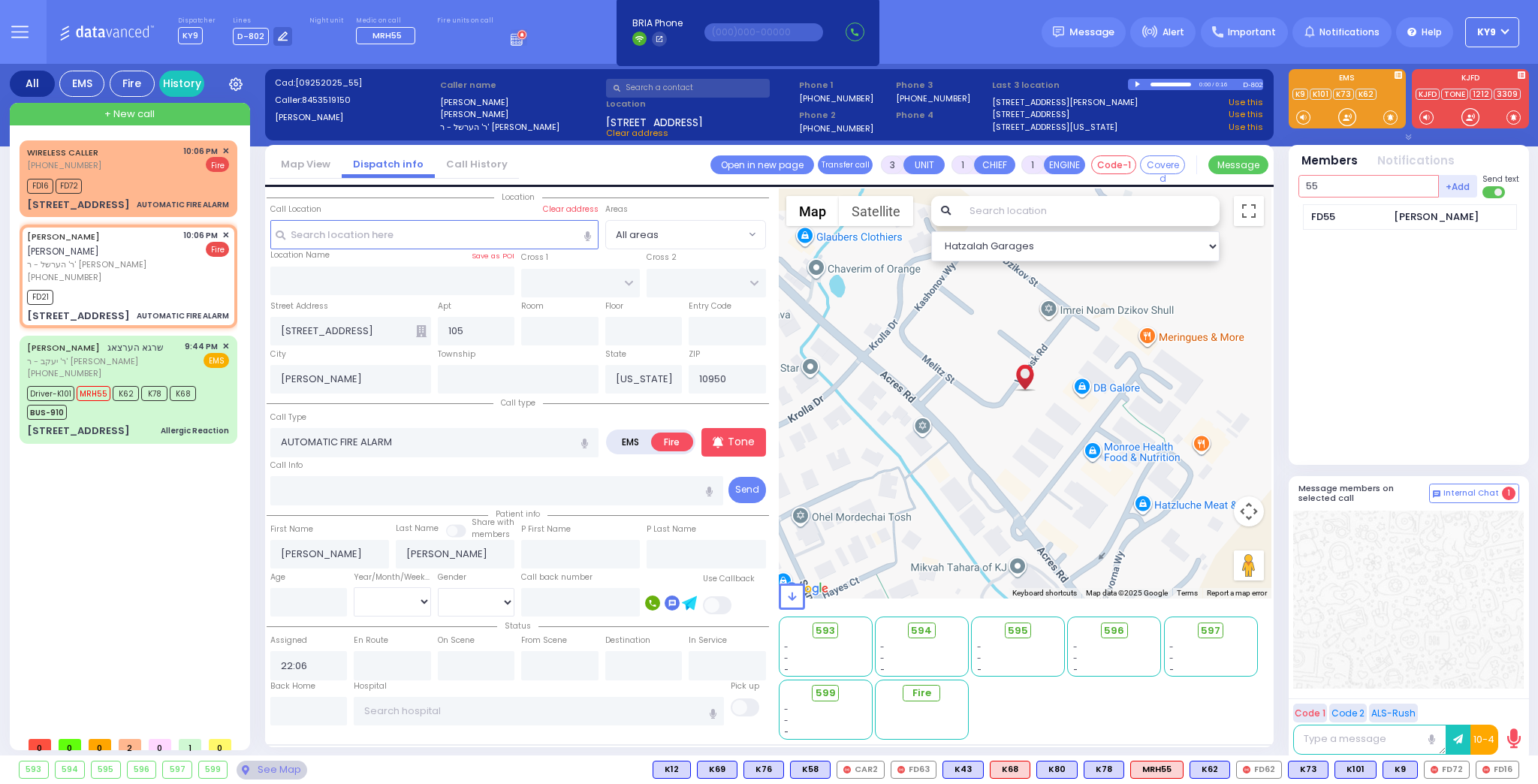
select select
radio input "true"
select select
type input "22:08"
select select "Hatzalah Garages"
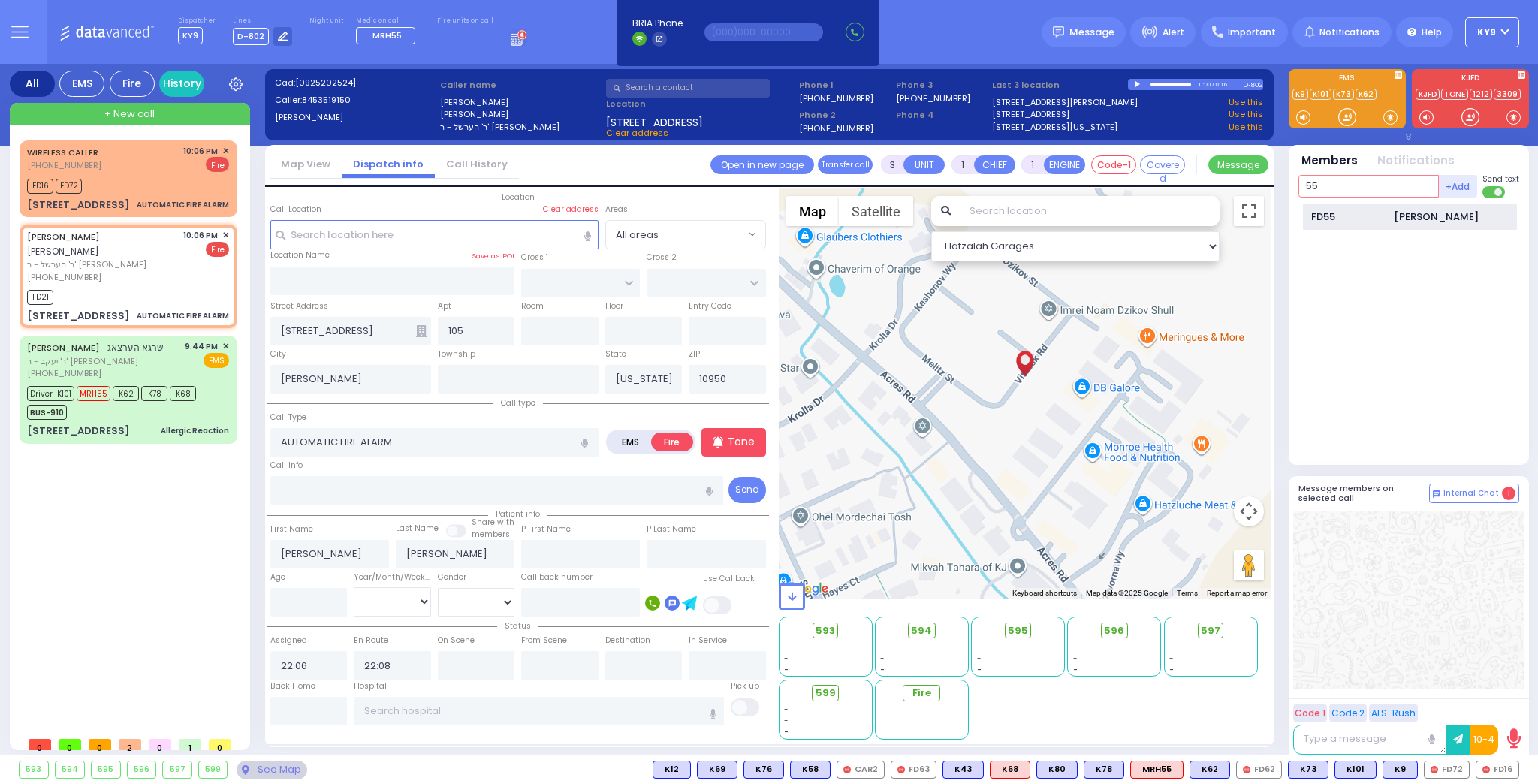
type input "55"
click at [1354, 215] on div "FD55" at bounding box center [1349, 217] width 75 height 15
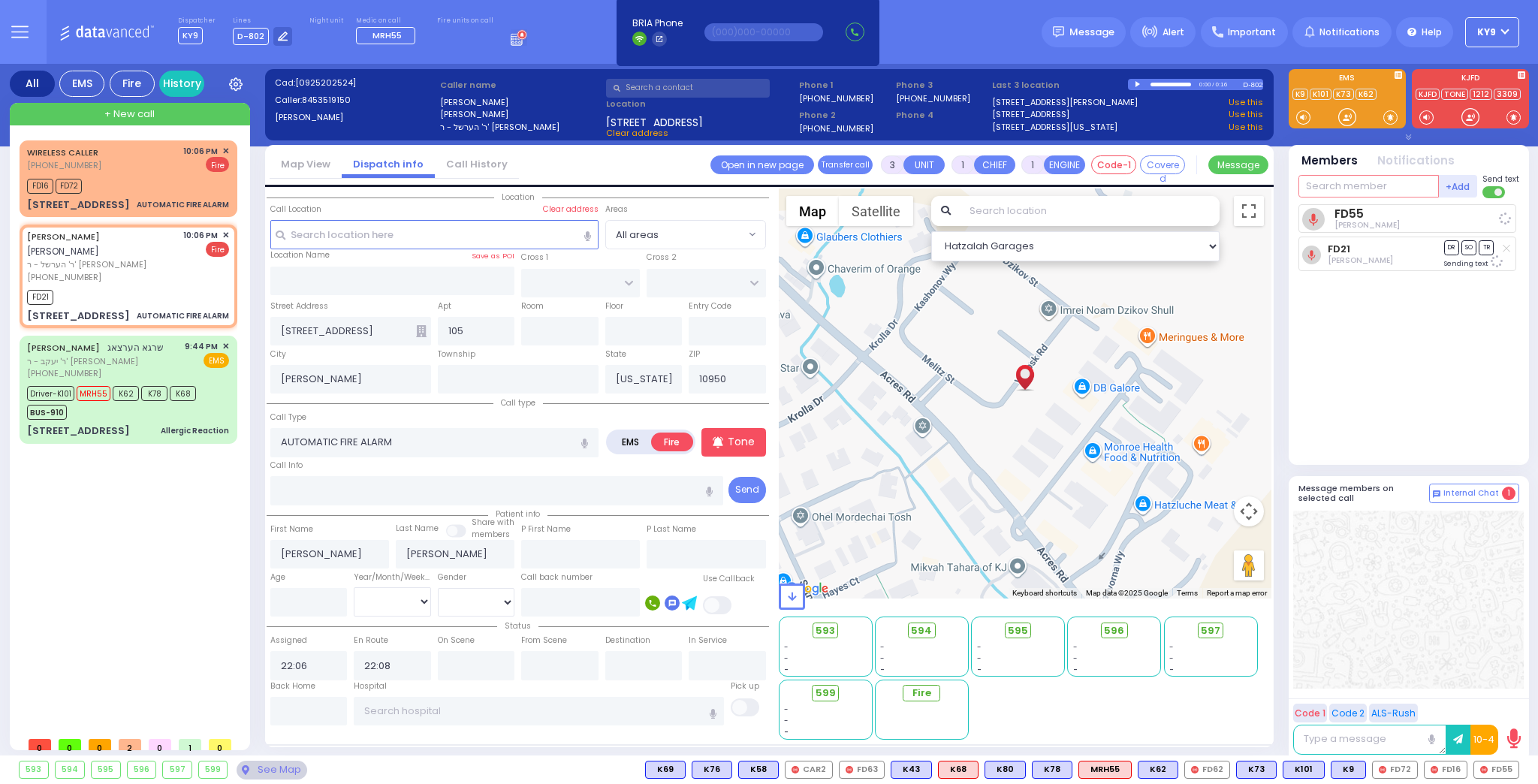
click at [1345, 181] on input "text" at bounding box center [1368, 185] width 140 height 23
select select
radio input "true"
select select
select select "Hatzalah Garages"
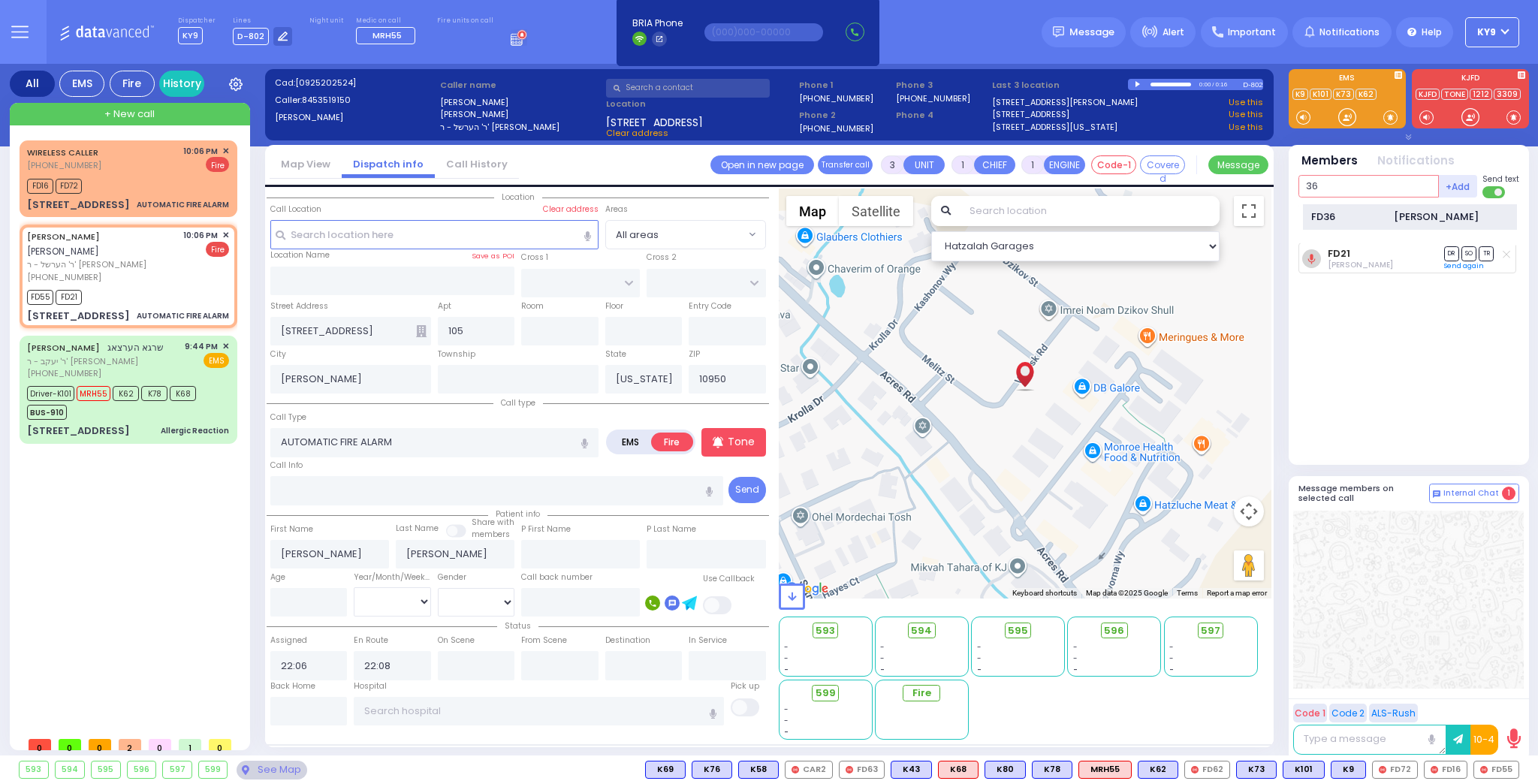
type input "36"
click at [1359, 210] on div "FD36" at bounding box center [1349, 217] width 75 height 15
click at [1372, 187] on input "text" at bounding box center [1368, 185] width 140 height 23
select select
radio input "true"
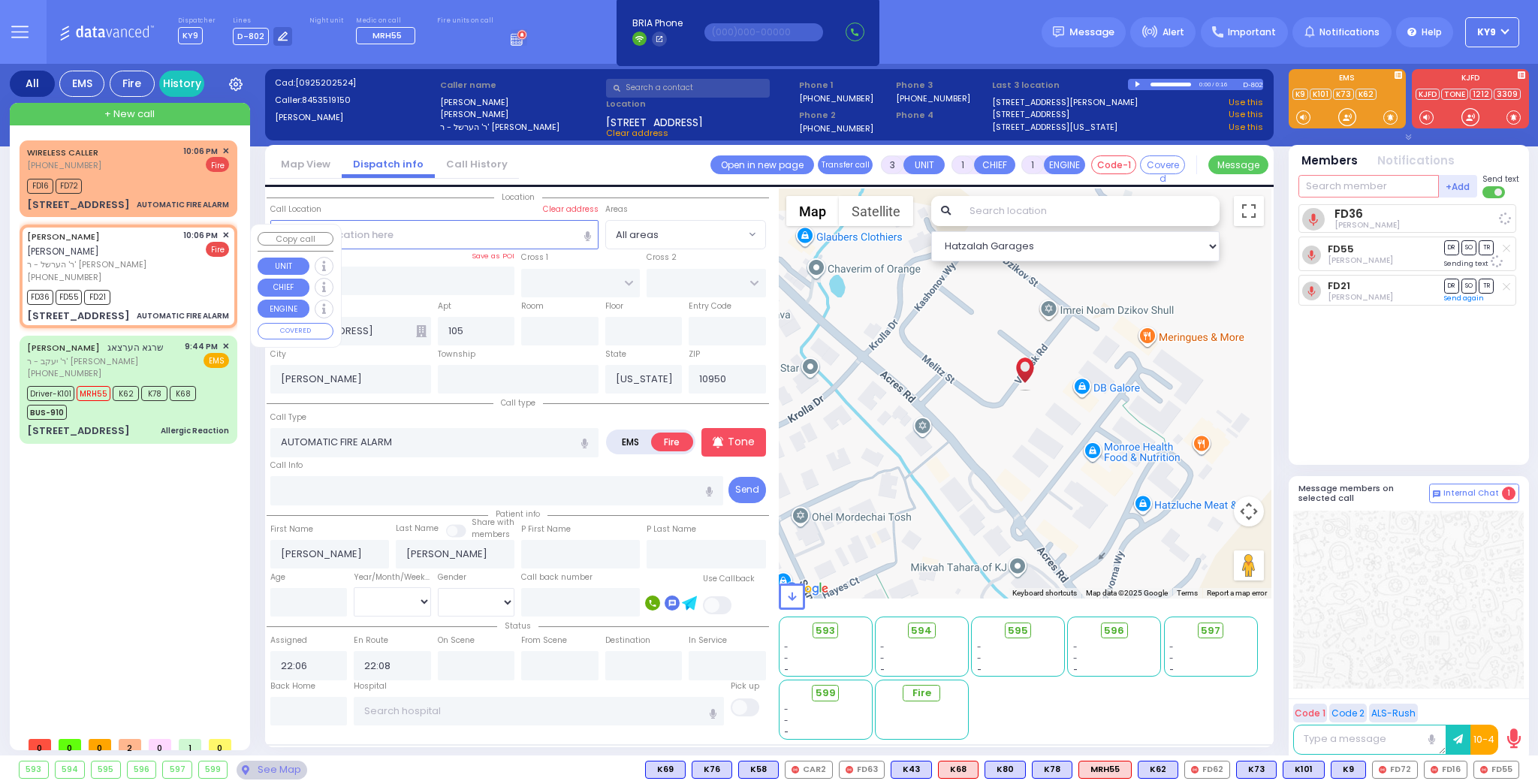
select select
select select "Hatzalah Garages"
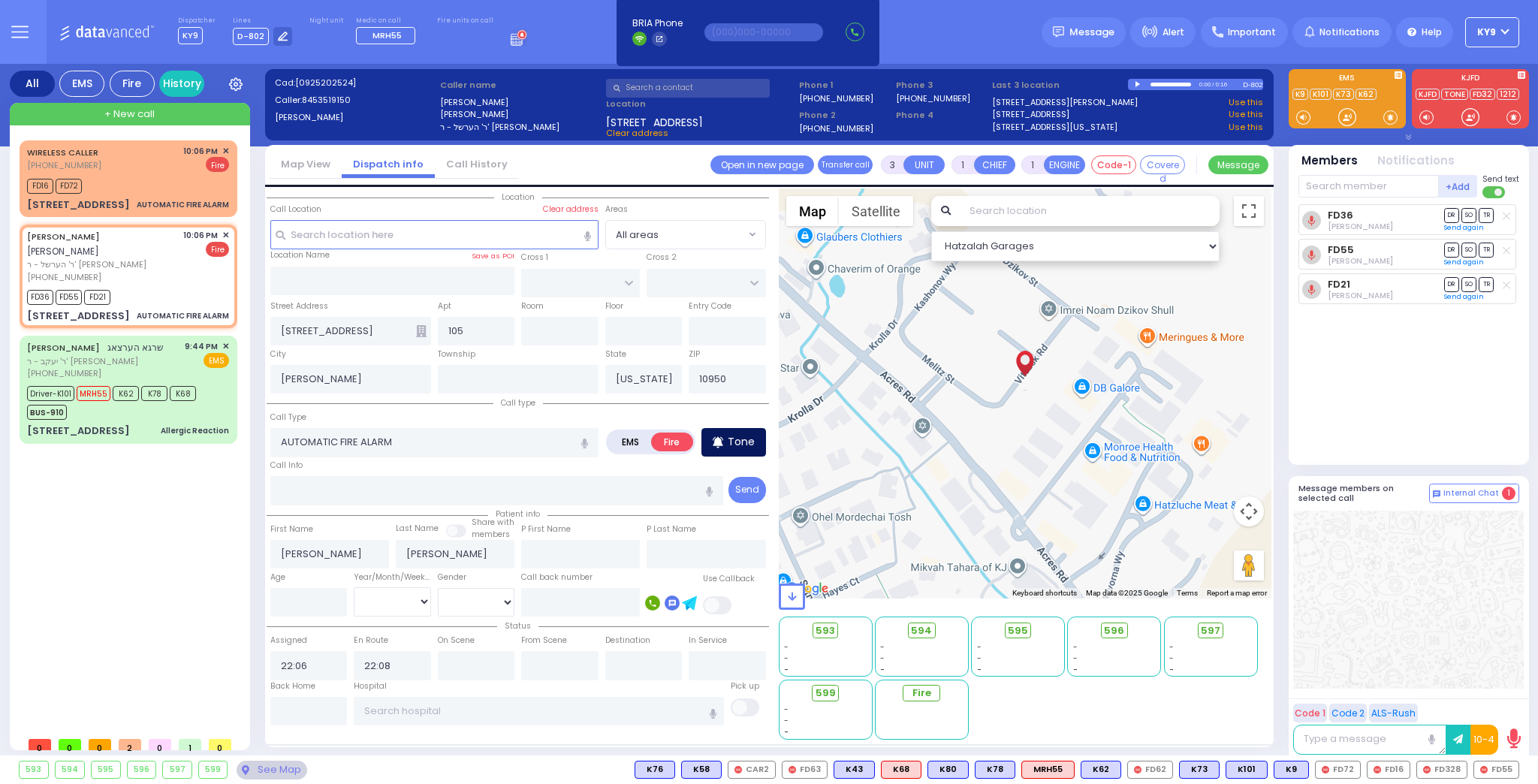
click at [745, 442] on p "Tone" at bounding box center [741, 442] width 27 height 16
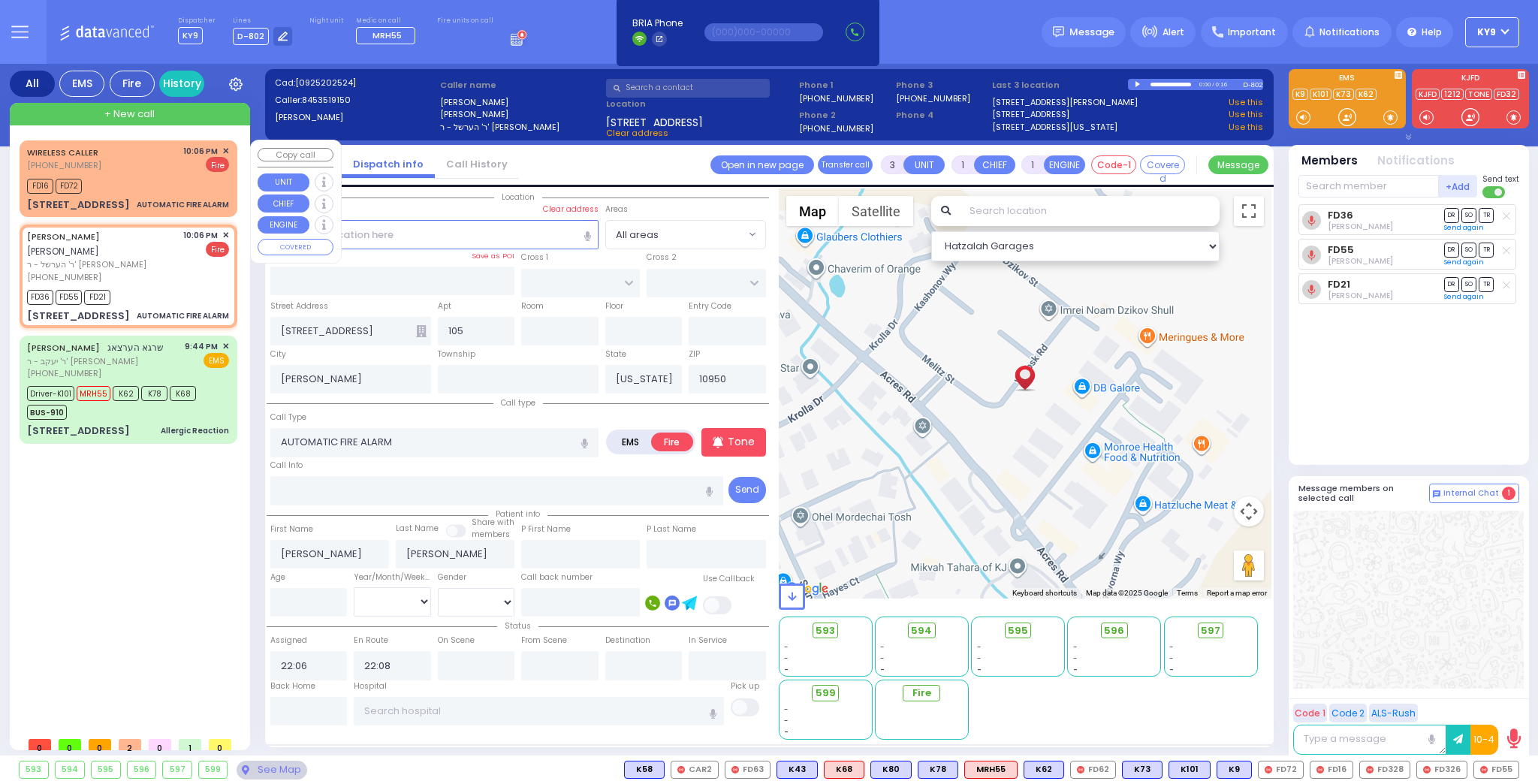
click at [157, 175] on div "FD16 FD72" at bounding box center [128, 184] width 202 height 19
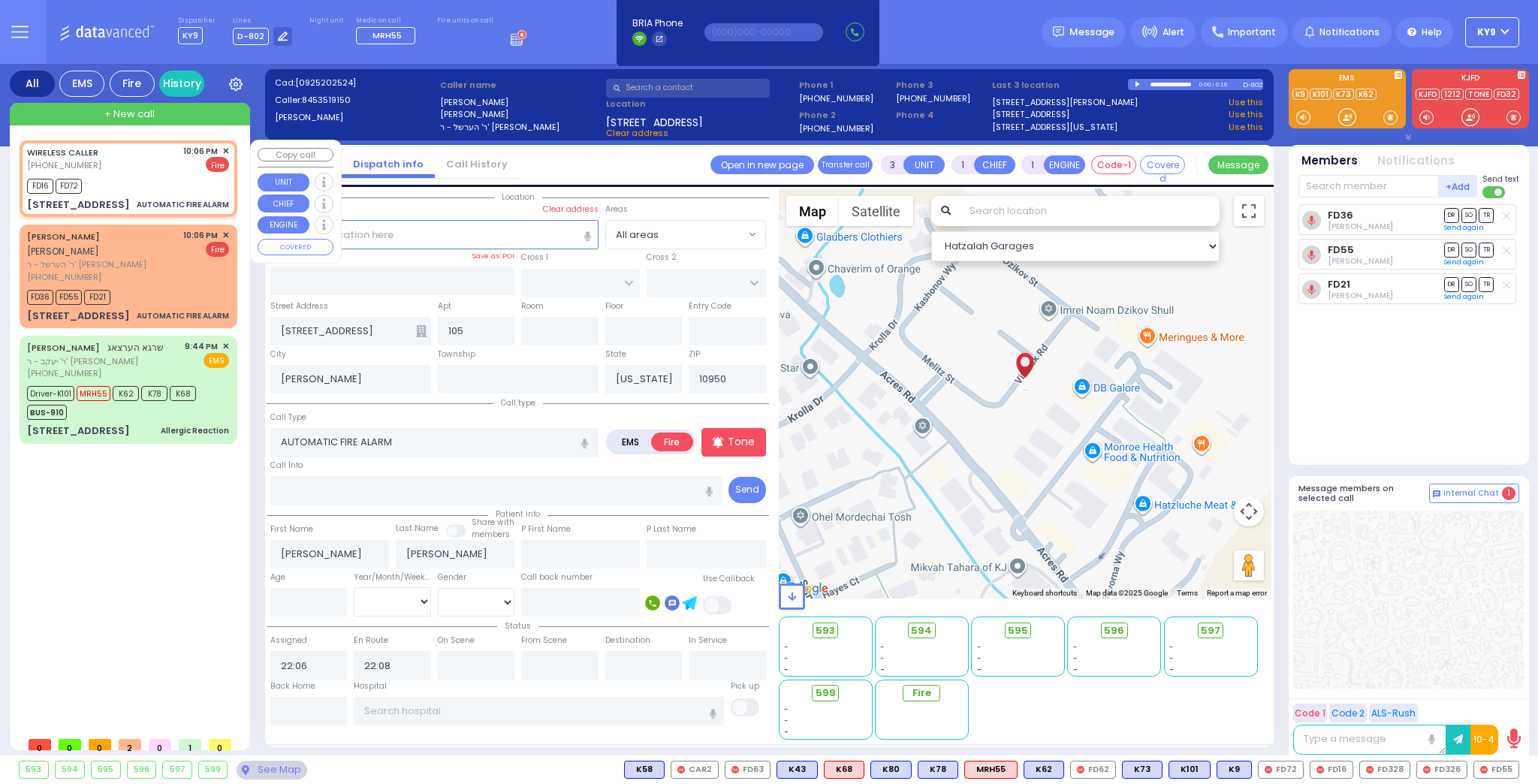
select select
radio input "true"
select select
type input "22:07"
type input "S.M. ROSMER RD"
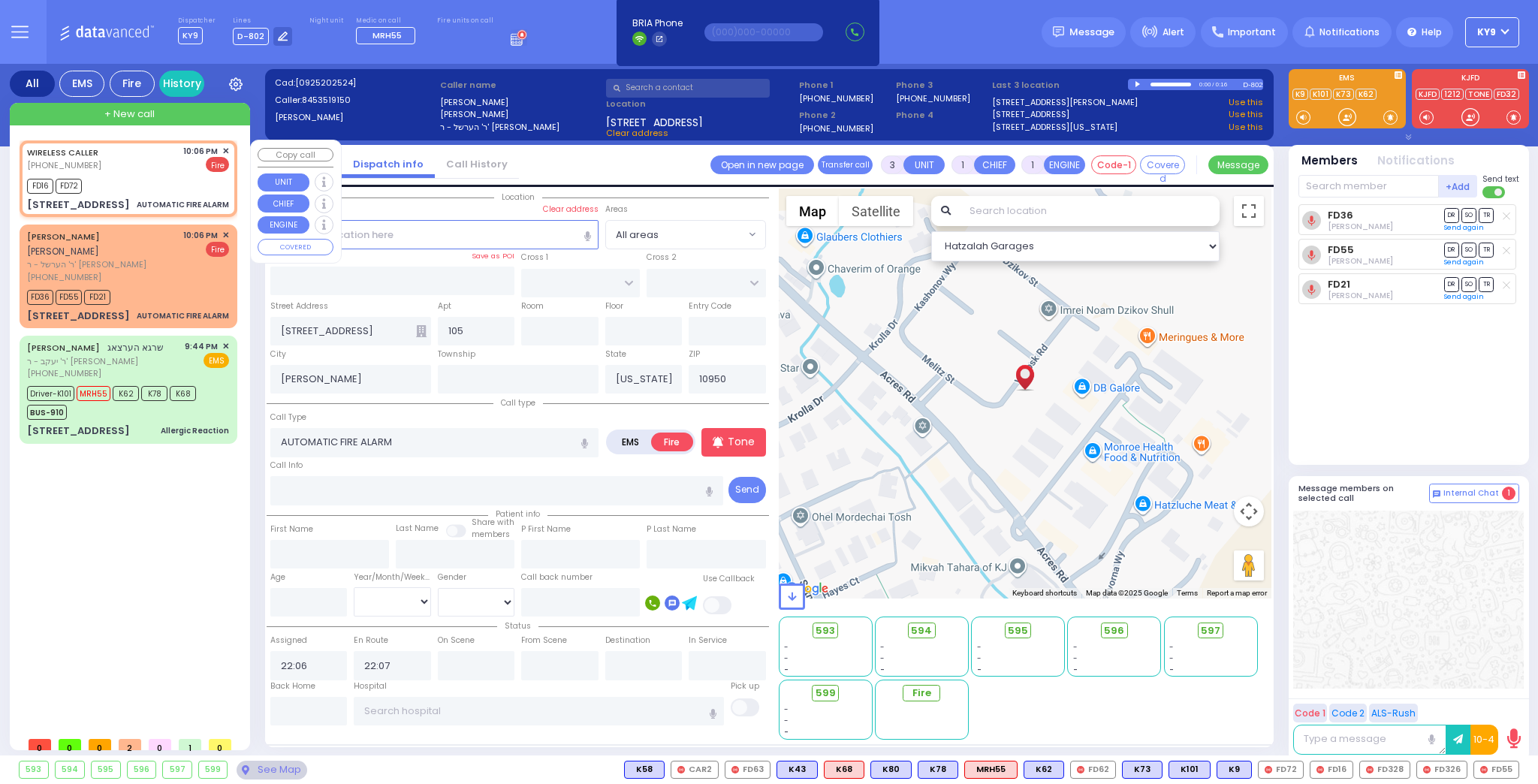
type input "CHUST RD"
type input "6 Maglenitz St"
type input "Monroe"
type input "10950 Cross Streets: : CHUST RD/S M ROSNER RD"
select select "Hatzalah Garages"
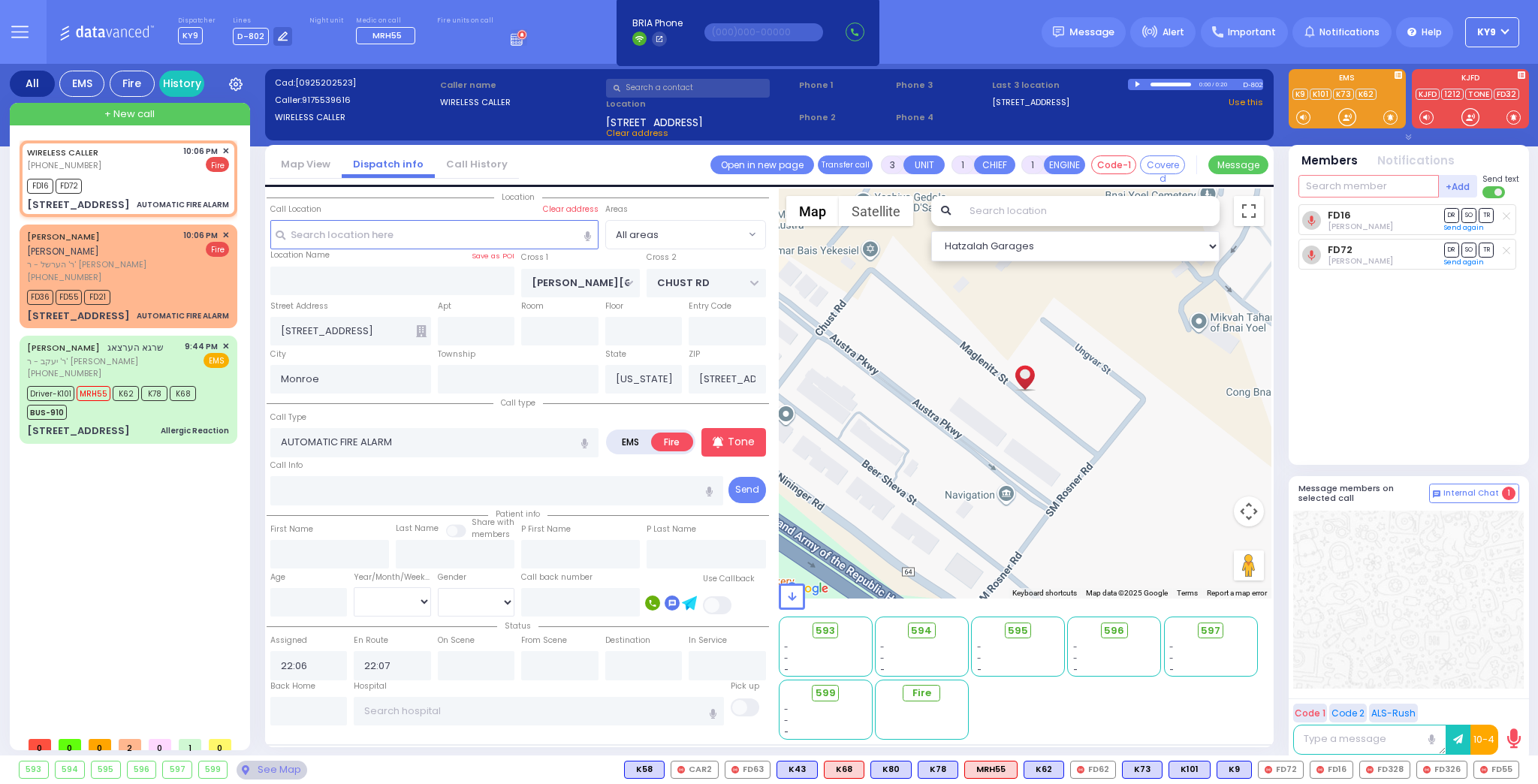
click at [1336, 185] on input "text" at bounding box center [1368, 185] width 140 height 23
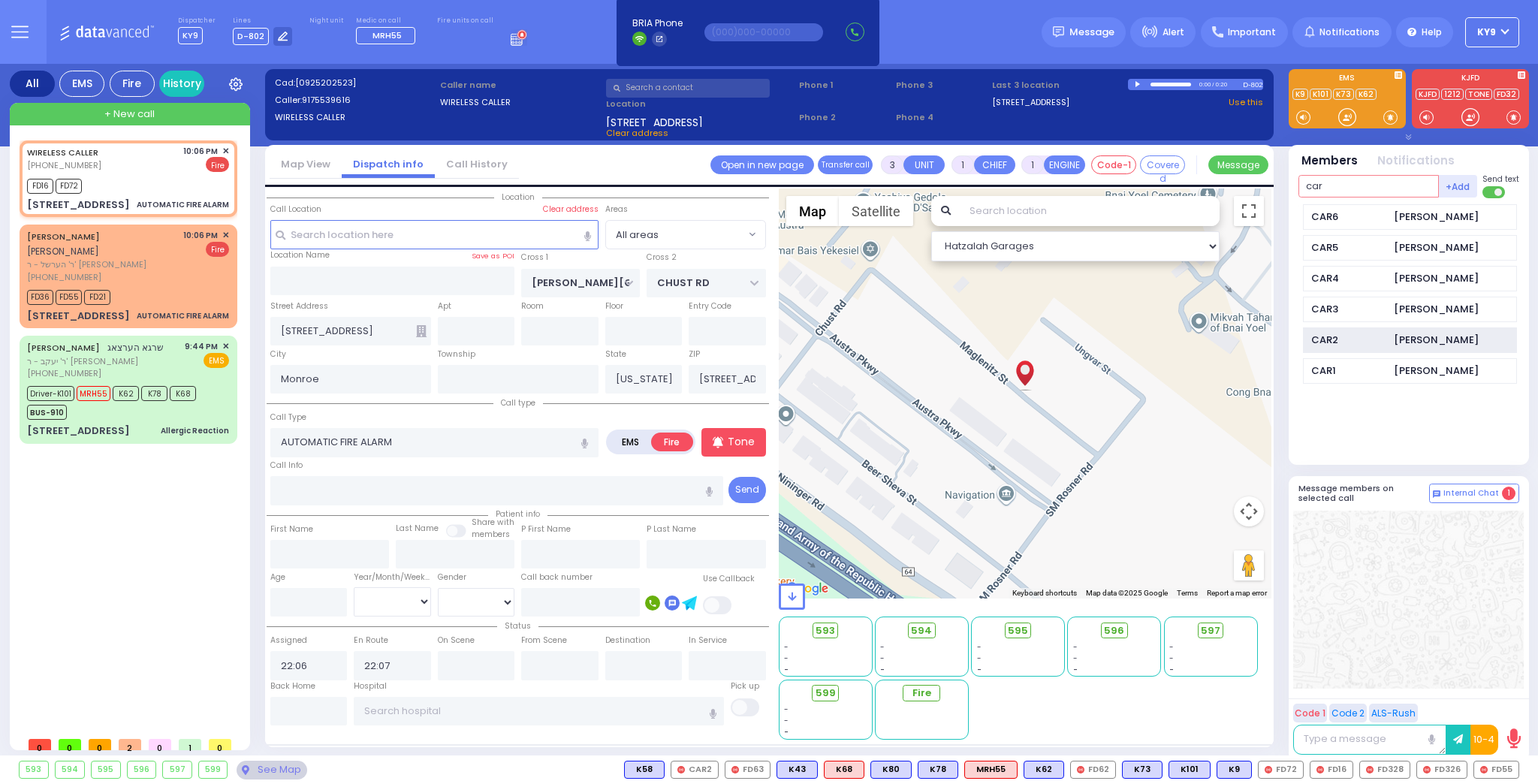
type input "car"
click at [1352, 330] on div "CAR2 Isaac Friedman" at bounding box center [1409, 341] width 214 height 26
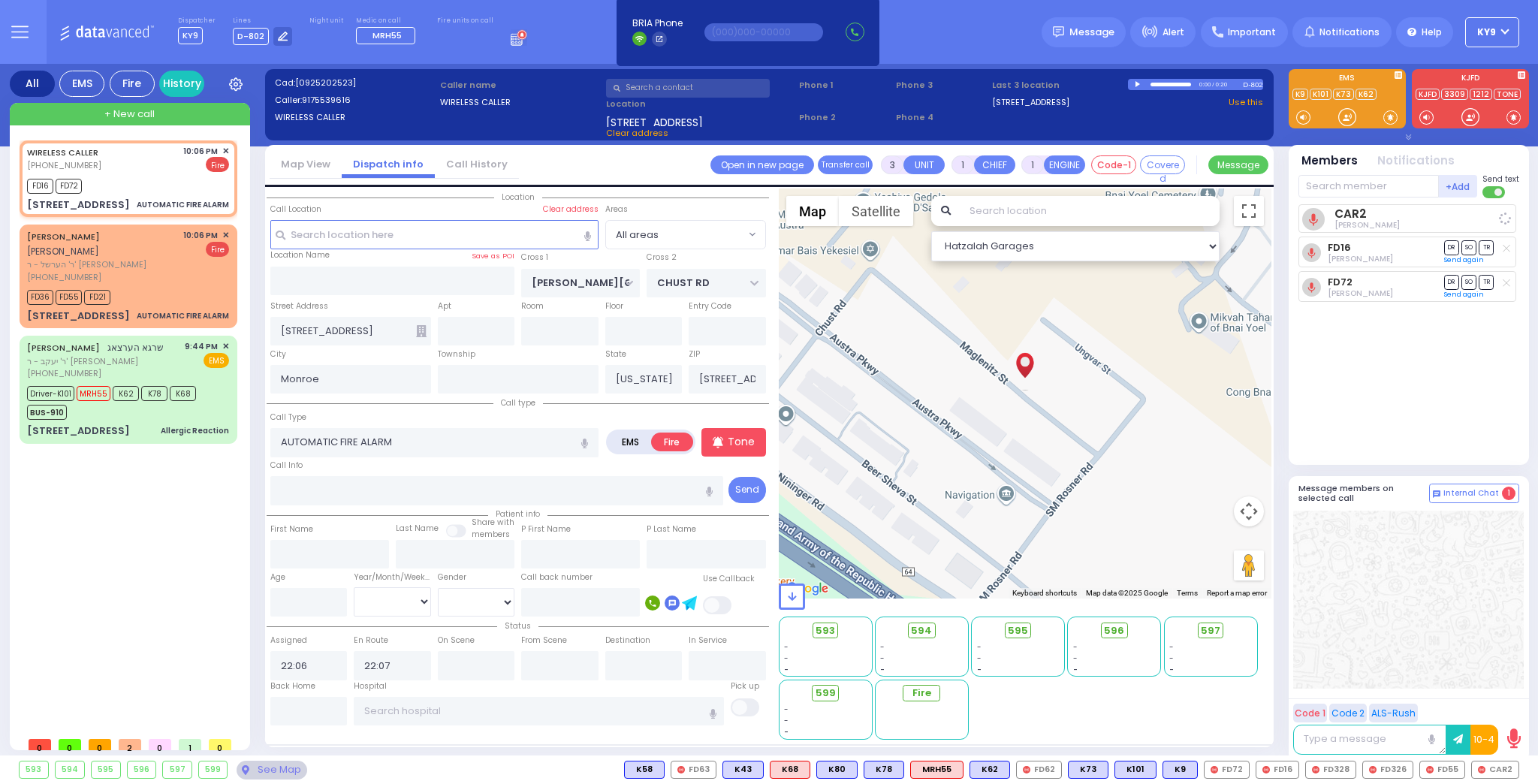
select select
radio input "true"
select select
select select "Hatzalah Garages"
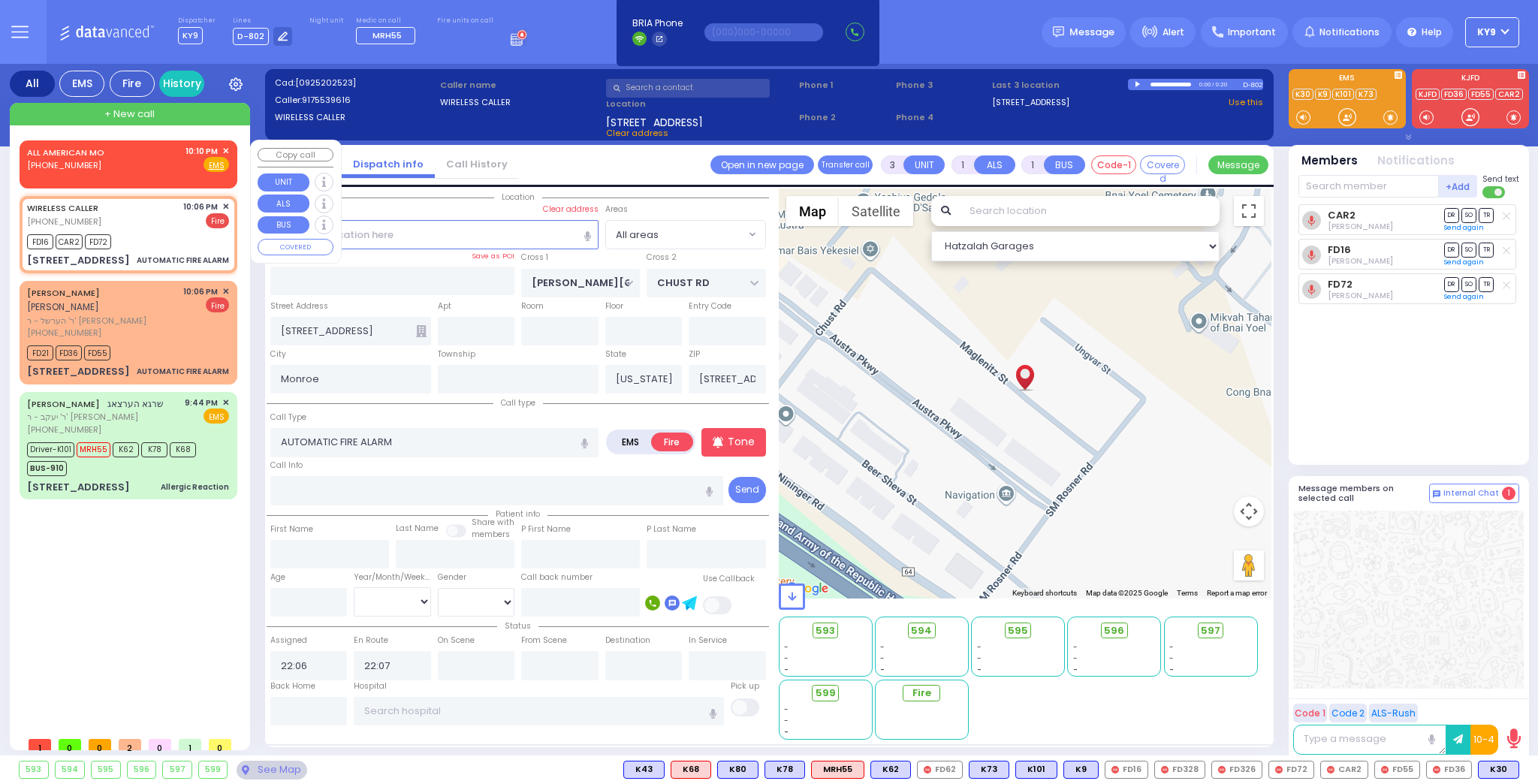
click at [227, 150] on span "✕" at bounding box center [225, 151] width 7 height 12
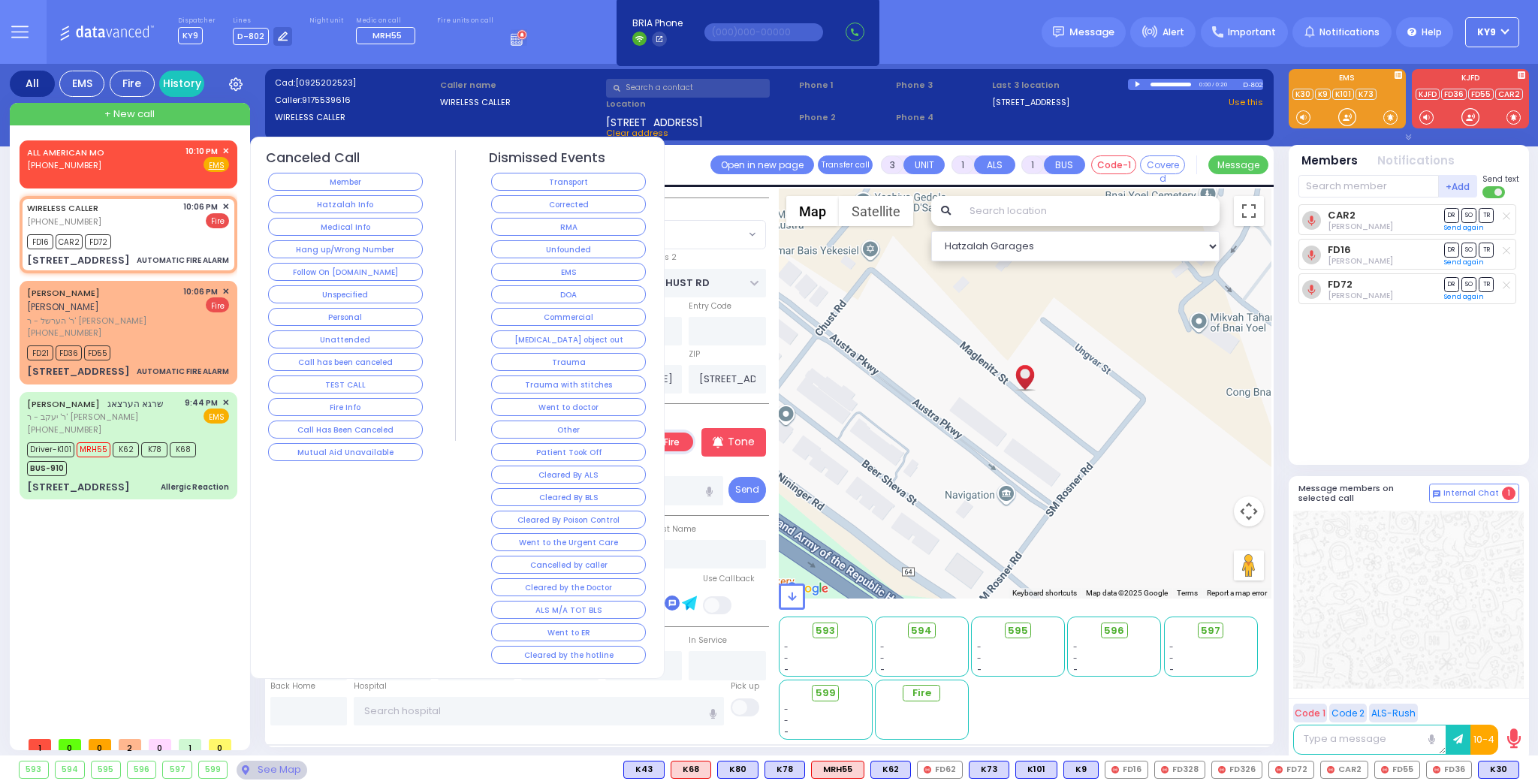
click at [288, 245] on button "Hang up/Wrong Number" at bounding box center [345, 249] width 154 height 18
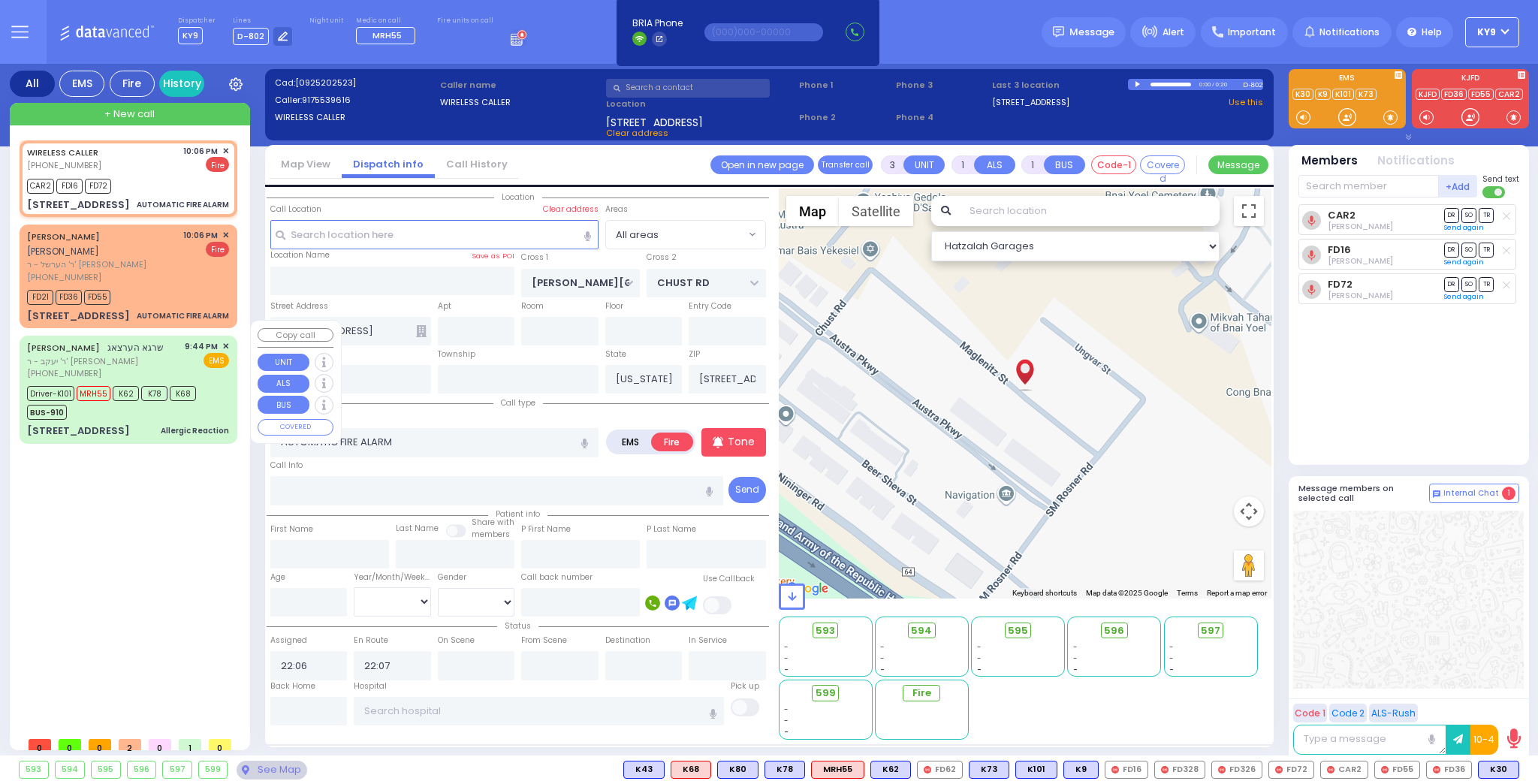
click at [147, 405] on div "SHRAGA HERTZOG שרגא הערצאג ר' יעקב - ר' יושע נחמן שרייבער (845) 782-2348 9:44 P…" at bounding box center [129, 389] width 212 height 103
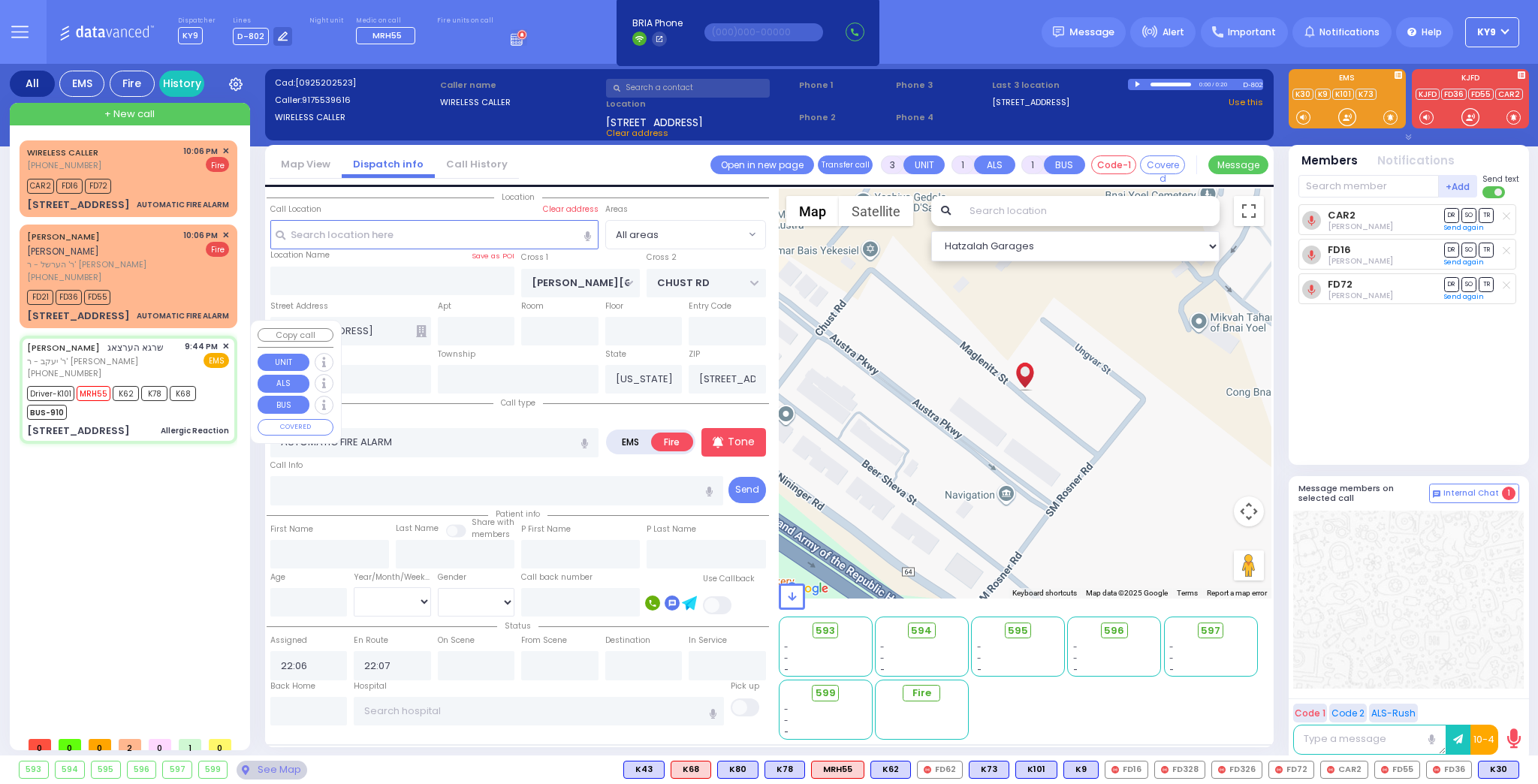
type input "6"
select select
type input "Allergic Reaction"
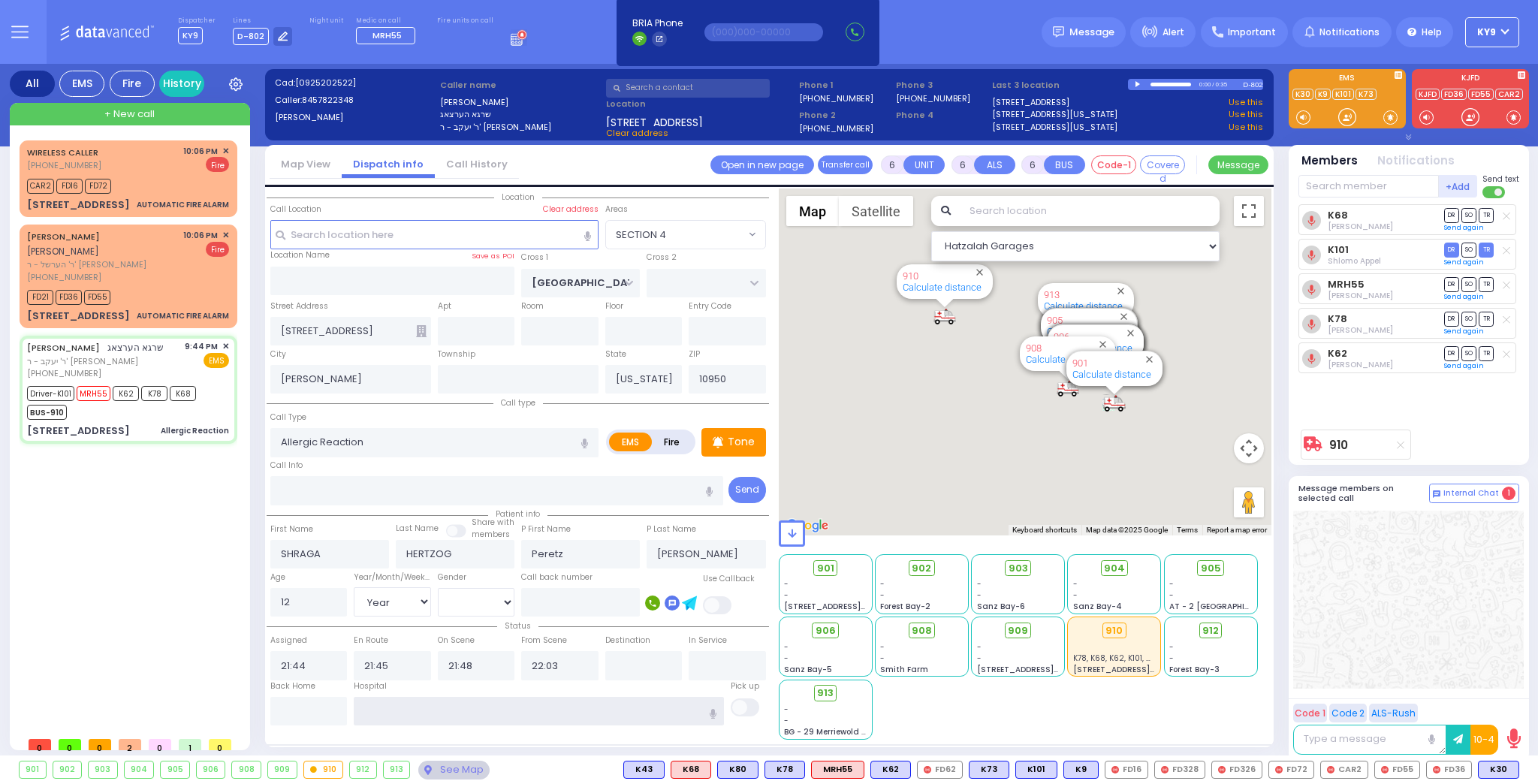
drag, startPoint x: 418, startPoint y: 705, endPoint x: 394, endPoint y: 714, distance: 25.6
click at [416, 705] on input "text" at bounding box center [539, 711] width 370 height 29
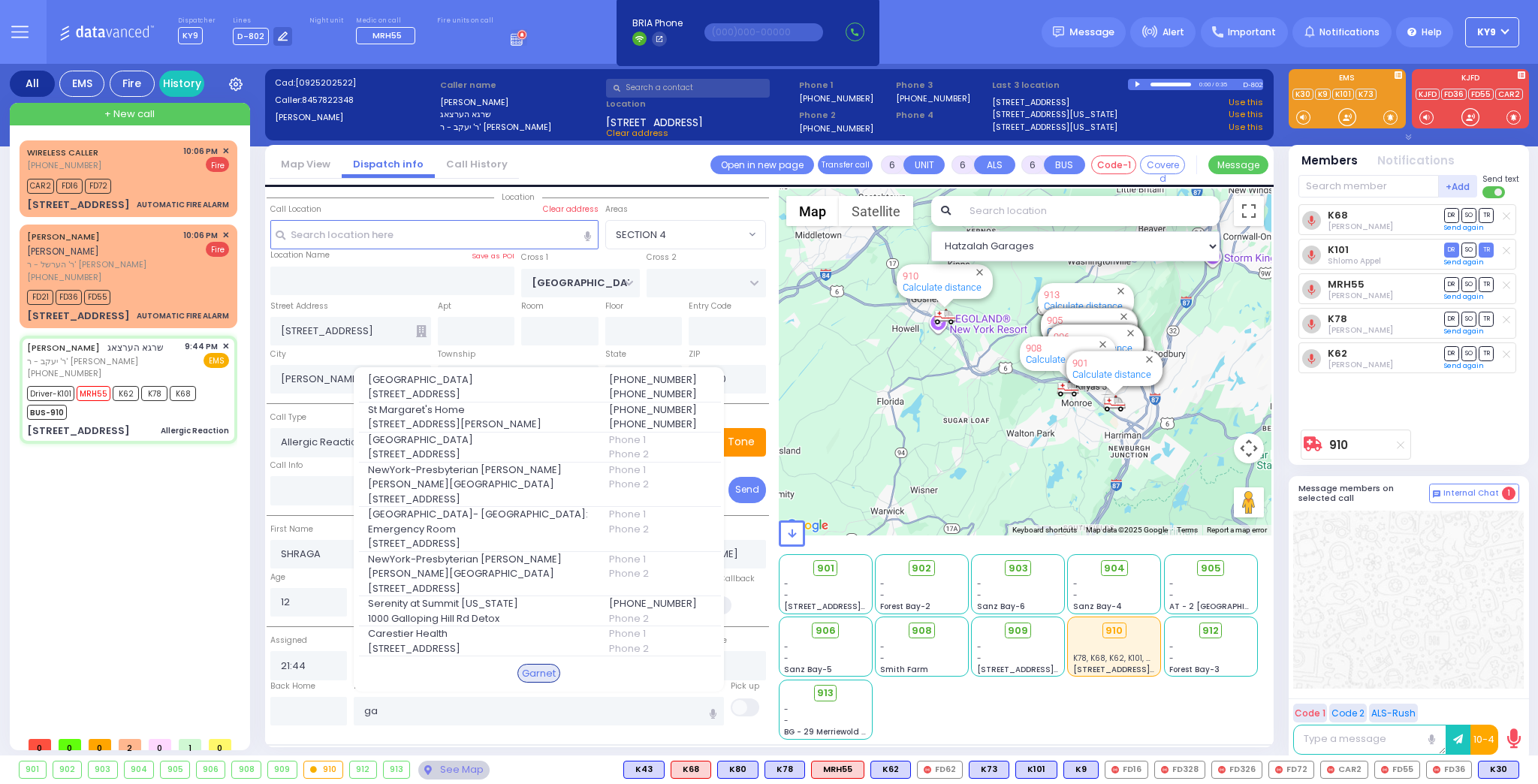
click at [517, 672] on div "Garnet" at bounding box center [539, 671] width 370 height 30
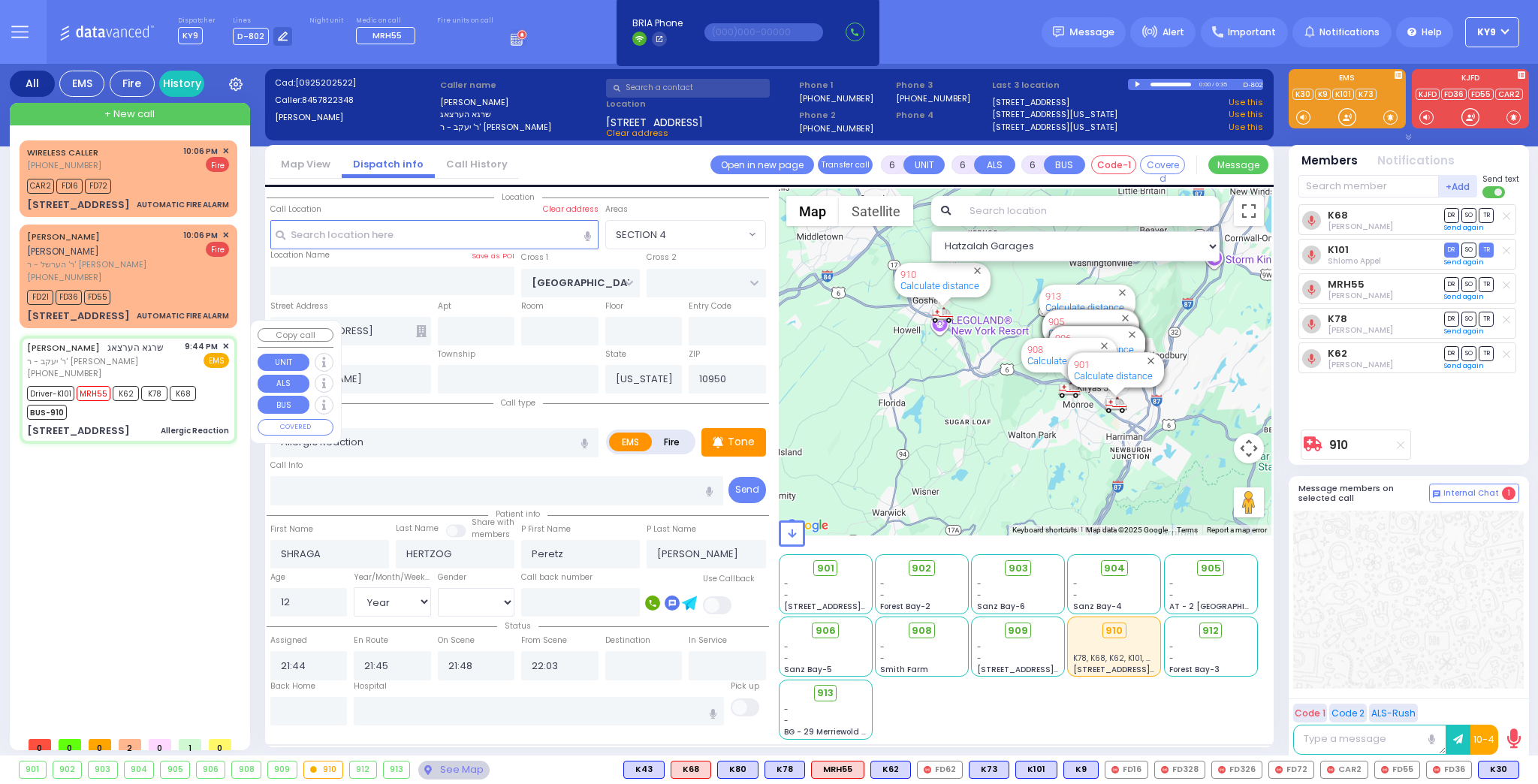
click at [142, 401] on div "BUS-910" at bounding box center [111, 410] width 169 height 19
click at [409, 712] on input "text" at bounding box center [539, 711] width 370 height 29
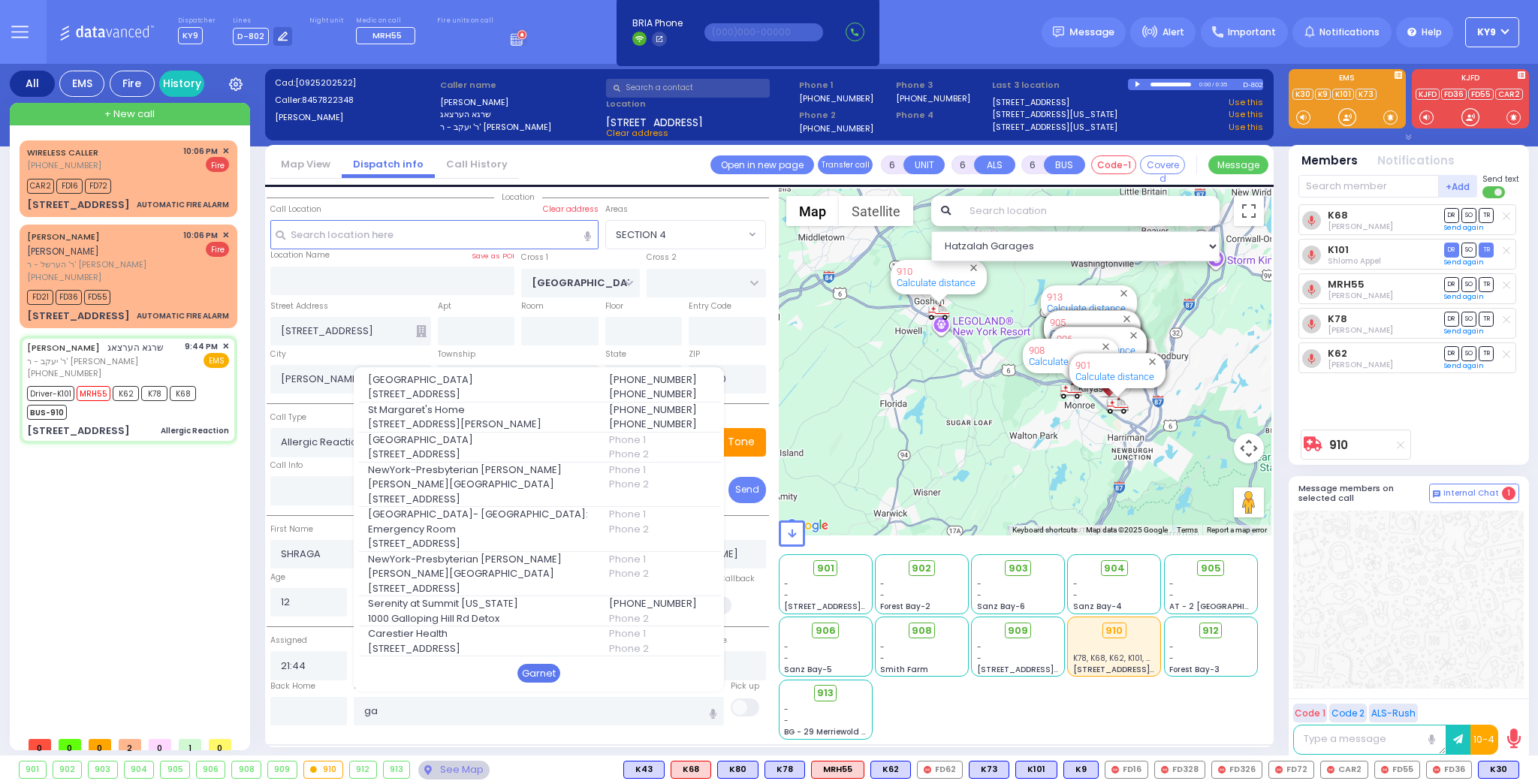
click at [549, 672] on div "Garnet" at bounding box center [539, 673] width 43 height 19
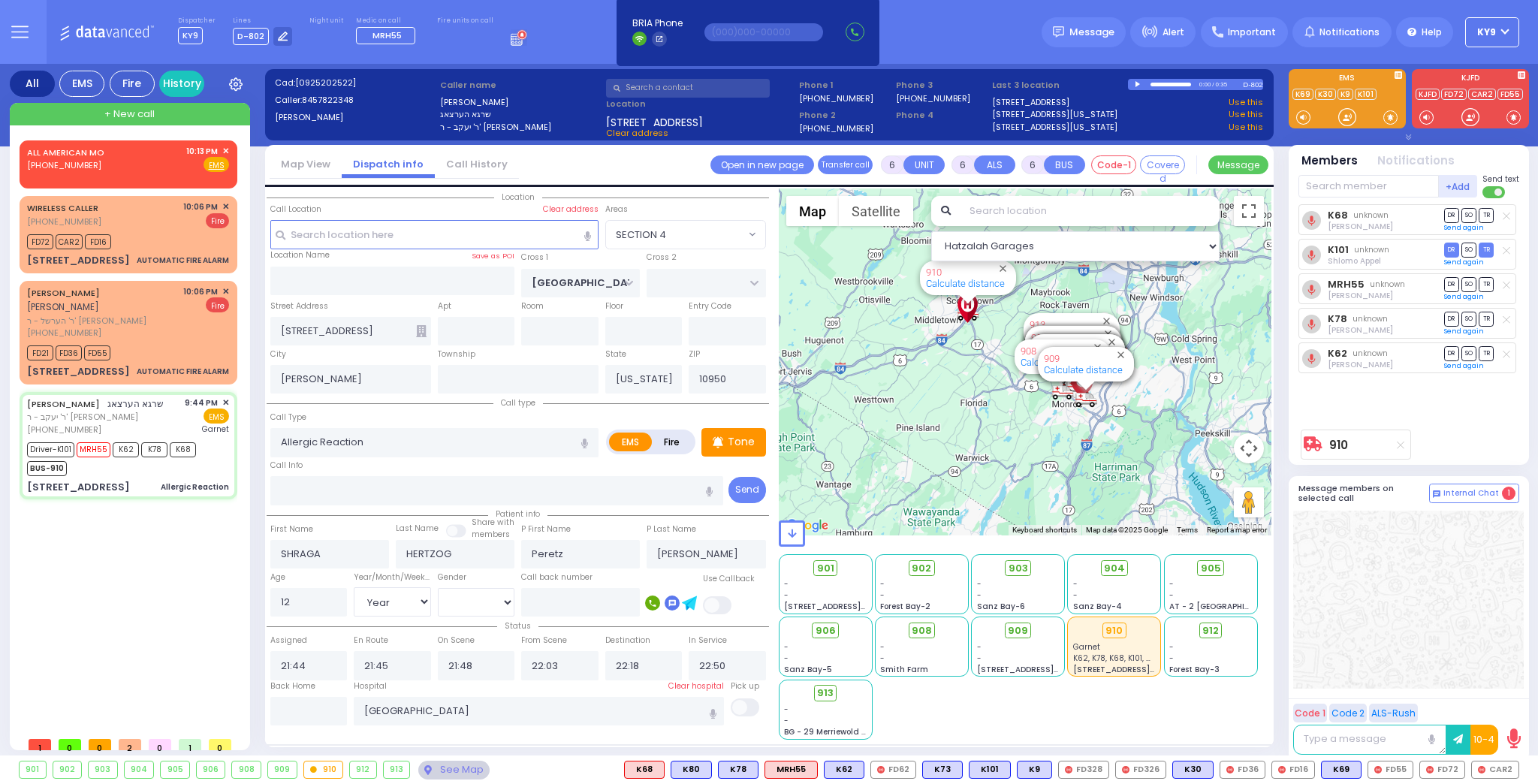
select select "SECTION 4"
select select "Year"
select select "[DEMOGRAPHIC_DATA]"
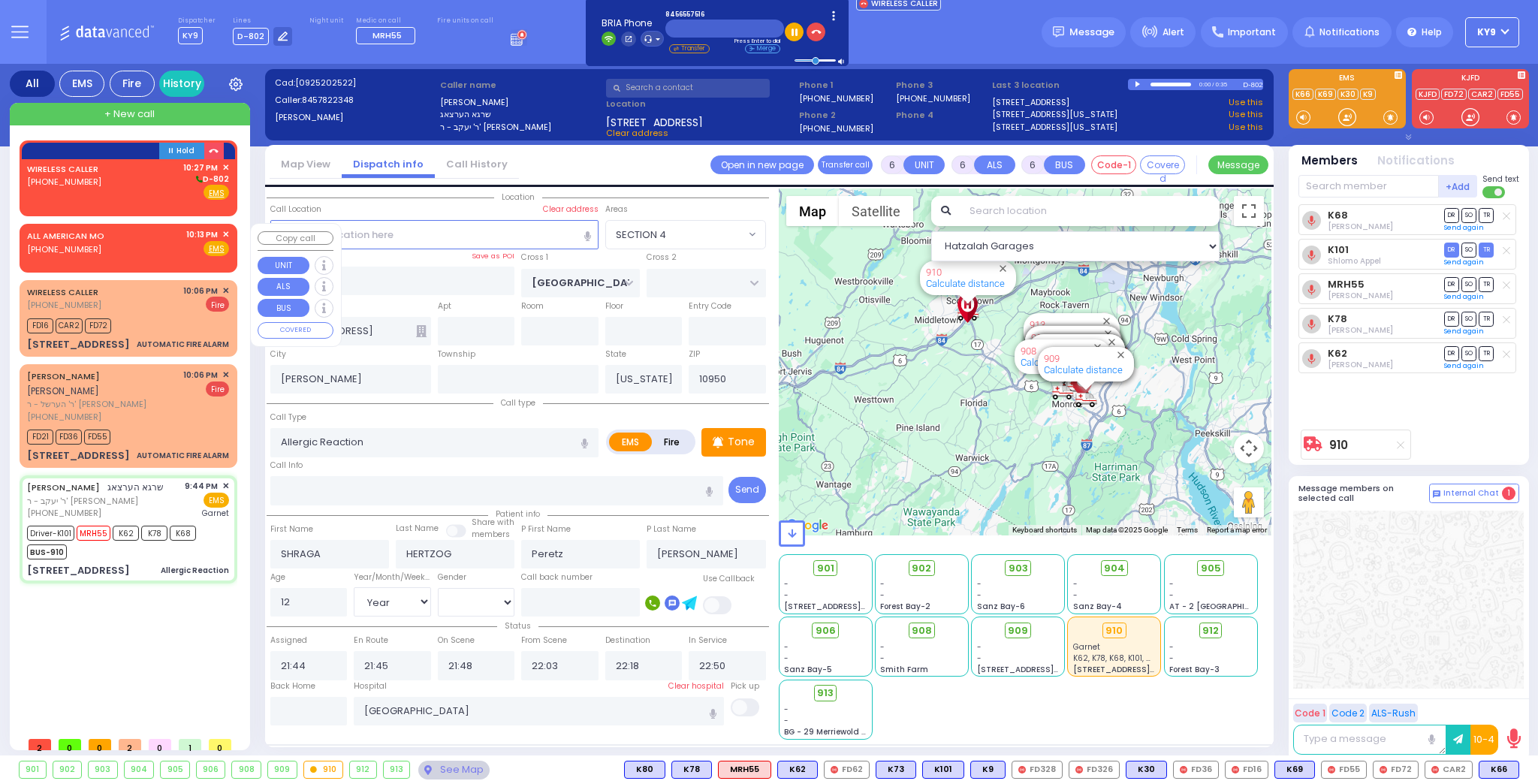
click at [225, 233] on span "✕" at bounding box center [225, 235] width 7 height 12
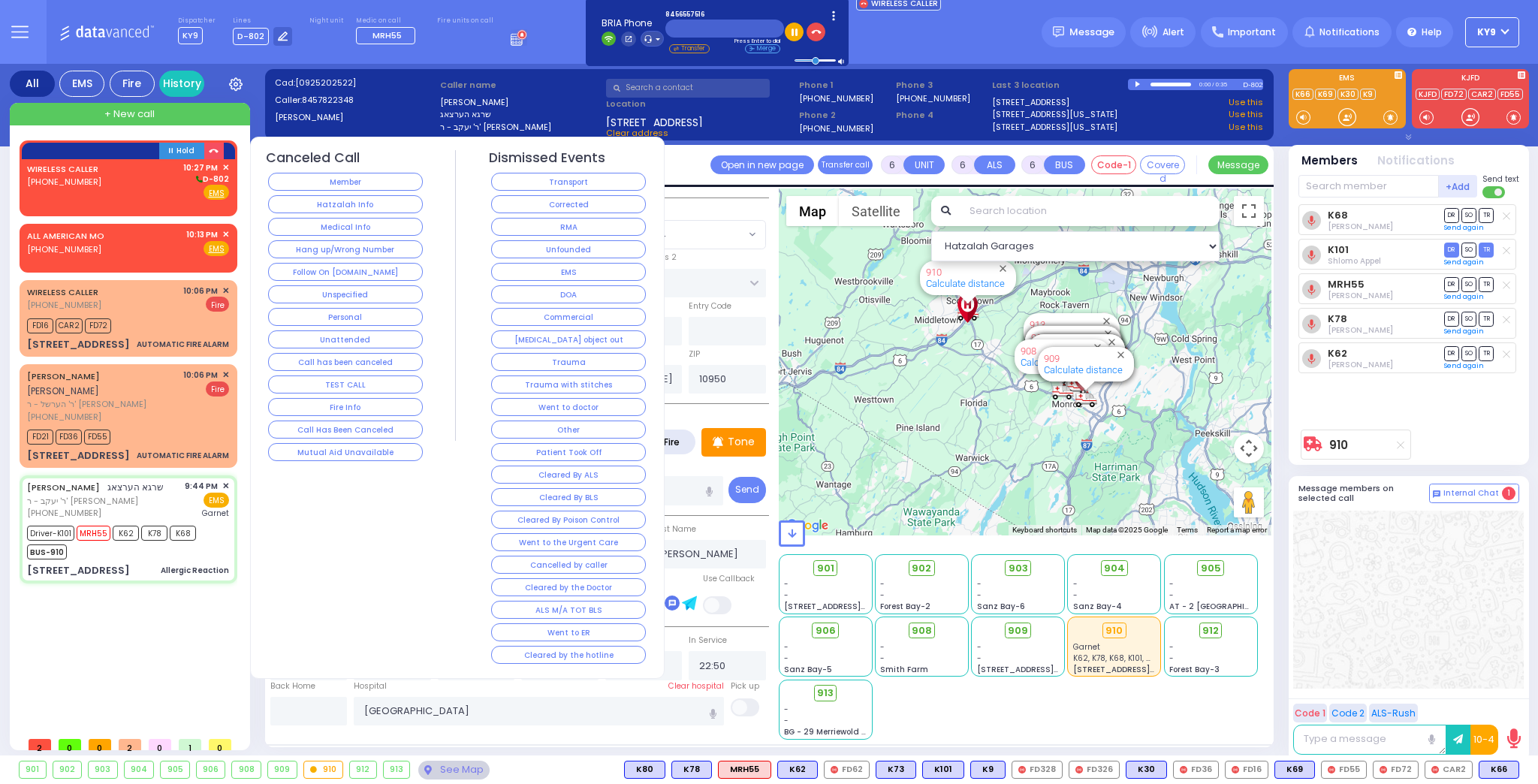
click at [295, 269] on button "Follow On [DOMAIN_NAME]" at bounding box center [345, 271] width 154 height 18
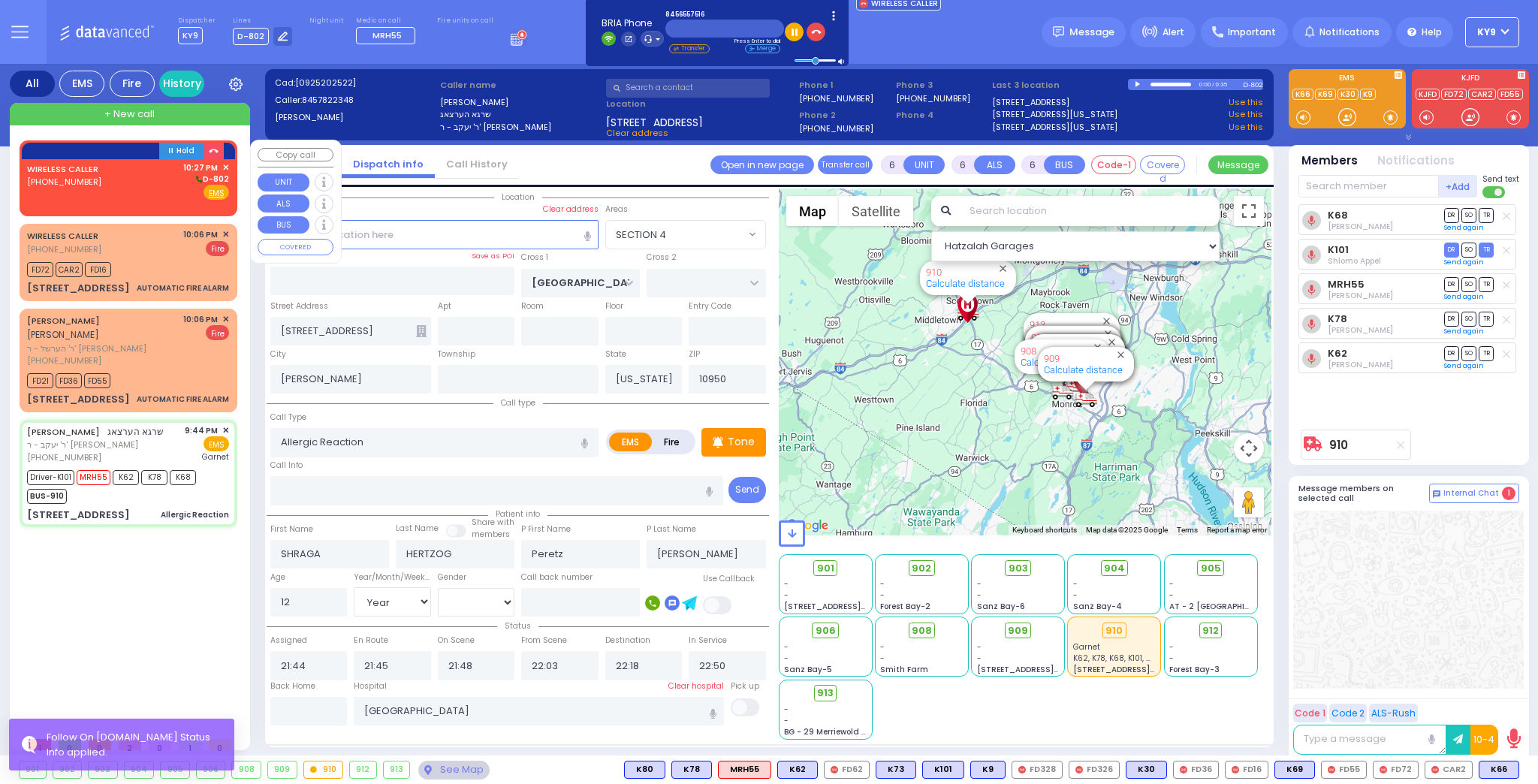
click at [112, 189] on div "WIRELESS CALLER (845) 655-7516 10:27 PM ✕ D-802" at bounding box center [128, 181] width 202 height 39
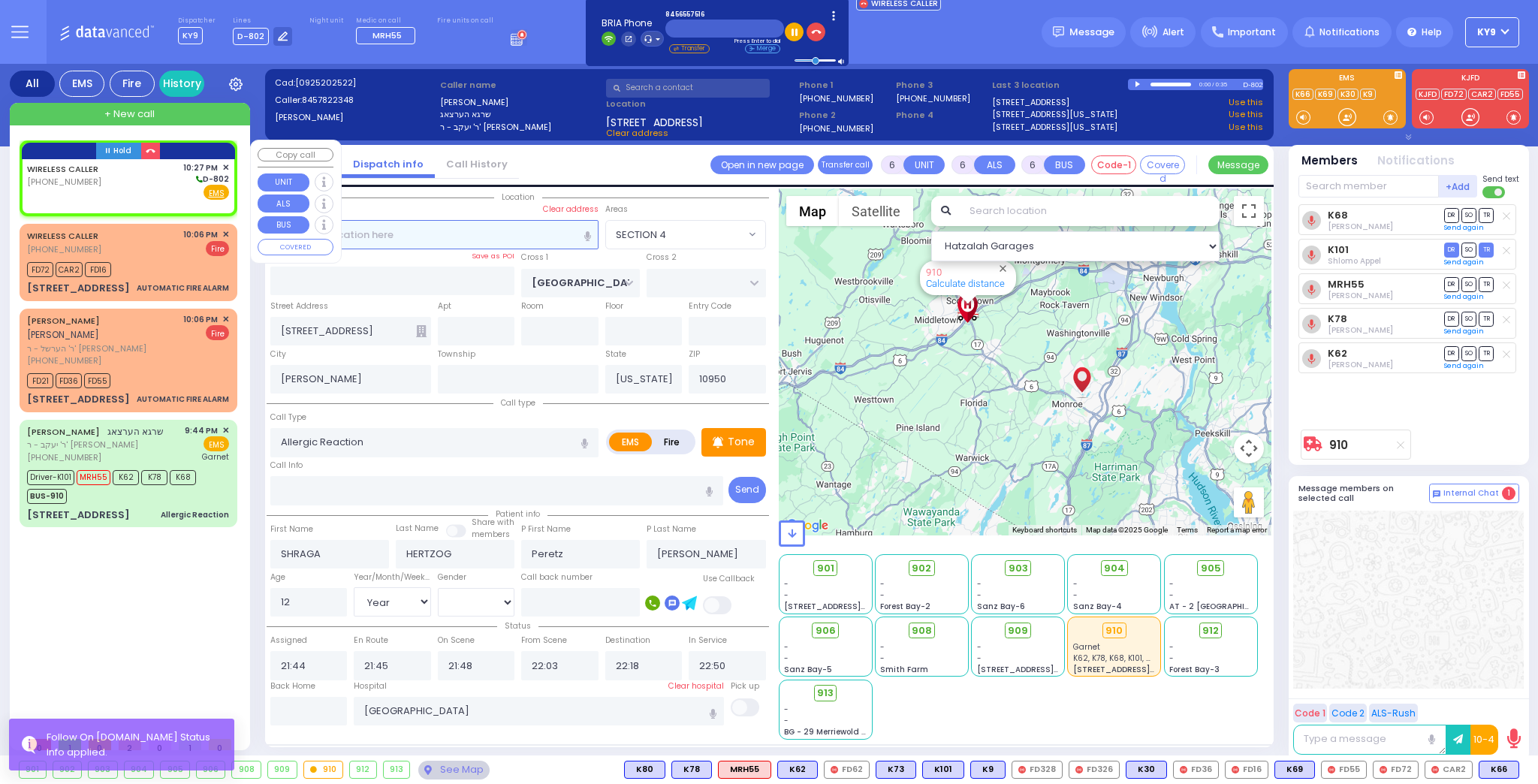
type input "2"
type input "1"
select select
radio input "true"
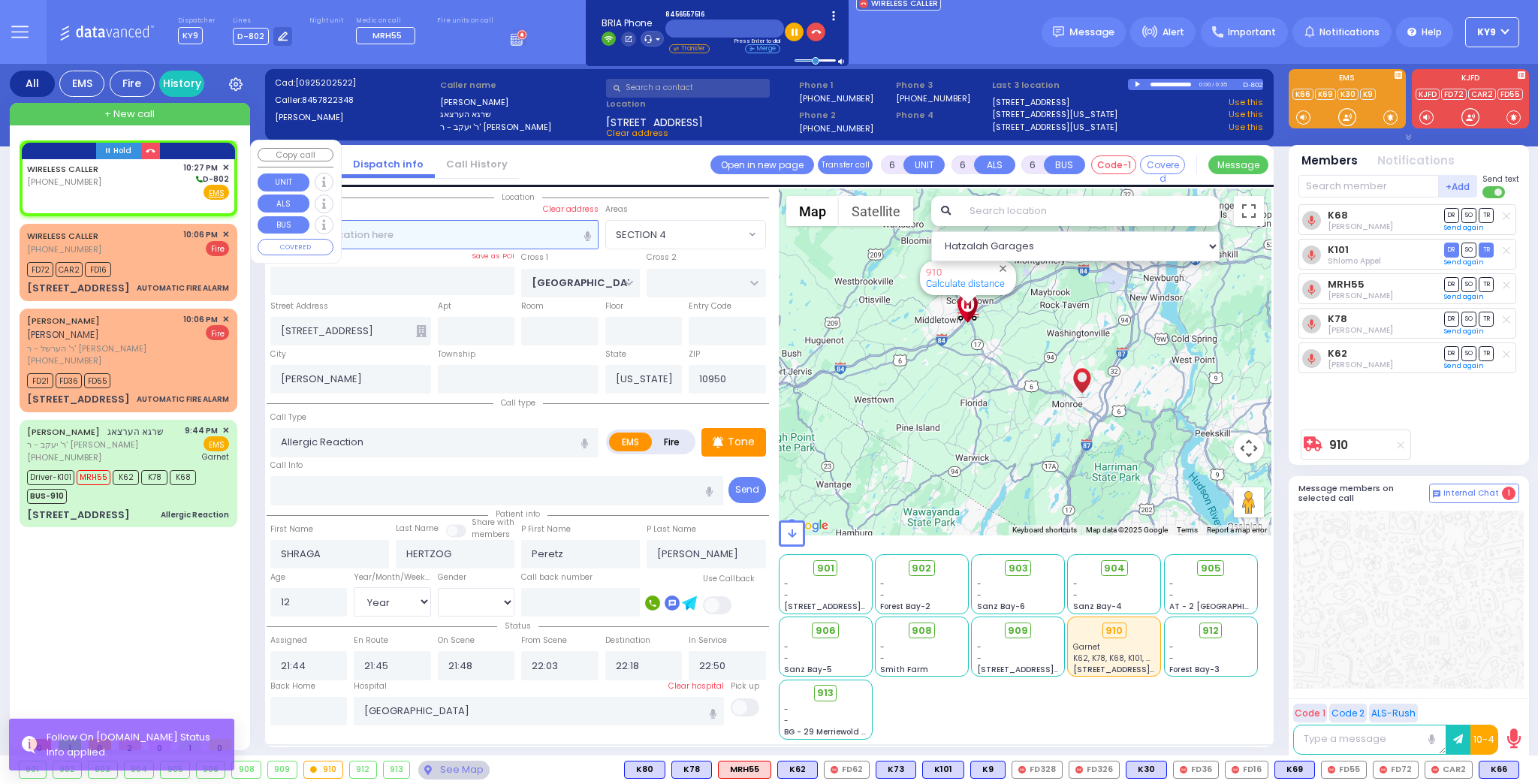
select select
type input "22:27"
select select "Hatzalah Garages"
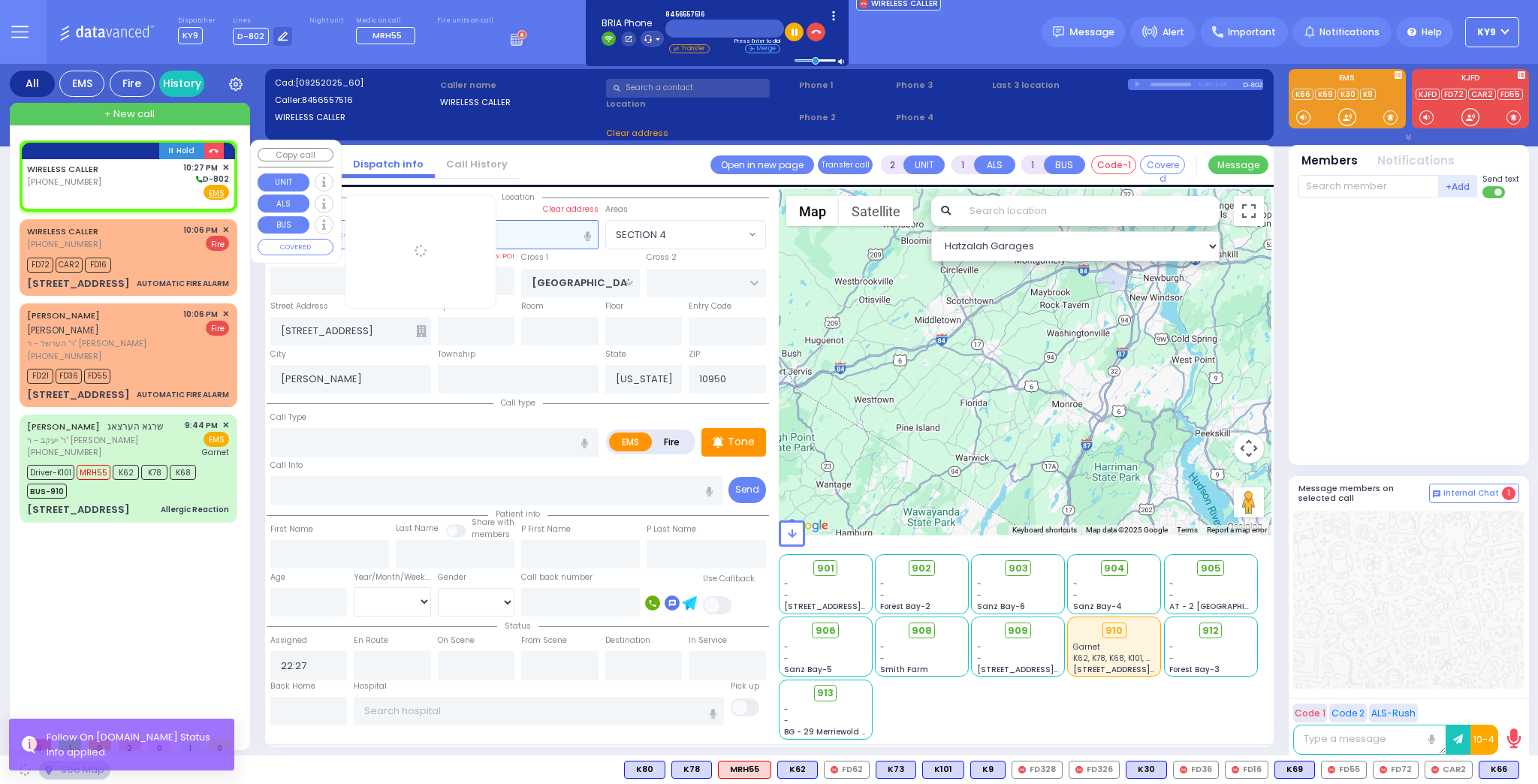
select select
radio input "true"
select select
select select "Hatzalah Garages"
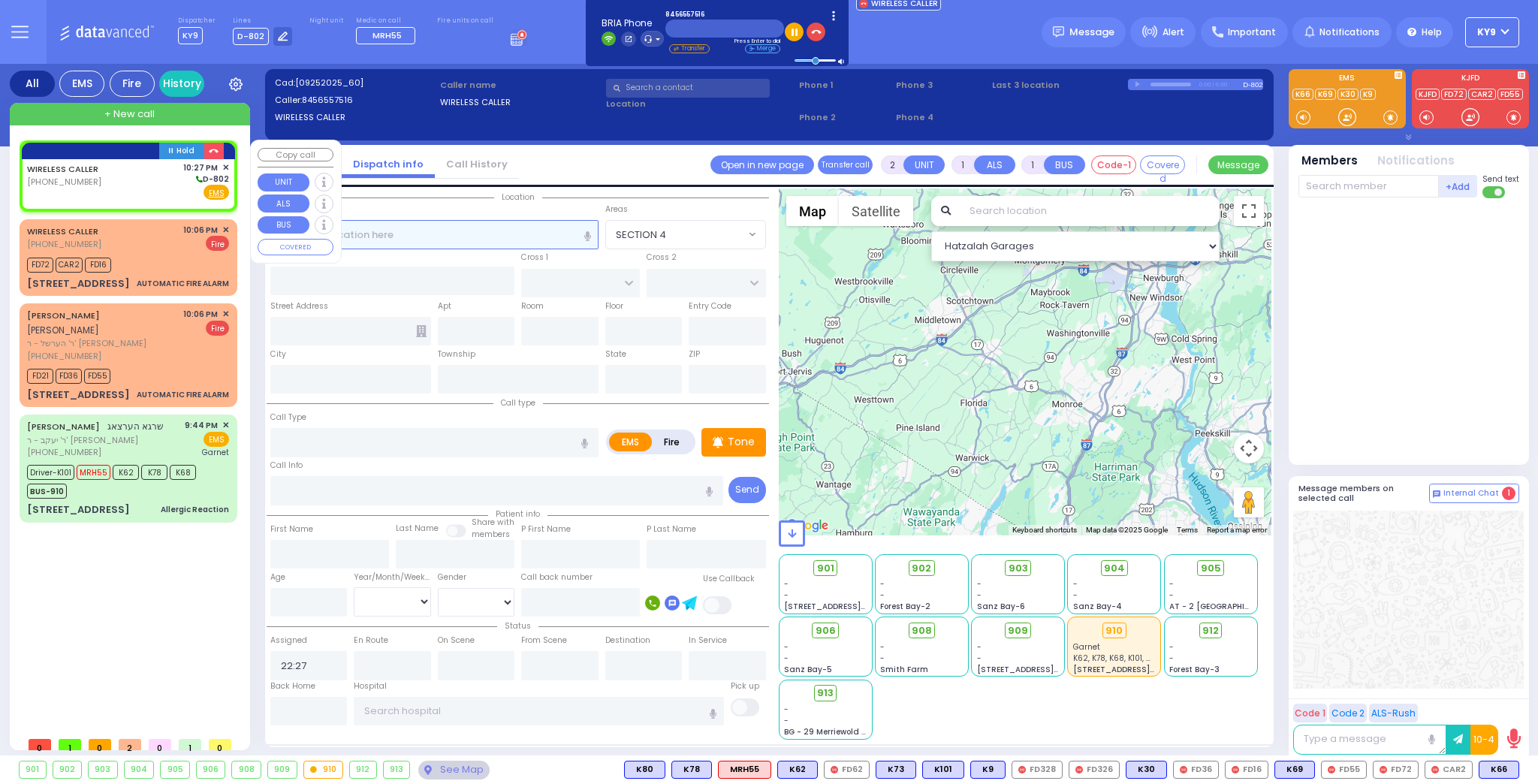
click at [406, 234] on input "text" at bounding box center [434, 234] width 328 height 29
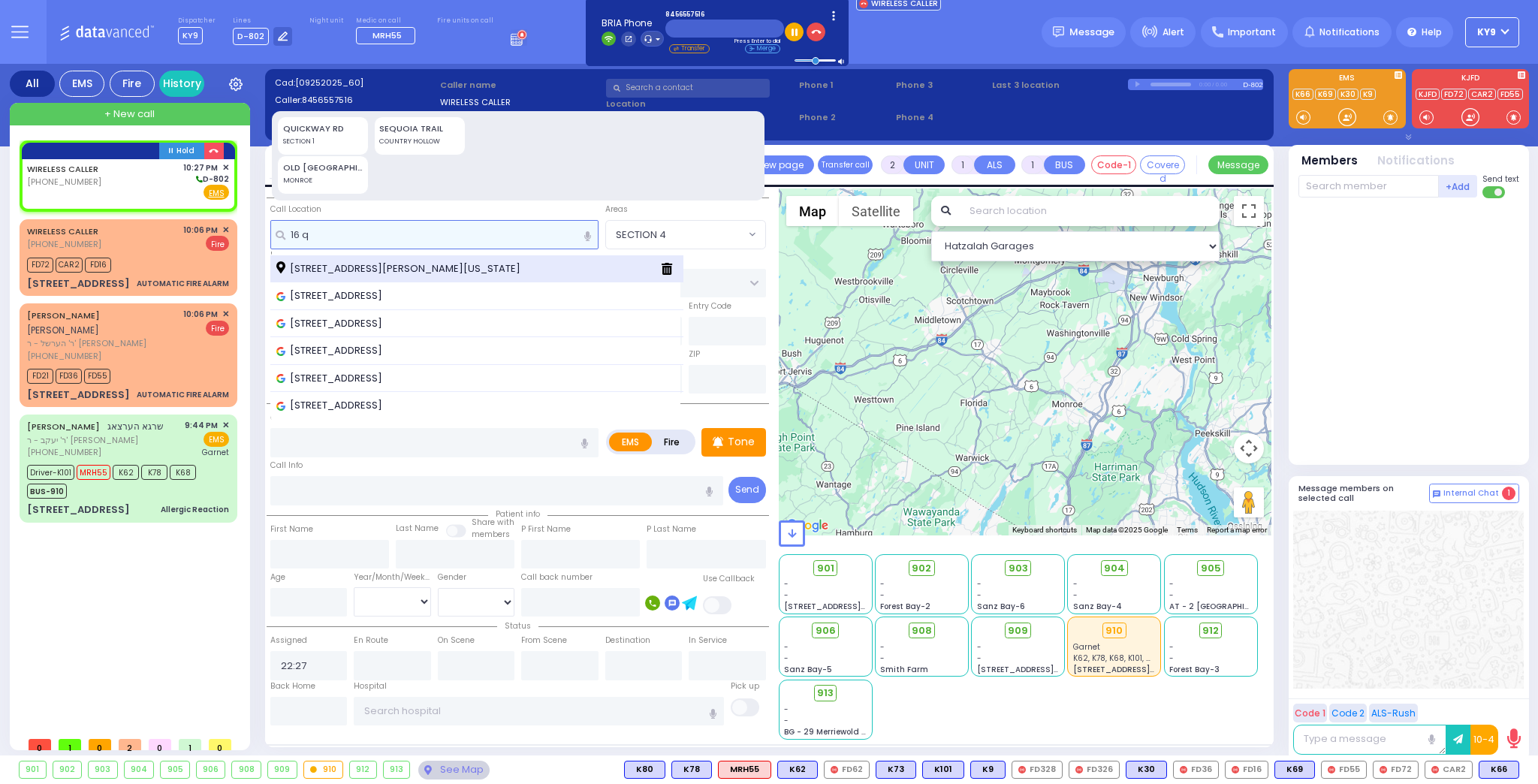
type input "16 q"
click at [377, 269] on span "16 Quickway Road Kiryas Joel New York 10950" at bounding box center [401, 268] width 249 height 15
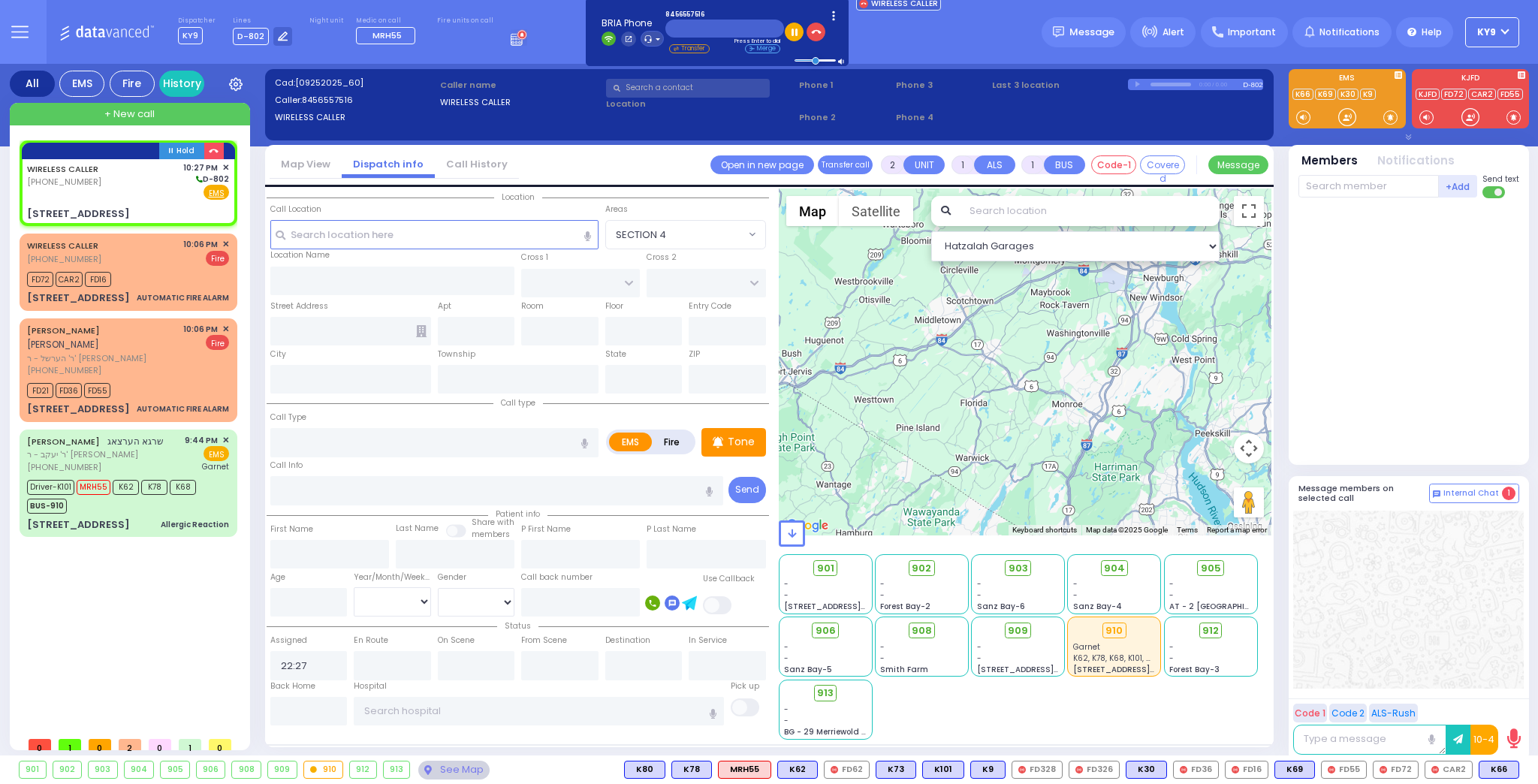
select select
radio input "true"
select select
type input "LUBLIN WAY"
type input "RIMENEV COURT"
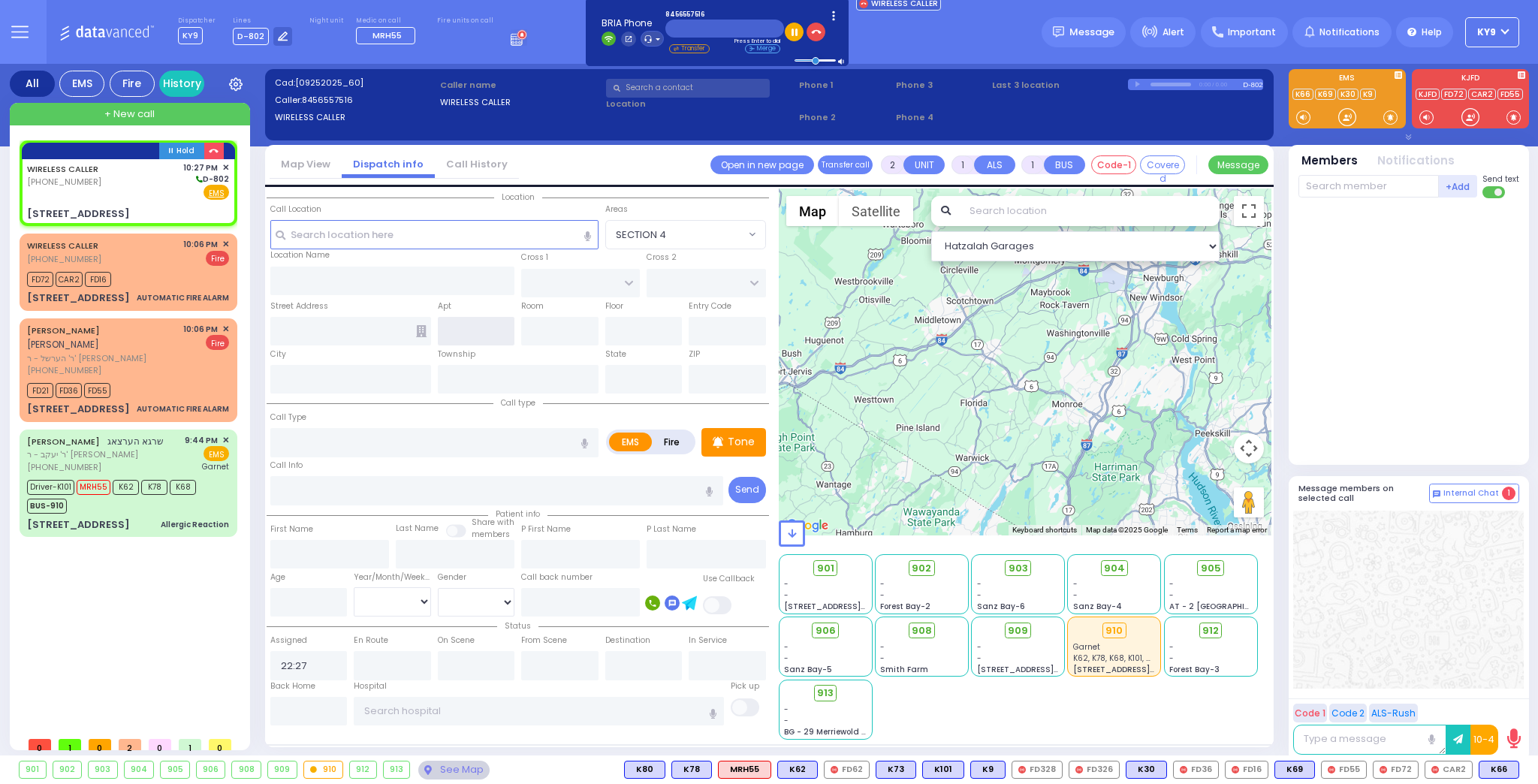
type input "16 Quickway Road"
type input "[PERSON_NAME]"
type input "[US_STATE]"
type input "10950"
select select "Hatzalah Garages"
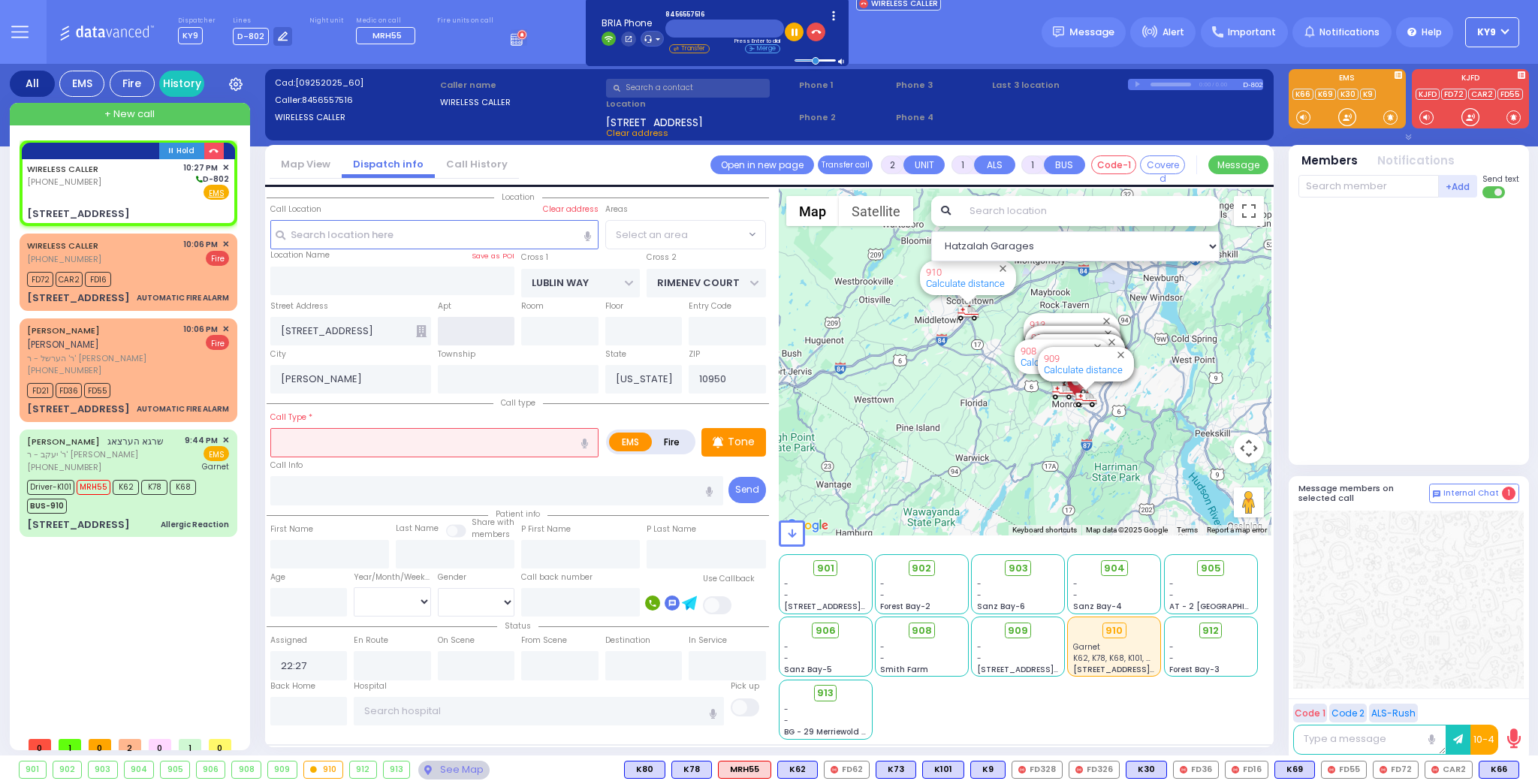
select select "SECTION 1"
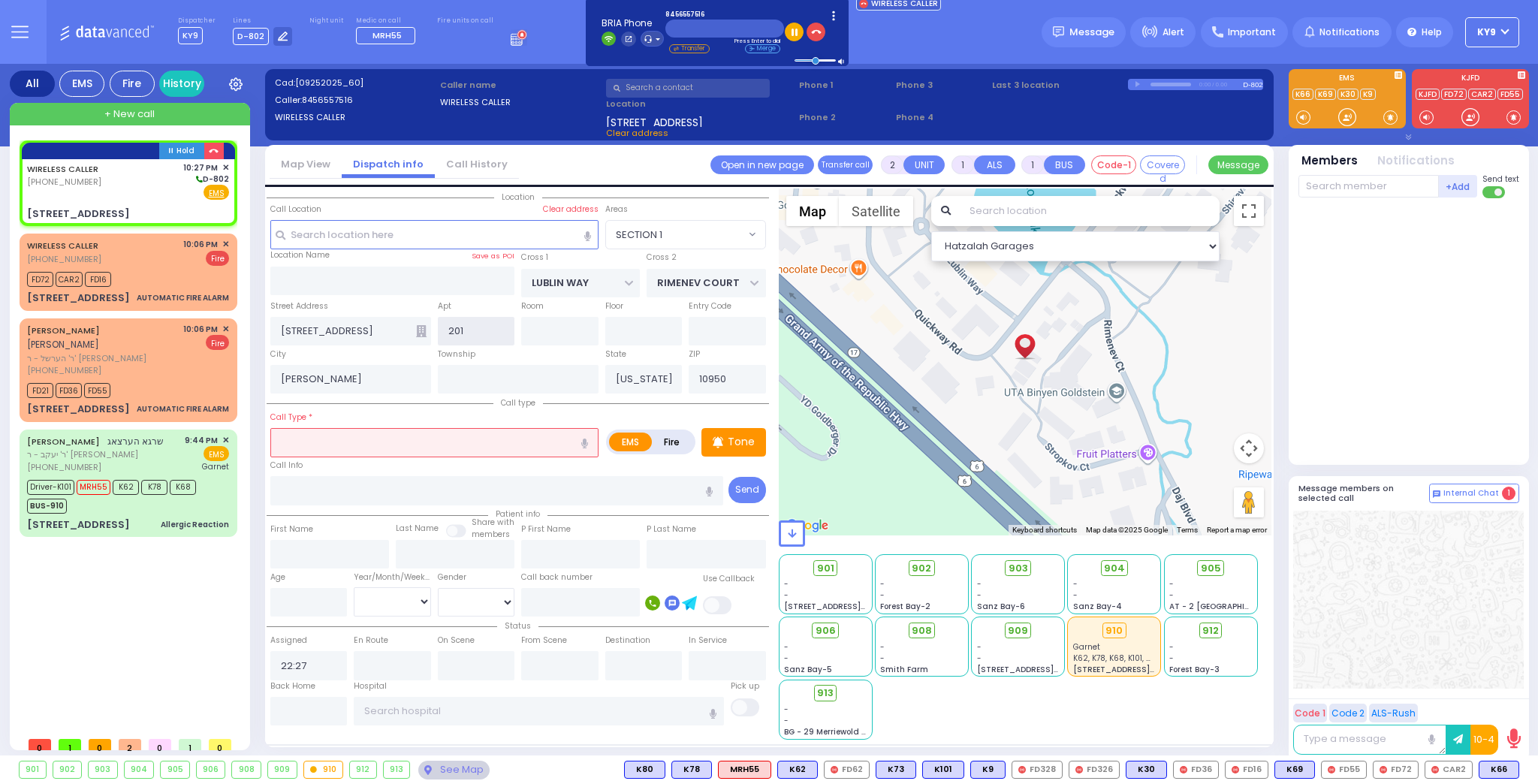
type input "201"
click at [394, 449] on input "text" at bounding box center [434, 442] width 328 height 29
select select
radio input "true"
select select
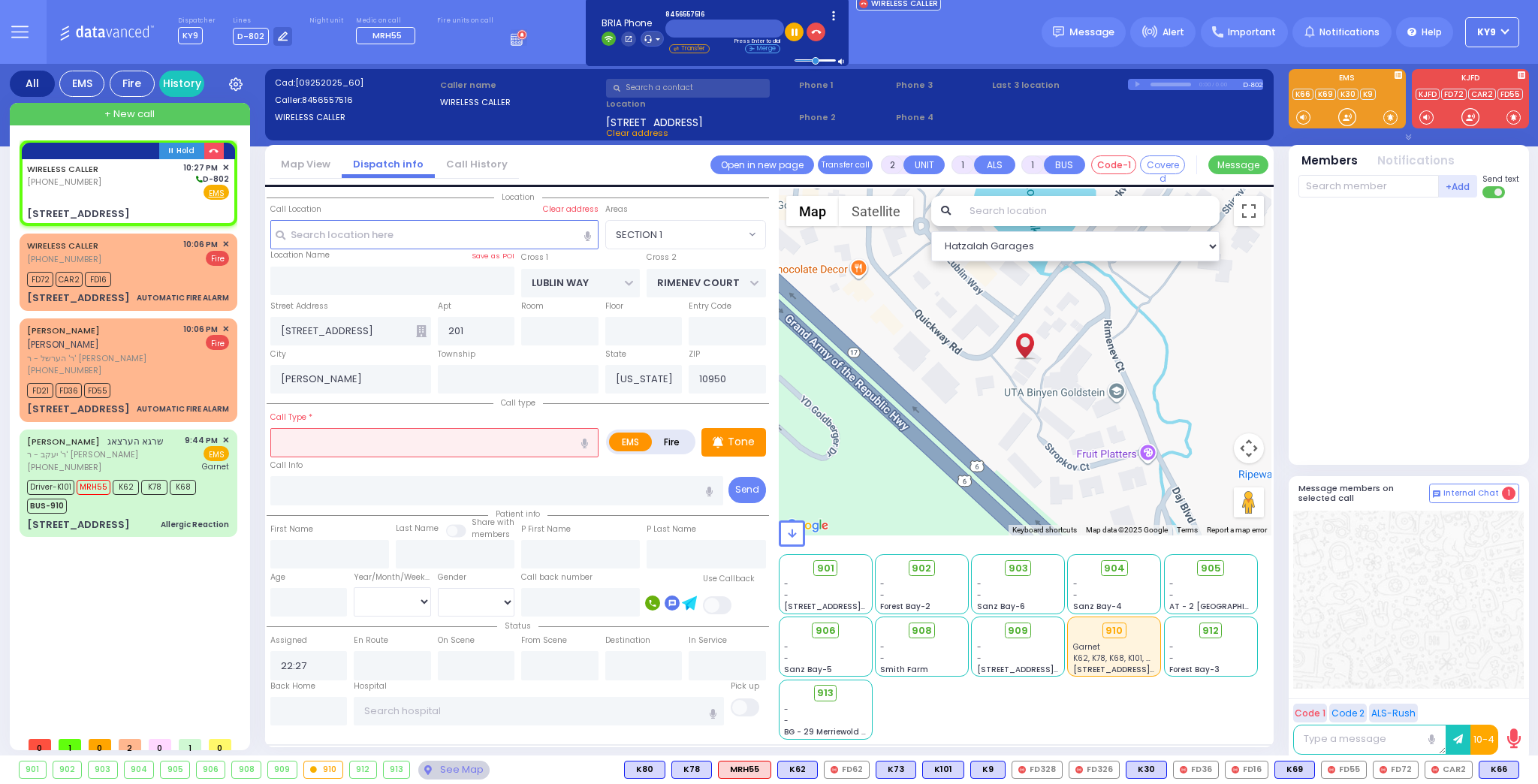
select select "Hatzalah Garages"
select select "SECTION 1"
type input "tr"
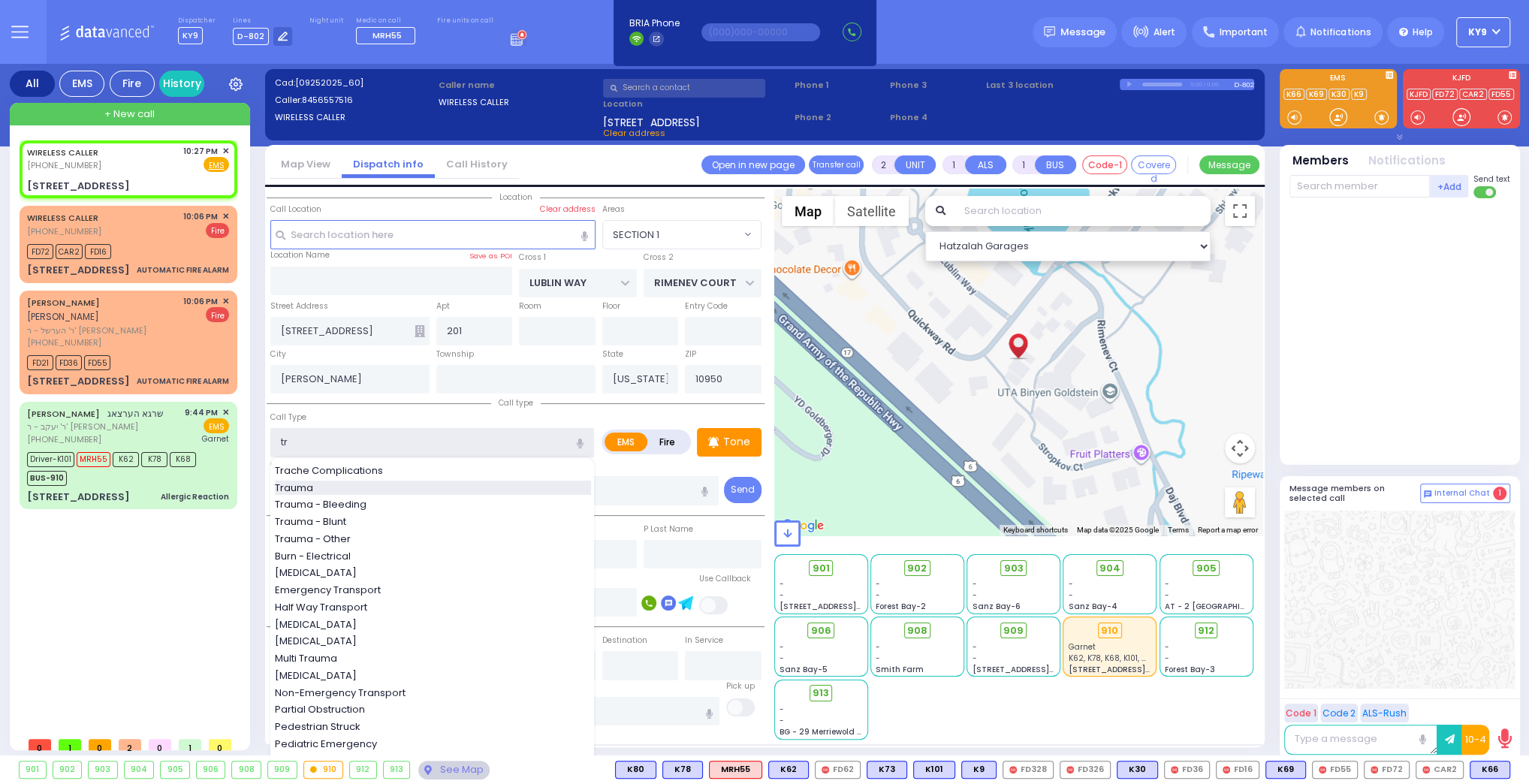
select select
radio input "true"
select select
select select "Hatzalah Garages"
click at [372, 481] on div "Trauma" at bounding box center [434, 487] width 317 height 15
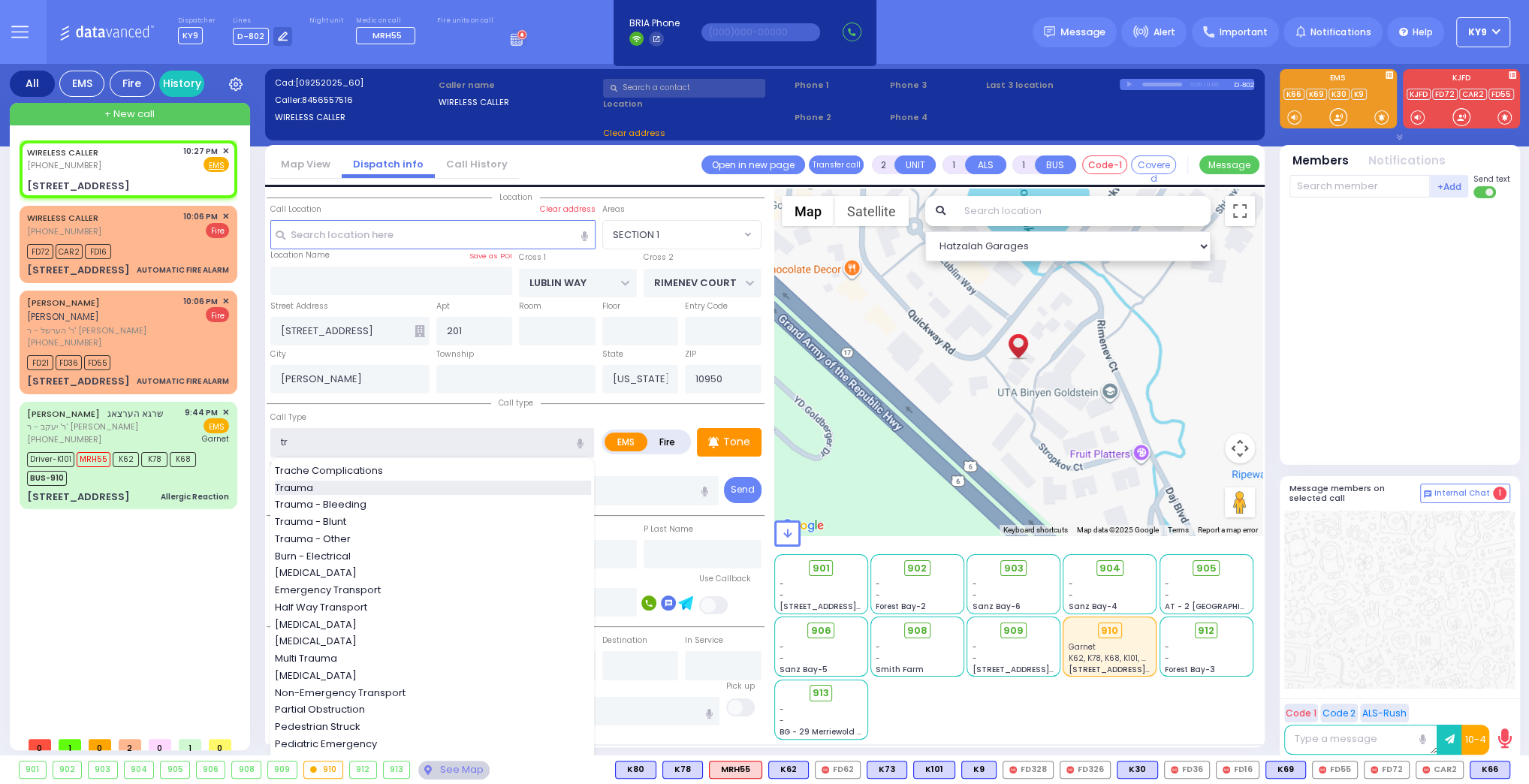
type input "Trauma"
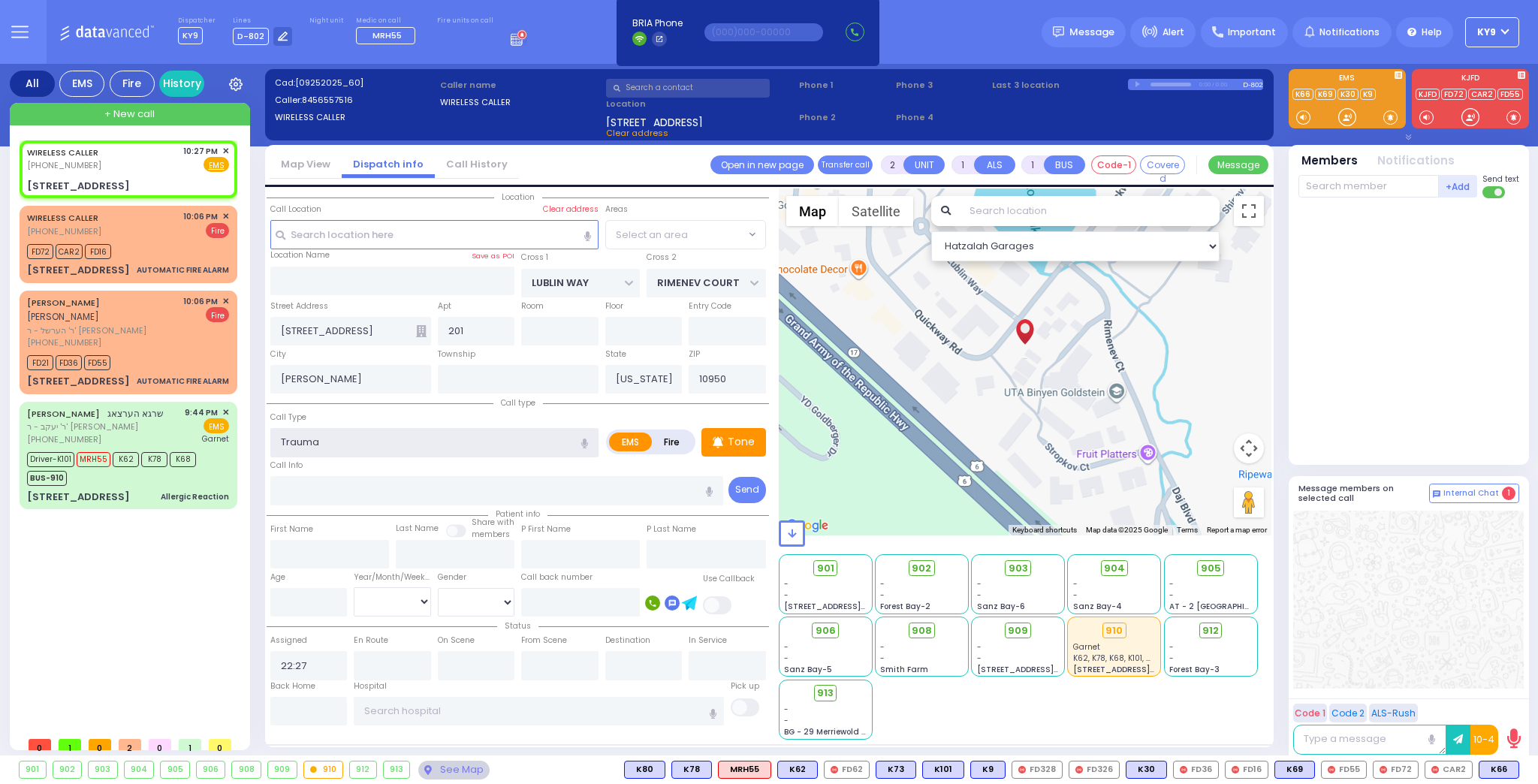
select select "SECTION 1"
type input "0"
type input "1"
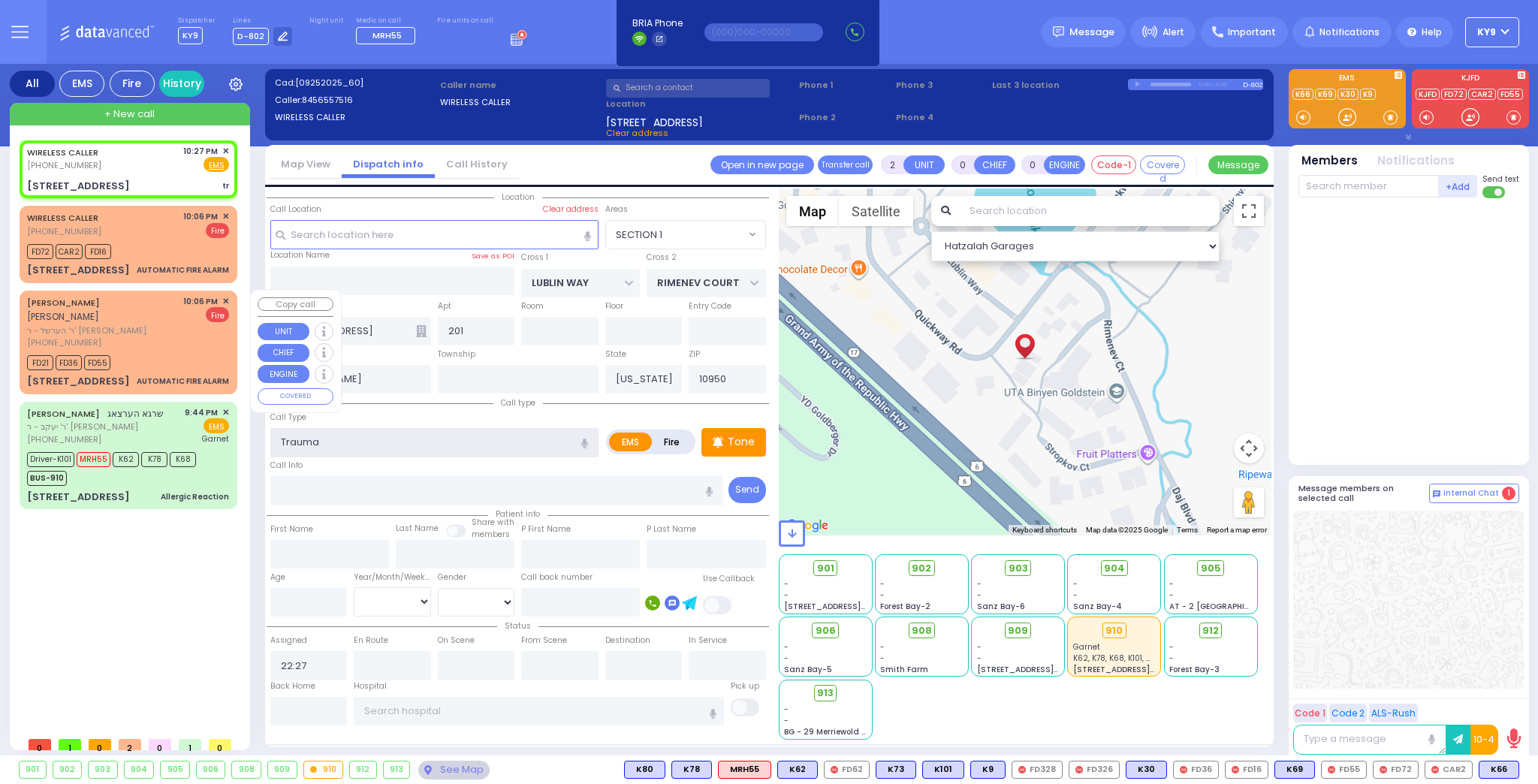
select select
radio input "true"
select select
select select "Hatzalah Garages"
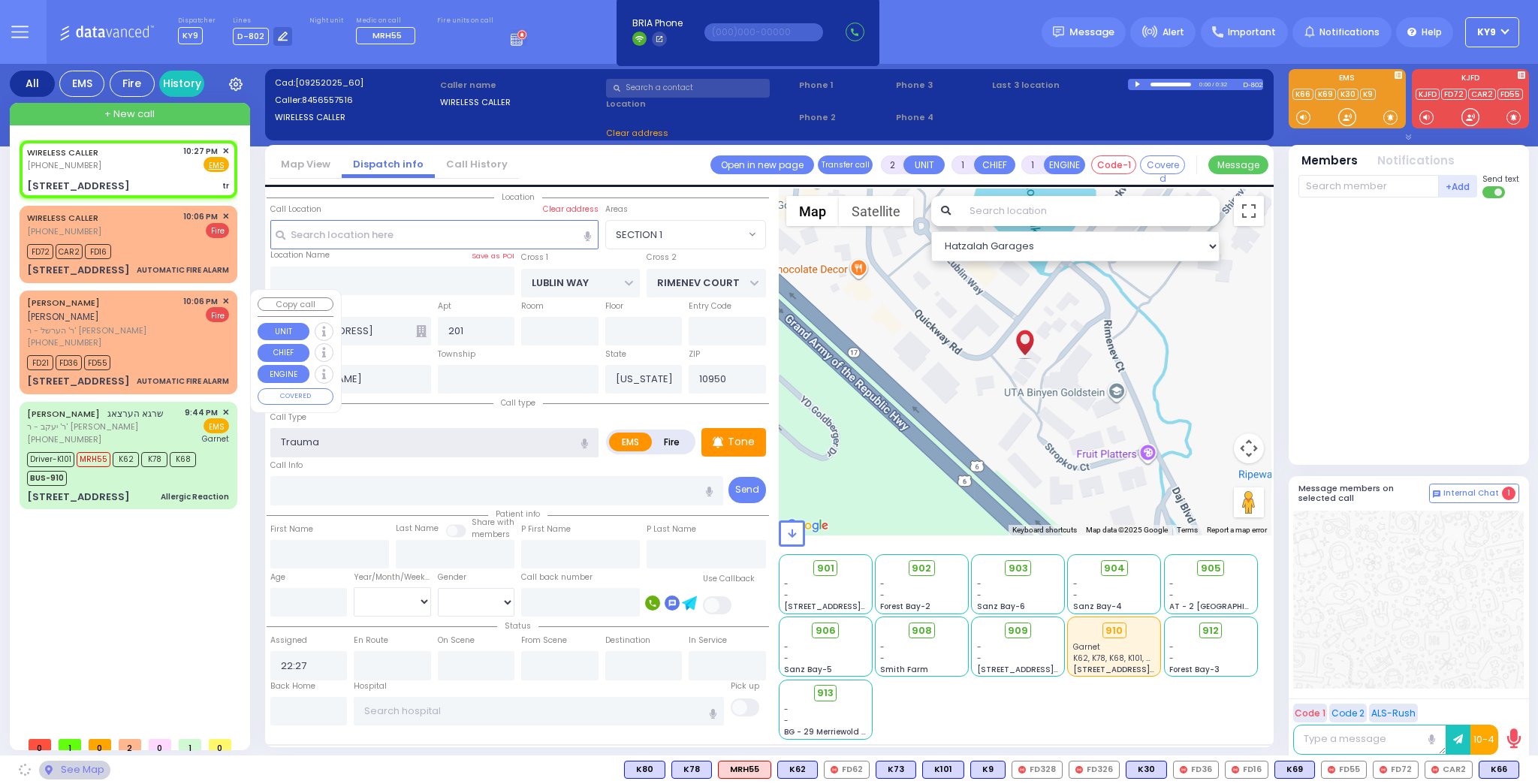
select select "SECTION 1"
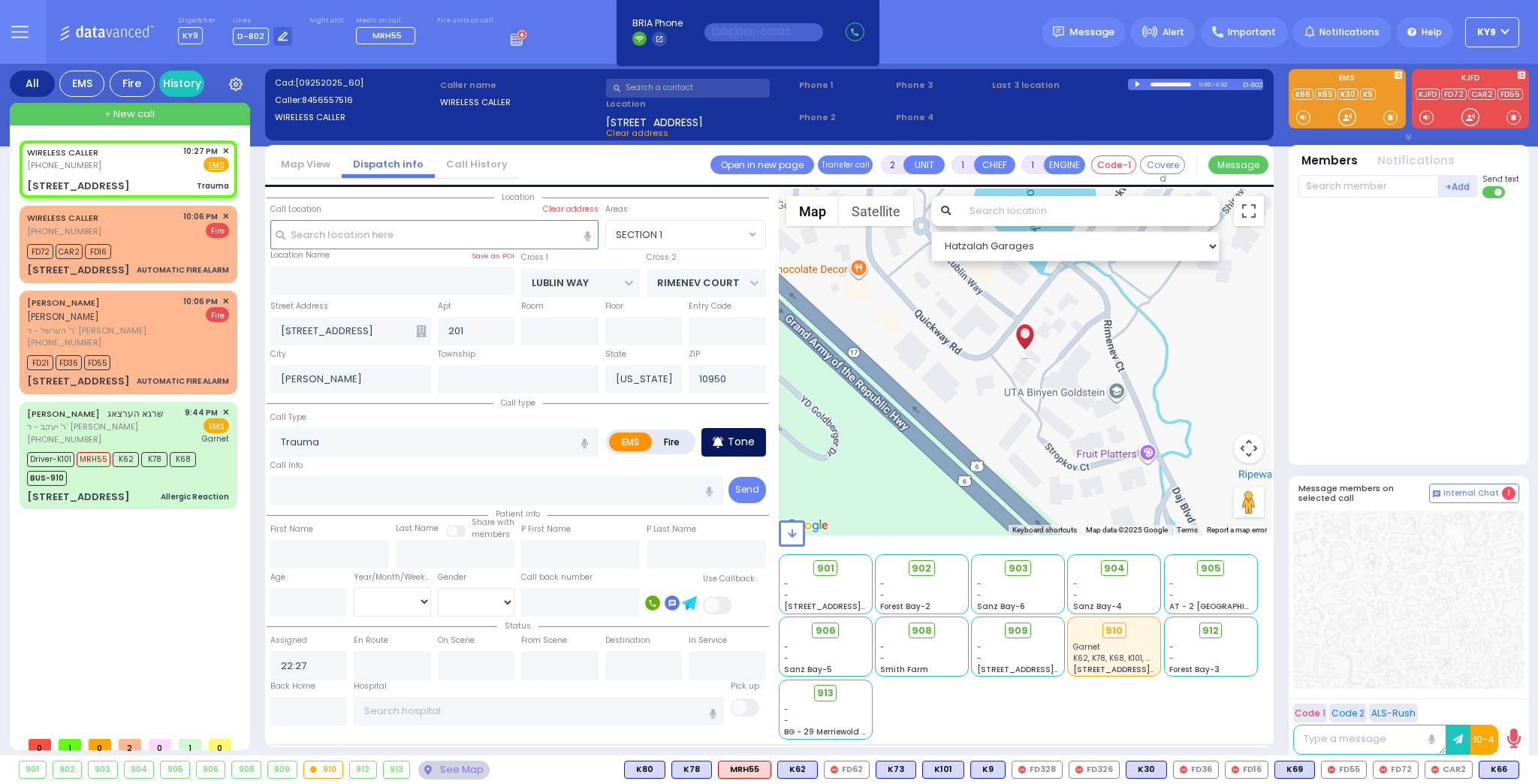
click at [737, 450] on div "Tone" at bounding box center [734, 442] width 65 height 29
type input "0"
select select
radio input "true"
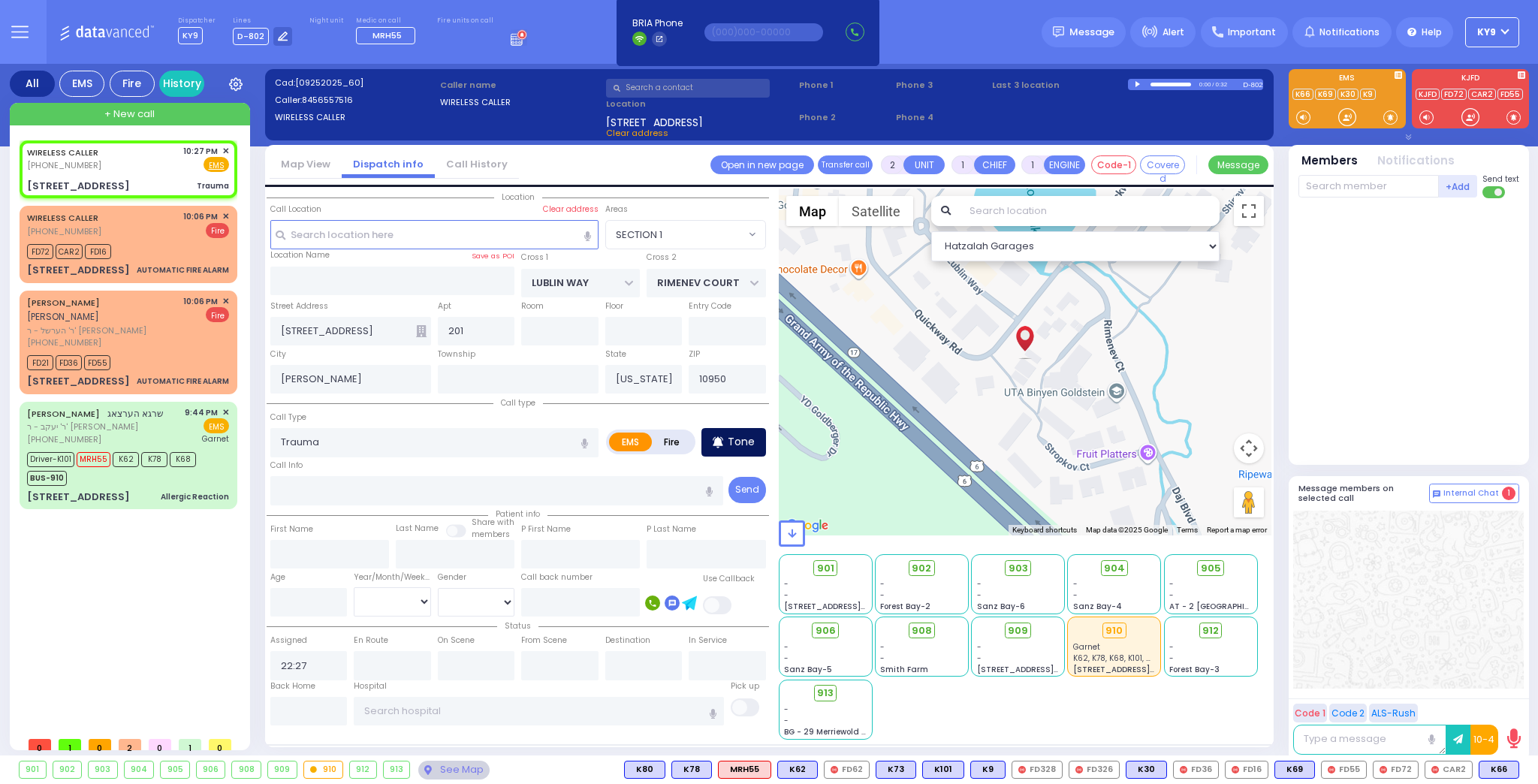
select select
select select "Hatzalah Garages"
select select "SECTION 1"
select select
radio input "true"
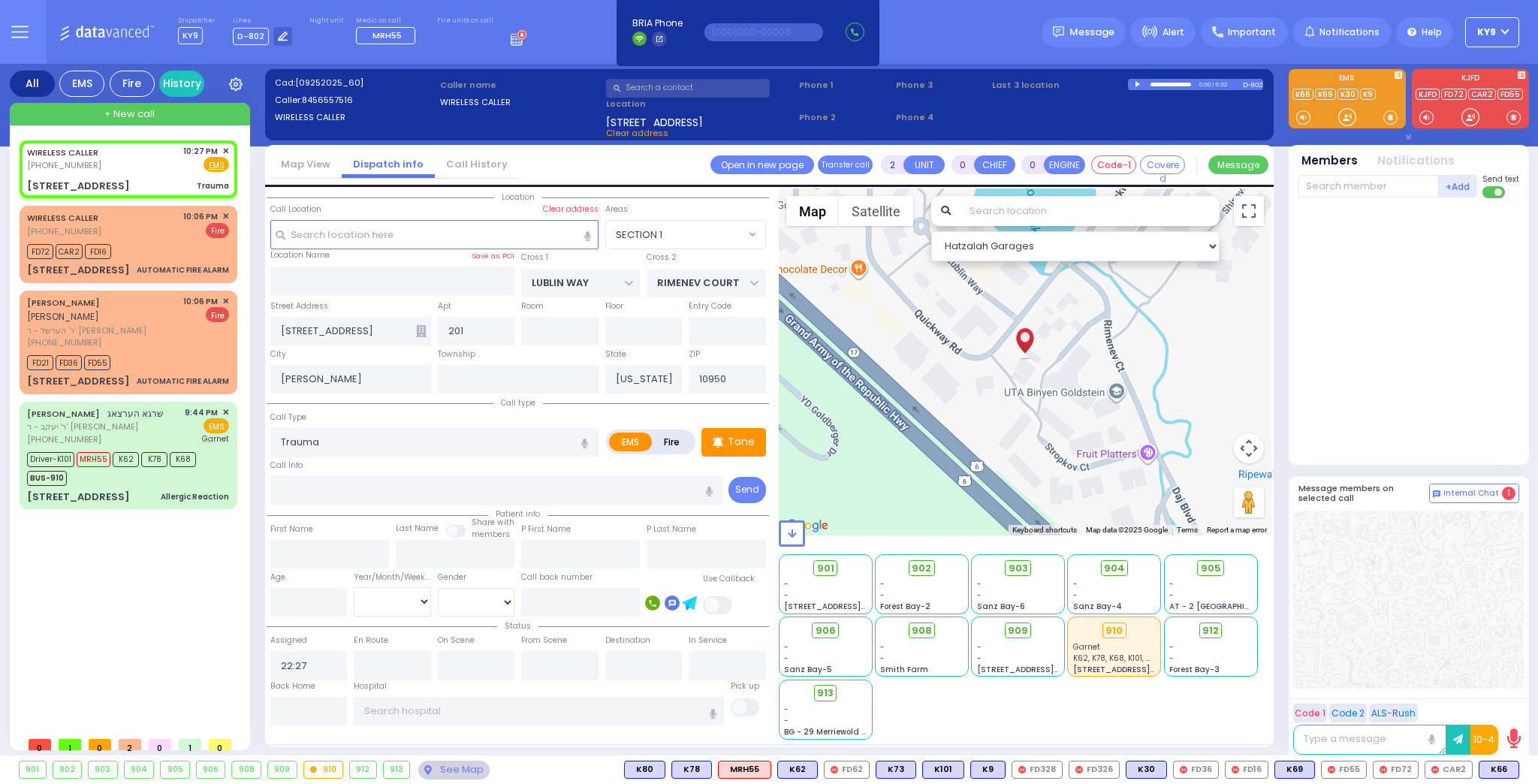
select select
select select "Hatzalah Garages"
select select "SECTION 1"
click at [1342, 113] on div at bounding box center [1346, 117] width 15 height 15
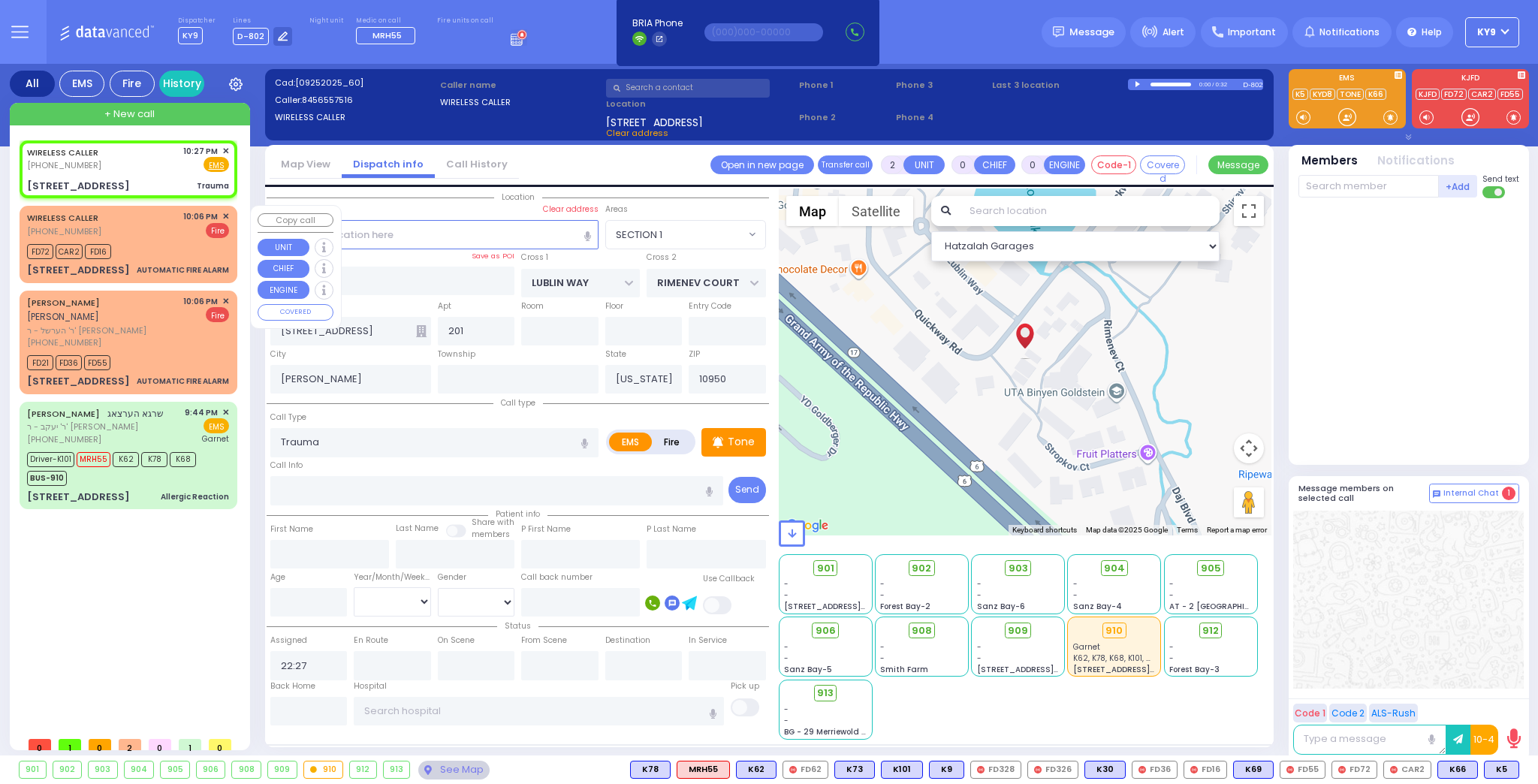
click at [136, 253] on div "FD72 CAR2 FD16" at bounding box center [128, 249] width 202 height 19
type input "3"
type input "1"
select select
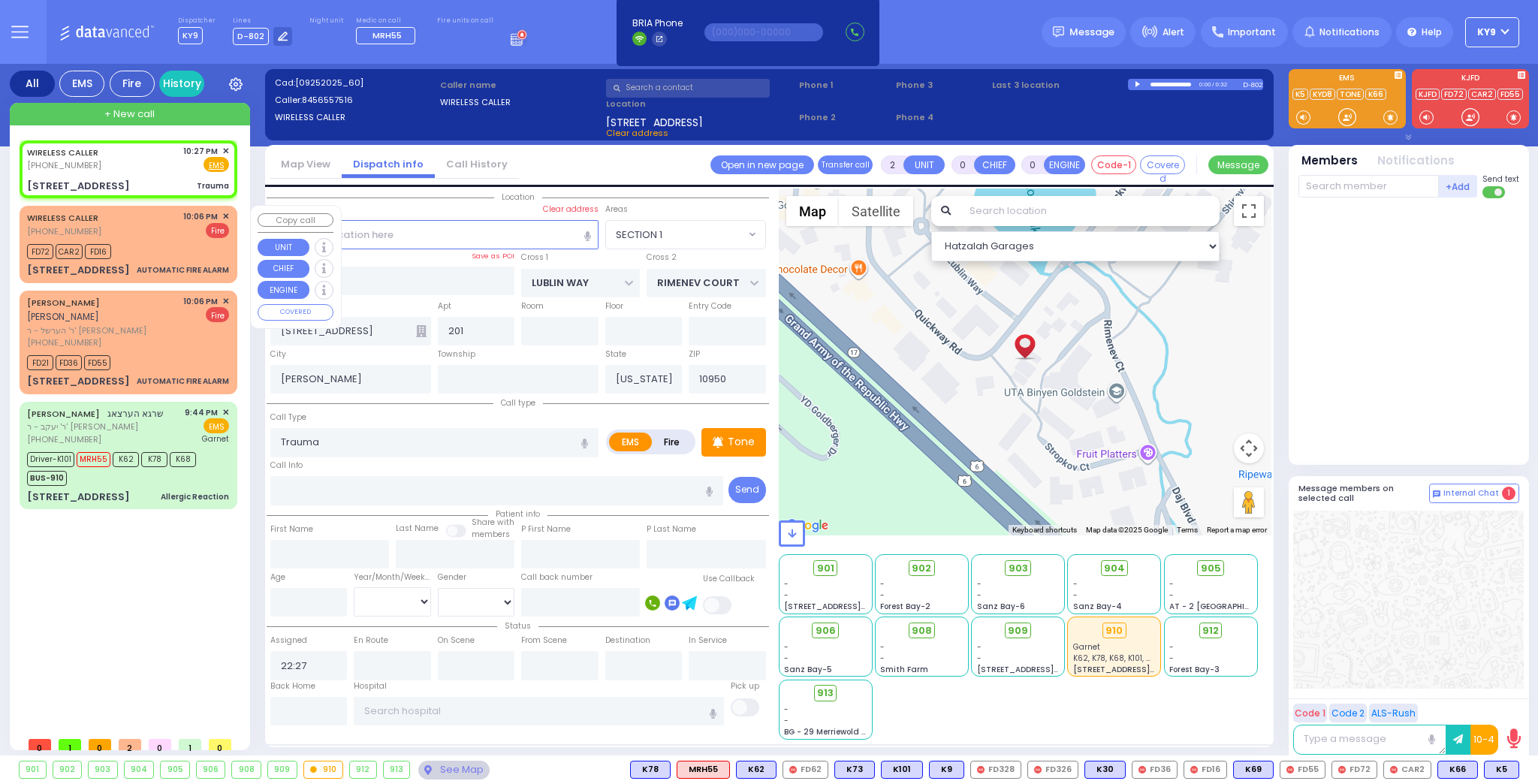
type input "AUTOMATIC FIRE ALARM"
radio input "false"
radio input "true"
select select
type input "22:06"
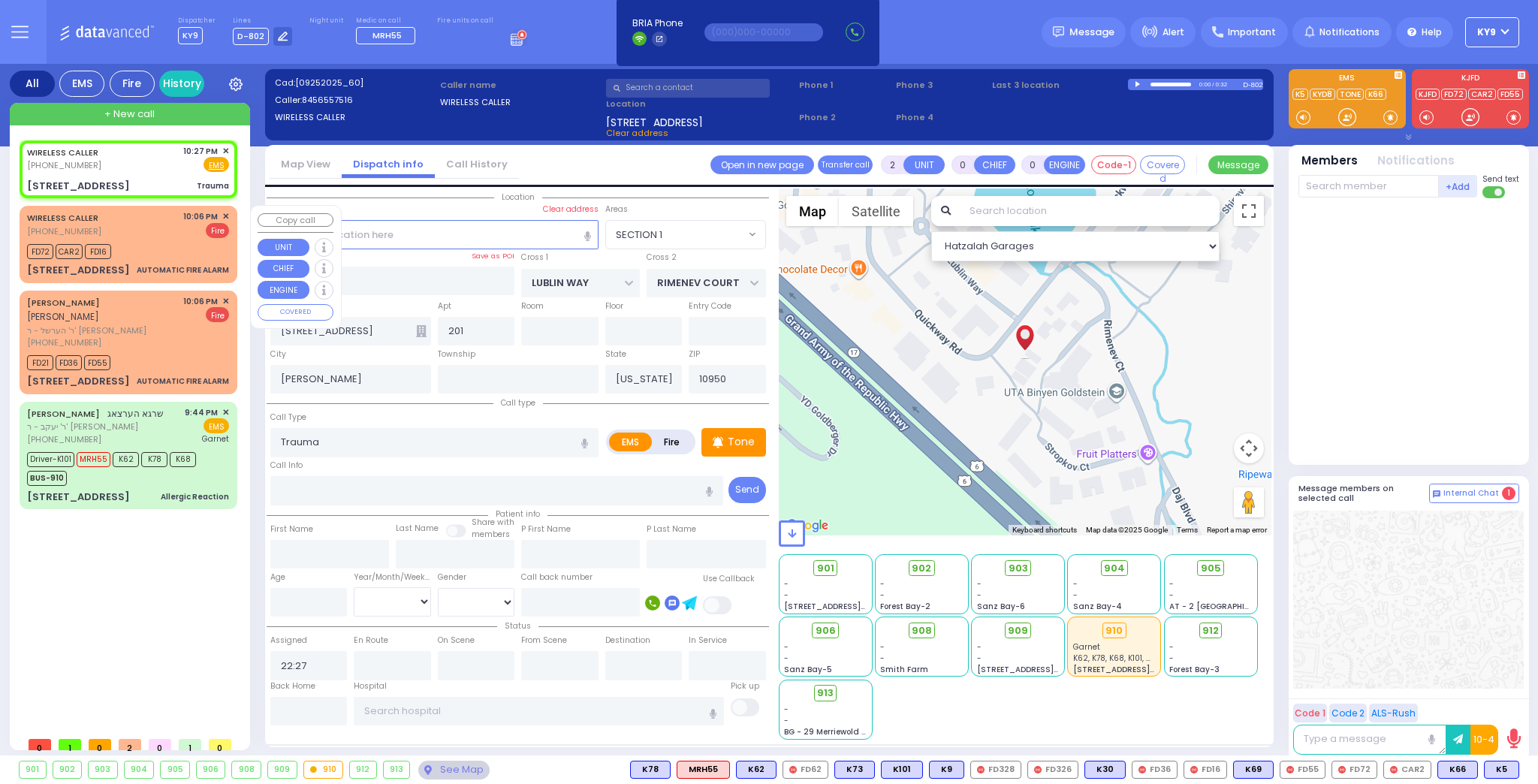
type input "22:07"
select select "Hatzalah Garages"
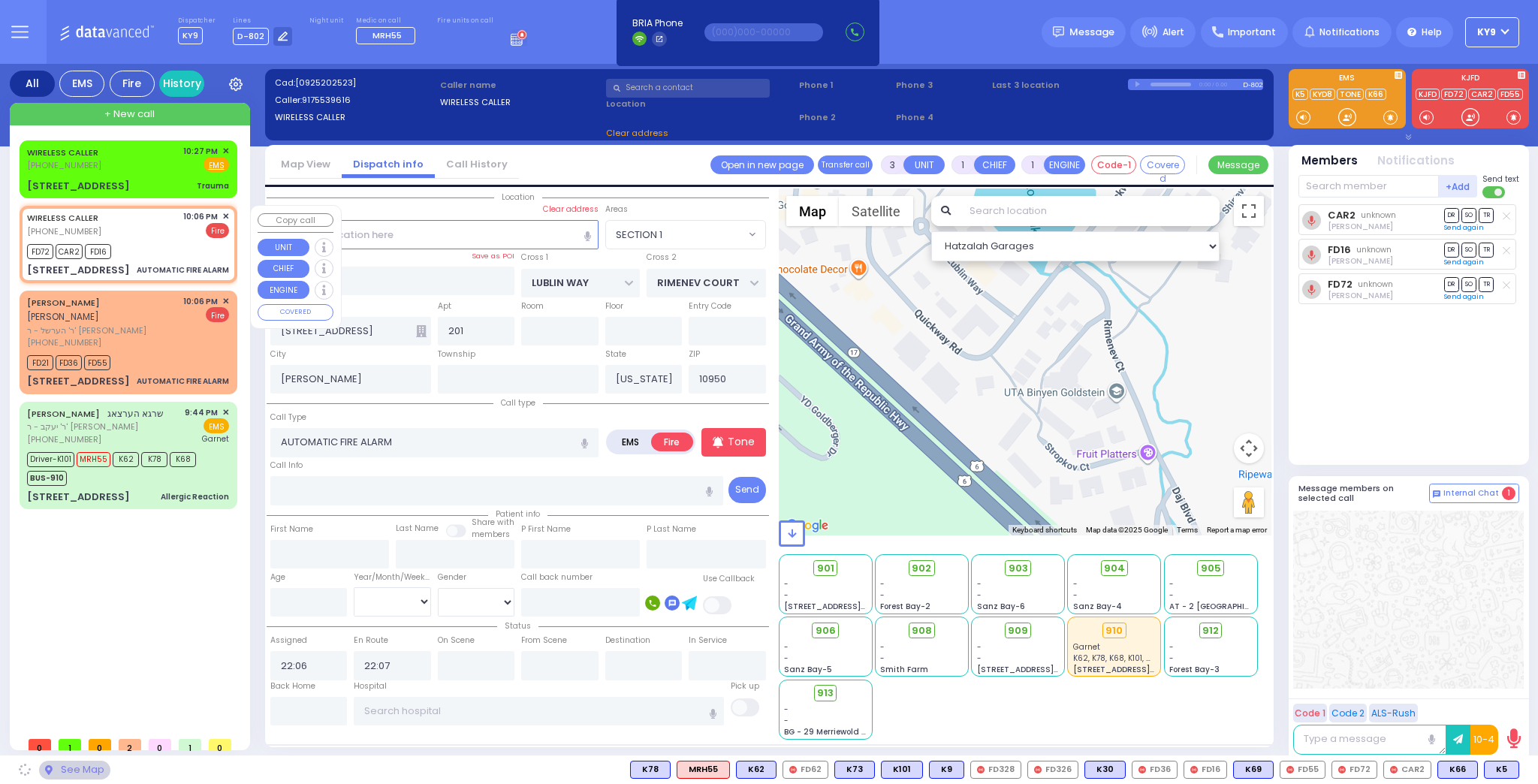
type input "S.M. ROSMER RD"
type input "CHUST RD"
type input "6 Maglenitz St"
type input "Monroe"
type input "10950 Cross Streets: : CHUST RD/S M ROSNER RD"
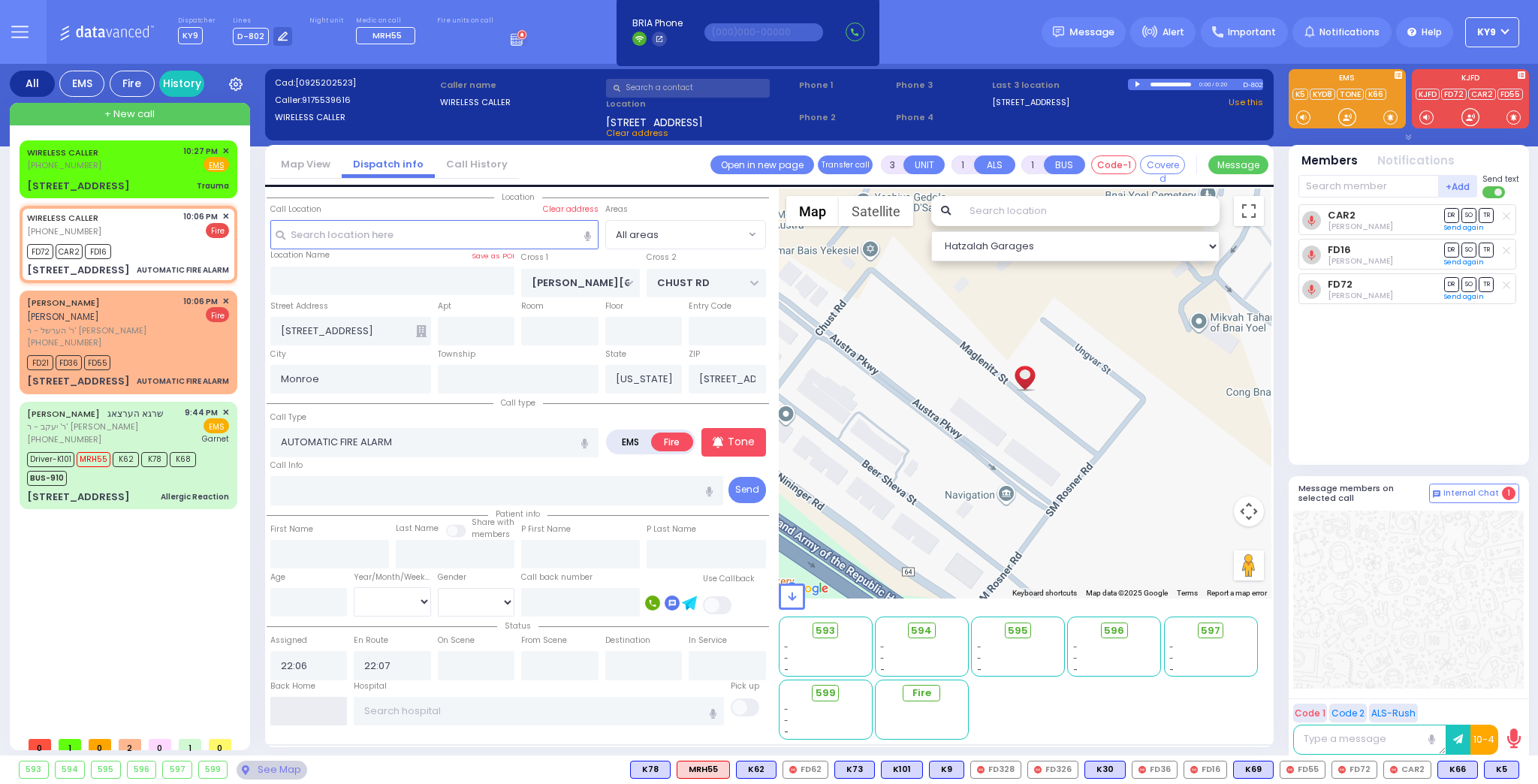
click at [292, 712] on input "text" at bounding box center [309, 711] width 77 height 29
type input "22:28"
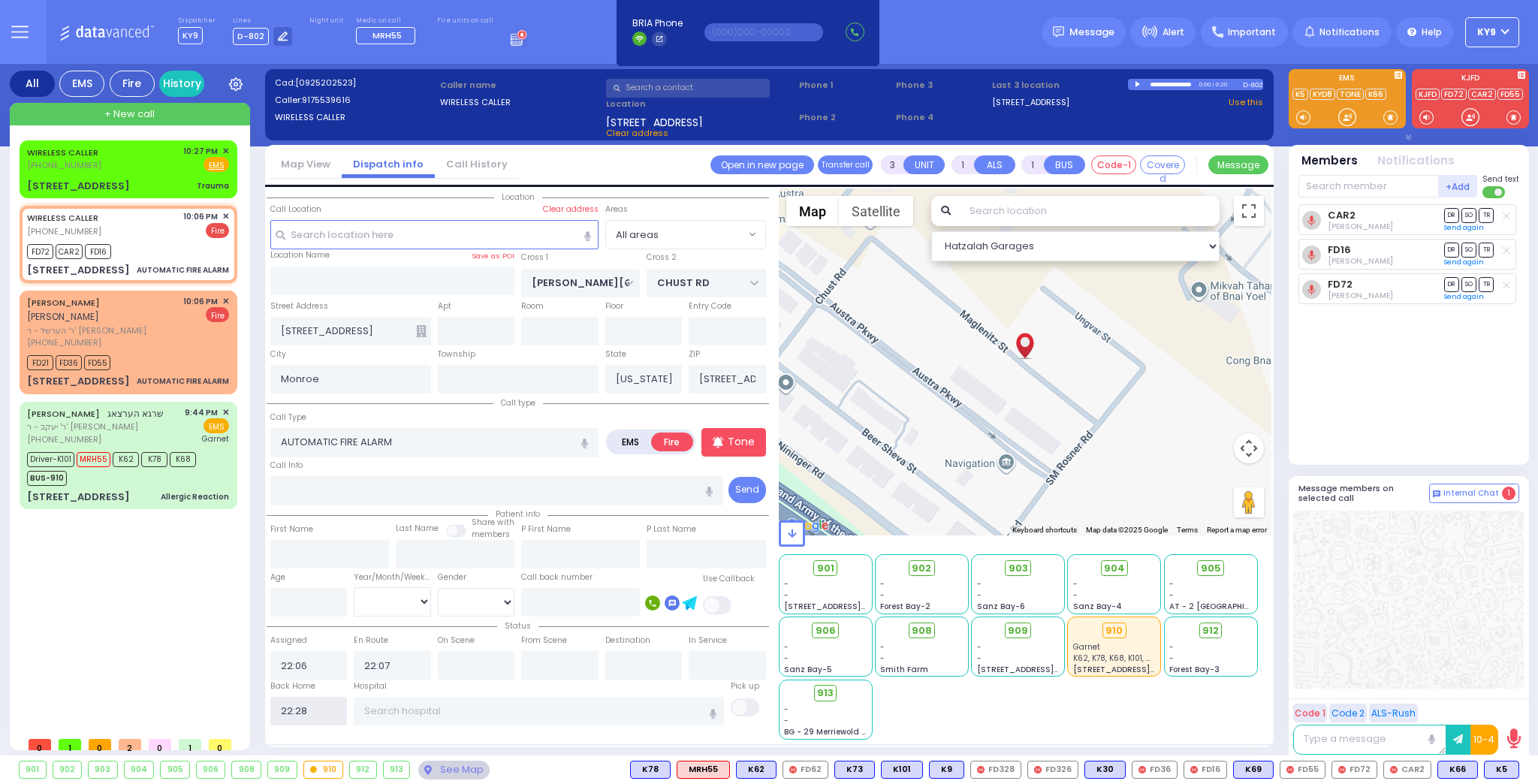
select select
radio input "true"
select select
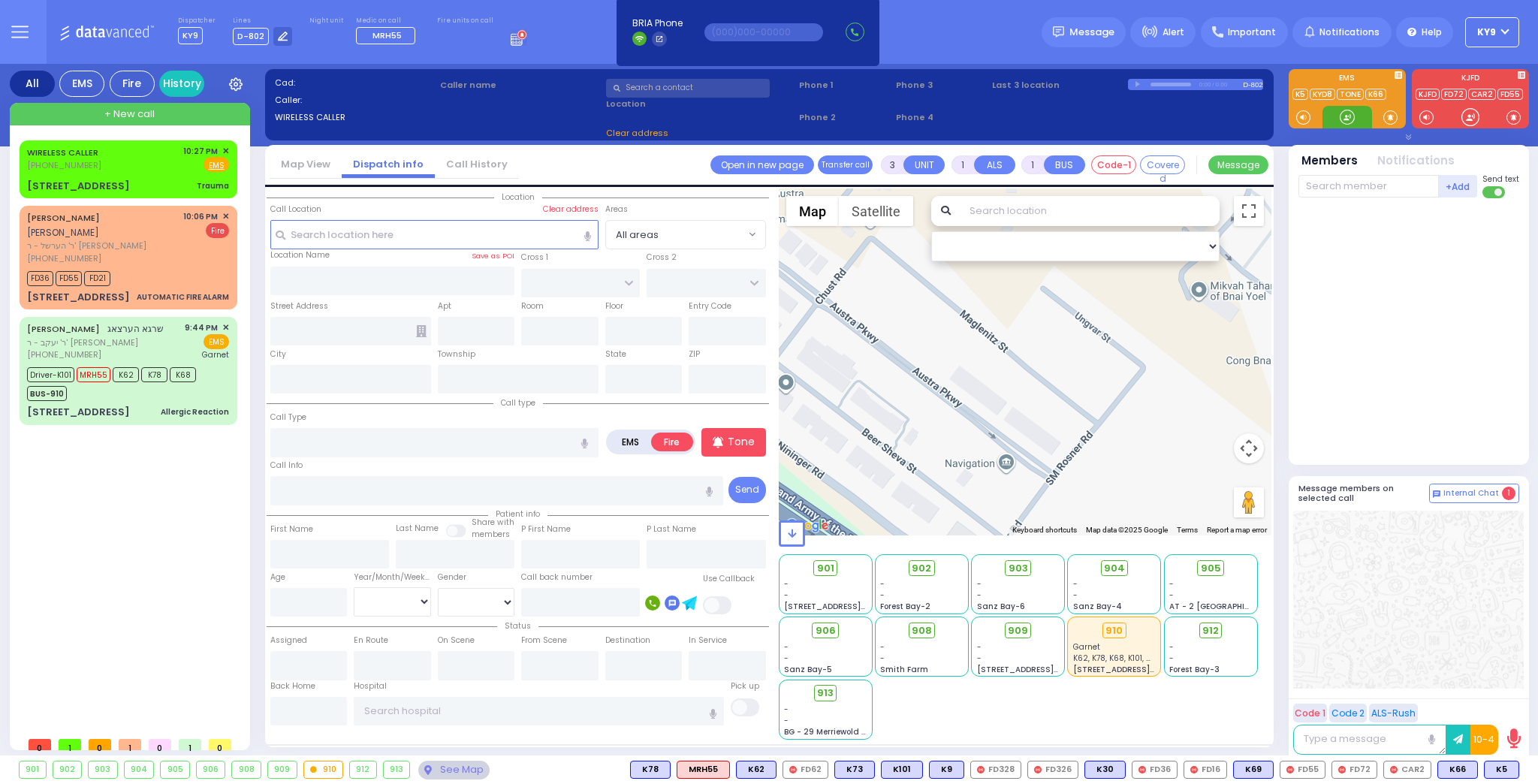
click at [1346, 115] on div at bounding box center [1346, 117] width 15 height 15
click at [157, 267] on div "FD36 FD55 FD21" at bounding box center [128, 277] width 202 height 19
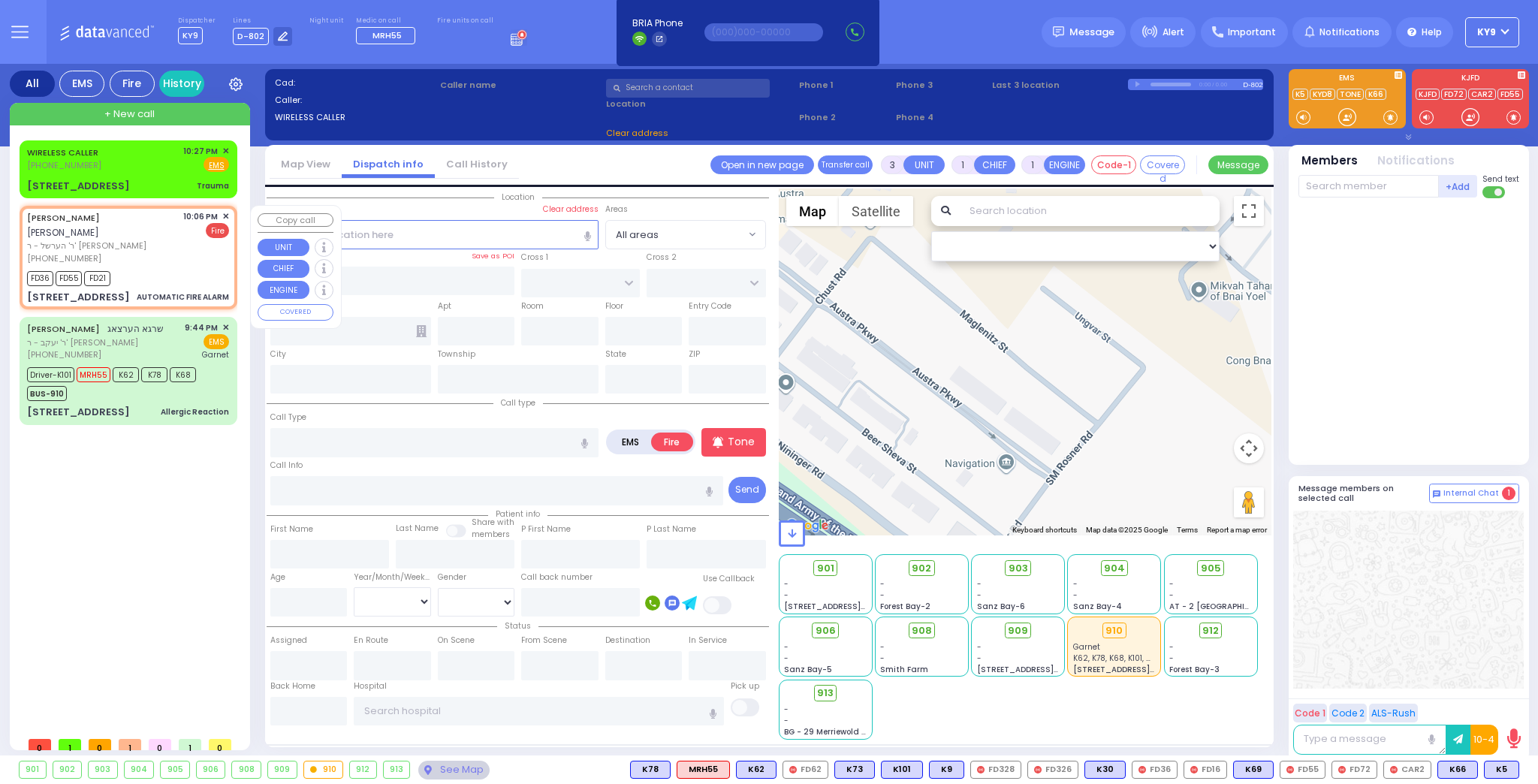
select select
type input "AUTOMATIC FIRE ALARM"
radio input "true"
type input "CHAIM"
type input "WEISER"
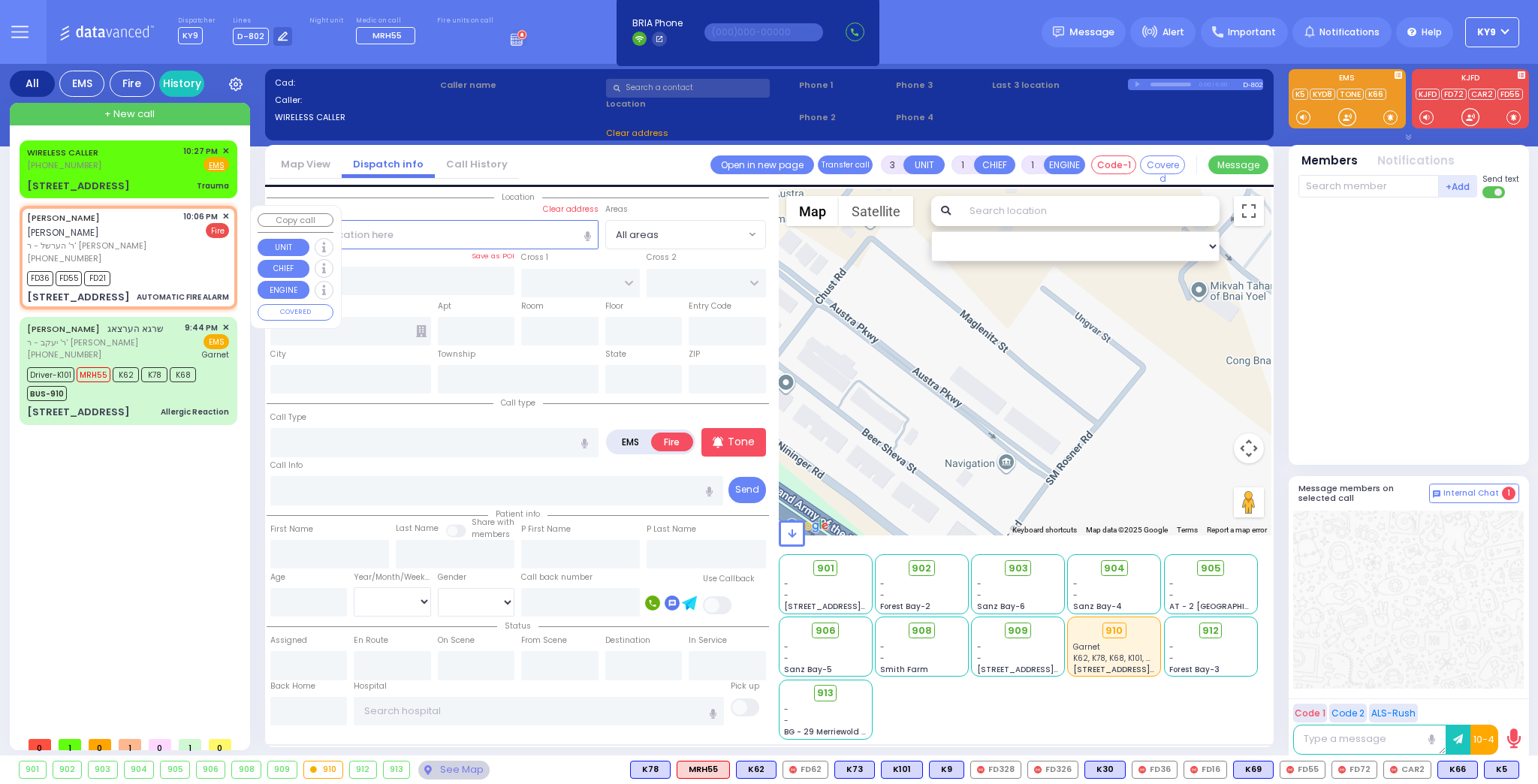
select select
type input "22:06"
type input "22:08"
select select "Hatzalah Garages"
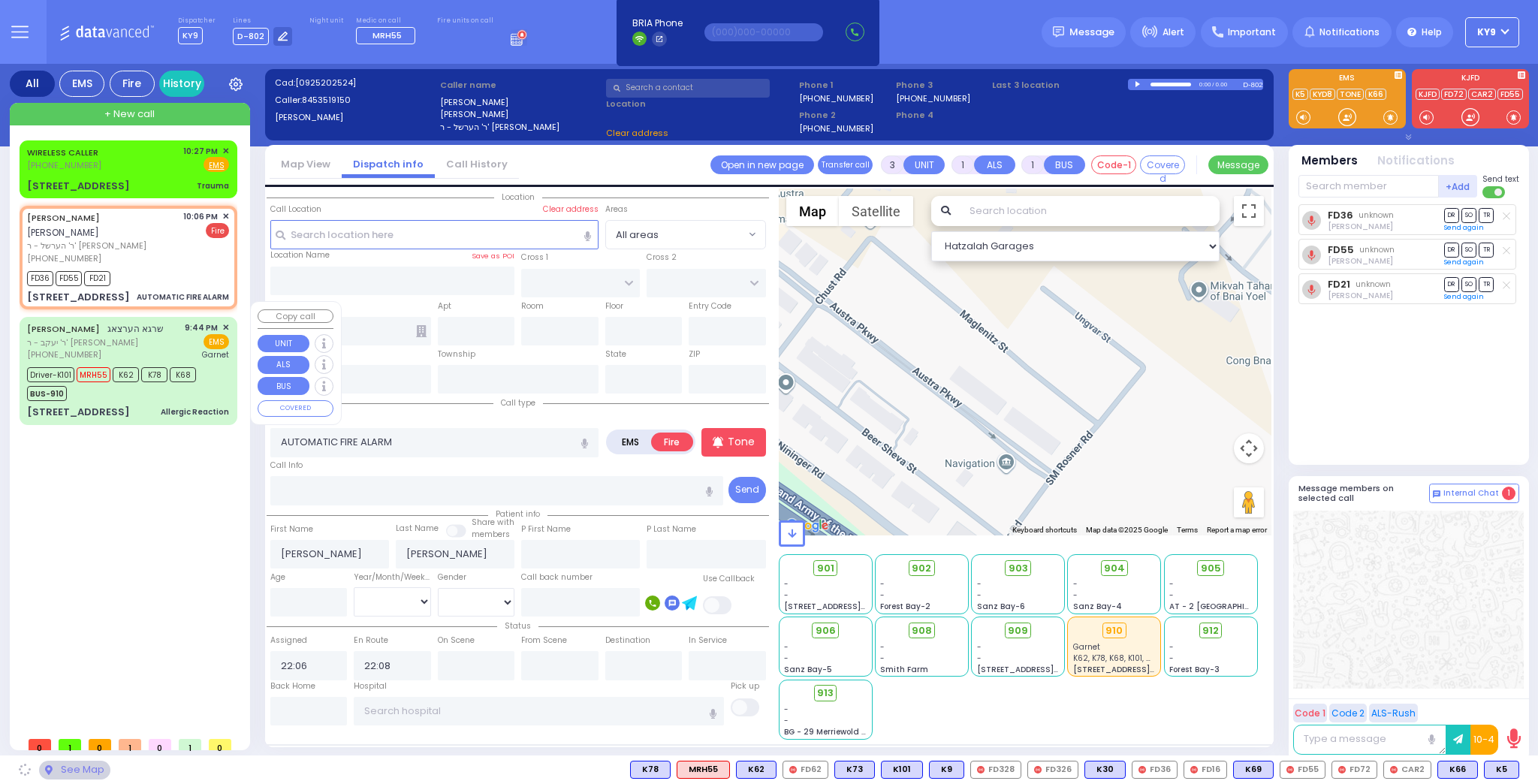
type input "4 VITEBSK RD"
type input "105"
type input "[PERSON_NAME]"
type input "[US_STATE]"
type input "10950"
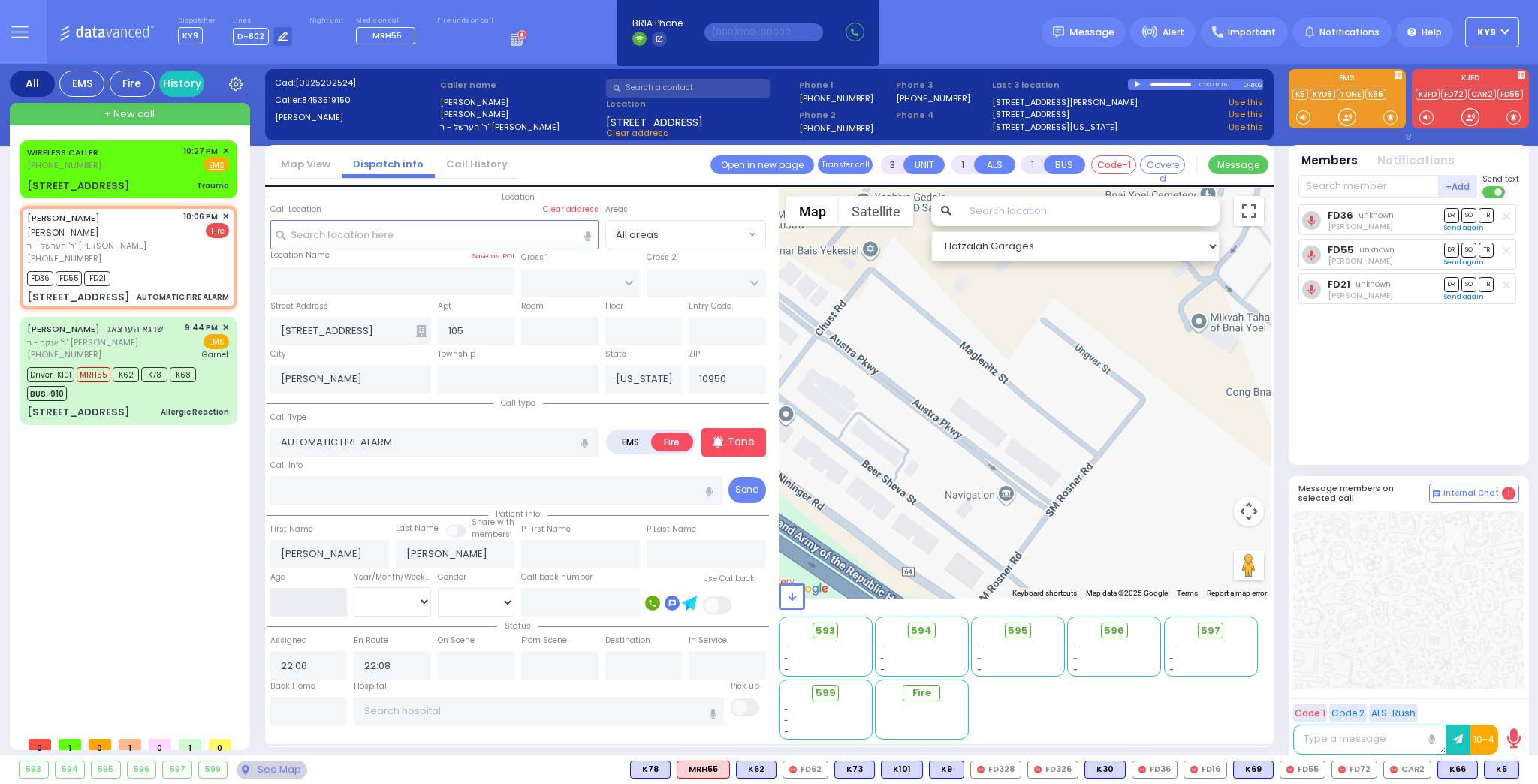
click at [311, 588] on input "number" at bounding box center [309, 602] width 77 height 29
click at [312, 588] on input "number" at bounding box center [309, 602] width 77 height 29
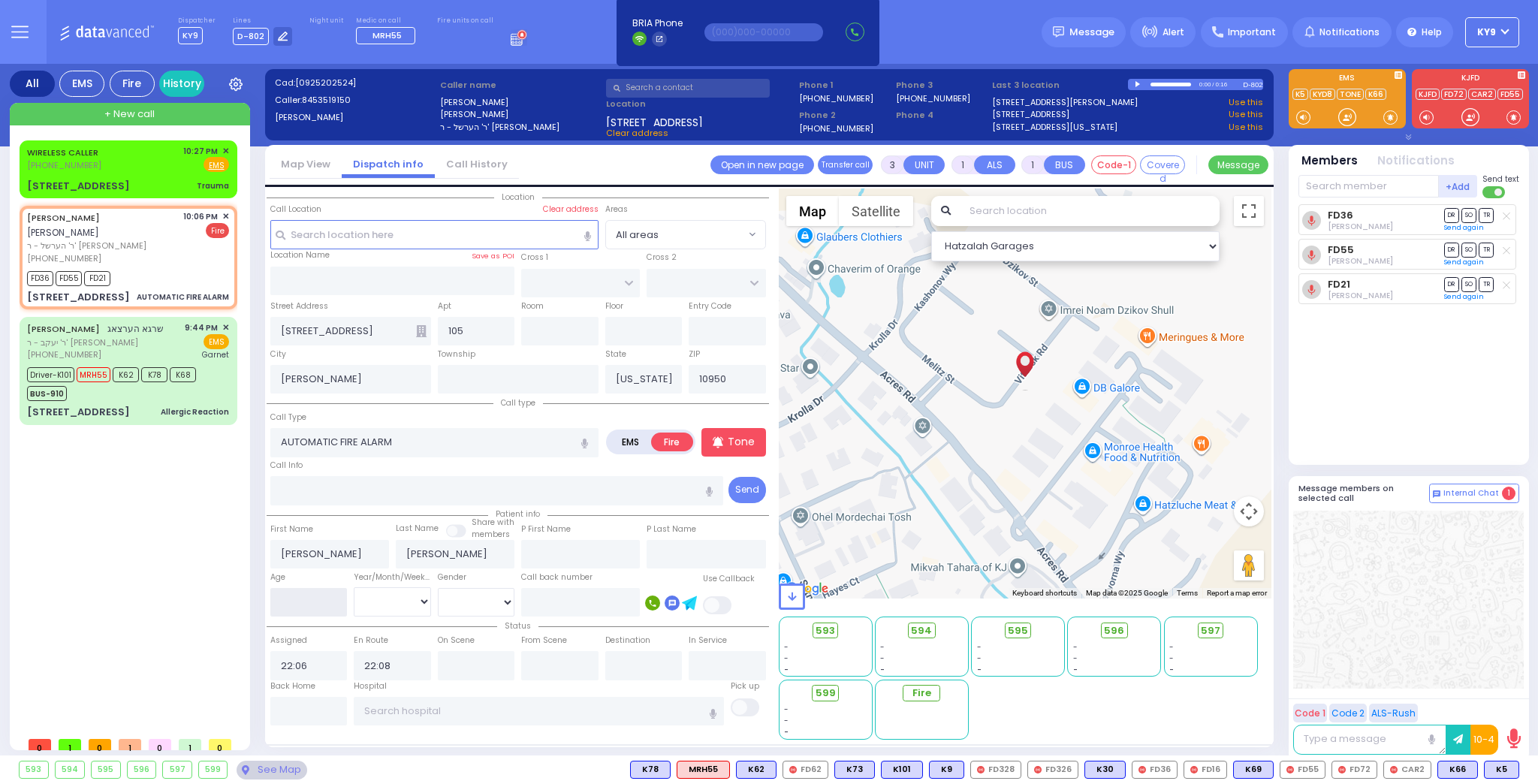
click at [316, 606] on input "number" at bounding box center [309, 602] width 77 height 29
click at [315, 596] on input "number" at bounding box center [309, 602] width 77 height 29
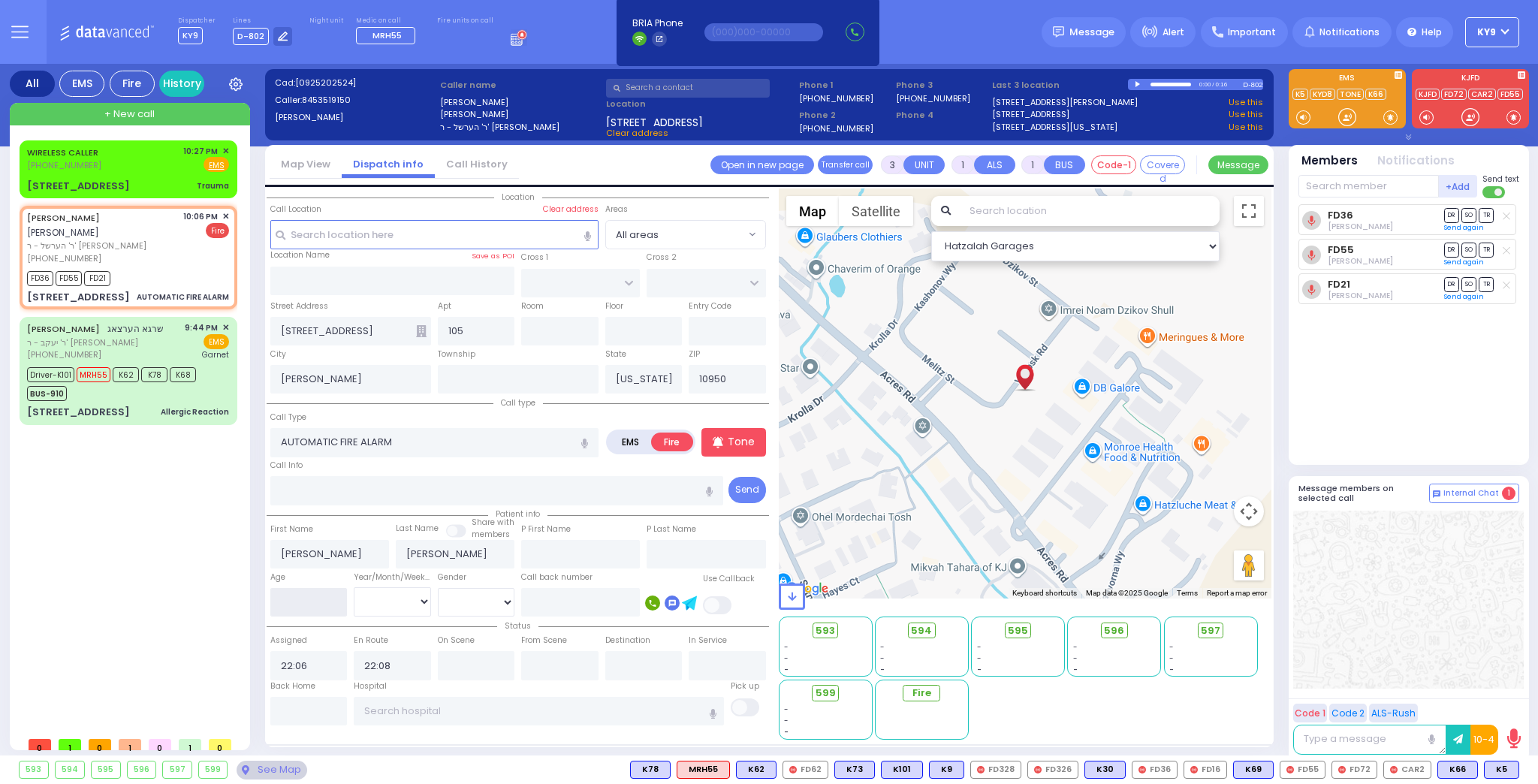
click at [315, 596] on input "number" at bounding box center [309, 602] width 77 height 29
click at [323, 714] on input "text" at bounding box center [309, 711] width 77 height 29
select select
radio input "true"
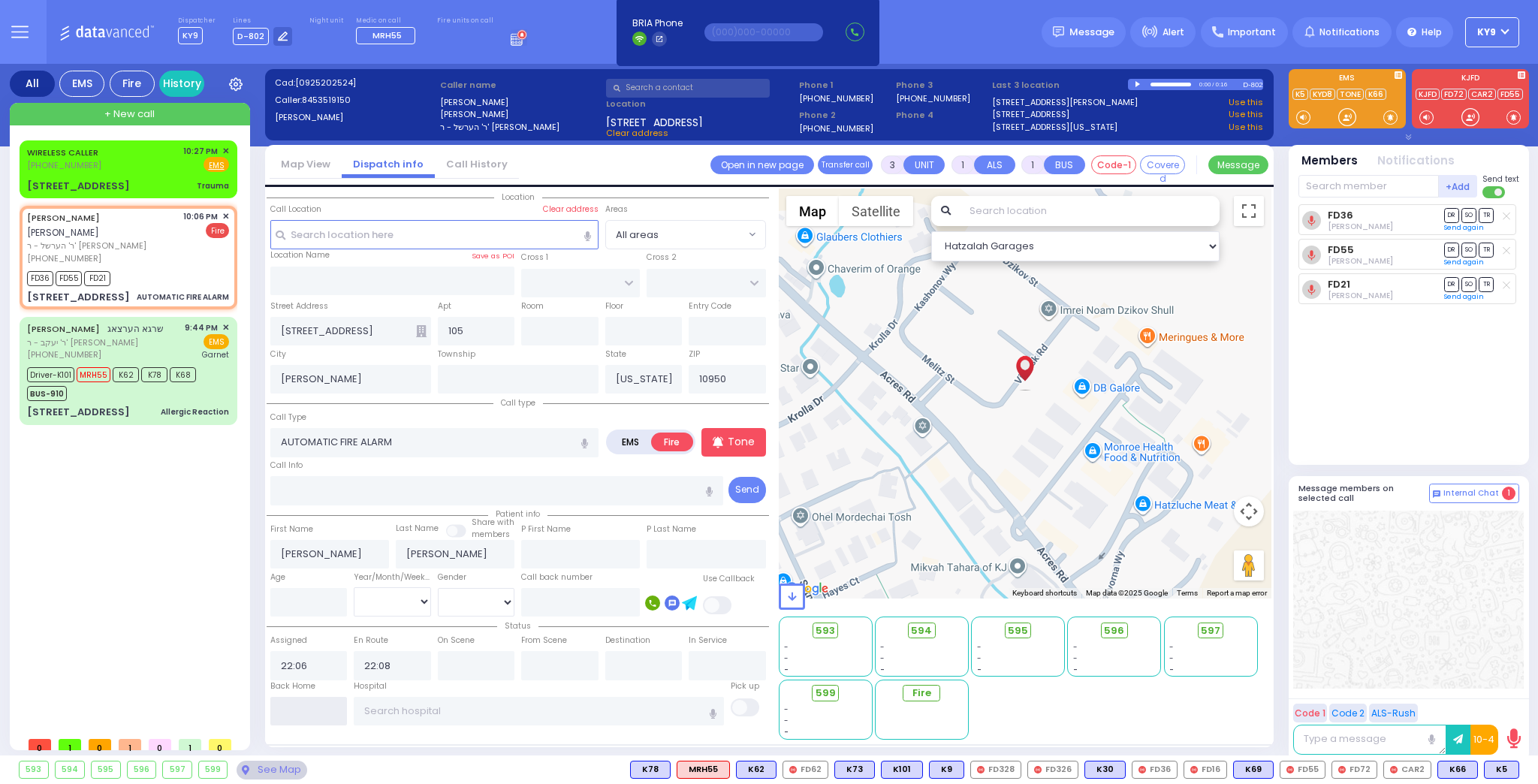
select select
select select "Hatzalah Garages"
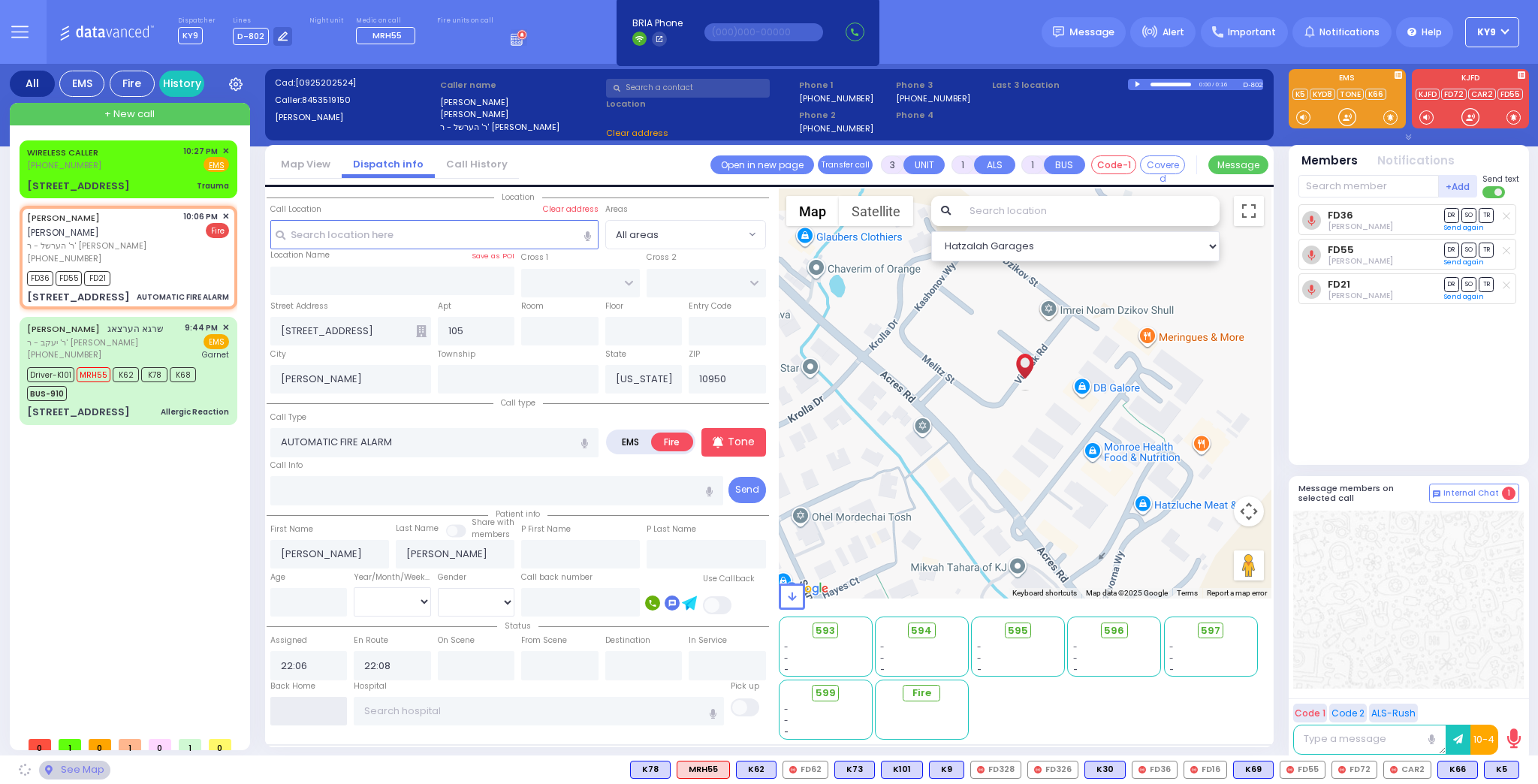
click at [321, 705] on input "text" at bounding box center [309, 711] width 77 height 29
click at [319, 704] on input "text" at bounding box center [309, 711] width 77 height 29
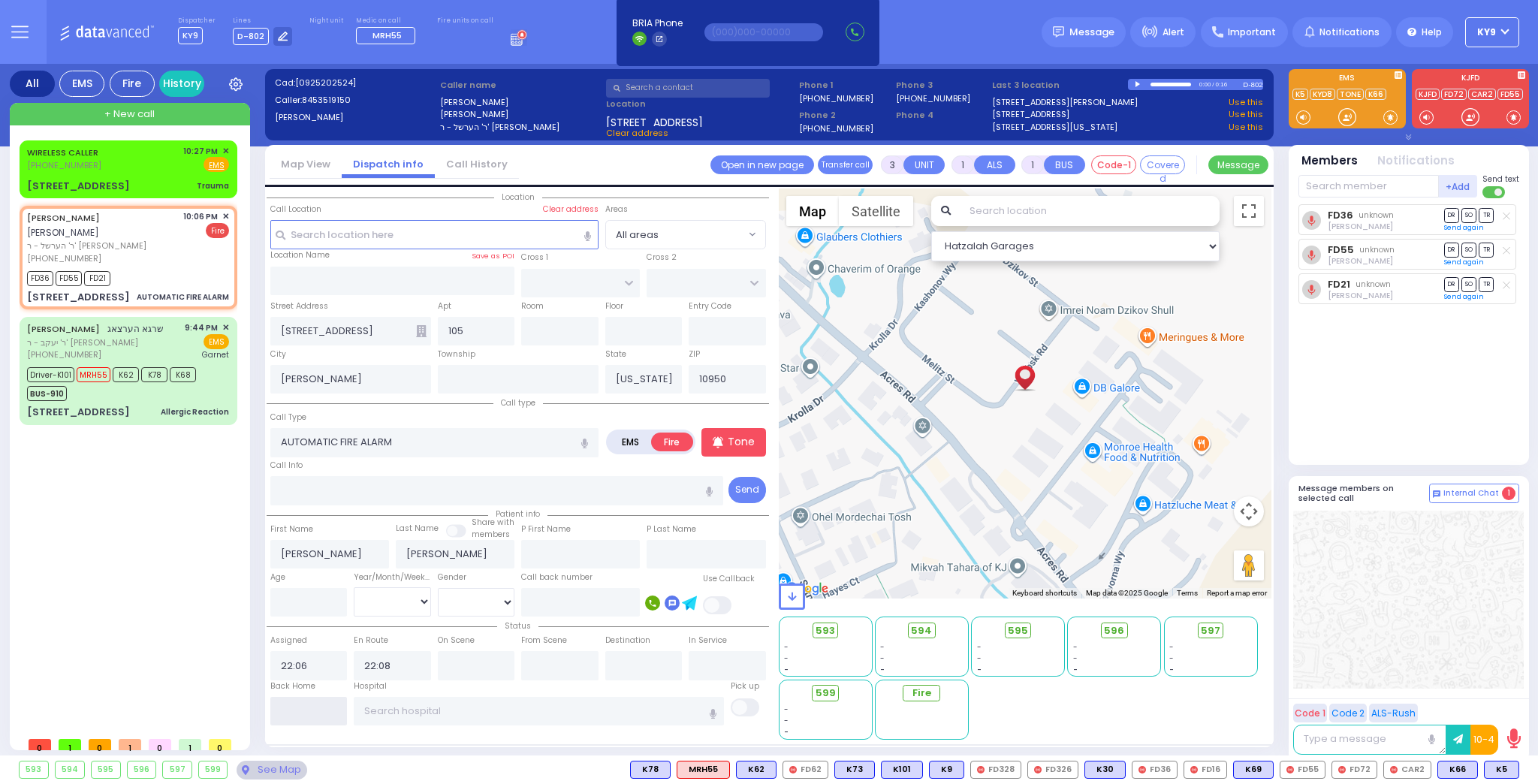
click at [316, 701] on input "text" at bounding box center [309, 711] width 77 height 29
click at [316, 701] on input "text" at bounding box center [309, 711] width 77 height 29
type input "22:28"
select select
radio input "true"
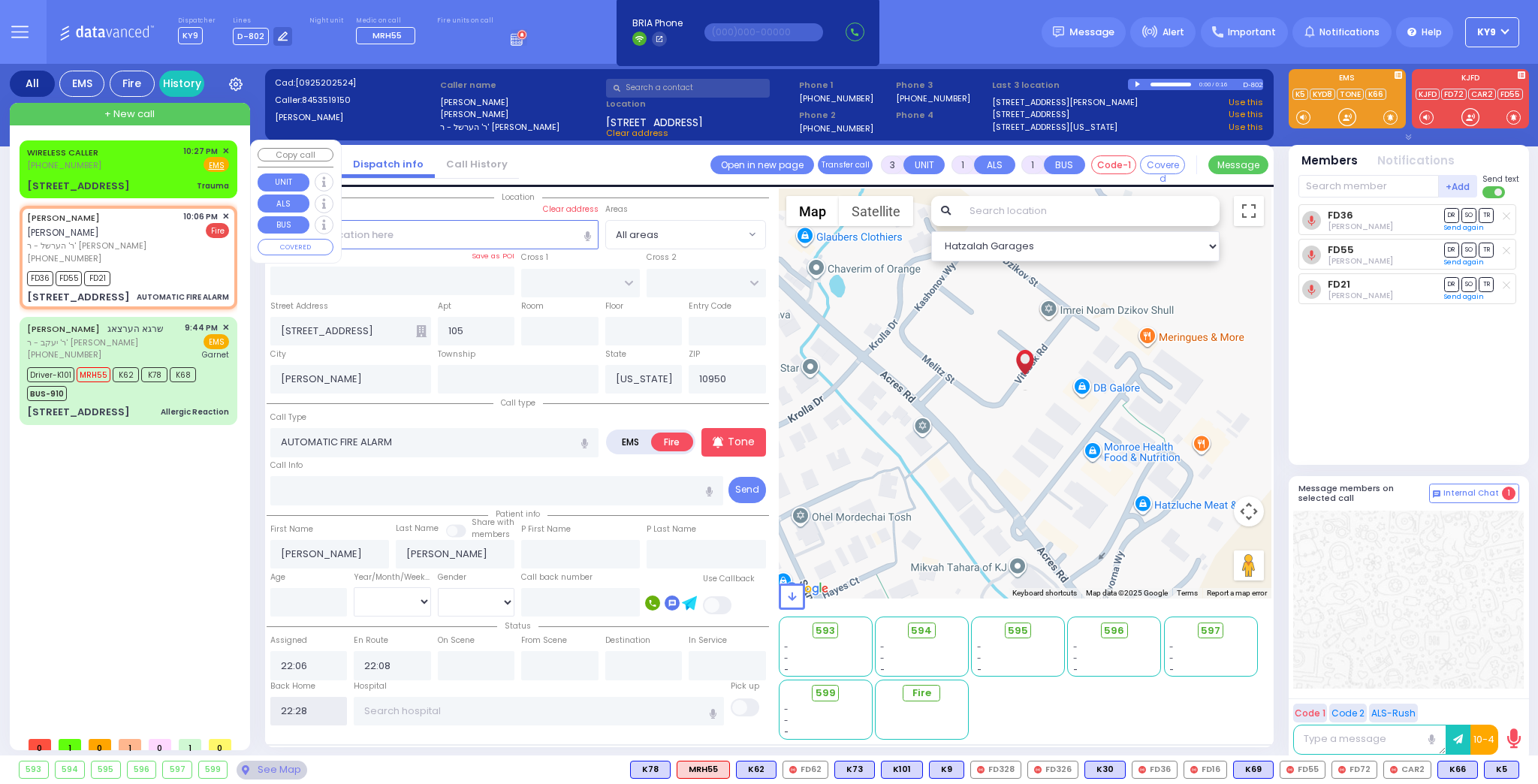
select select
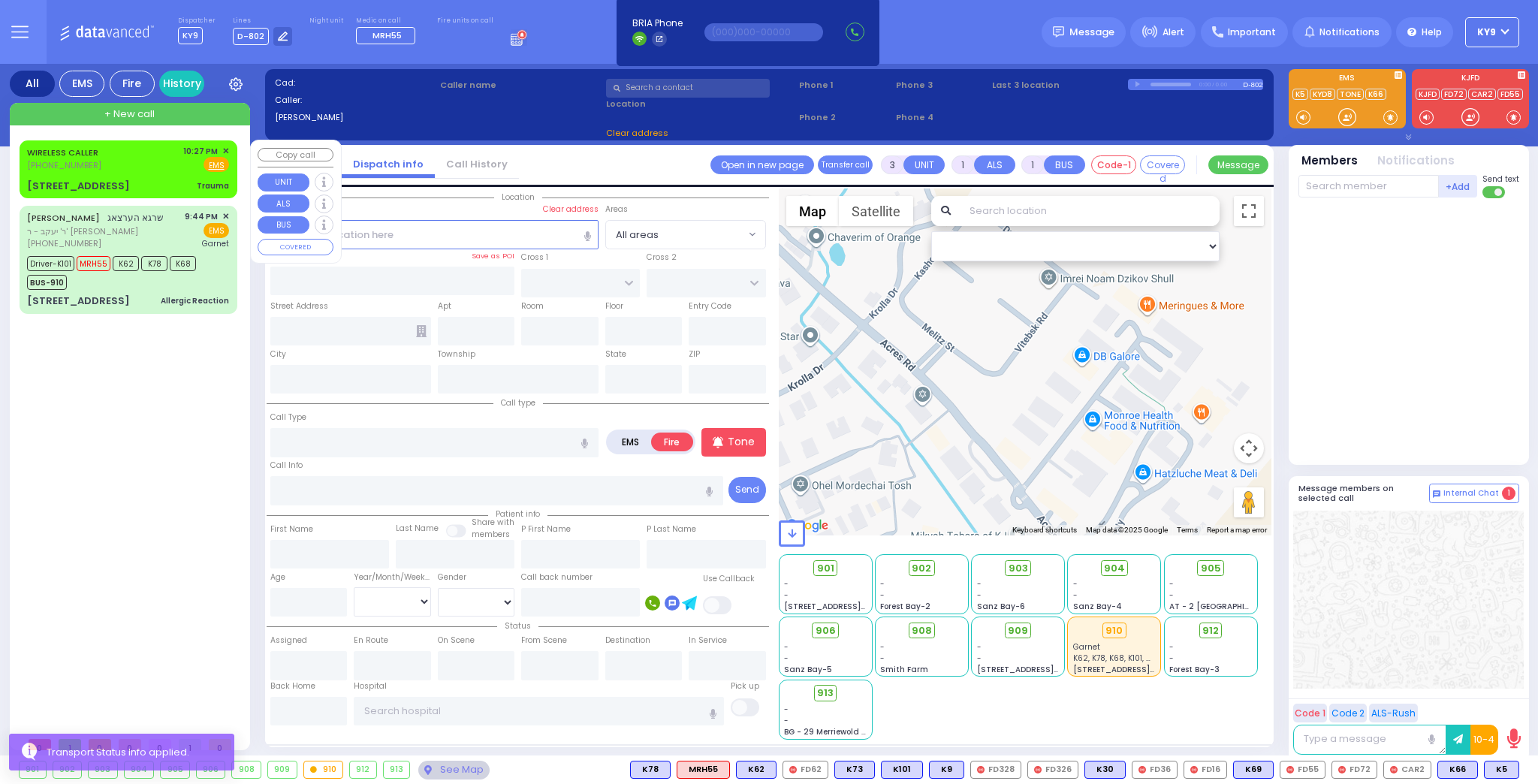
click at [160, 164] on div "WIRELESS CALLER (845) 655-7516 10:27 PM ✕ Fire EMS" at bounding box center [128, 159] width 202 height 28
type input "2"
type input "0"
select select
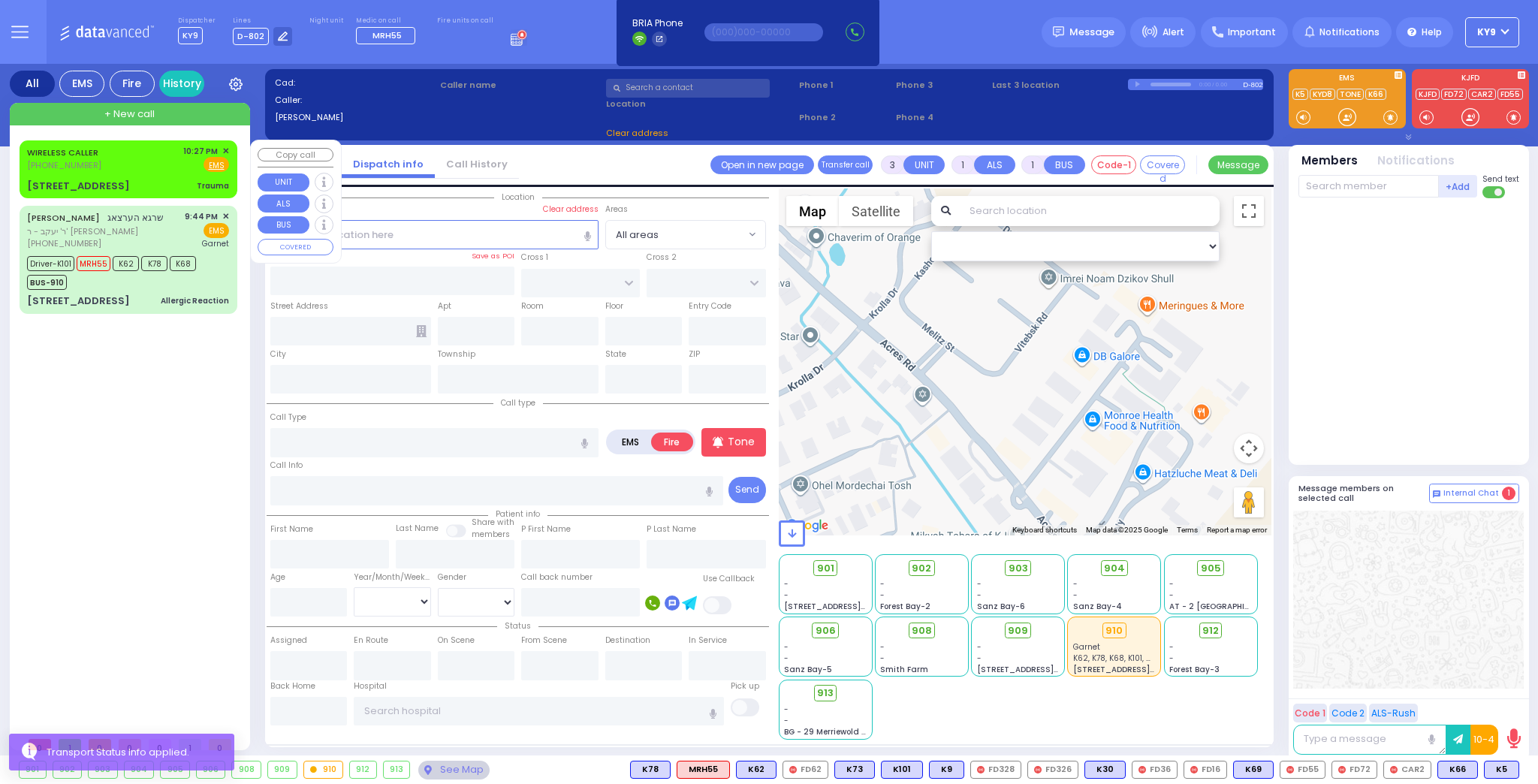
type input "Trauma"
radio input "true"
select select
type input "22:27"
select select "Hatzalah Garages"
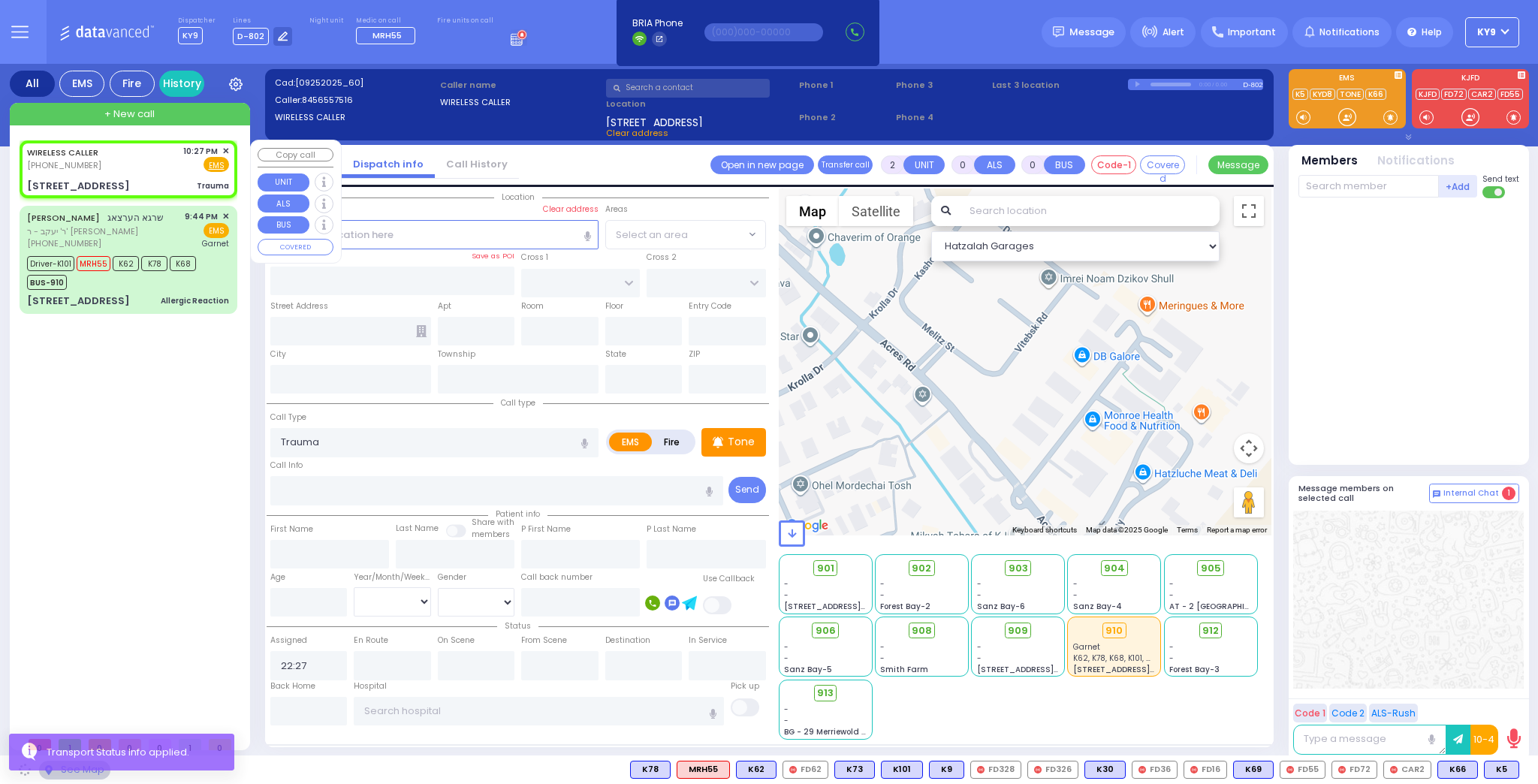
type input "LUBLIN WAY"
type input "RIMENEV COURT"
type input "16 Quickway Road"
type input "201"
type input "[PERSON_NAME]"
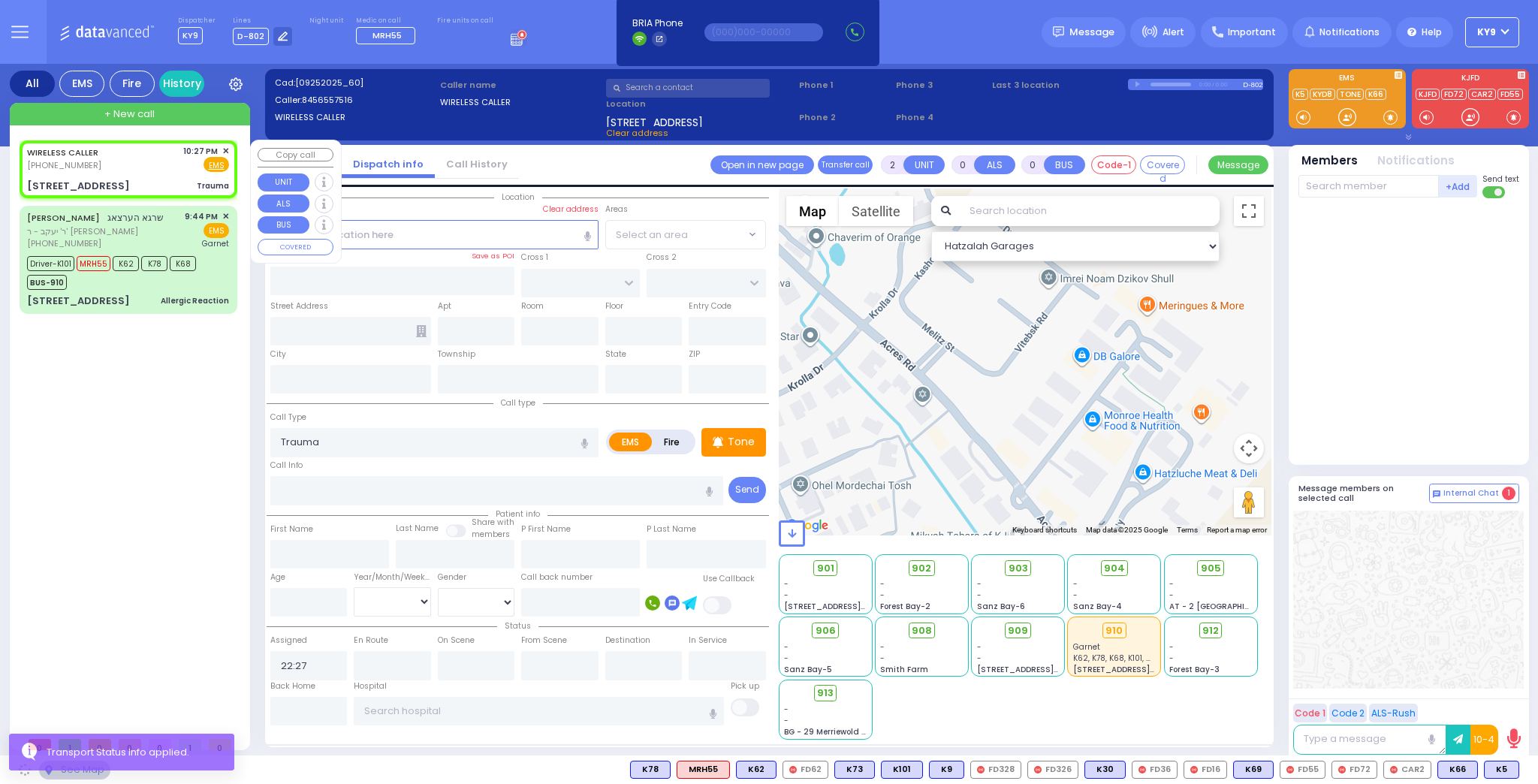
type input "[US_STATE]"
type input "10950"
select select "SECTION 1"
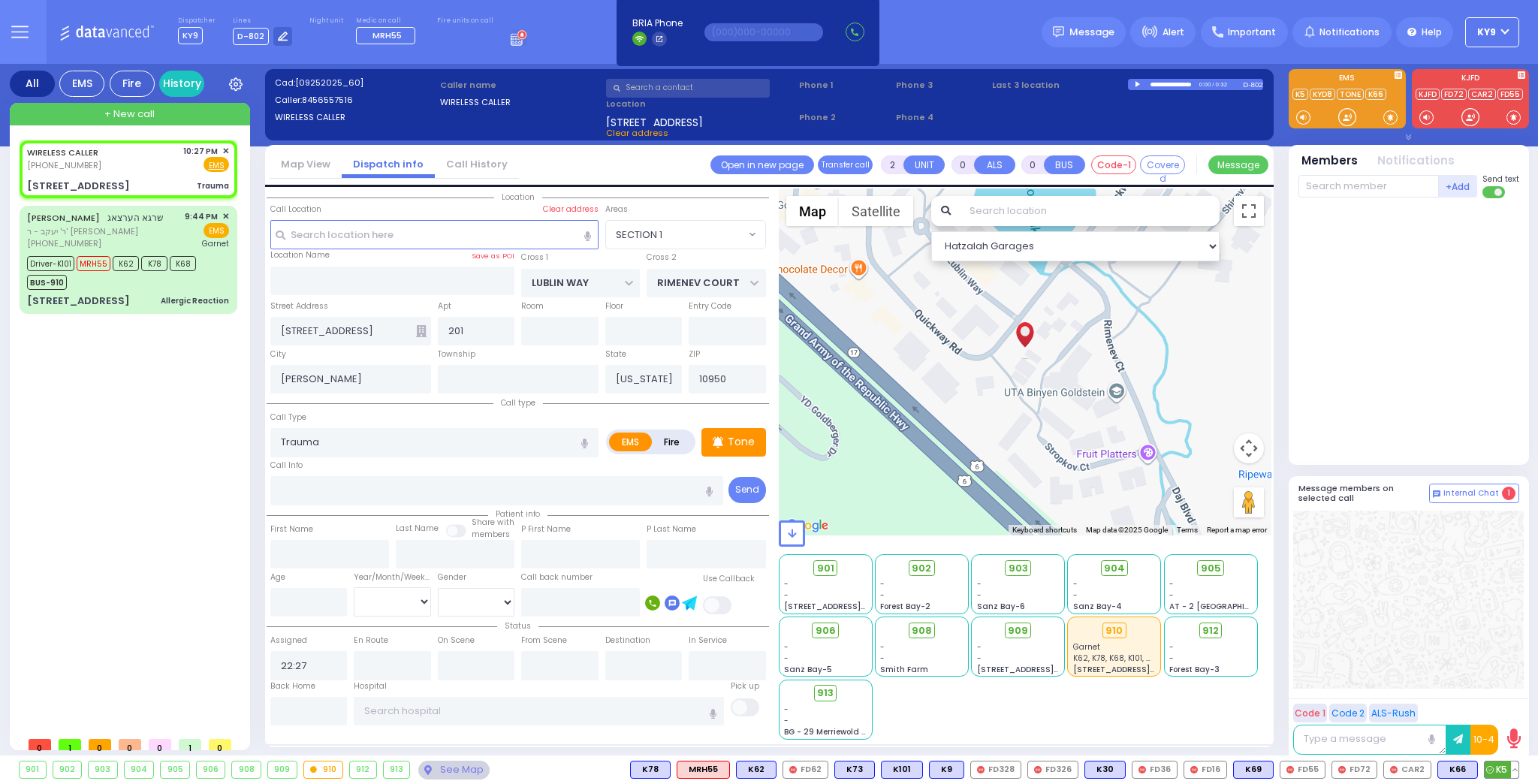
click at [1499, 766] on span "K5" at bounding box center [1501, 769] width 34 height 16
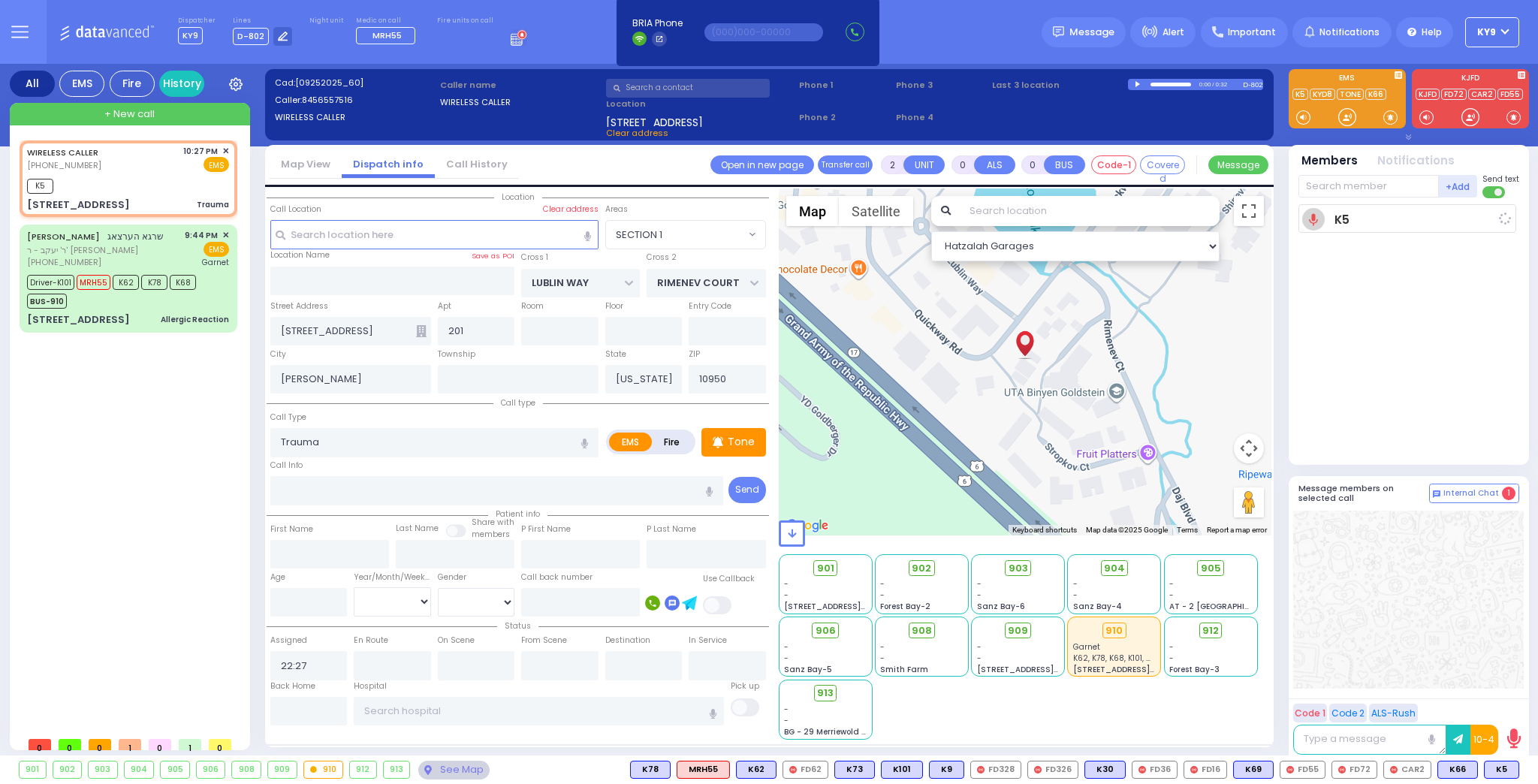
select select
radio input "true"
select select
type input "22:28"
select select "Hatzalah Garages"
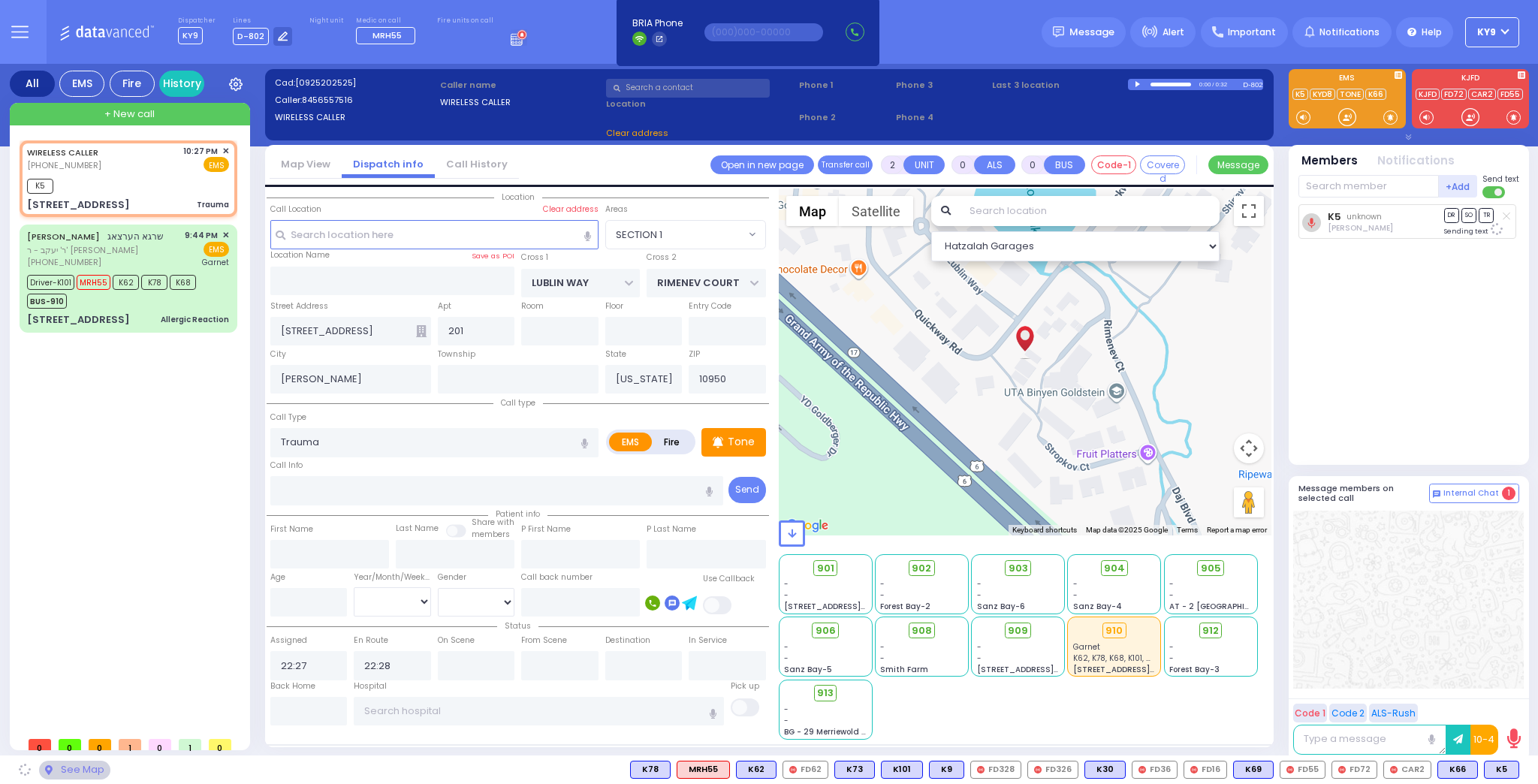
select select "SECTION 1"
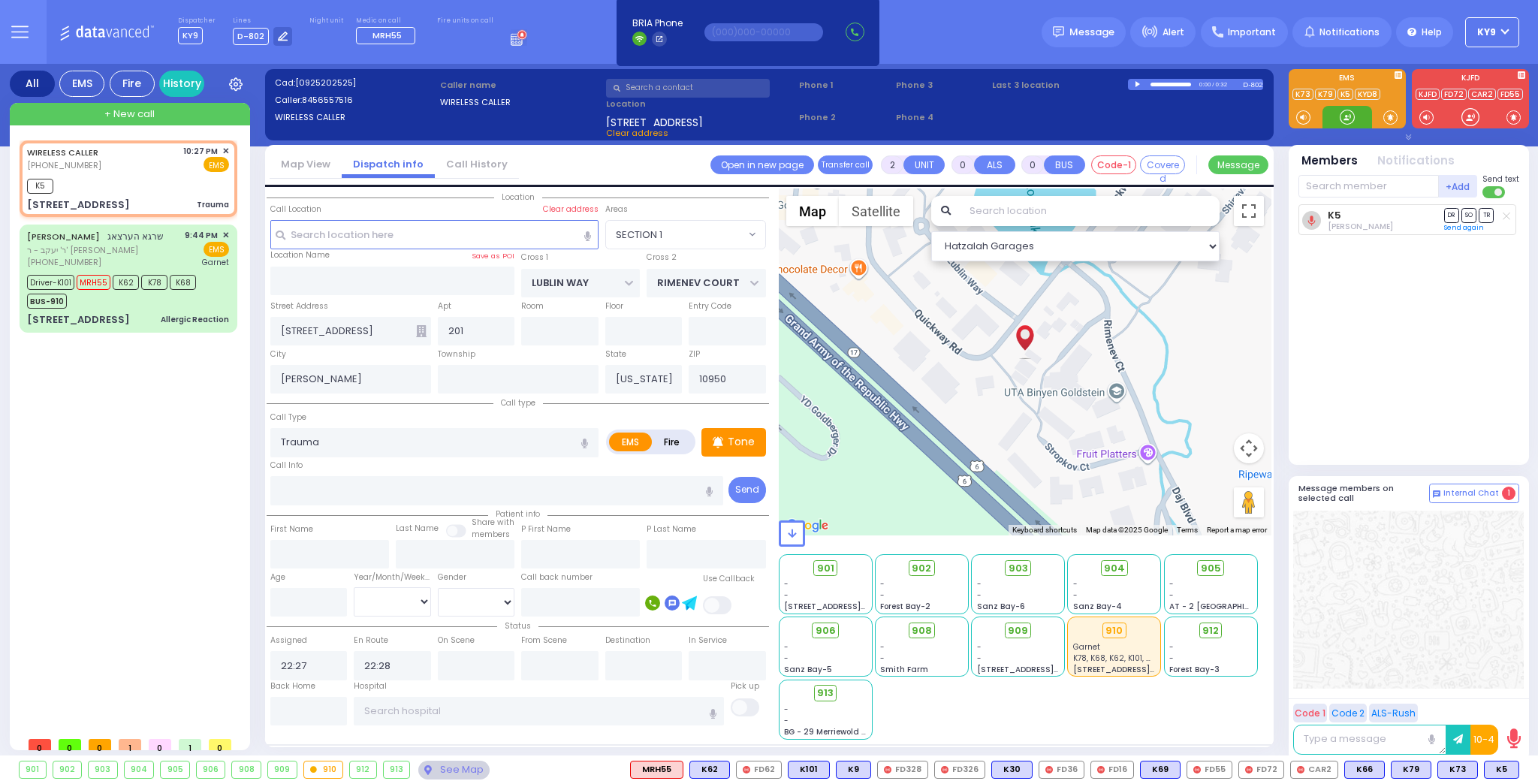
click at [1352, 114] on div at bounding box center [1346, 117] width 15 height 15
click at [167, 179] on div "K5" at bounding box center [128, 184] width 202 height 19
select select
radio input "true"
select select
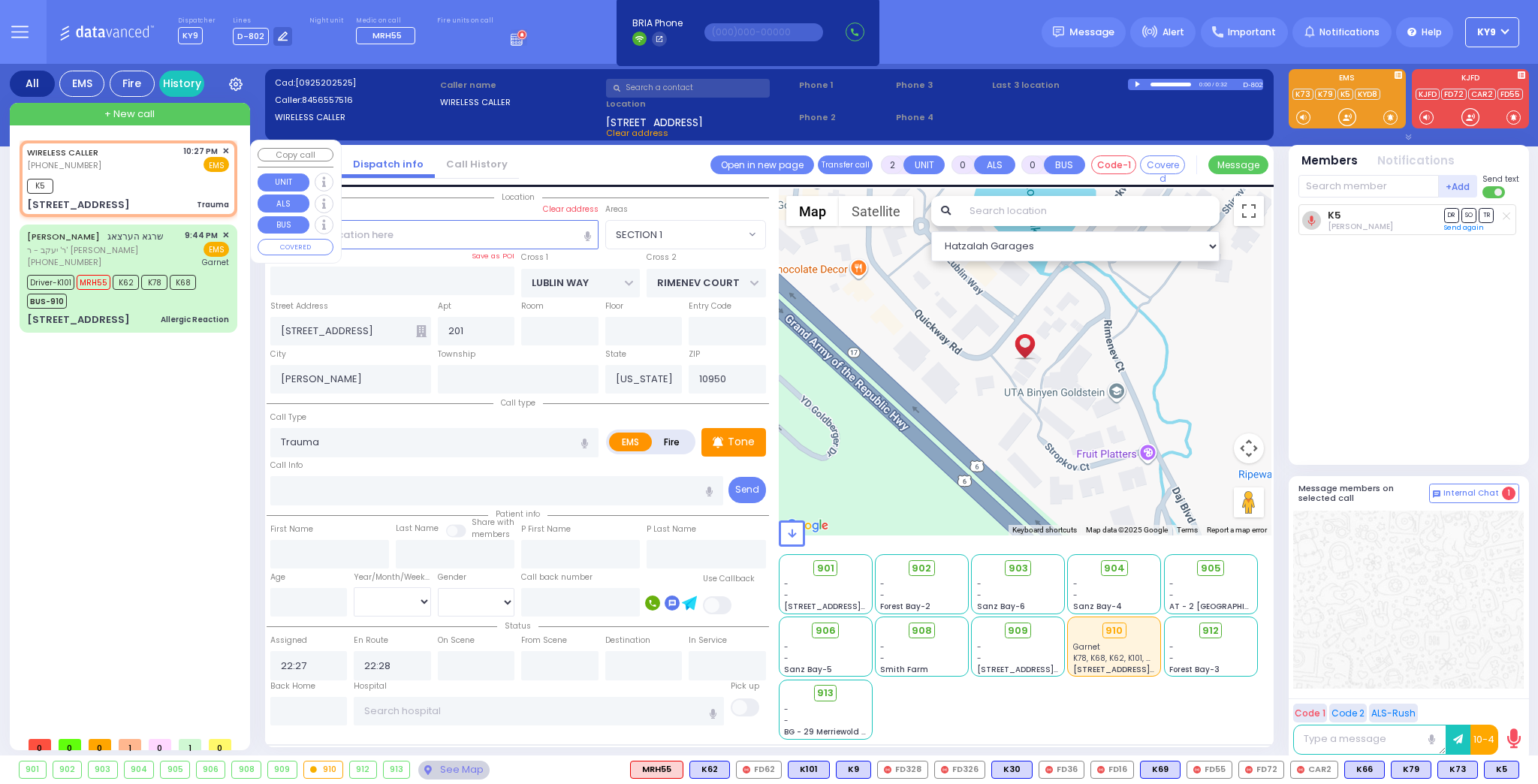
select select "Hatzalah Garages"
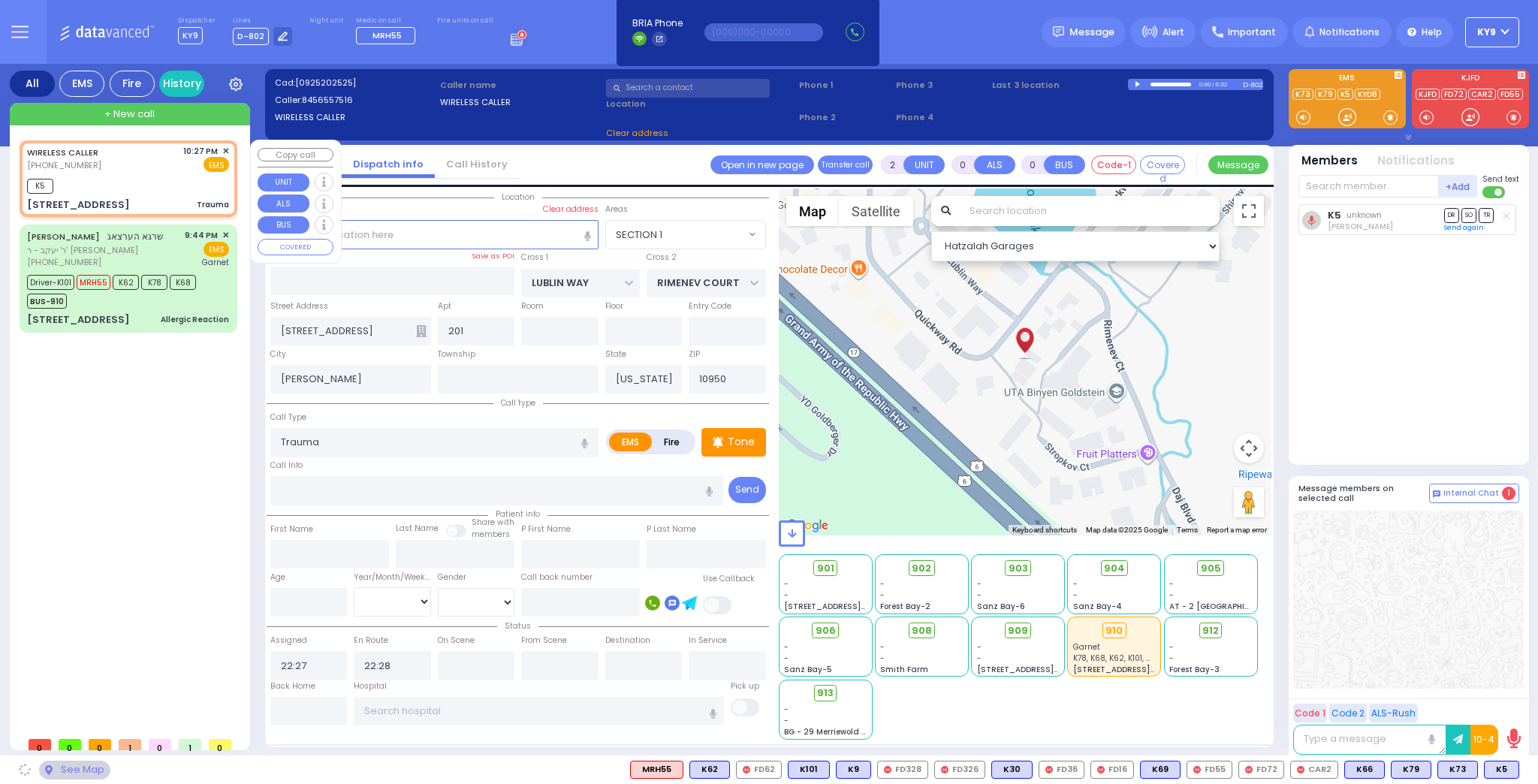
select select "SECTION 1"
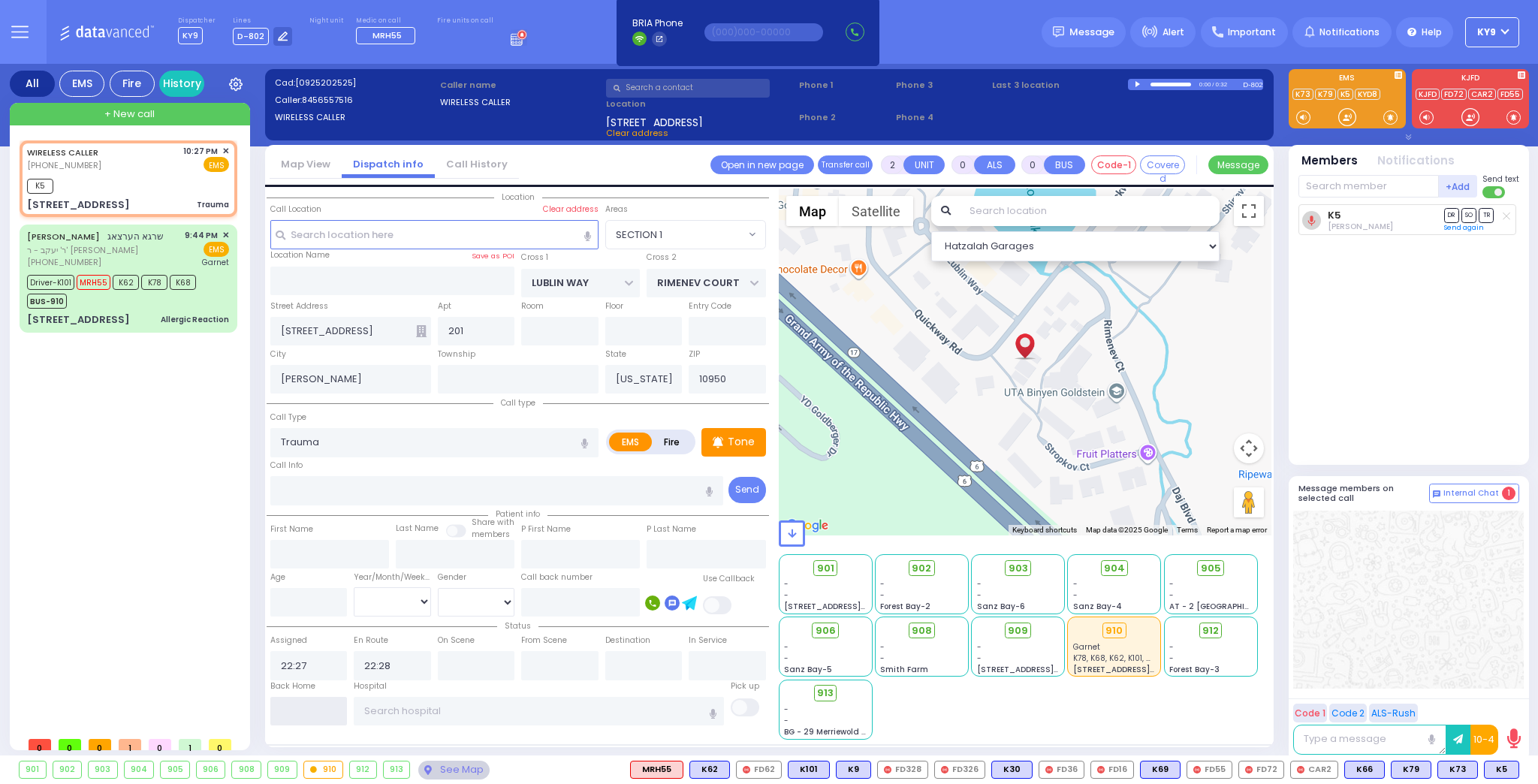
click at [340, 700] on input "text" at bounding box center [309, 711] width 77 height 29
type input "22:34"
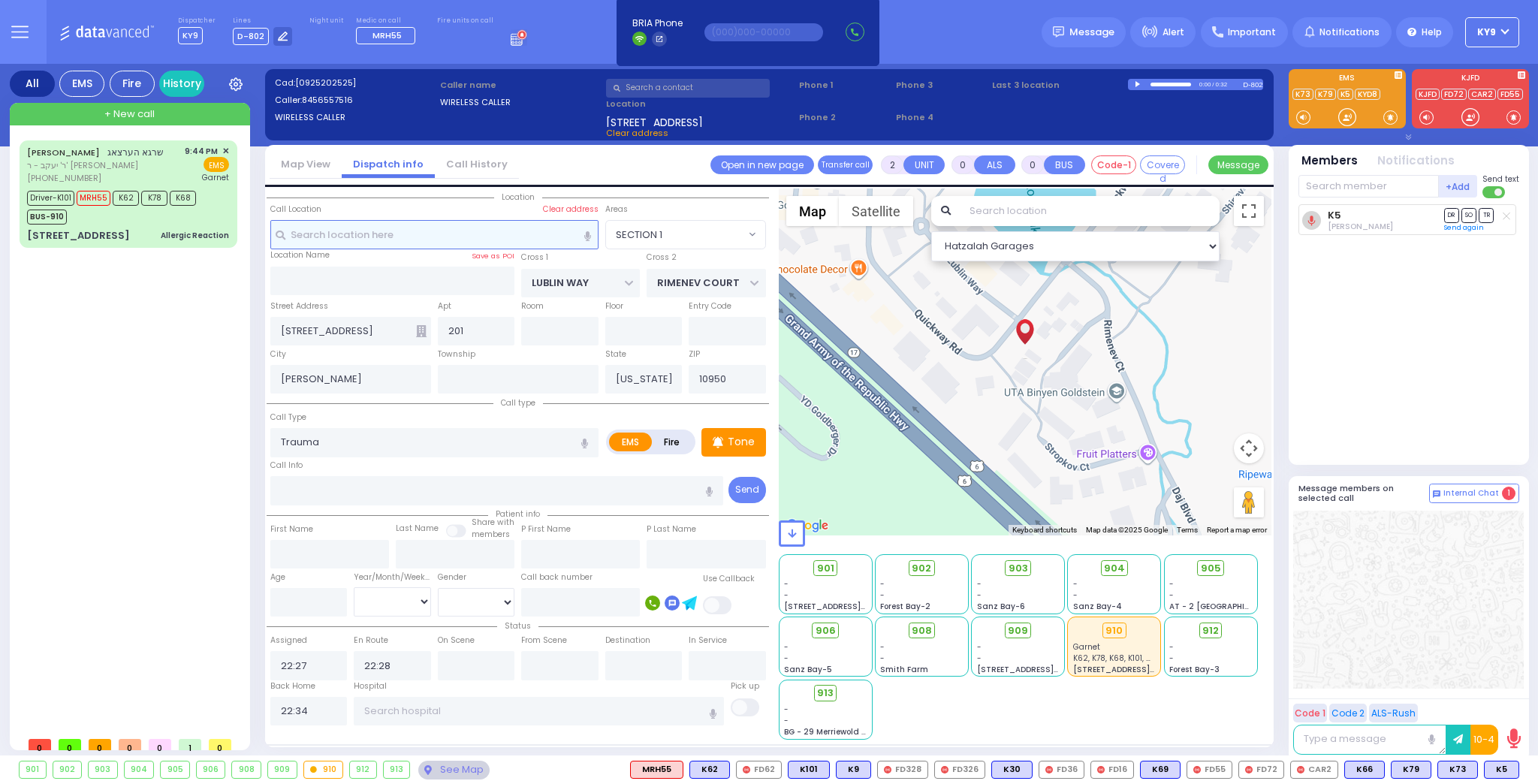
select select
radio input "true"
select select
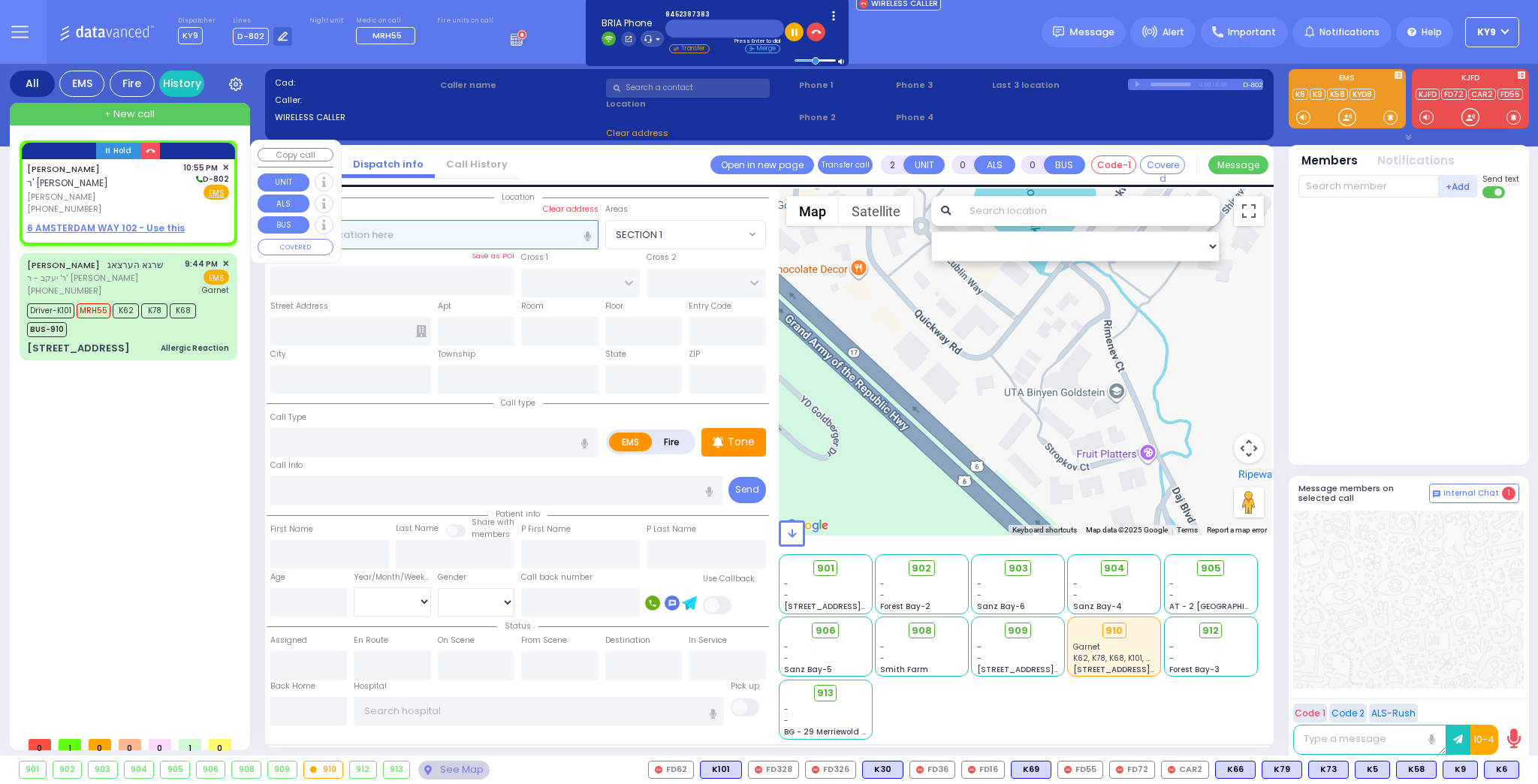
type input "1"
select select
radio input "true"
type input "MAYER"
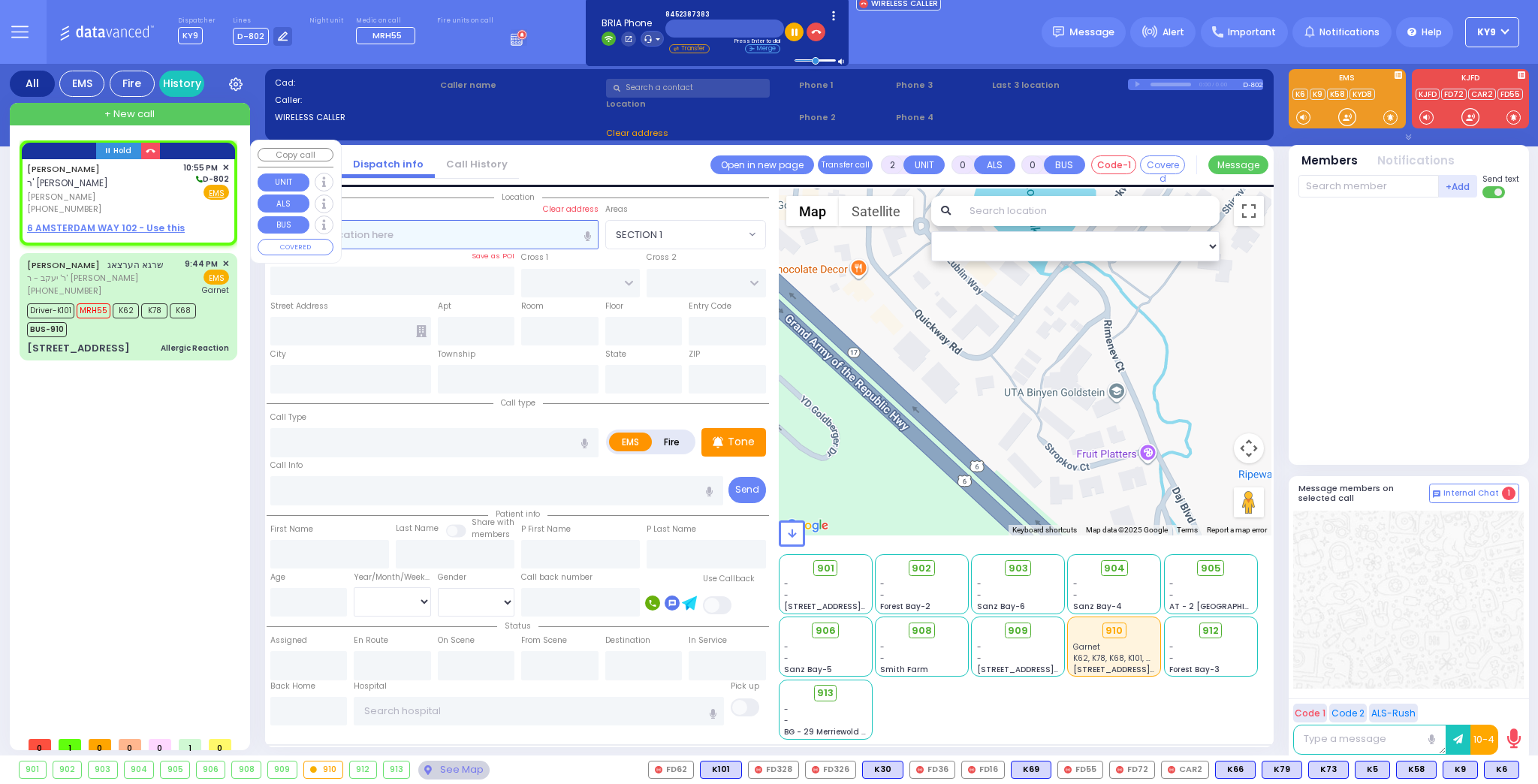
type input "EISDORFER"
select select
type input "22:55"
select select "Hatzalah Garages"
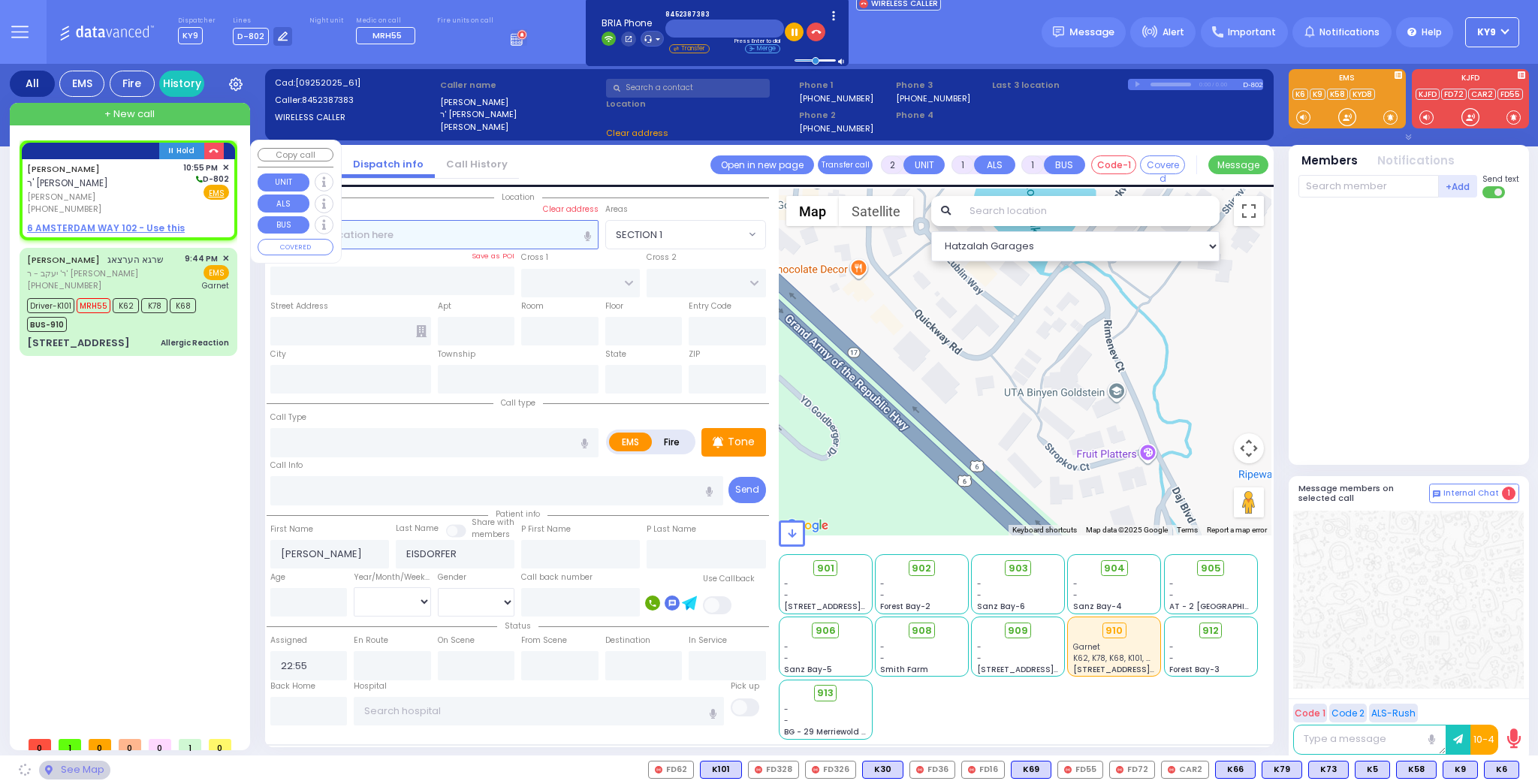
select select
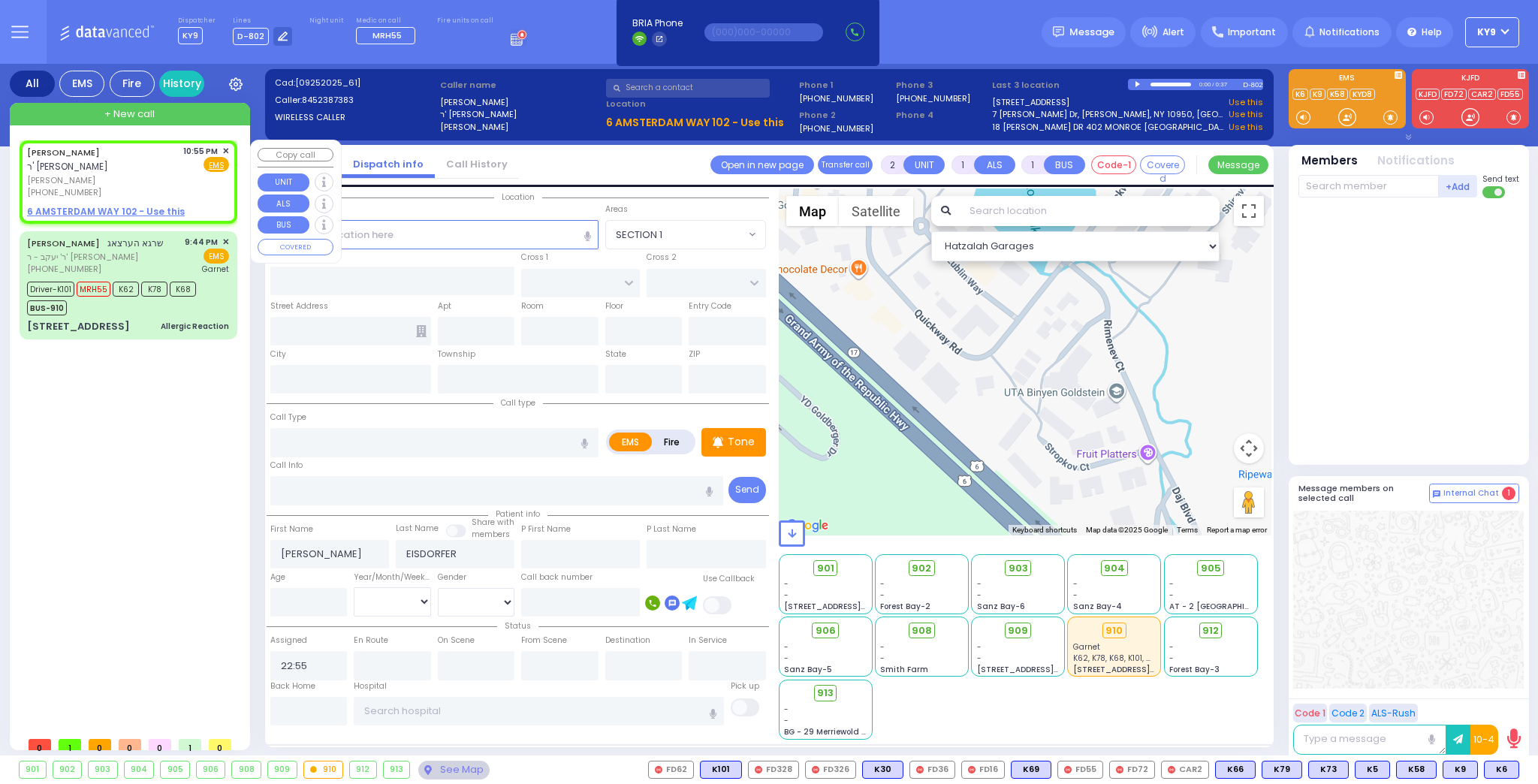
click at [226, 146] on span "✕" at bounding box center [225, 151] width 7 height 12
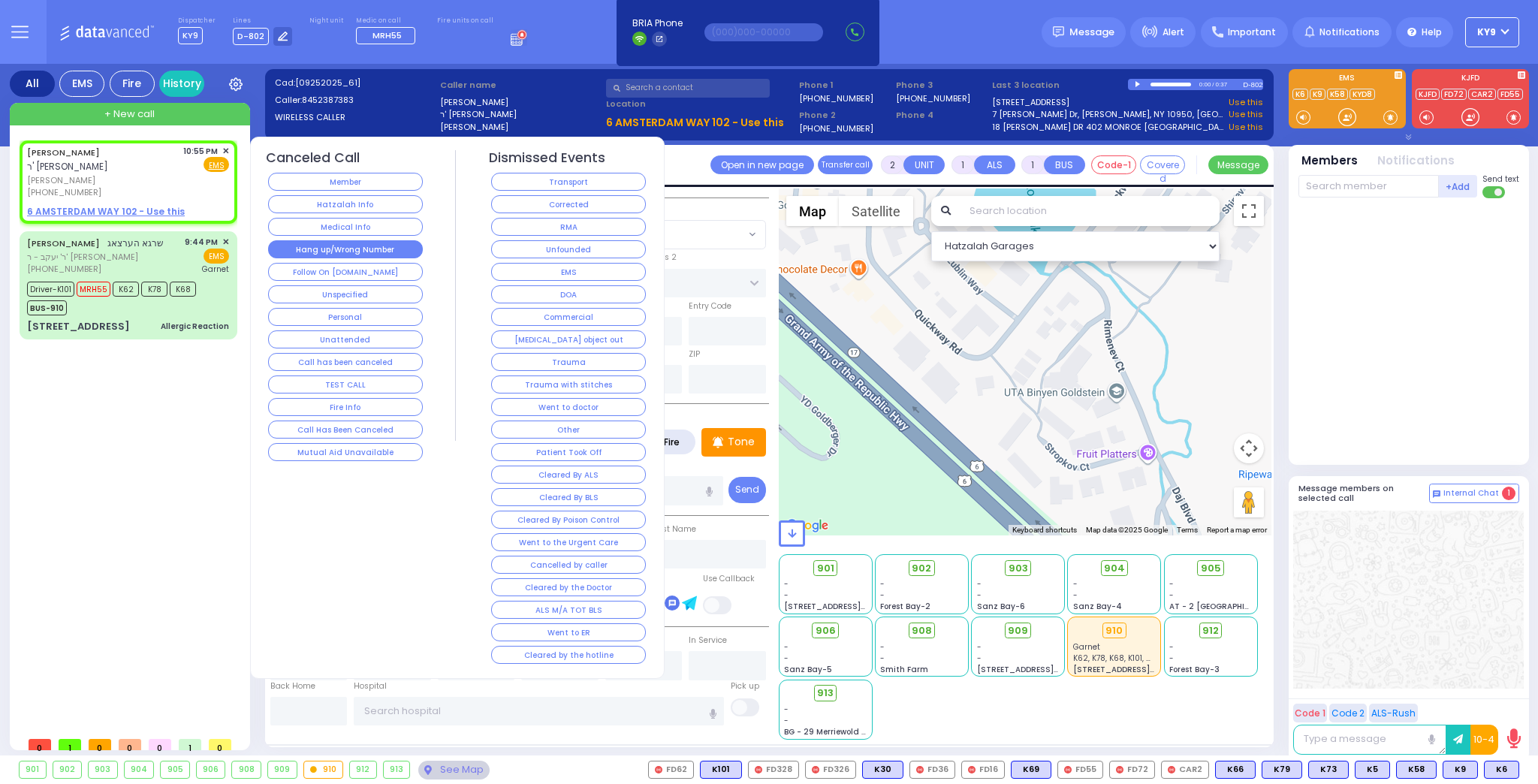
click at [312, 244] on button "Hang up/Wrong Number" at bounding box center [345, 249] width 154 height 18
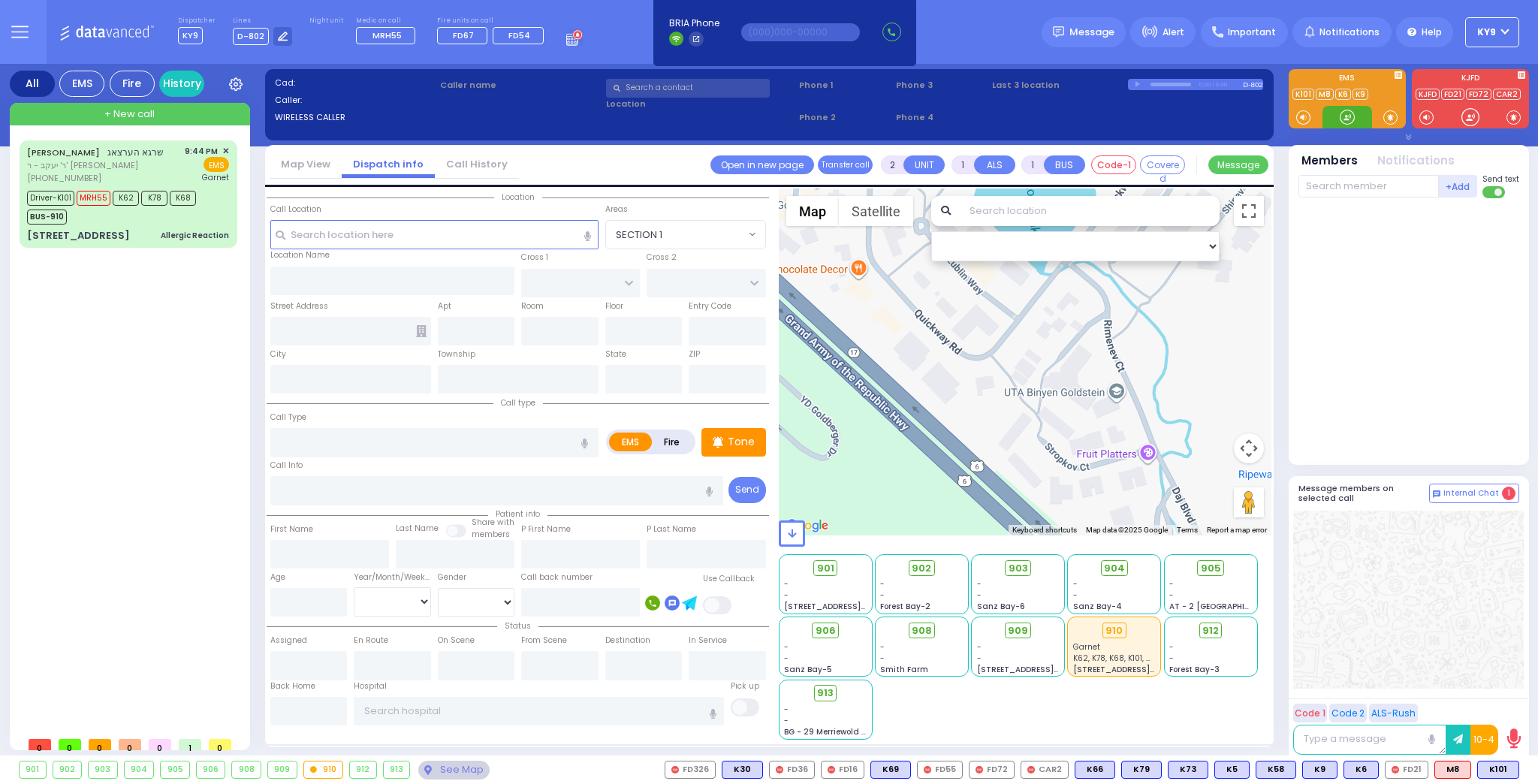
drag, startPoint x: 1352, startPoint y: 118, endPoint x: 748, endPoint y: 88, distance: 604.7
click at [1330, 121] on div at bounding box center [1347, 117] width 50 height 23
click at [193, 175] on div "Garnet" at bounding box center [207, 178] width 45 height 11
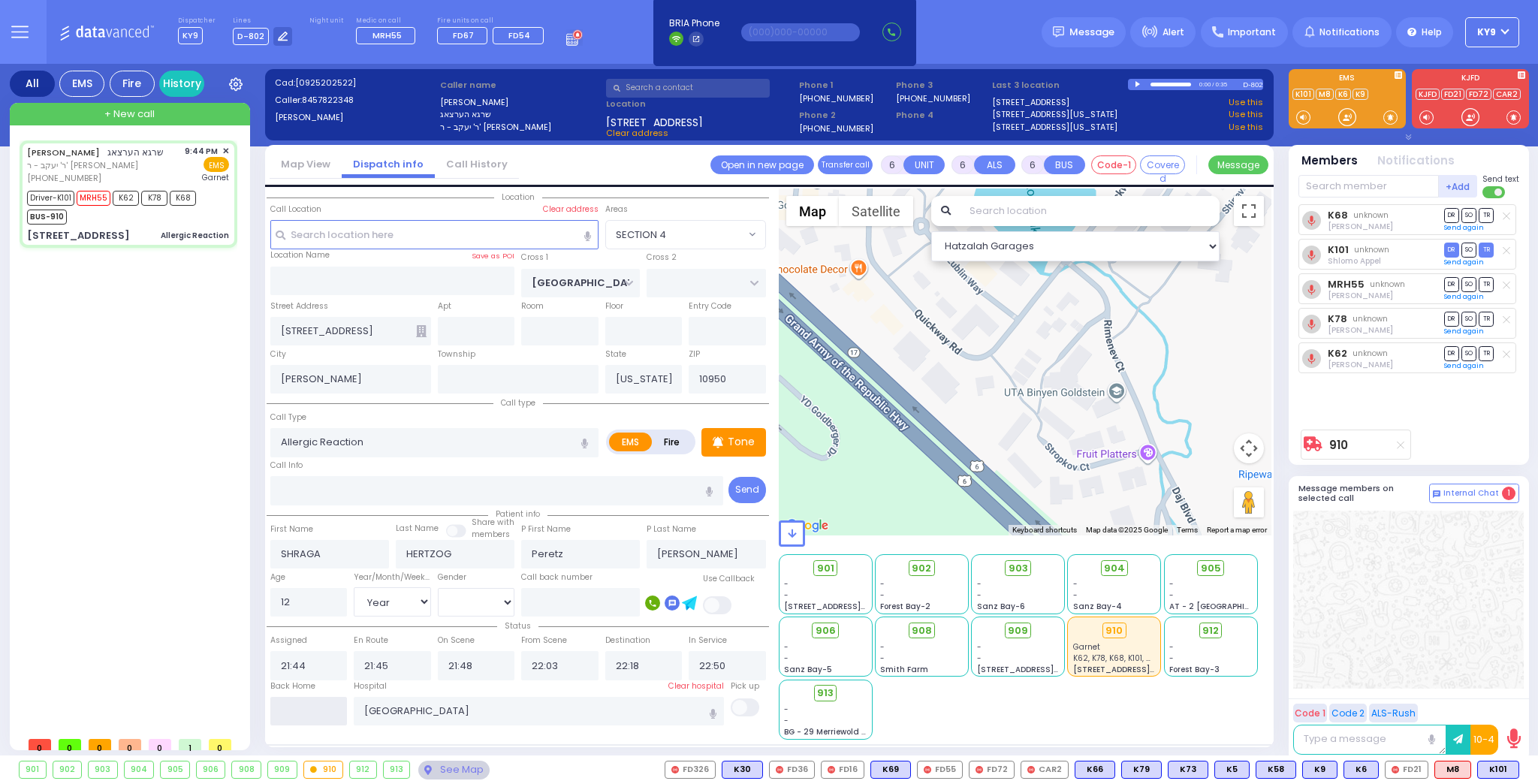
click at [296, 710] on input "text" at bounding box center [309, 711] width 77 height 29
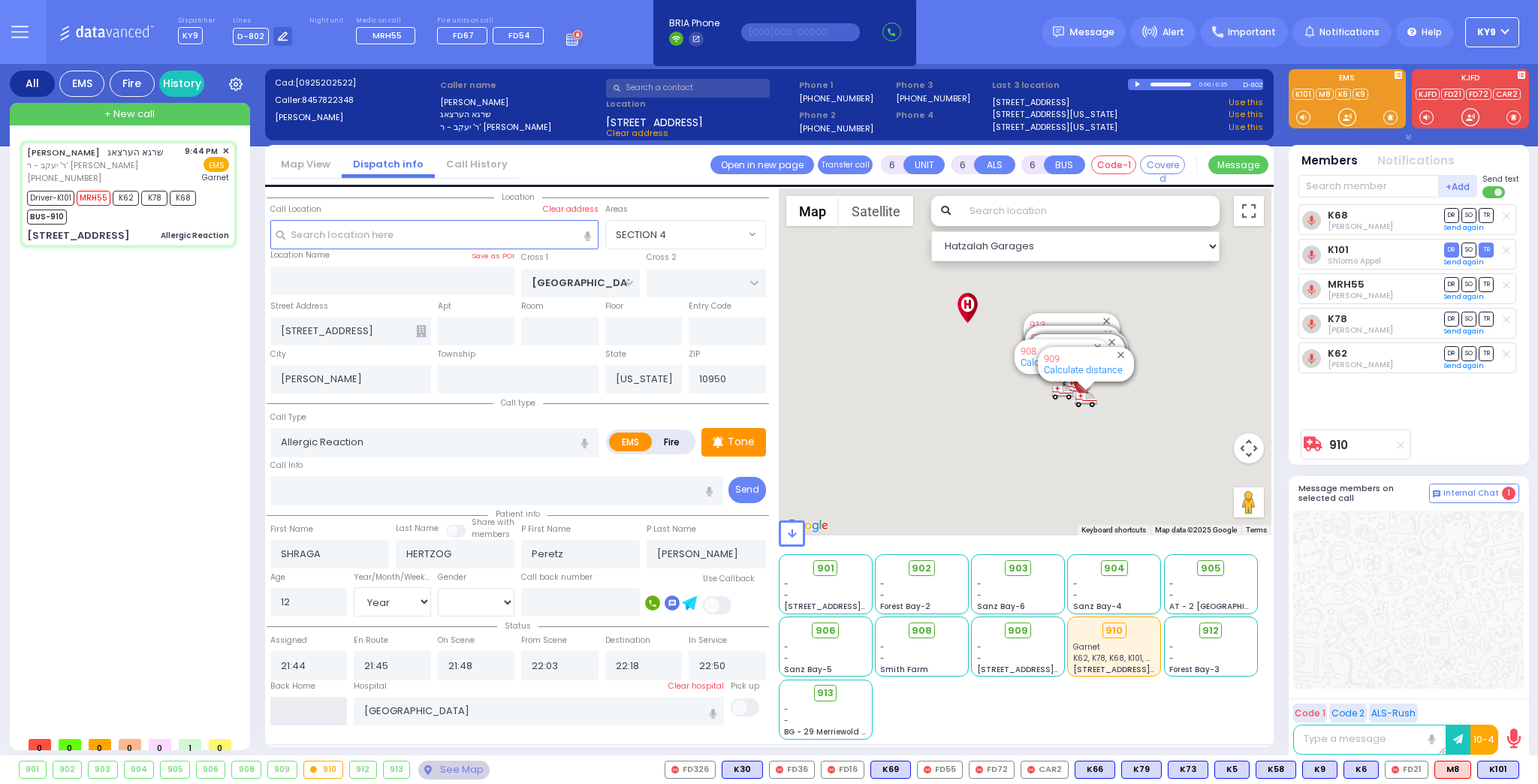
click at [296, 710] on input "text" at bounding box center [309, 711] width 77 height 29
